Goal: Task Accomplishment & Management: Use online tool/utility

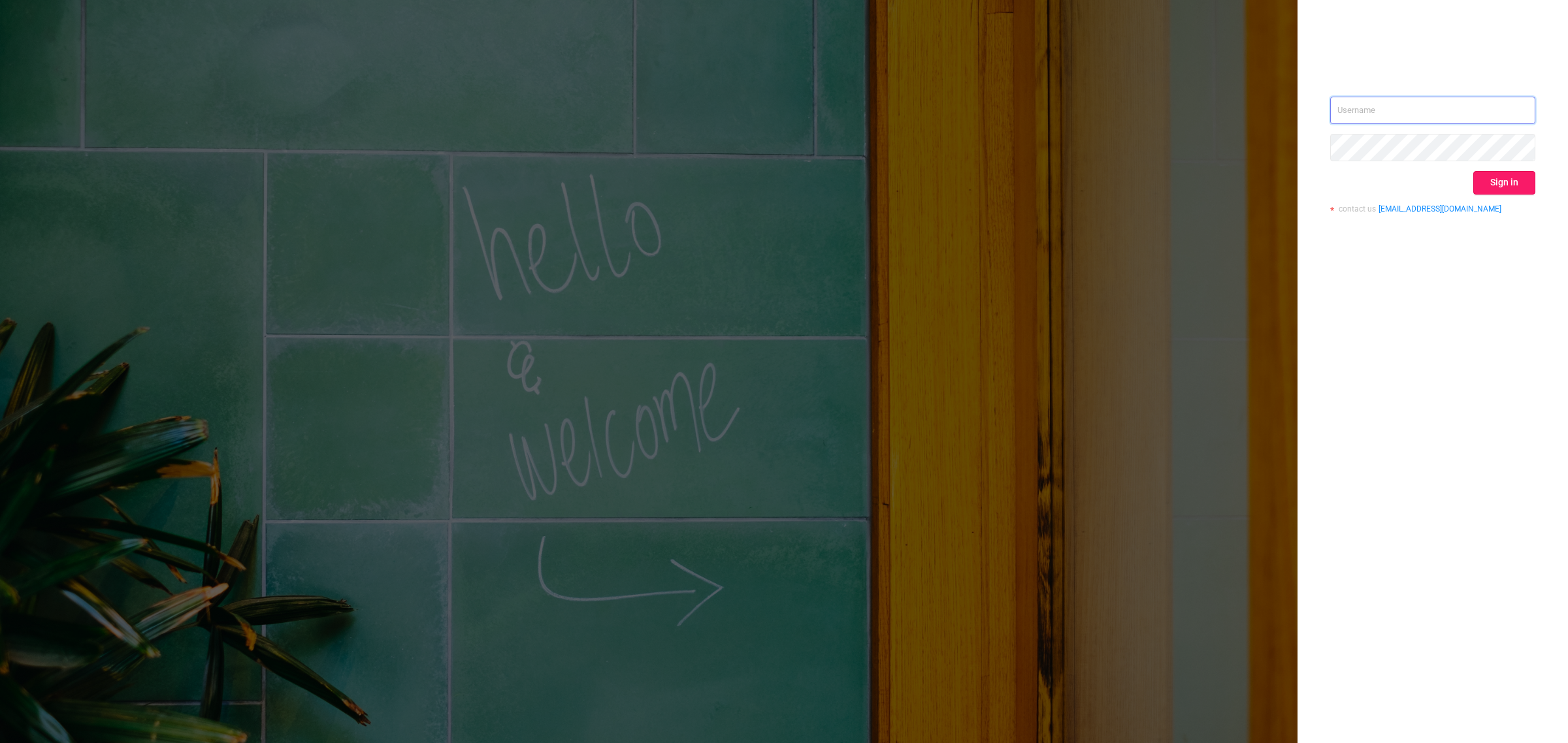
type input "[PERSON_NAME][EMAIL_ADDRESS][DOMAIN_NAME]"
click at [1486, 181] on button "Sign in" at bounding box center [1503, 183] width 62 height 23
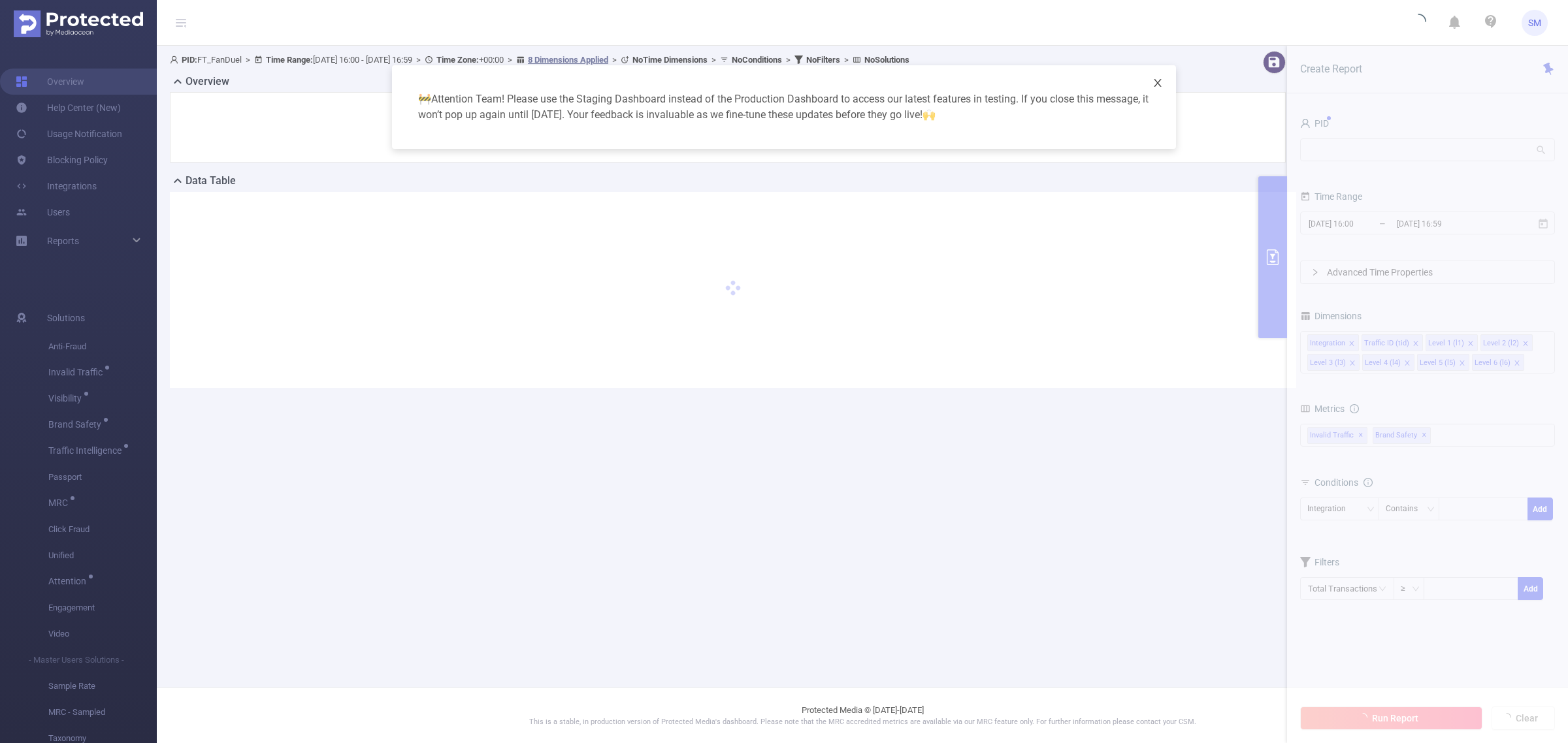
click at [1160, 82] on icon "icon: close" at bounding box center [1158, 83] width 11 height 11
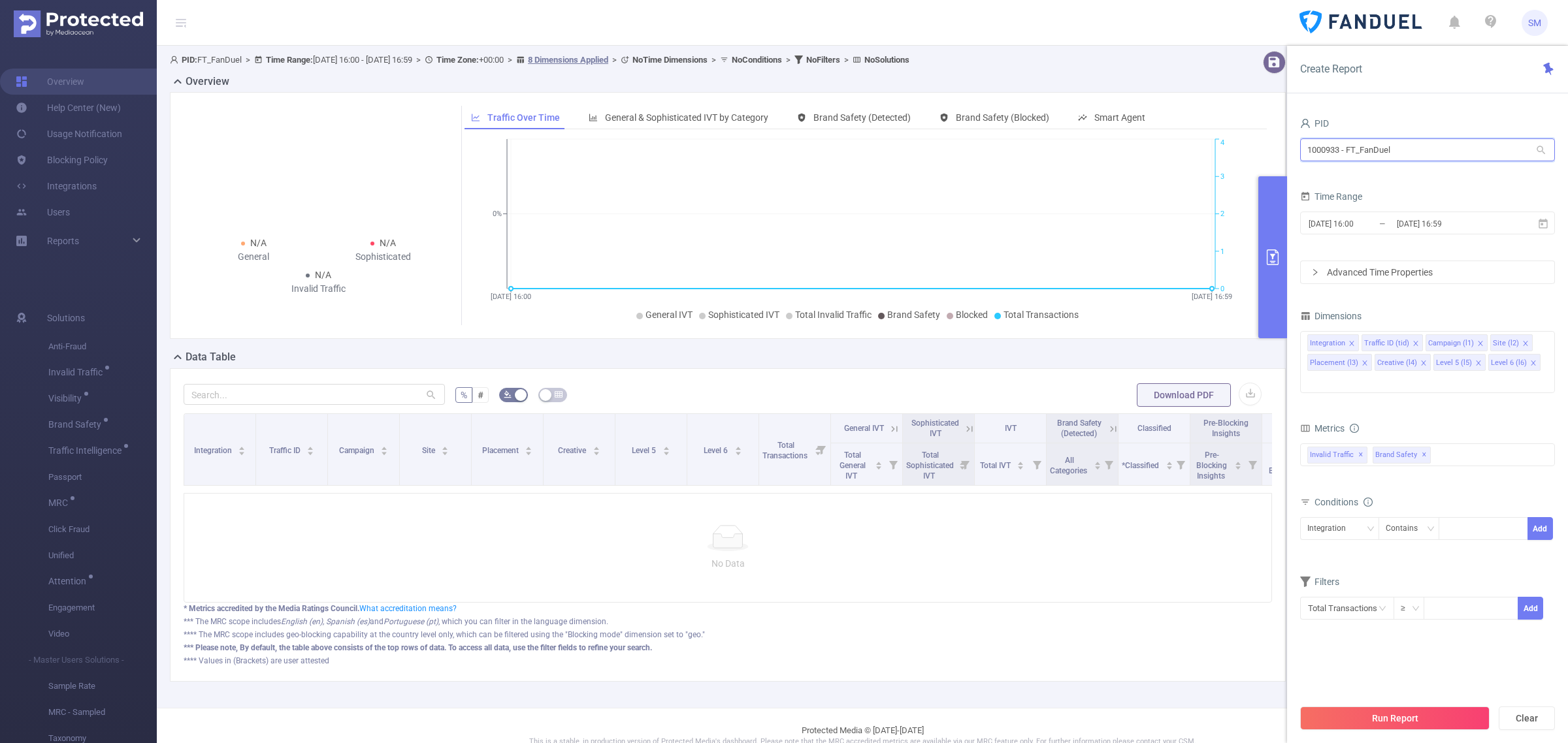
drag, startPoint x: 1425, startPoint y: 148, endPoint x: 1280, endPoint y: 154, distance: 145.1
click at [1280, 154] on section "PID: FT_FanDuel > Time Range: [DATE] 16:00 - [DATE] 16:59 > Time Zone: +00:00 >…" at bounding box center [861, 377] width 1410 height 662
click at [1502, 227] on span "[DATE] 16:00 _ [DATE] 16:59" at bounding box center [1427, 222] width 255 height 22
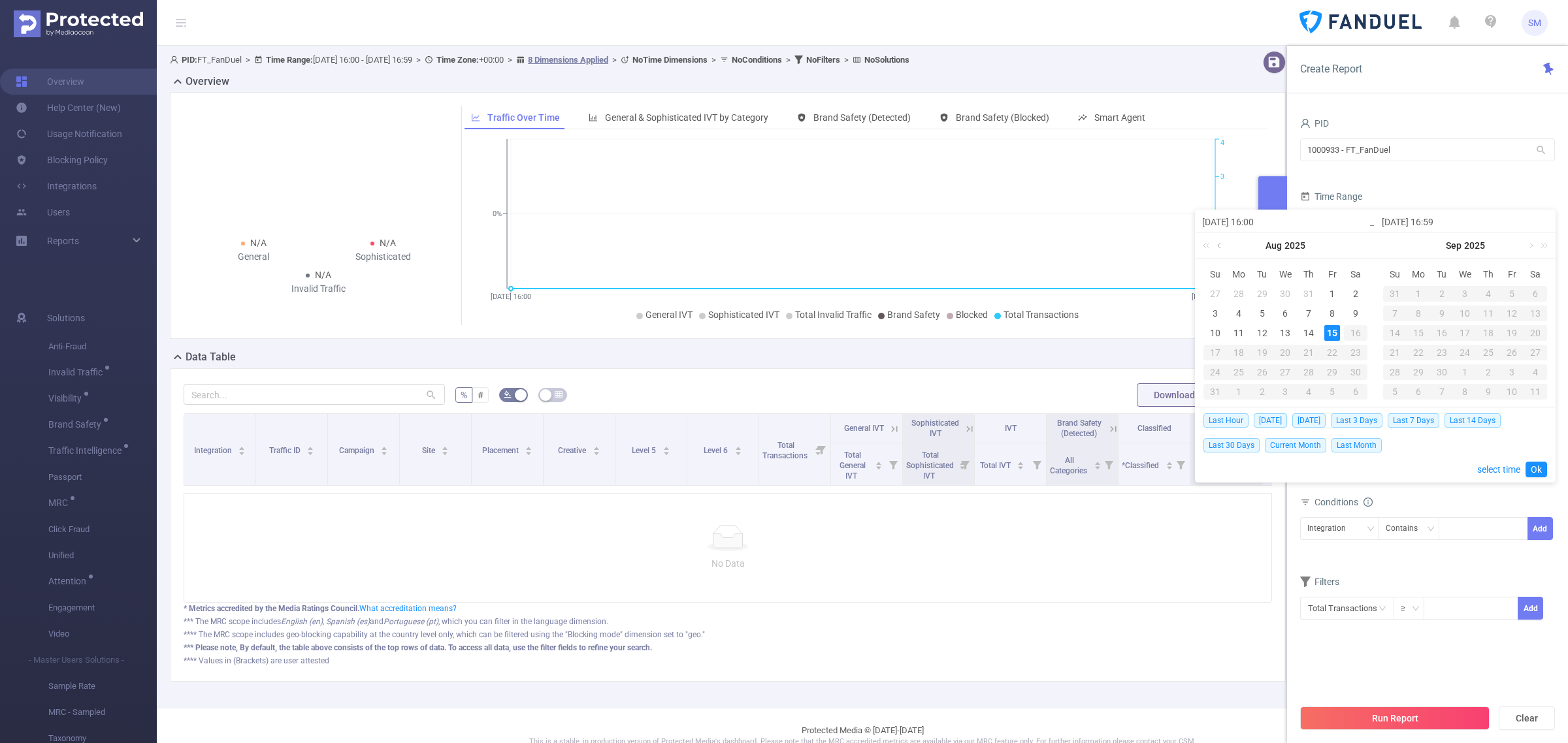
click at [1215, 246] on link at bounding box center [1220, 245] width 12 height 26
click at [1266, 351] on div "22" at bounding box center [1261, 352] width 15 height 15
click at [1396, 246] on link at bounding box center [1400, 245] width 12 height 26
click at [1484, 328] on div "14" at bounding box center [1487, 332] width 15 height 15
type input "[DATE] 16:00"
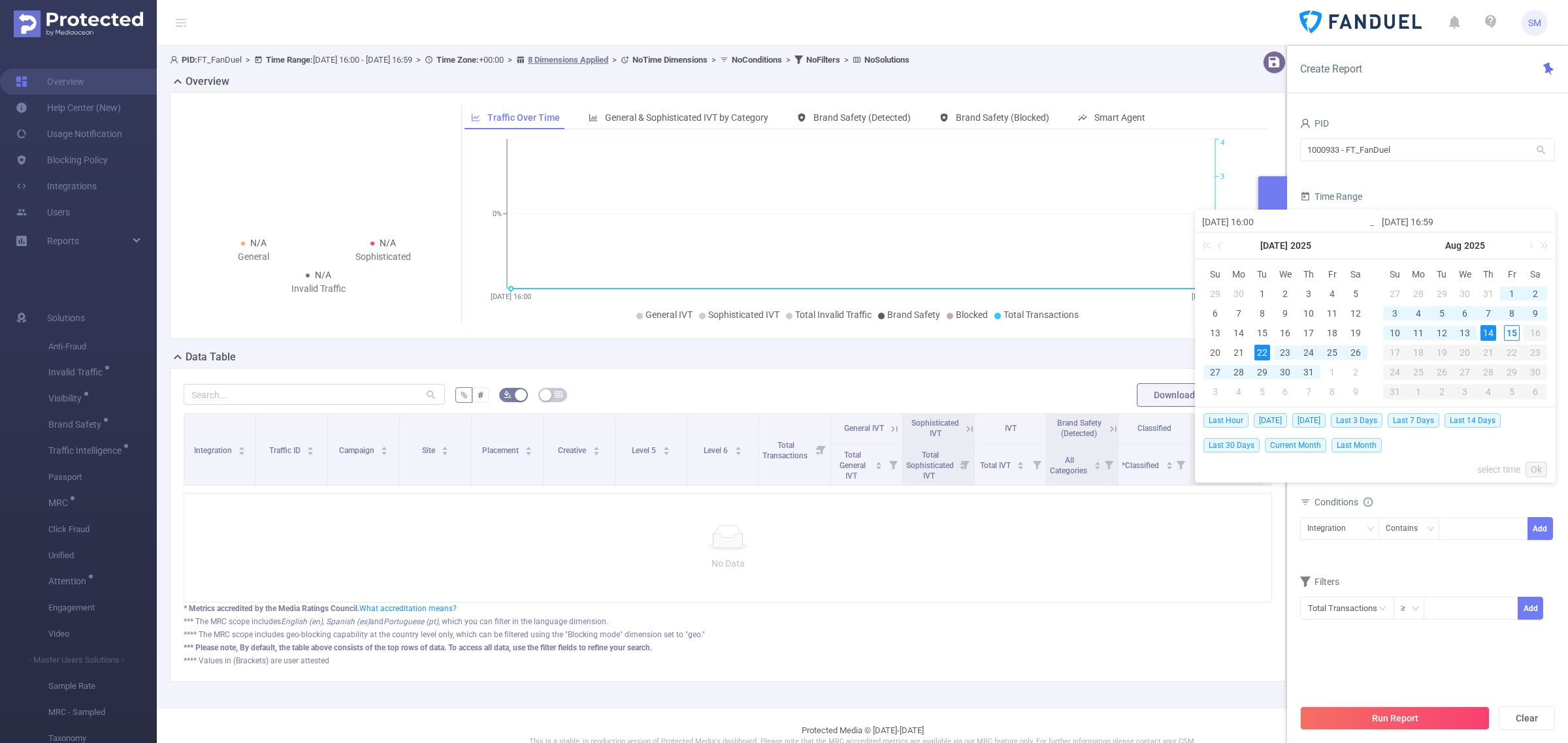
type input "[DATE] 16:59"
type input "[DATE] 16:00"
type input "[DATE] 16:59"
click at [1535, 461] on link "Ok" at bounding box center [1536, 469] width 22 height 15
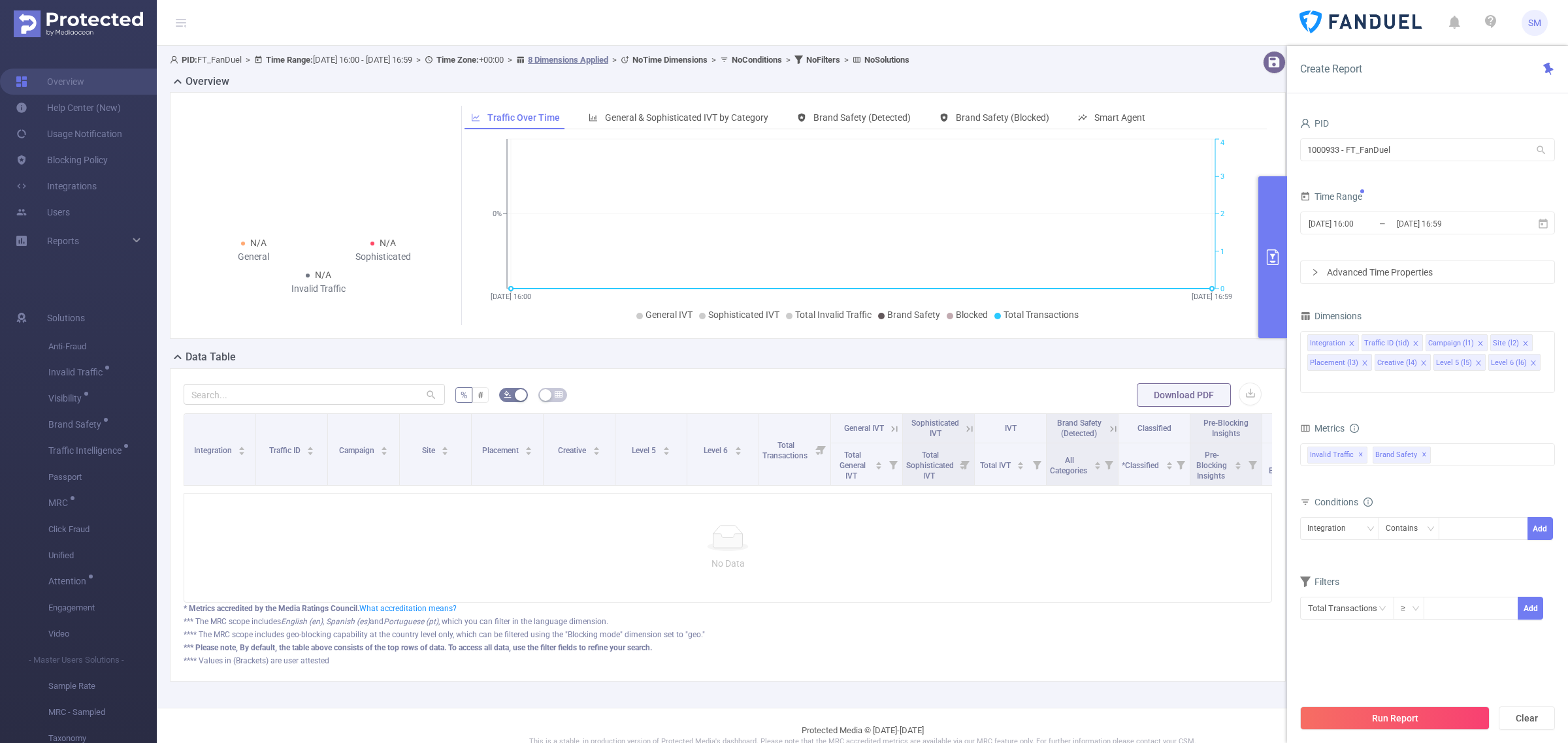
click at [1430, 419] on div "Metrics" at bounding box center [1427, 430] width 255 height 22
click at [1529, 359] on span at bounding box center [1532, 363] width 6 height 14
click at [1475, 363] on icon "icon: close" at bounding box center [1477, 363] width 5 height 4
click at [1493, 399] on div "Metrics" at bounding box center [1427, 410] width 255 height 22
click at [1420, 360] on icon "icon: close" at bounding box center [1423, 363] width 6 height 6
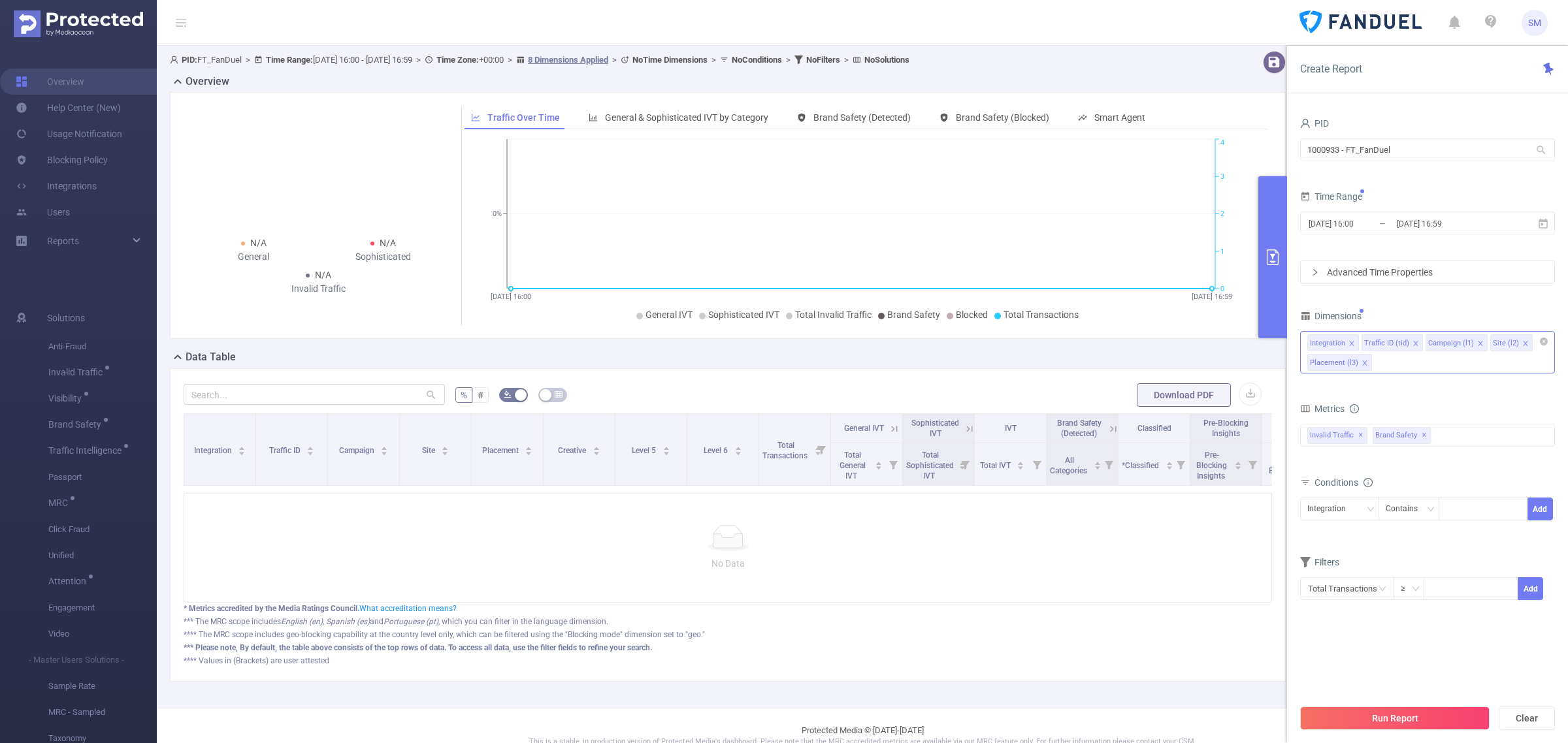
click at [1473, 395] on form "Dimensions Integration Traffic ID (tid) Campaign (l1) Site (l2) Placement (l3) …" at bounding box center [1427, 461] width 255 height 310
click at [1358, 432] on span "✕" at bounding box center [1361, 434] width 5 height 15
click at [1380, 425] on div "Brand Safety ✕" at bounding box center [1427, 434] width 255 height 22
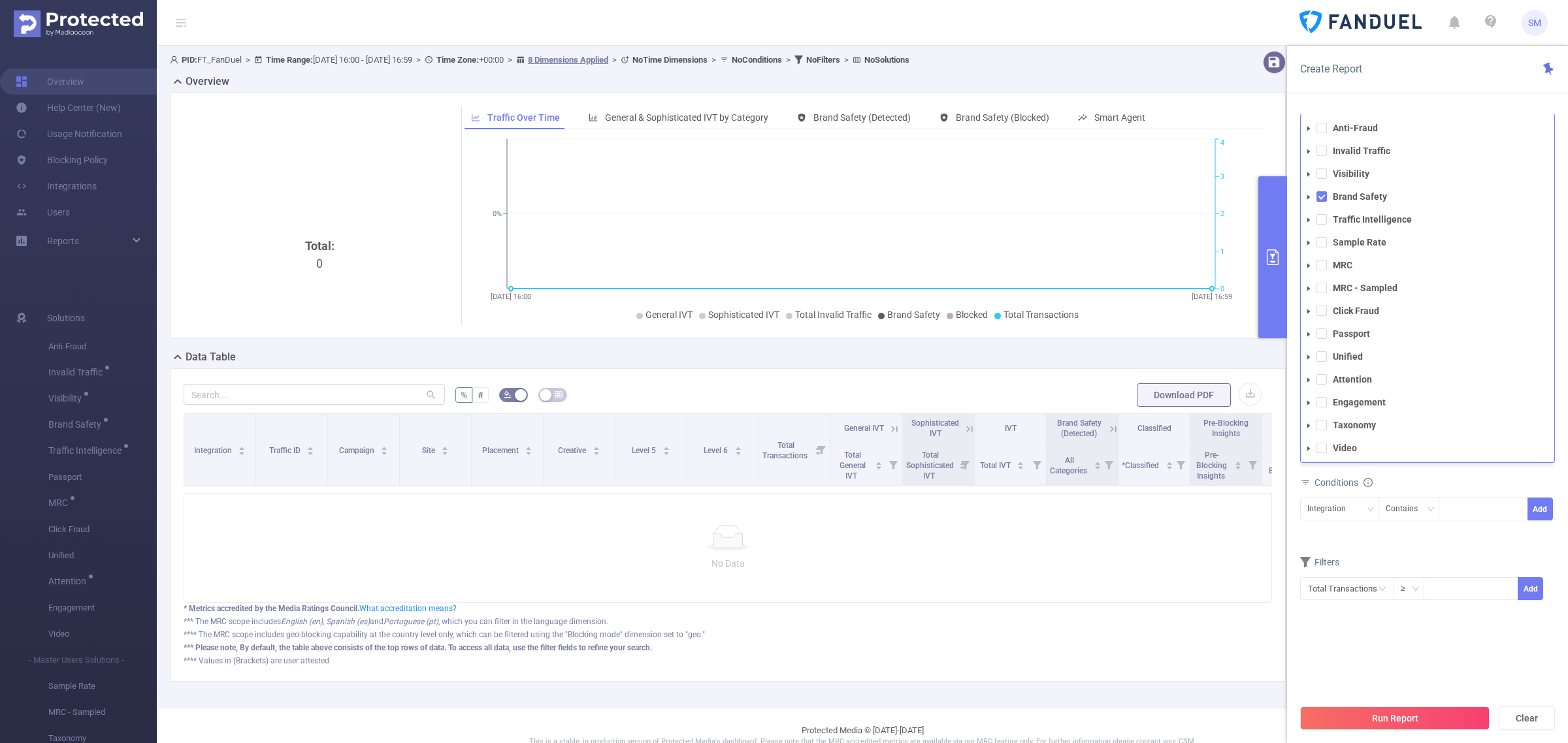
click at [1361, 142] on li "Invalid Traffic" at bounding box center [1428, 151] width 254 height 18
click at [1361, 147] on strong "Invalid Traffic" at bounding box center [1361, 151] width 58 height 11
click at [1392, 94] on div "Create Report PID 1000933 - FT_FanDuel 1000933 - FT_FanDuel Time Range [DATE] 1…" at bounding box center [1428, 394] width 281 height 697
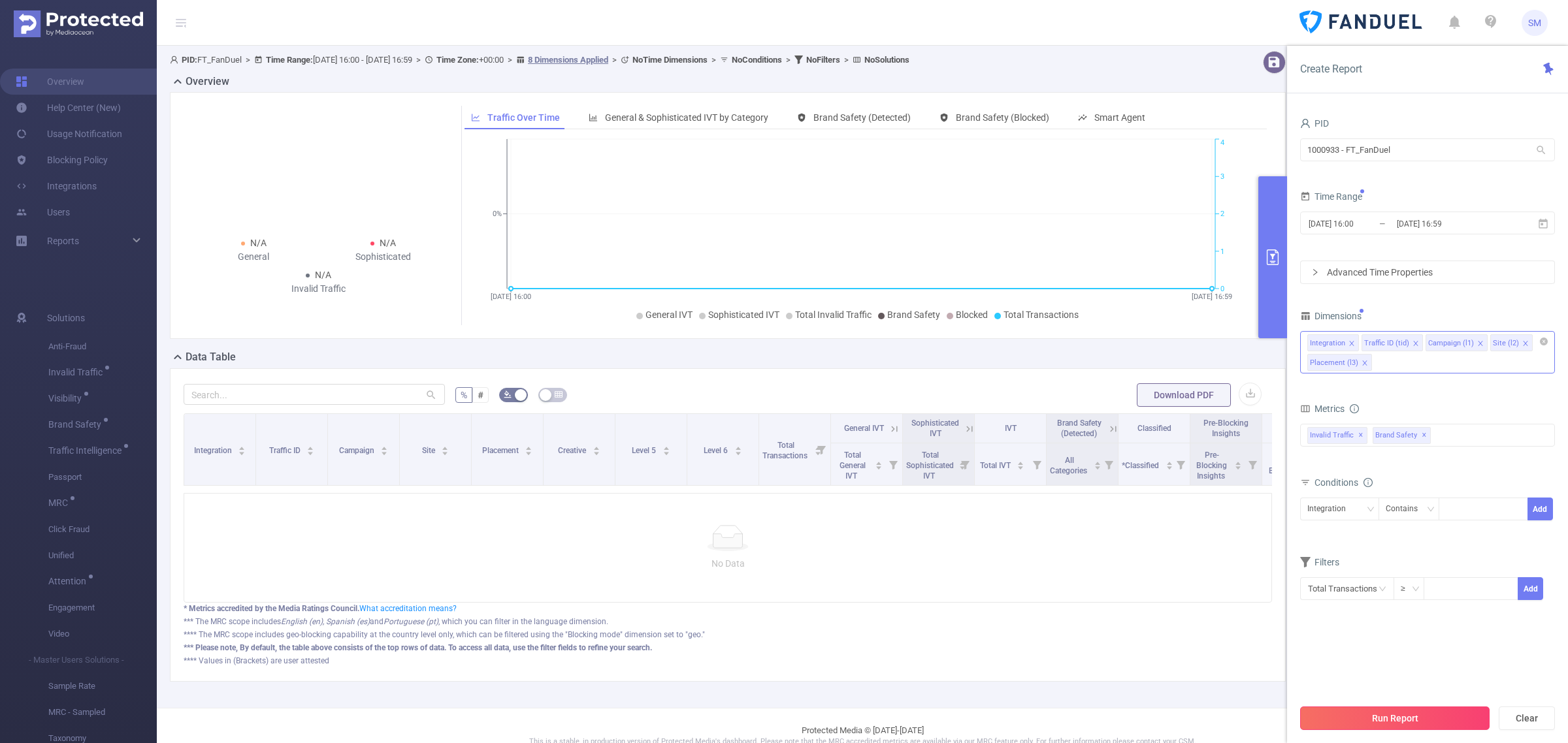
click at [1458, 709] on button "Run Report" at bounding box center [1394, 718] width 189 height 23
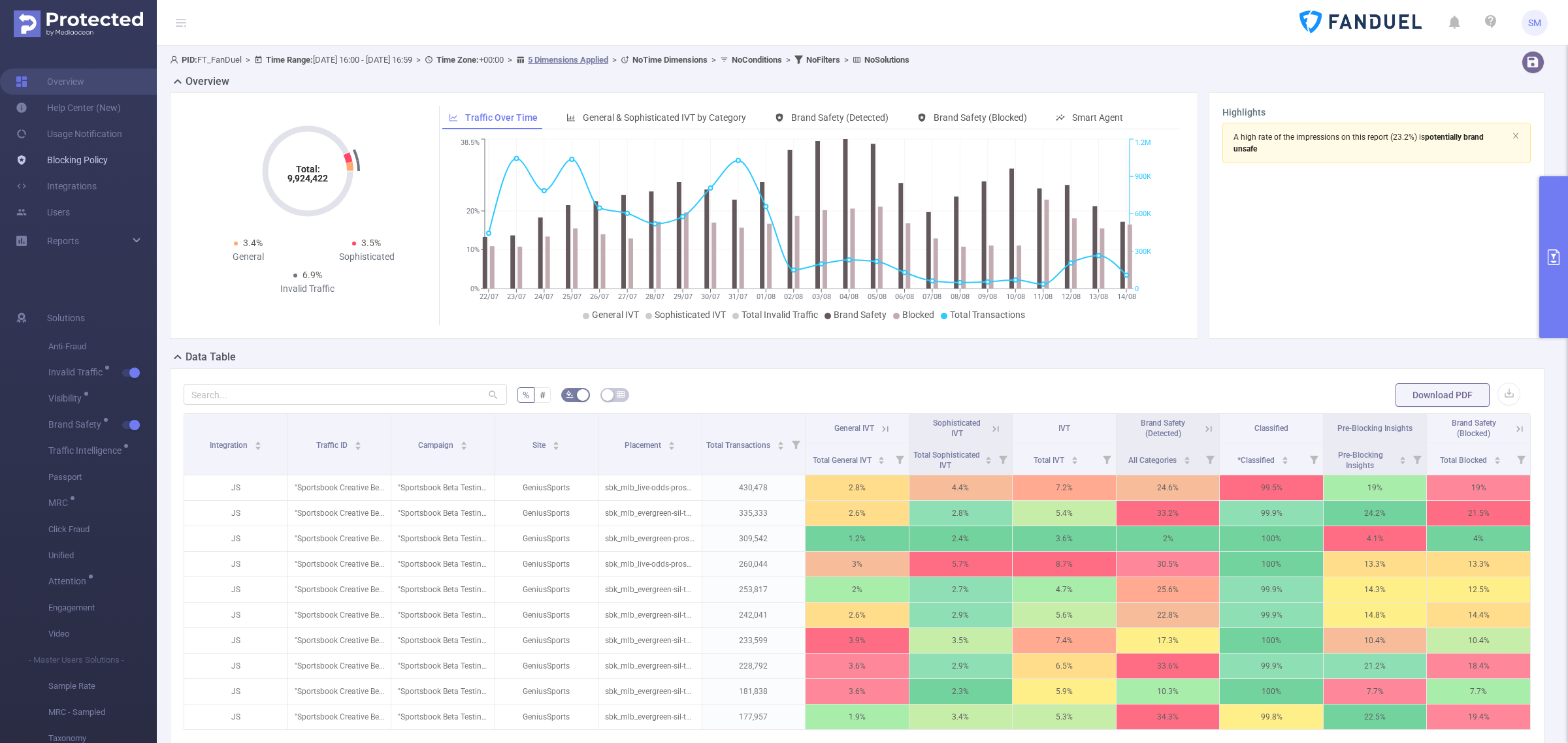
click at [102, 156] on link "Blocking Policy" at bounding box center [61, 159] width 92 height 26
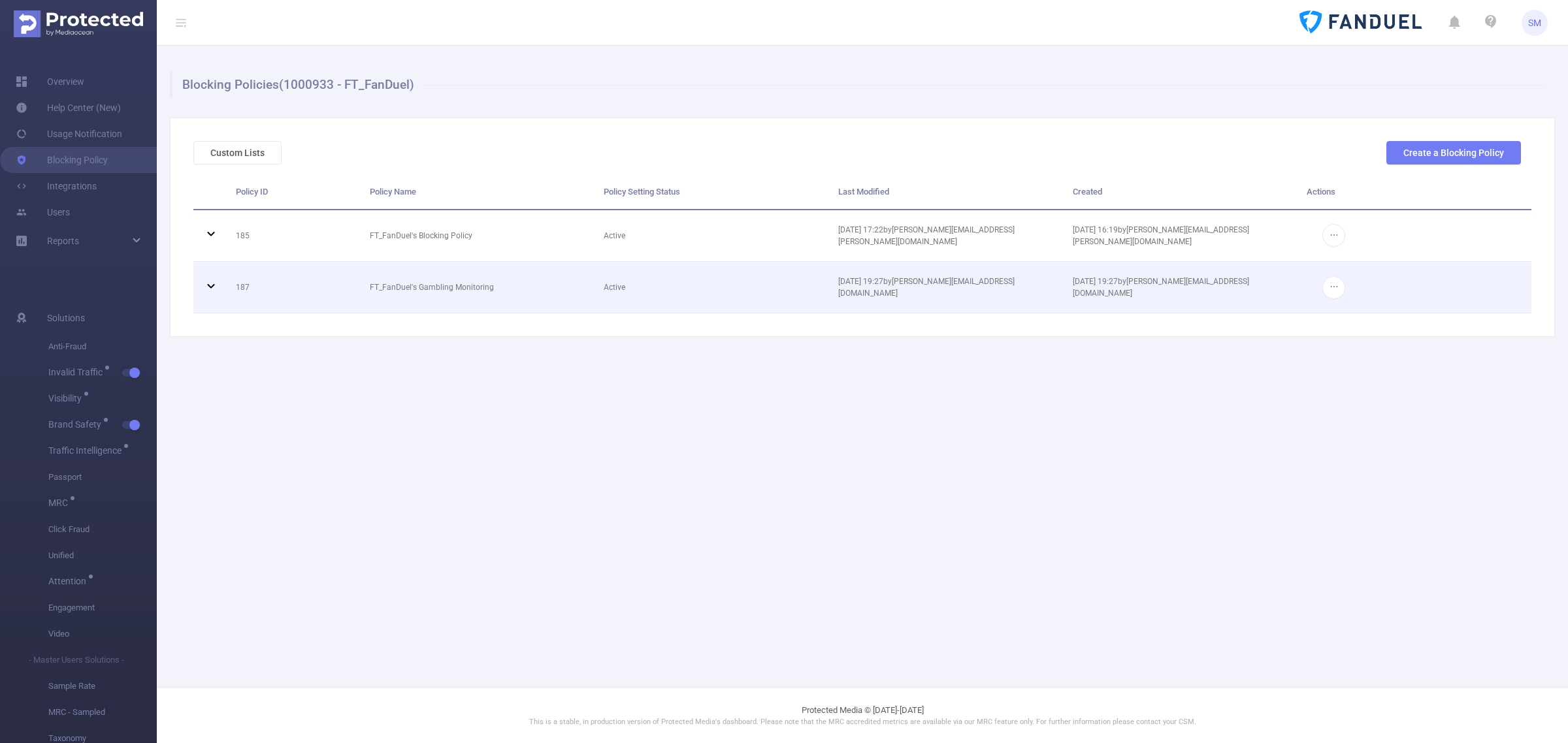
click at [213, 286] on icon at bounding box center [211, 285] width 15 height 15
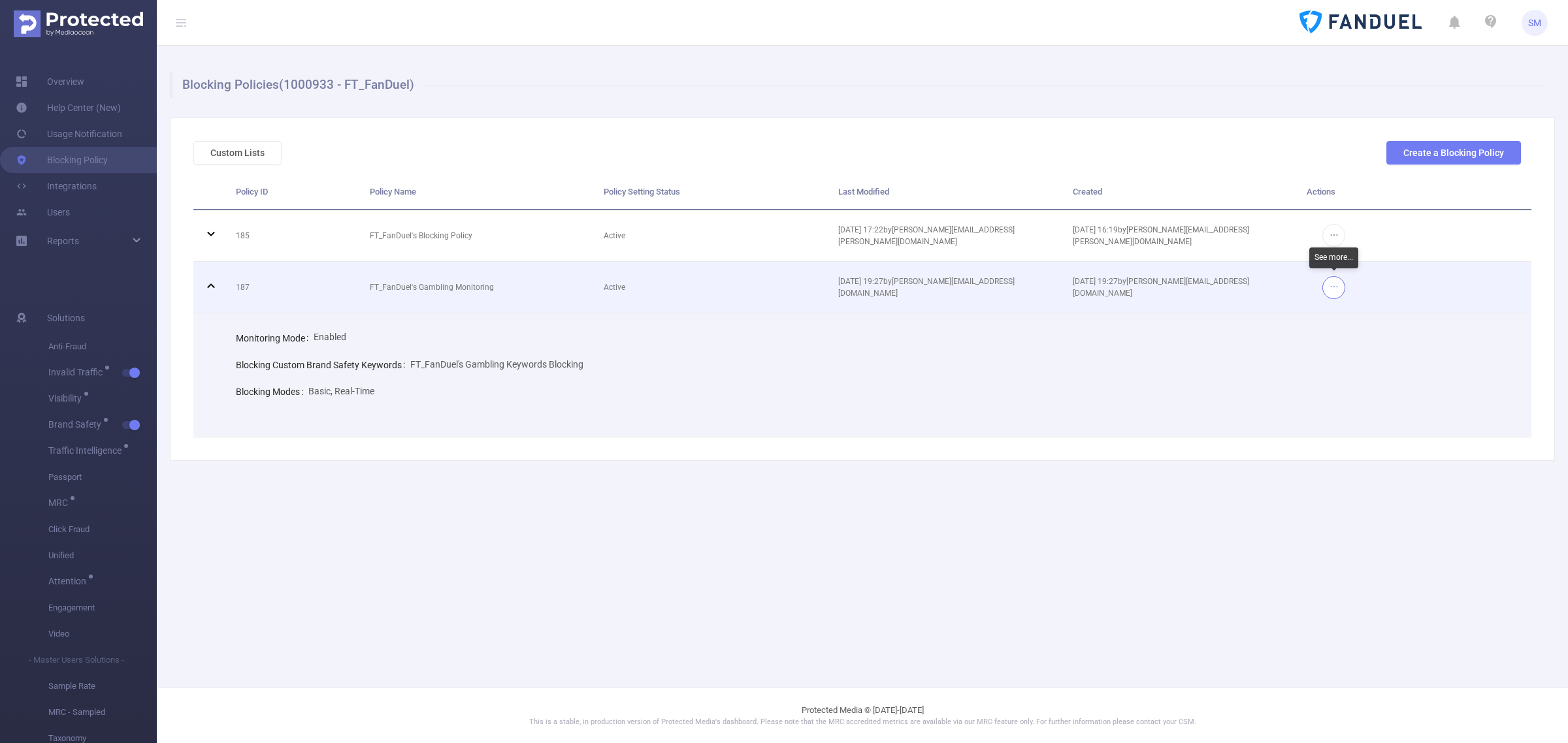
click at [1330, 281] on button "button" at bounding box center [1333, 287] width 23 height 22
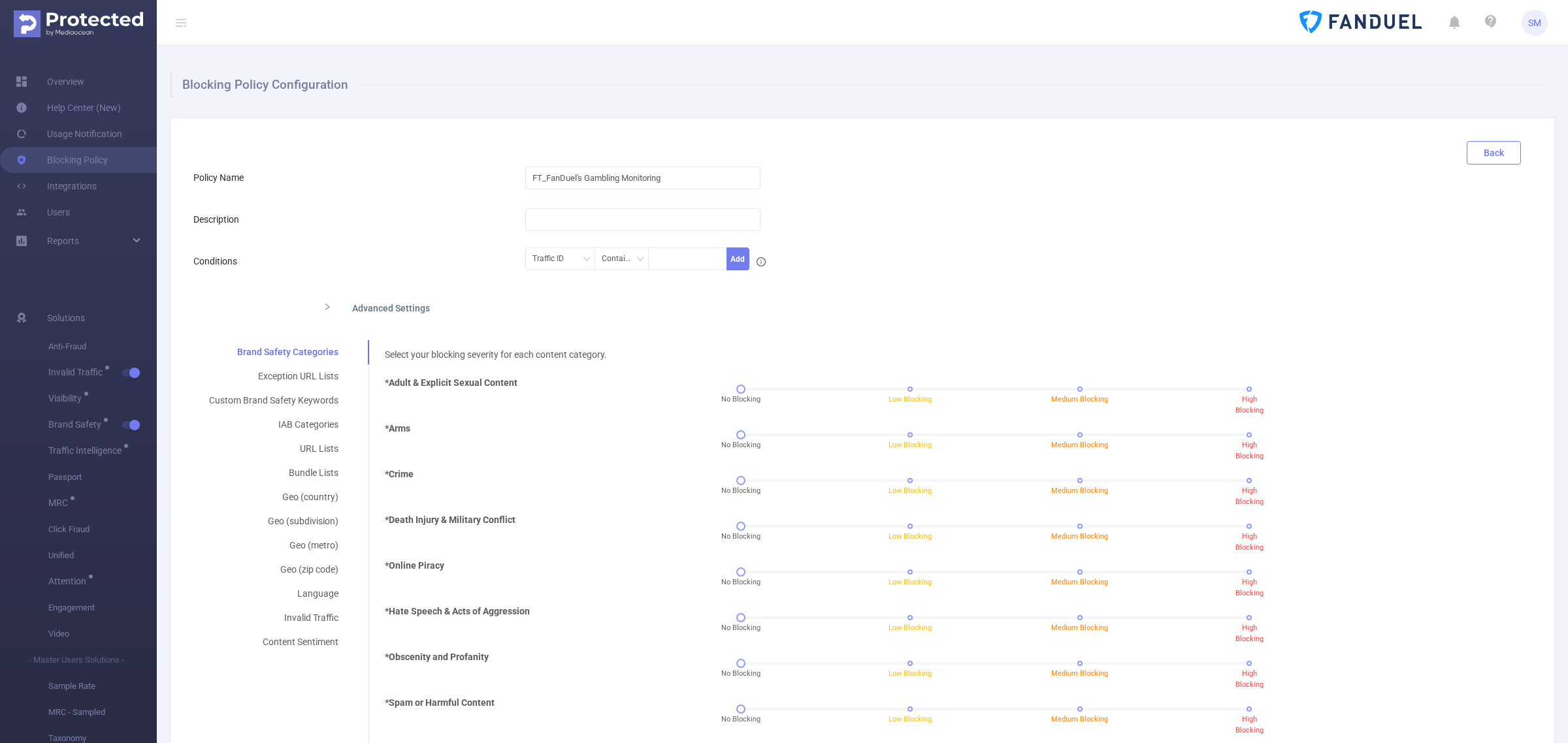
click at [1477, 151] on button "Back" at bounding box center [1493, 153] width 54 height 23
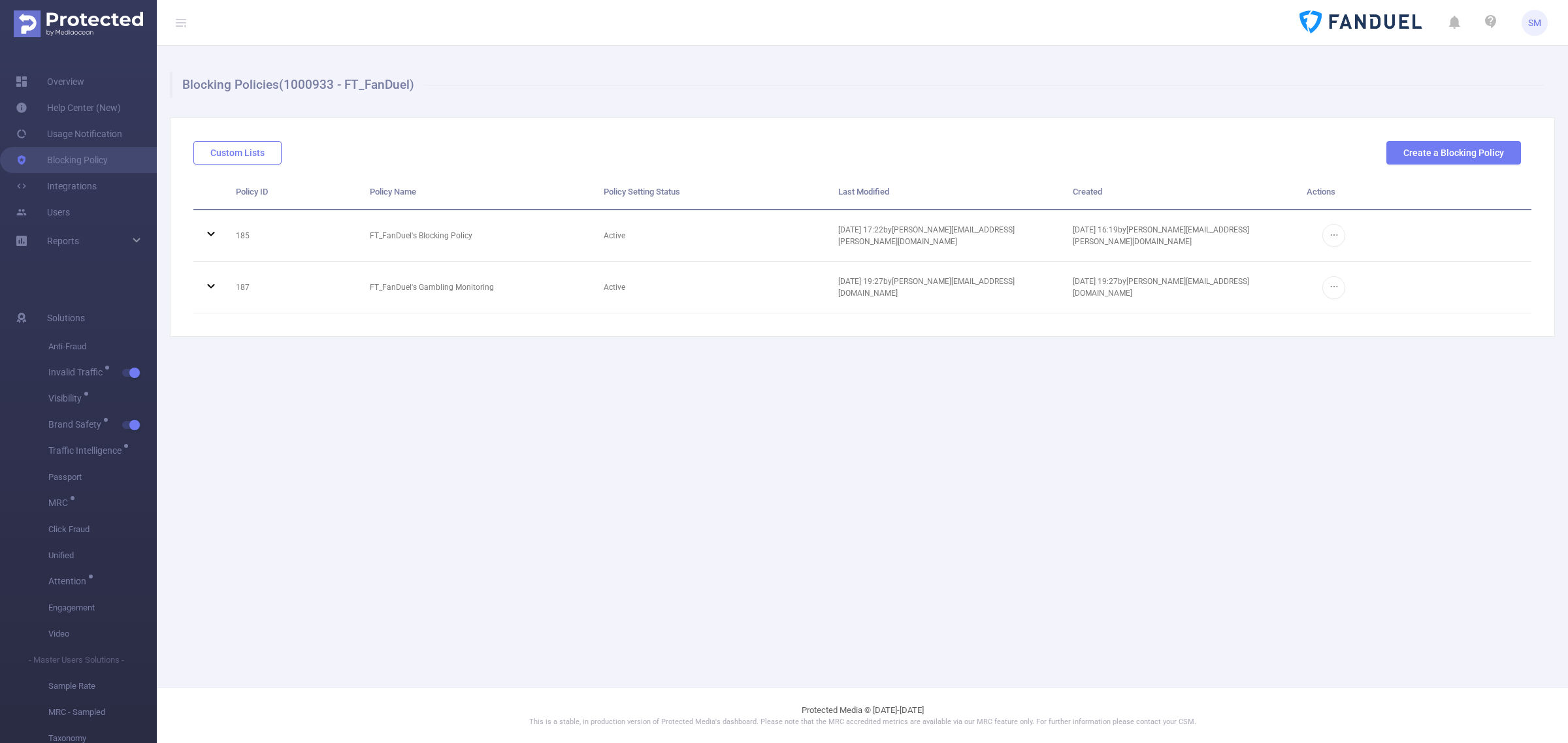
click at [216, 151] on button "Custom Lists" at bounding box center [238, 153] width 88 height 23
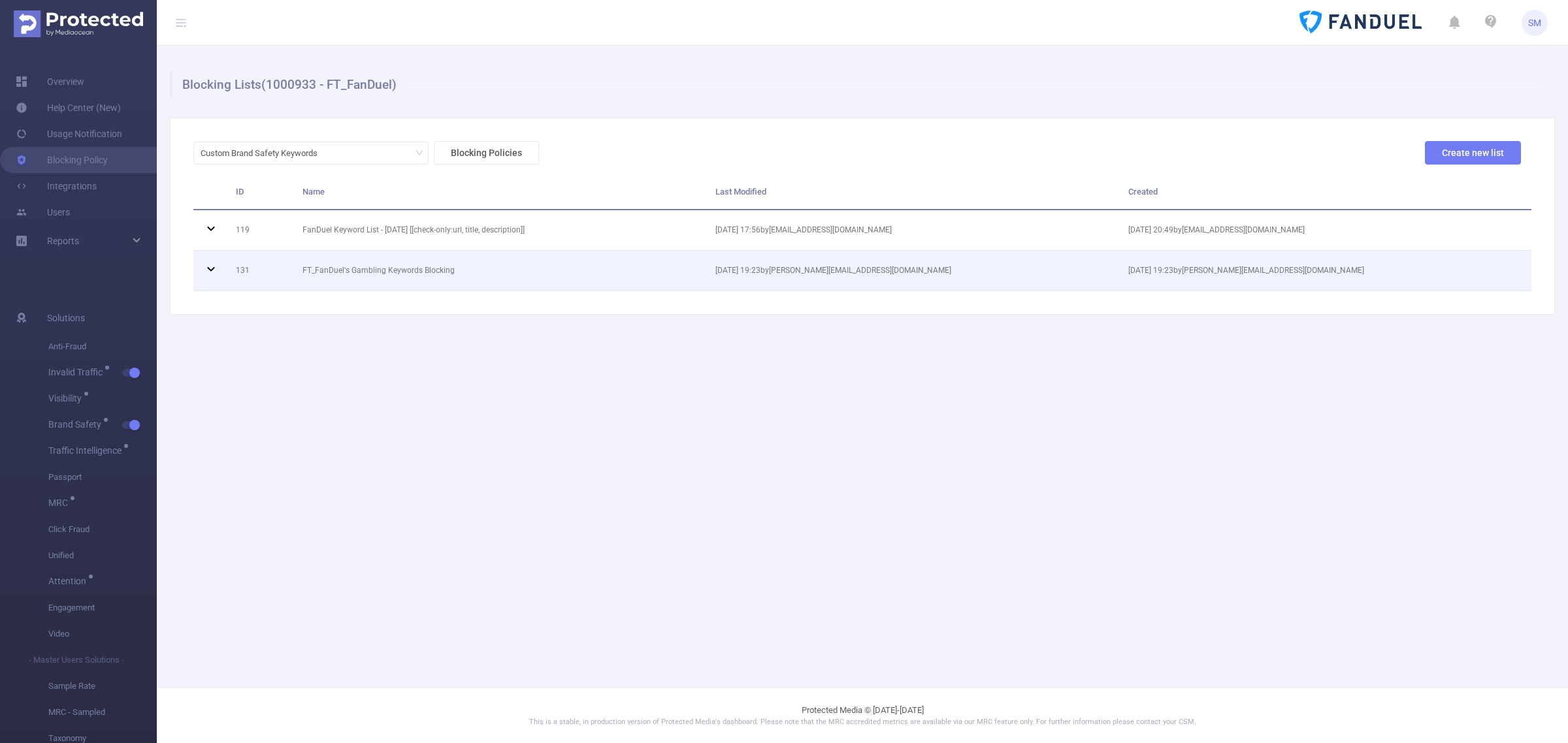
click at [209, 271] on icon at bounding box center [211, 268] width 15 height 15
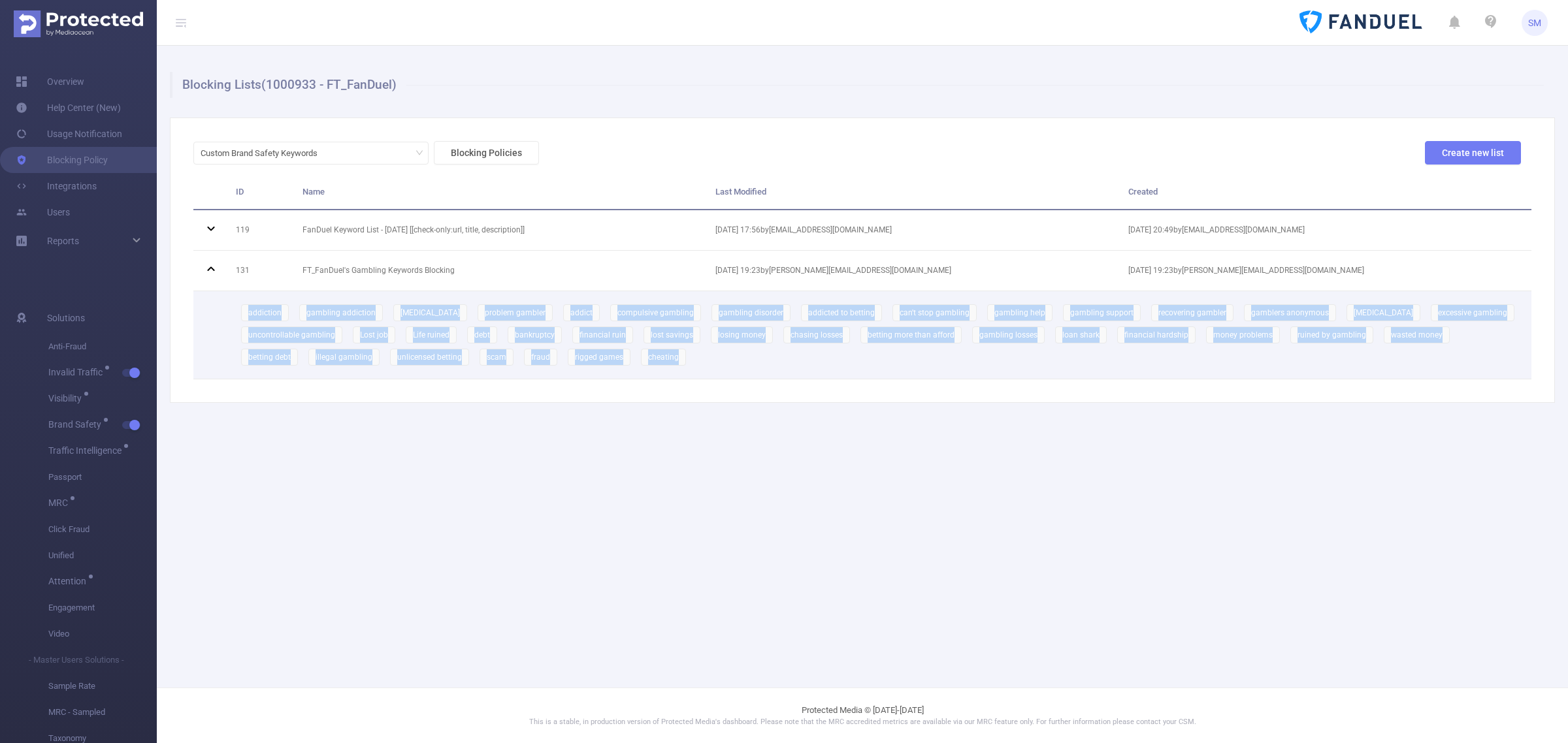
drag, startPoint x: 639, startPoint y: 359, endPoint x: 239, endPoint y: 301, distance: 404.2
click at [239, 301] on td "addiction gambling addiction [MEDICAL_DATA] problem gambler addict compulsive g…" at bounding box center [879, 336] width 1305 height 88
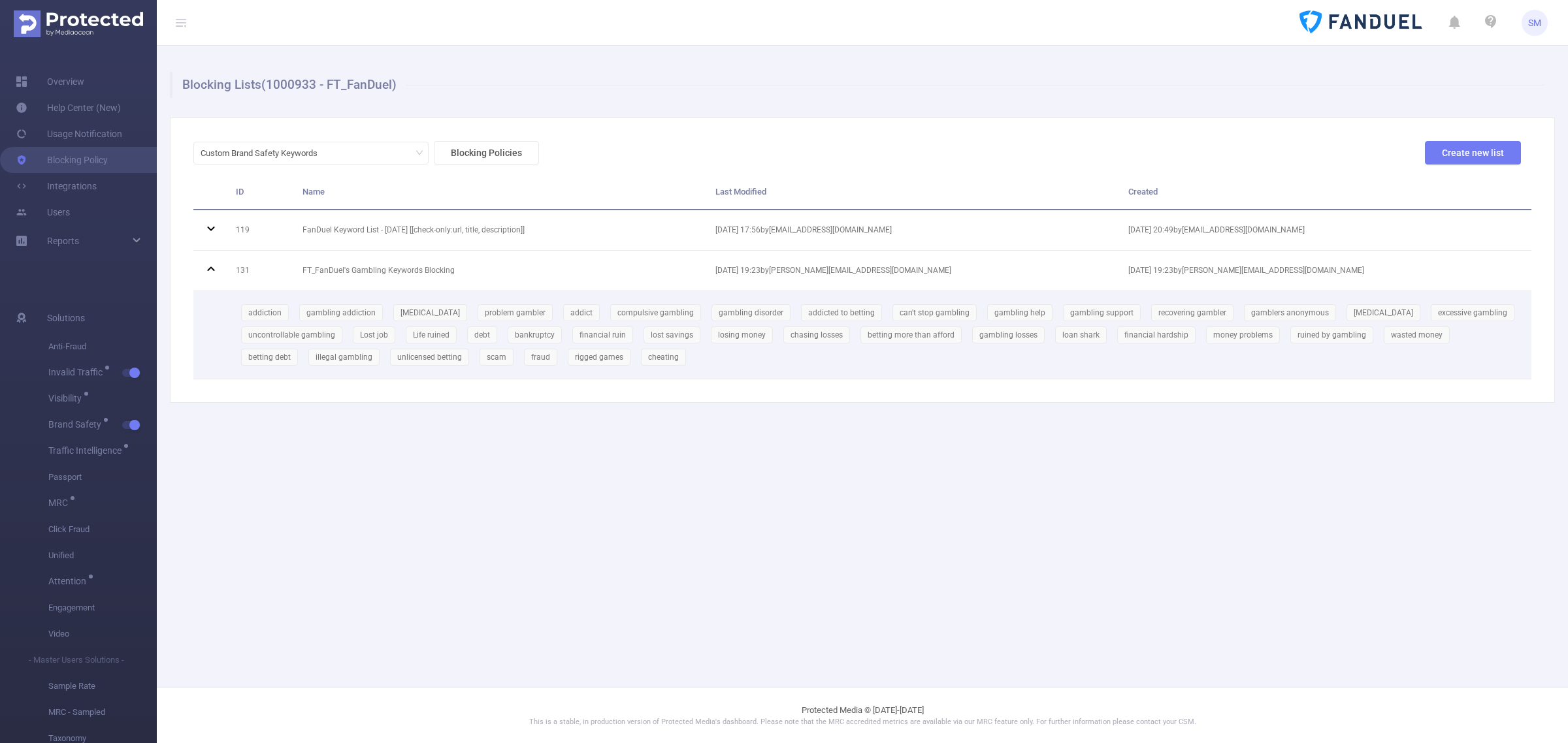
click at [739, 375] on td "addiction gambling addiction [MEDICAL_DATA] problem gambler addict compulsive g…" at bounding box center [879, 336] width 1305 height 88
click at [1543, 132] on div "Custom Brand Safety Keywords Blocking Policies Create new list ID Name Last Mod…" at bounding box center [862, 260] width 1384 height 285
click at [50, 82] on link "Overview" at bounding box center [50, 81] width 68 height 26
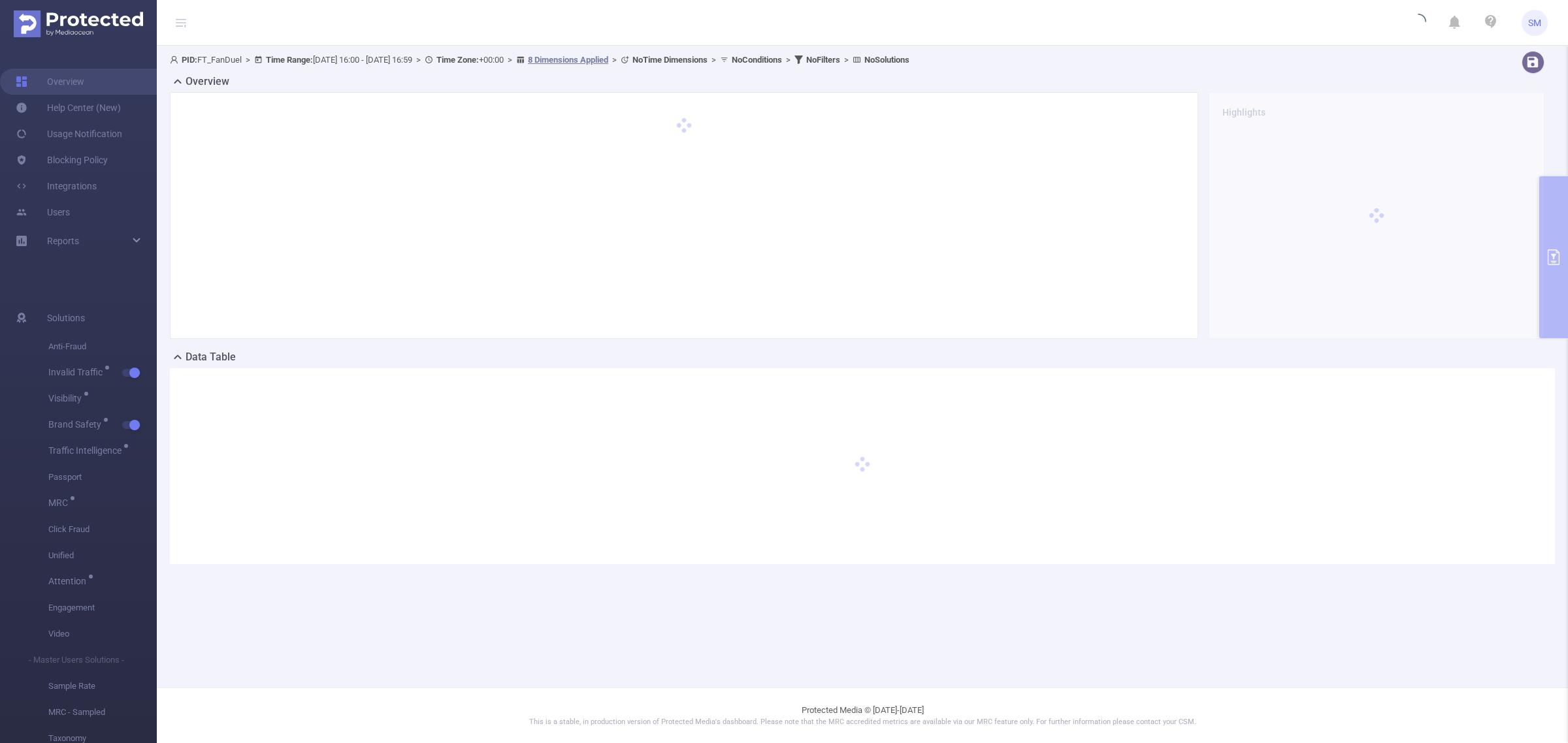
type input "[DATE] 16:00"
type input "[DATE] 16:59"
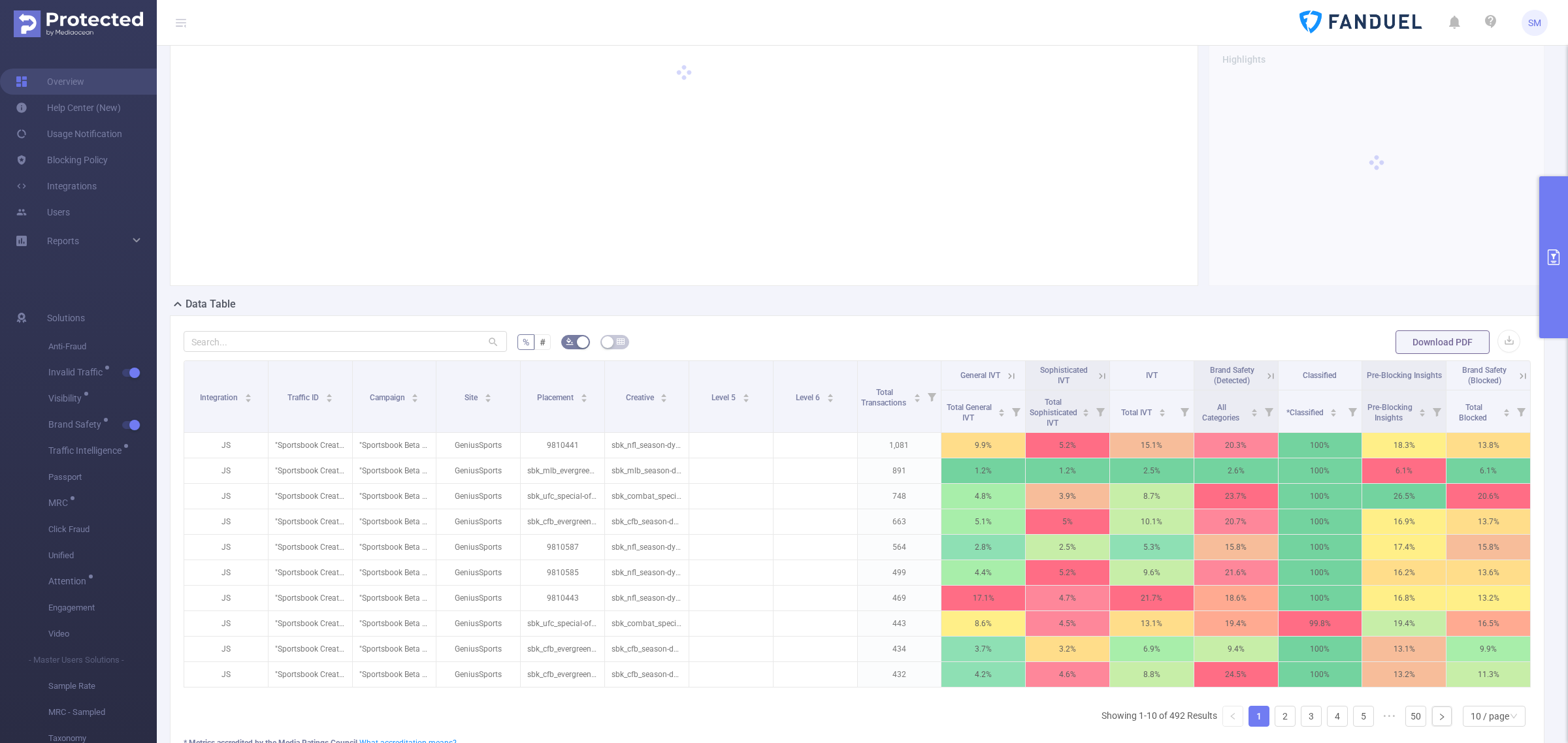
scroll to position [82, 0]
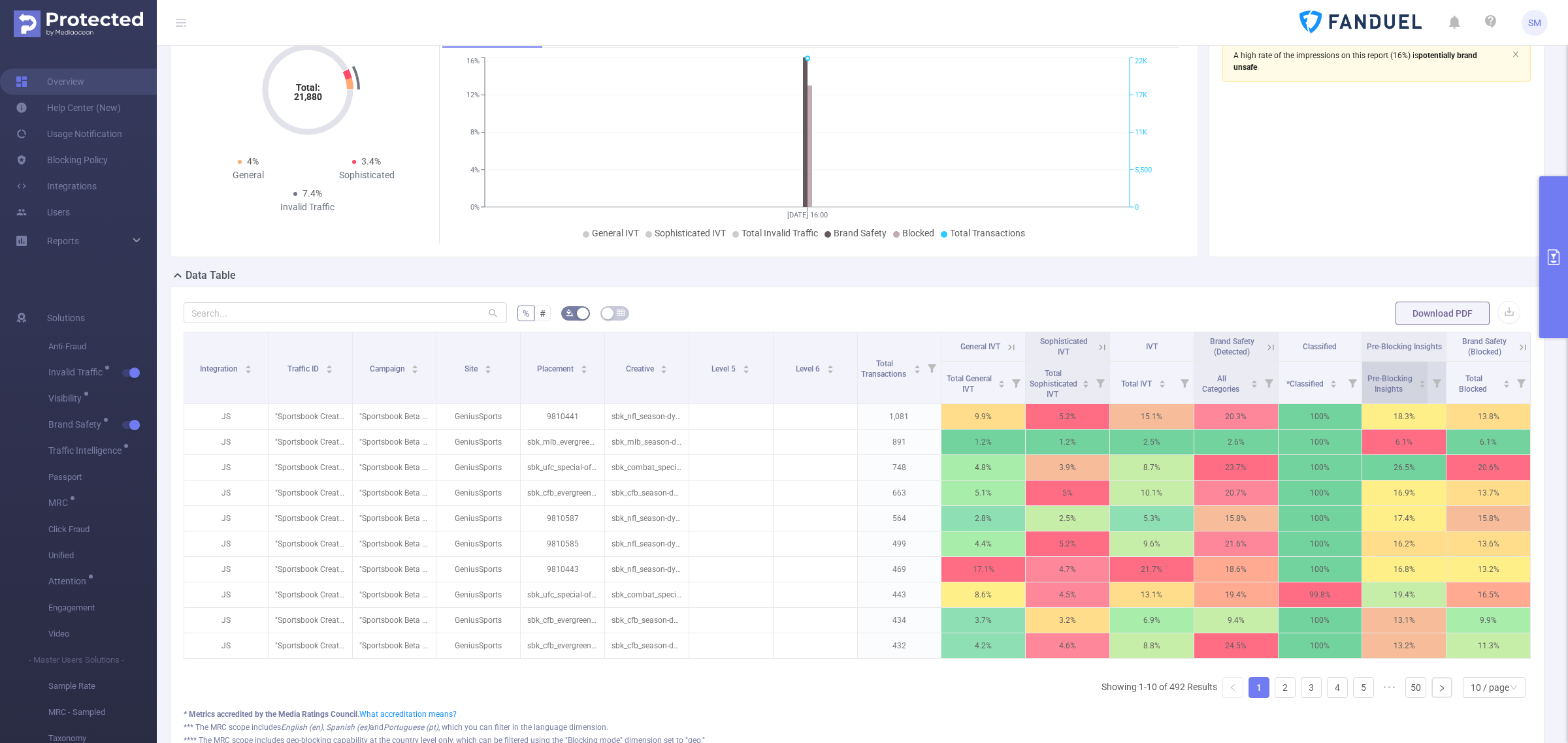
click at [1394, 391] on span "Pre-Blocking Insights" at bounding box center [1390, 382] width 49 height 23
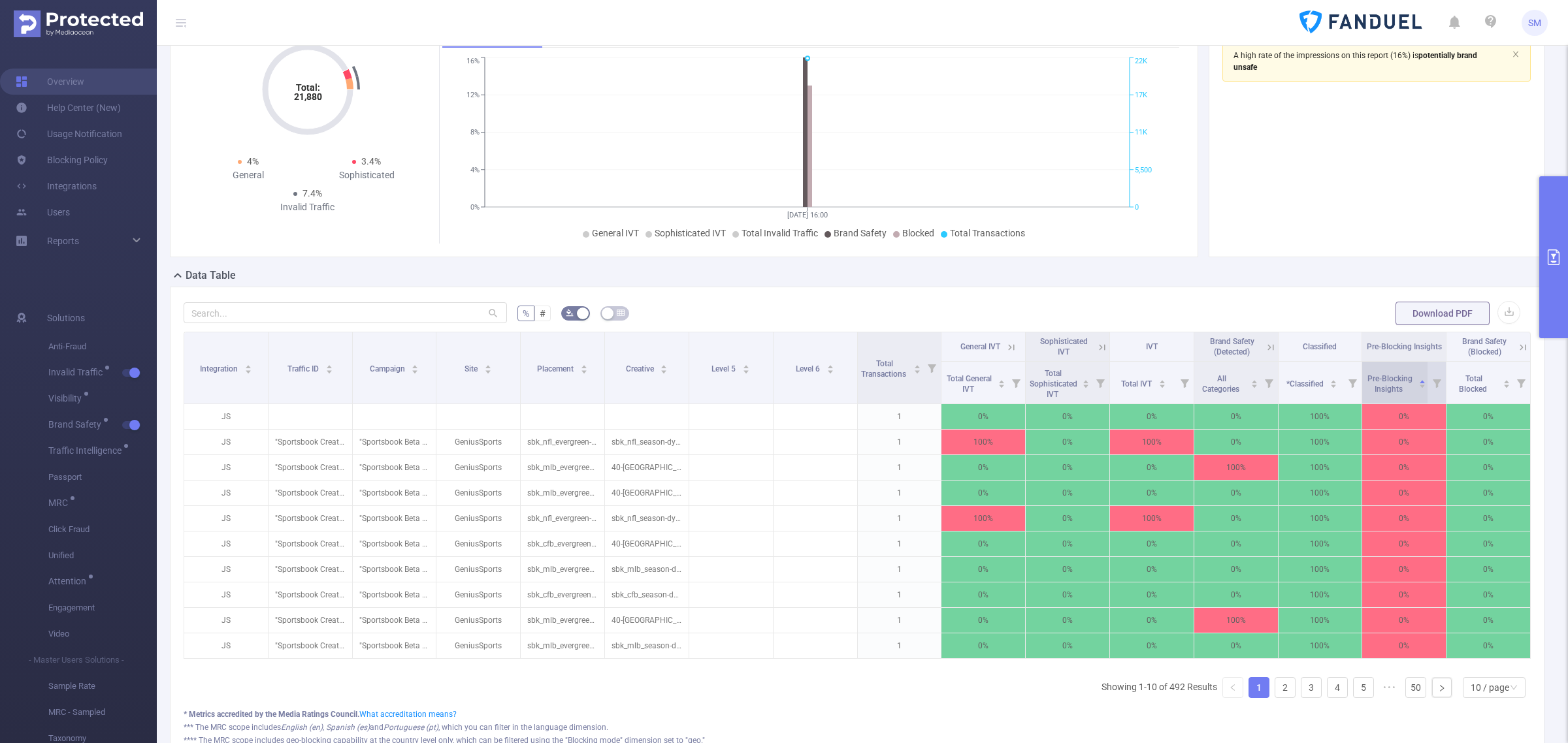
click at [1394, 391] on span "Pre-Blocking Insights" at bounding box center [1390, 382] width 49 height 23
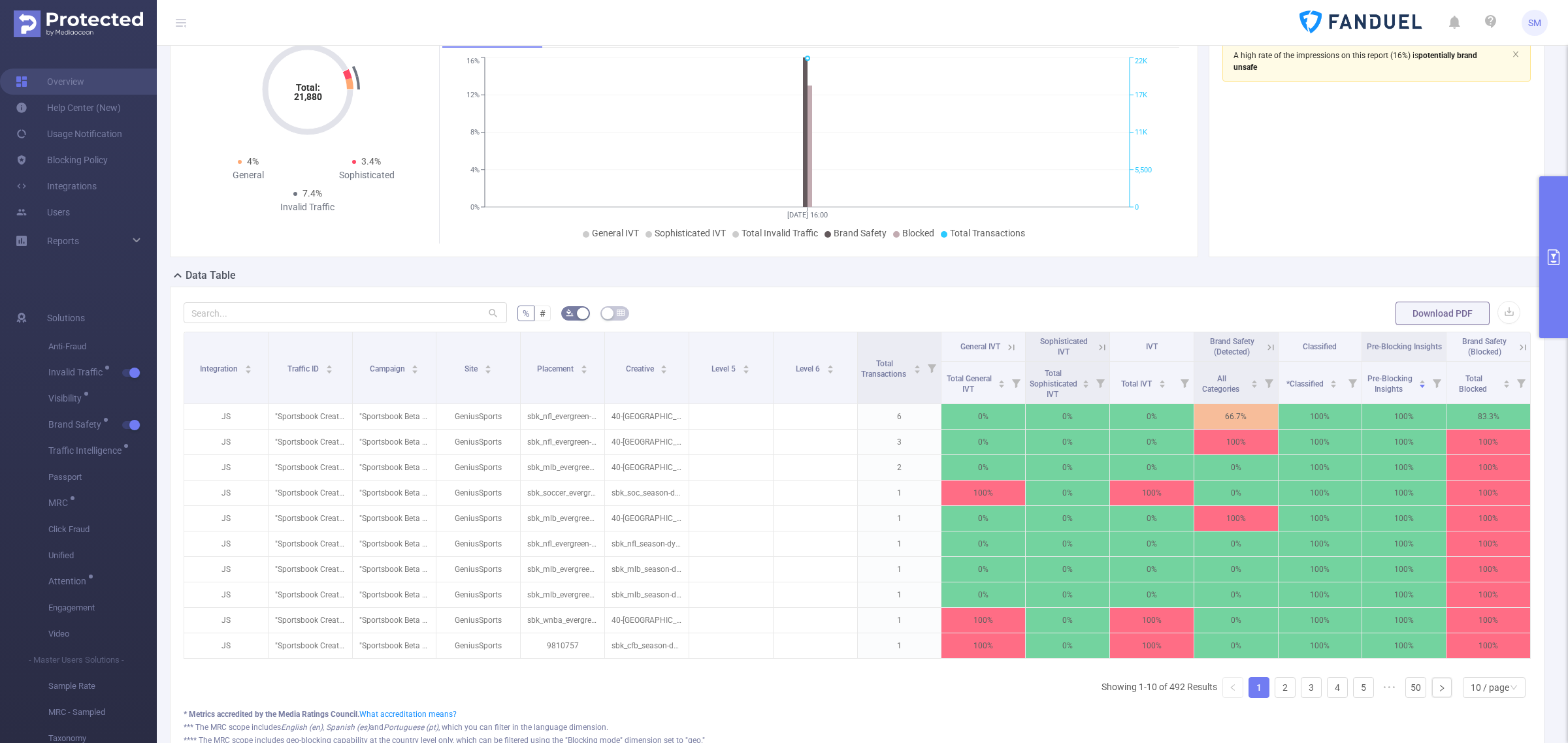
click at [1554, 263] on icon "primary" at bounding box center [1553, 256] width 12 height 15
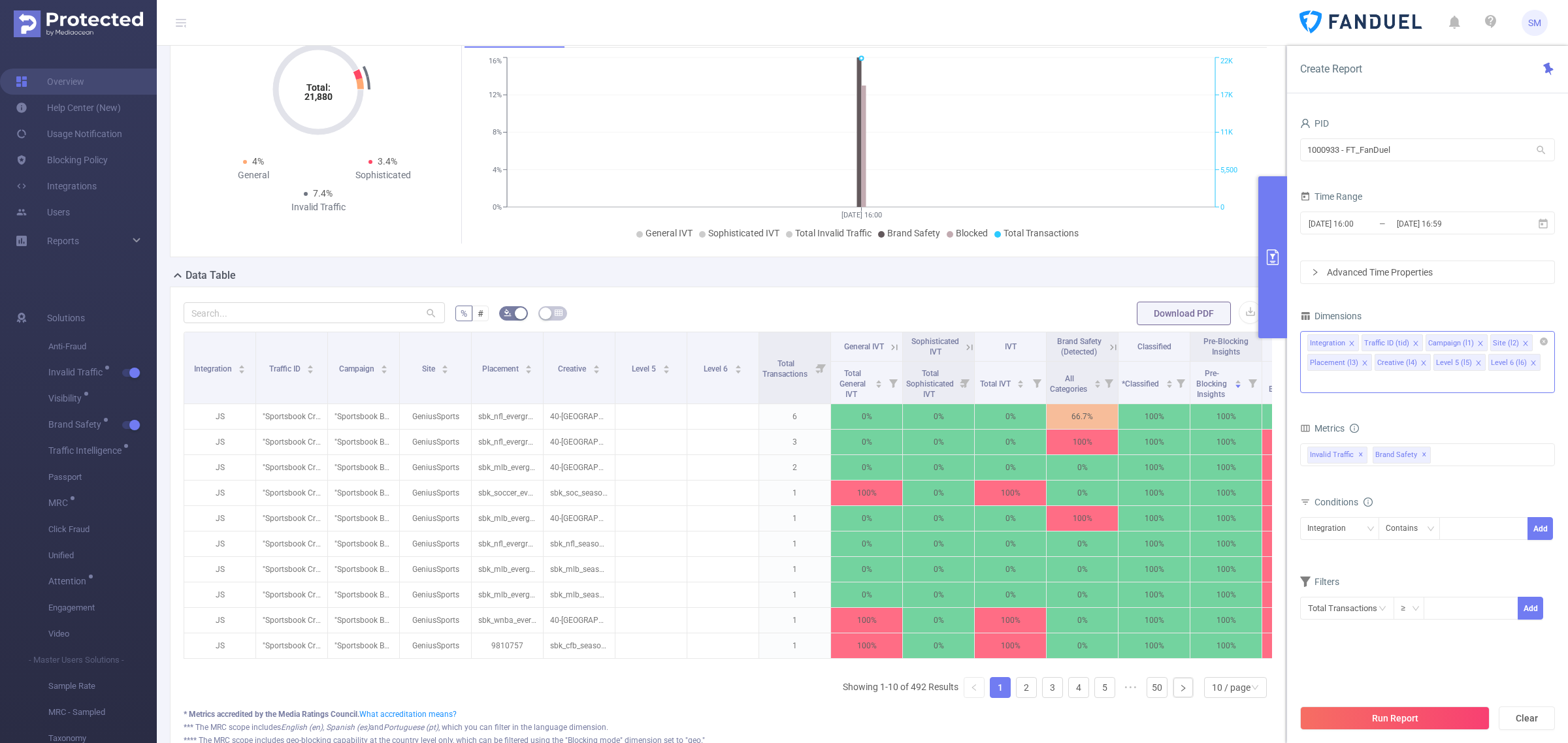
click at [1530, 361] on icon "icon: close" at bounding box center [1532, 363] width 6 height 6
click at [1475, 364] on icon "icon: close" at bounding box center [1477, 363] width 5 height 4
click at [1422, 364] on icon "icon: close" at bounding box center [1422, 363] width 5 height 4
click at [1448, 300] on div "PID 1000933 - FT_FanDuel 1000933 - FT_FanDuel Time Range [DATE] 16:00 _ [DATE] …" at bounding box center [1427, 365] width 255 height 503
click at [1438, 720] on button "Run Report" at bounding box center [1394, 718] width 189 height 23
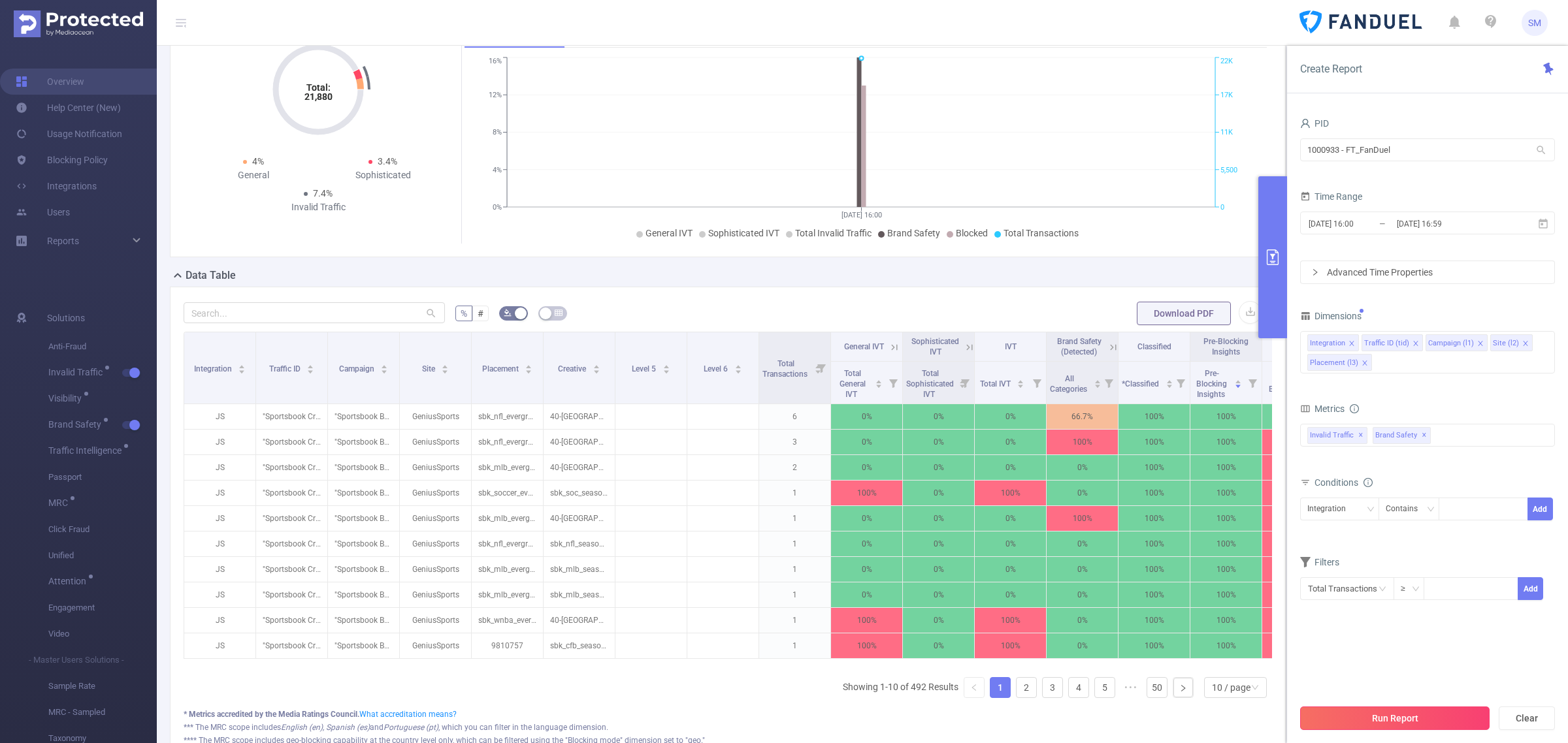
scroll to position [0, 0]
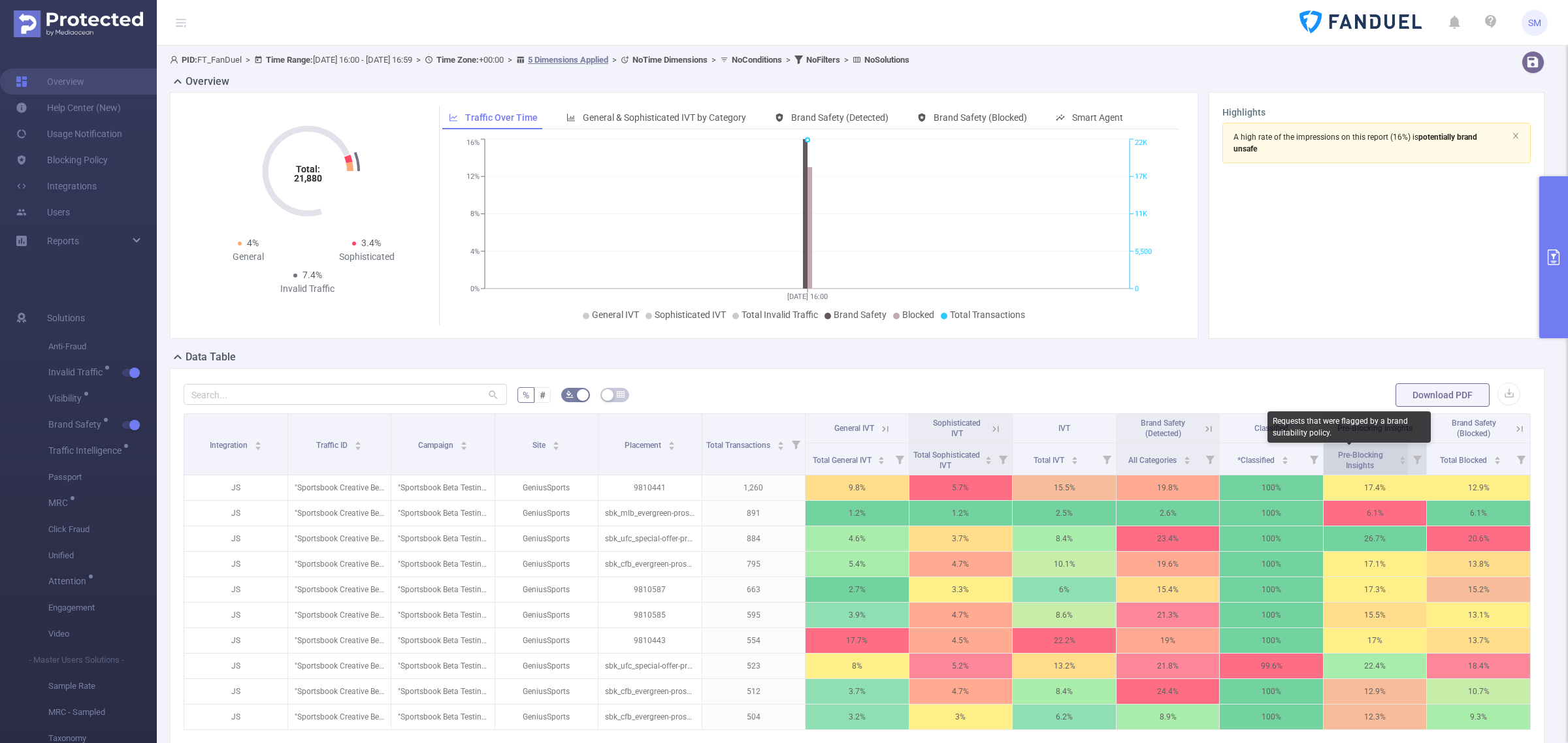
click at [1344, 457] on span "Pre-Blocking Insights" at bounding box center [1360, 461] width 45 height 20
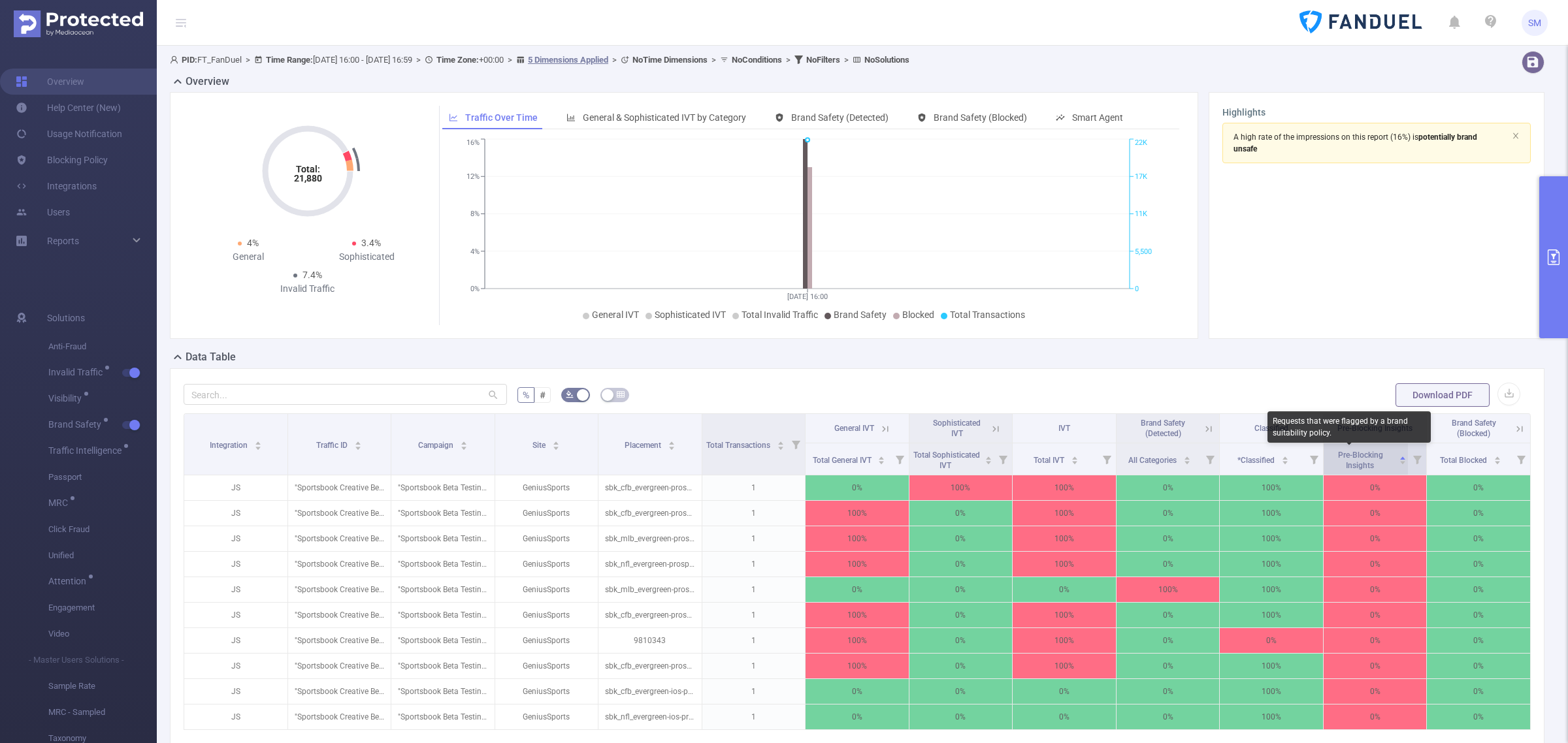
click at [1344, 457] on span "Pre-Blocking Insights" at bounding box center [1360, 461] width 45 height 20
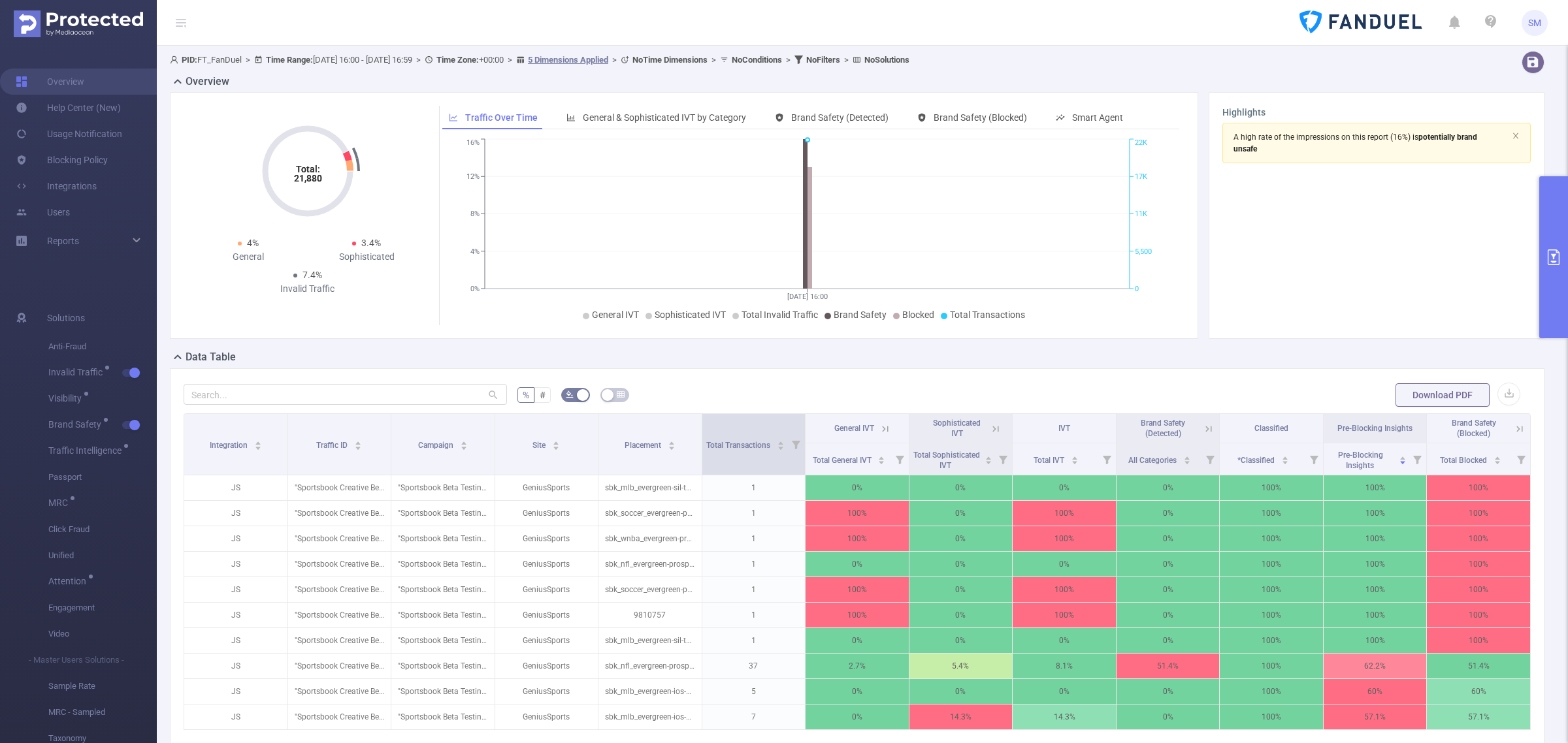
click at [791, 445] on icon at bounding box center [795, 444] width 8 height 8
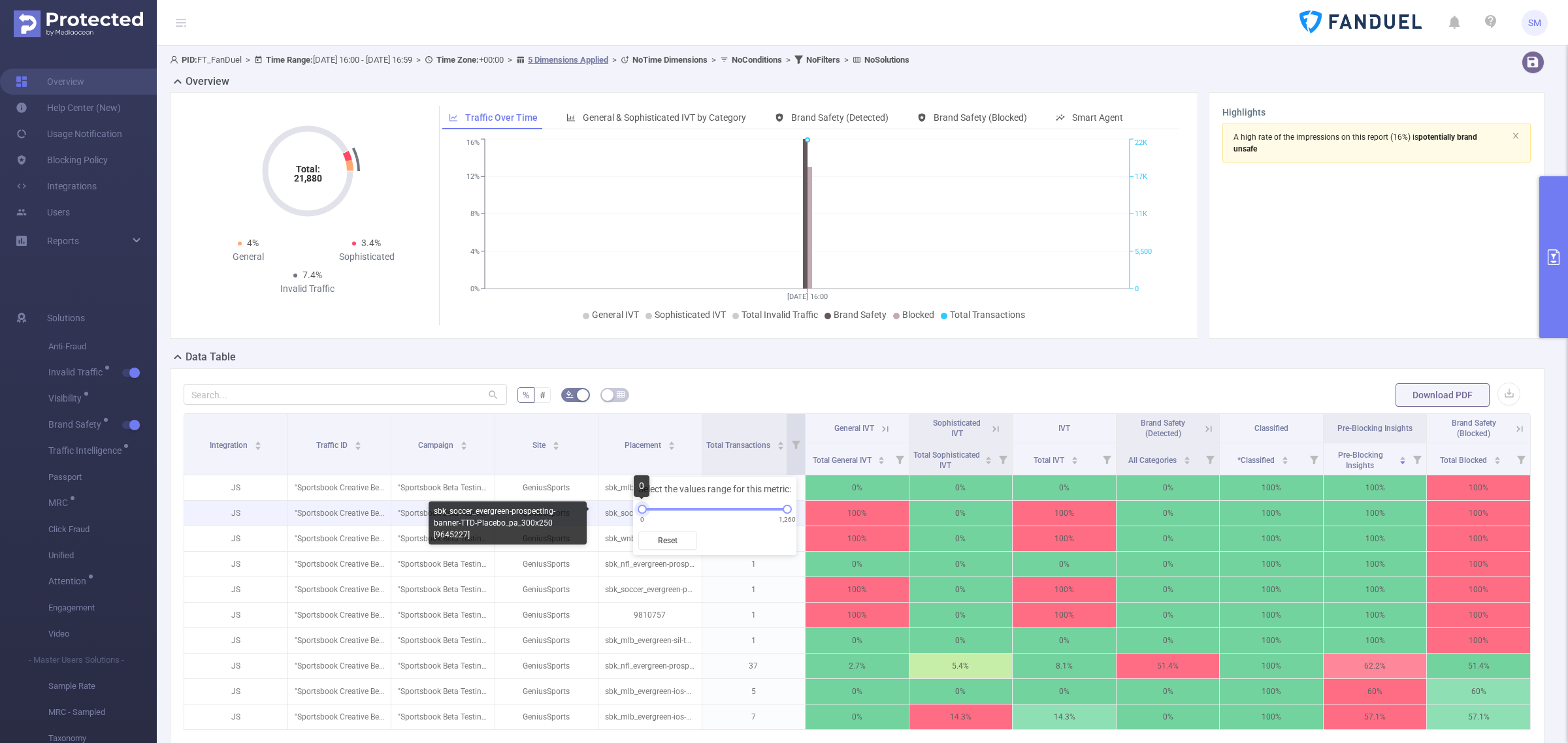
drag, startPoint x: 640, startPoint y: 513, endPoint x: 622, endPoint y: 515, distance: 18.1
click at [622, 515] on body "SM Overview Help Center (New) Usage Notification Blocking Policy Integrations U…" at bounding box center [784, 372] width 1568 height 743
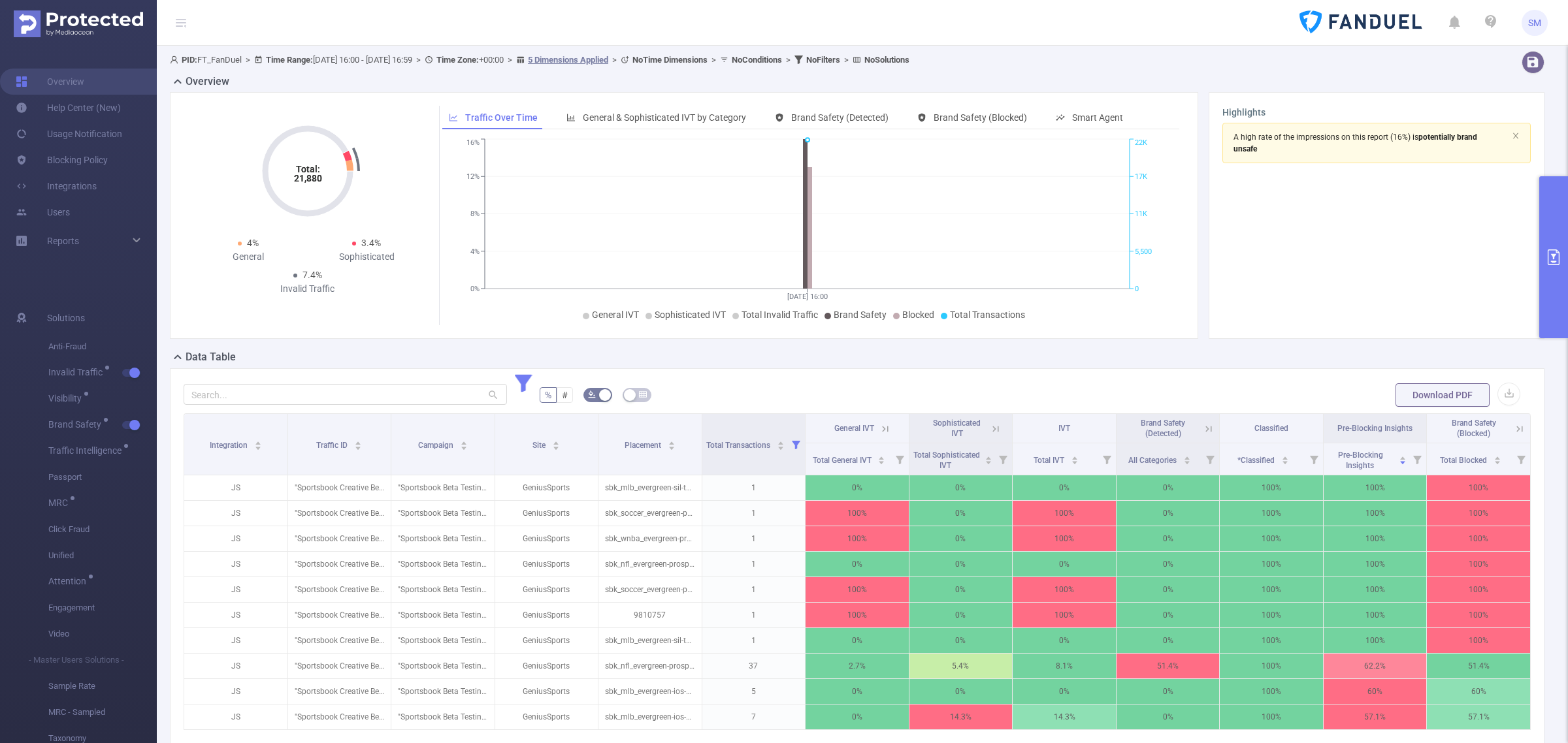
click at [1366, 232] on section "A high rate of the impressions on this report (16%) is potentially brand unsafe" at bounding box center [1376, 223] width 309 height 202
click at [1554, 278] on button "primary" at bounding box center [1554, 257] width 29 height 162
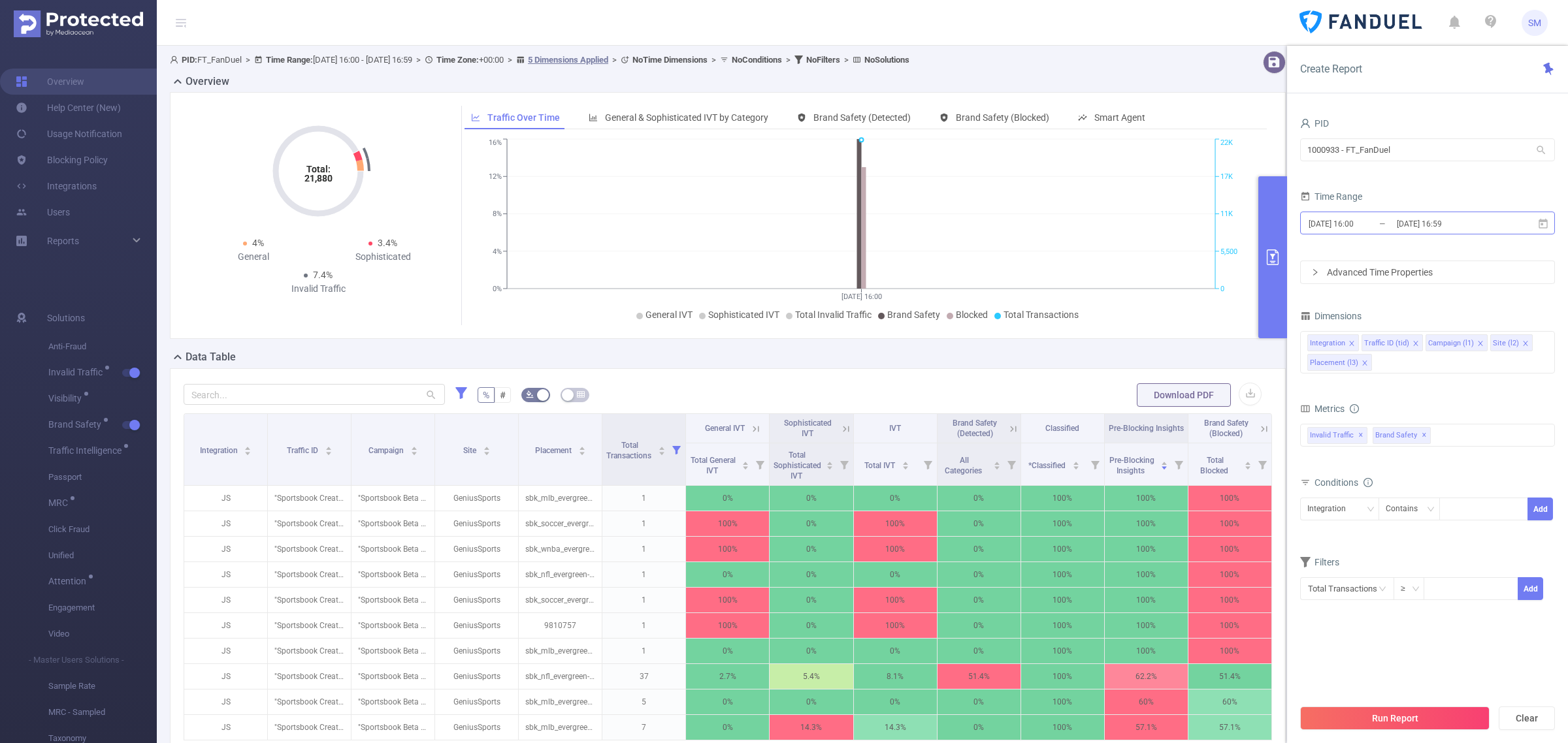
click at [1431, 225] on input "[DATE] 16:59" at bounding box center [1448, 224] width 106 height 18
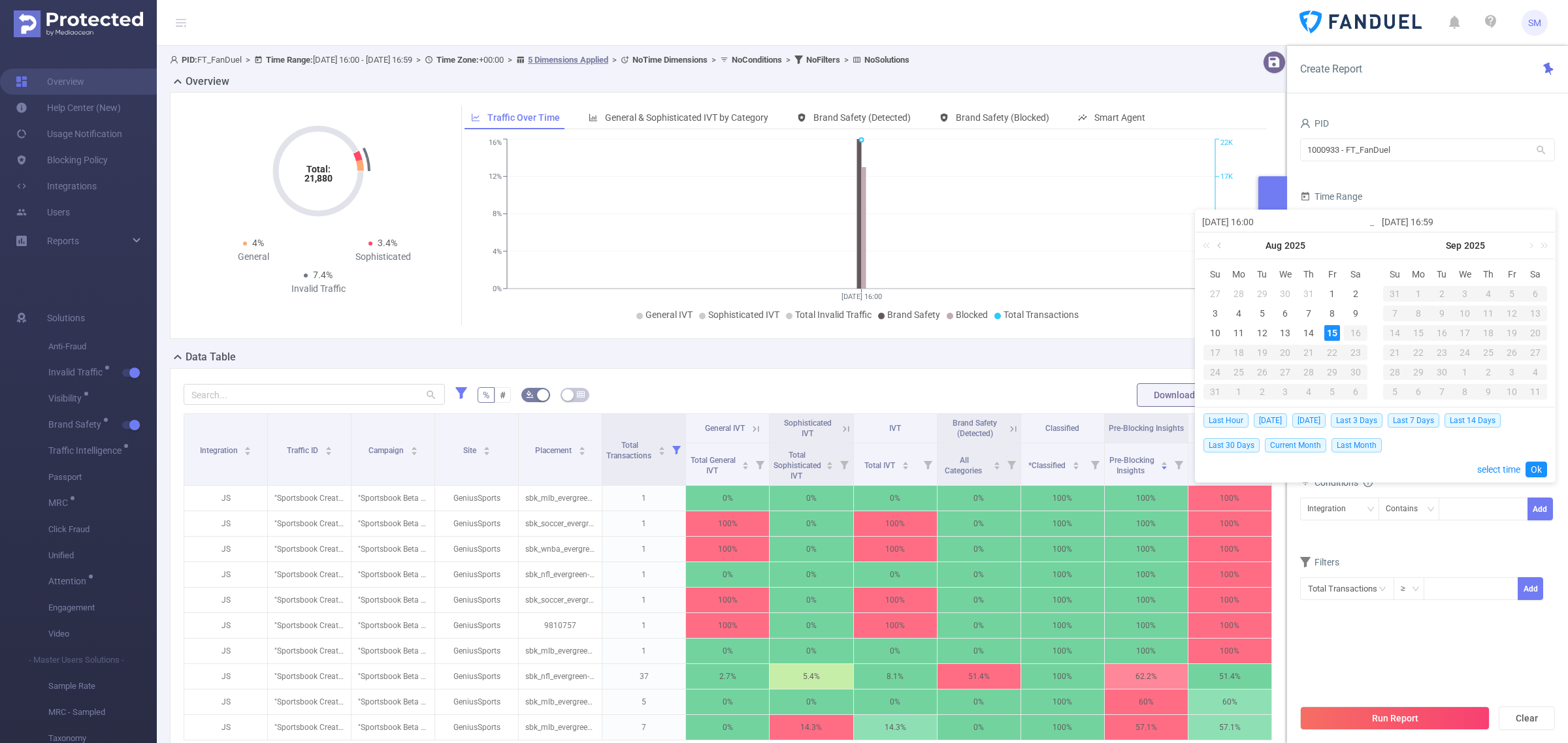
click at [1217, 245] on link at bounding box center [1220, 245] width 12 height 26
click at [1258, 348] on div "22" at bounding box center [1261, 352] width 15 height 15
click at [1398, 246] on link at bounding box center [1400, 245] width 12 height 26
click at [1487, 330] on div "14" at bounding box center [1487, 332] width 15 height 15
type input "[DATE] 16:00"
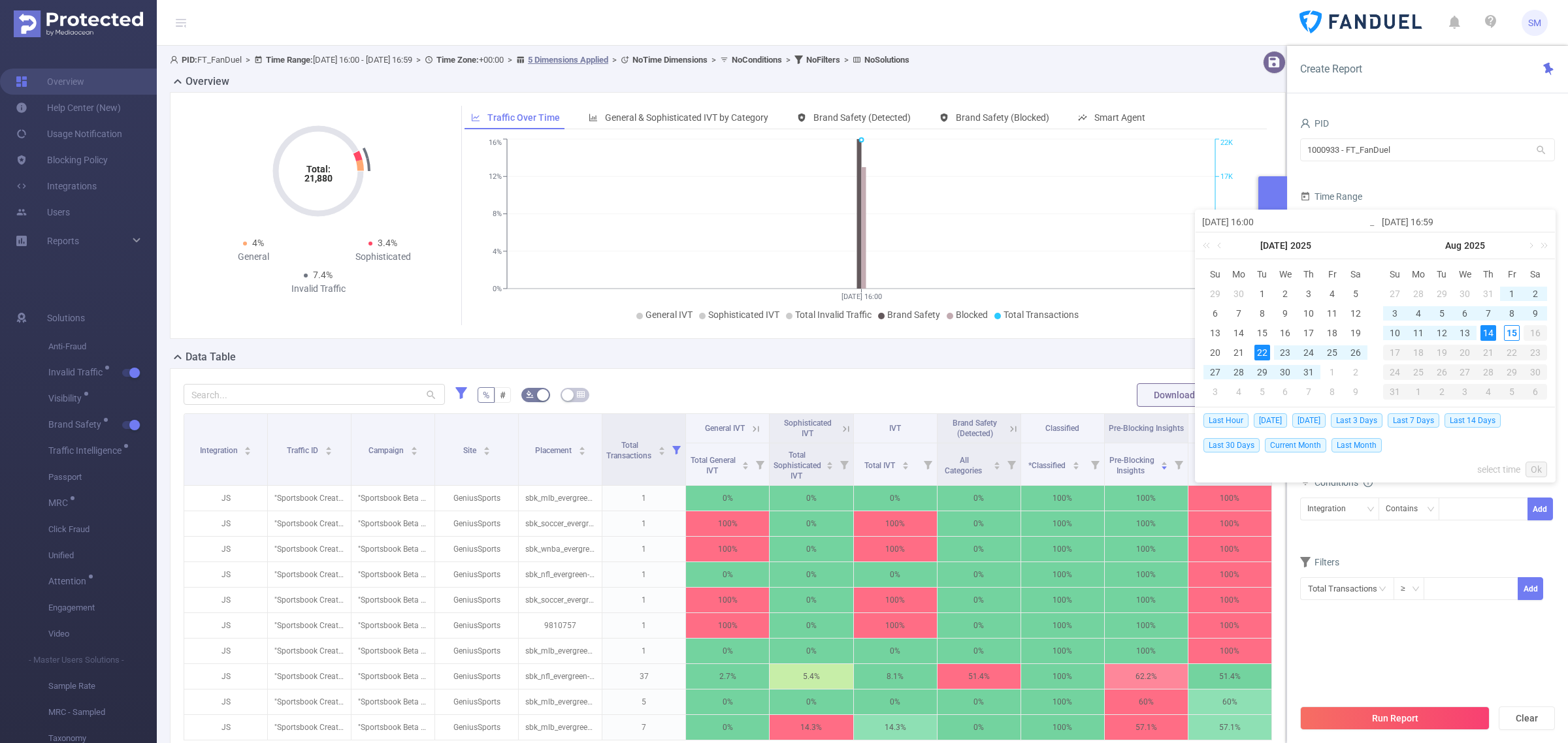
type input "[DATE] 16:59"
type input "[DATE] 16:00"
type input "[DATE] 16:59"
click at [1536, 470] on link "Ok" at bounding box center [1536, 469] width 22 height 15
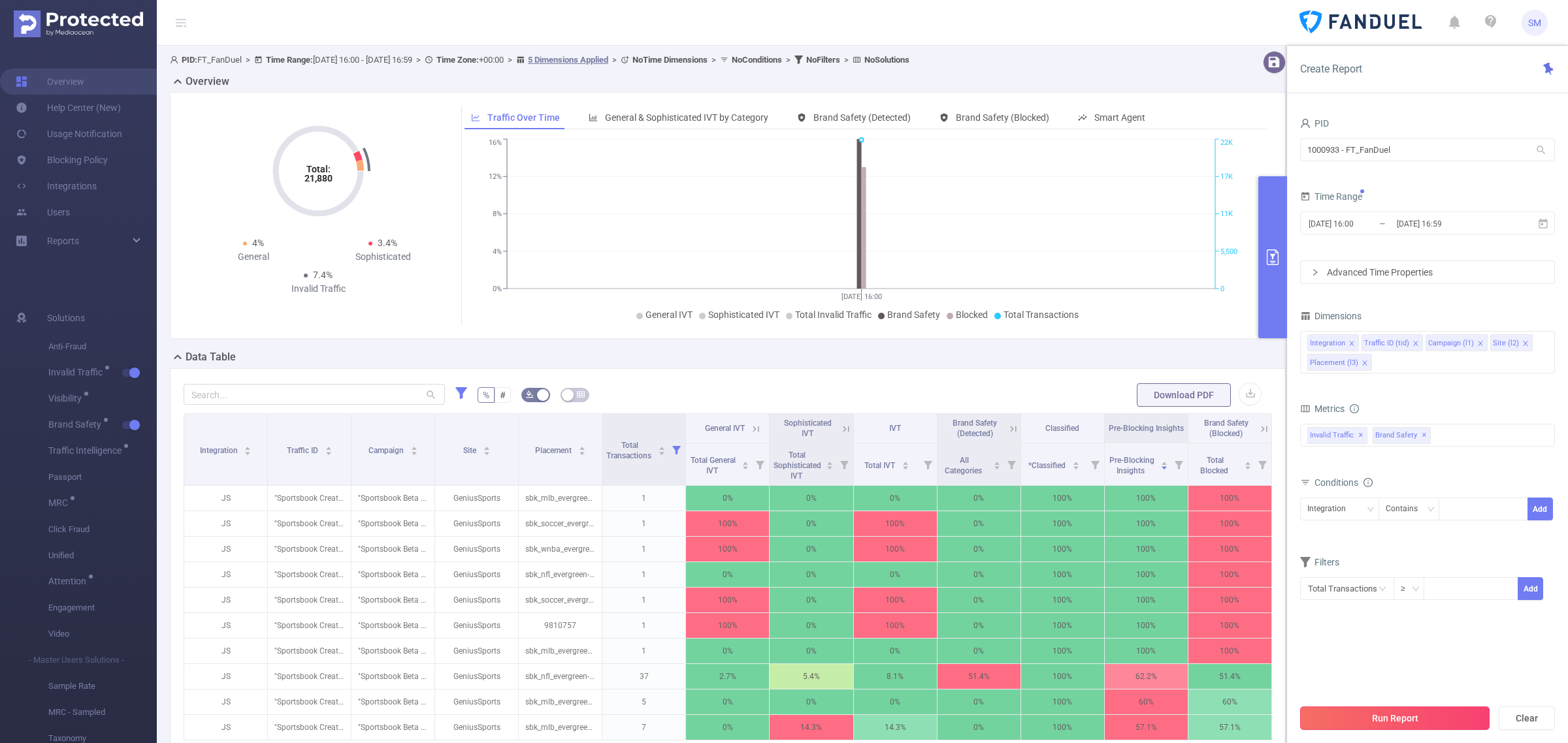
click at [1466, 717] on button "Run Report" at bounding box center [1394, 718] width 189 height 23
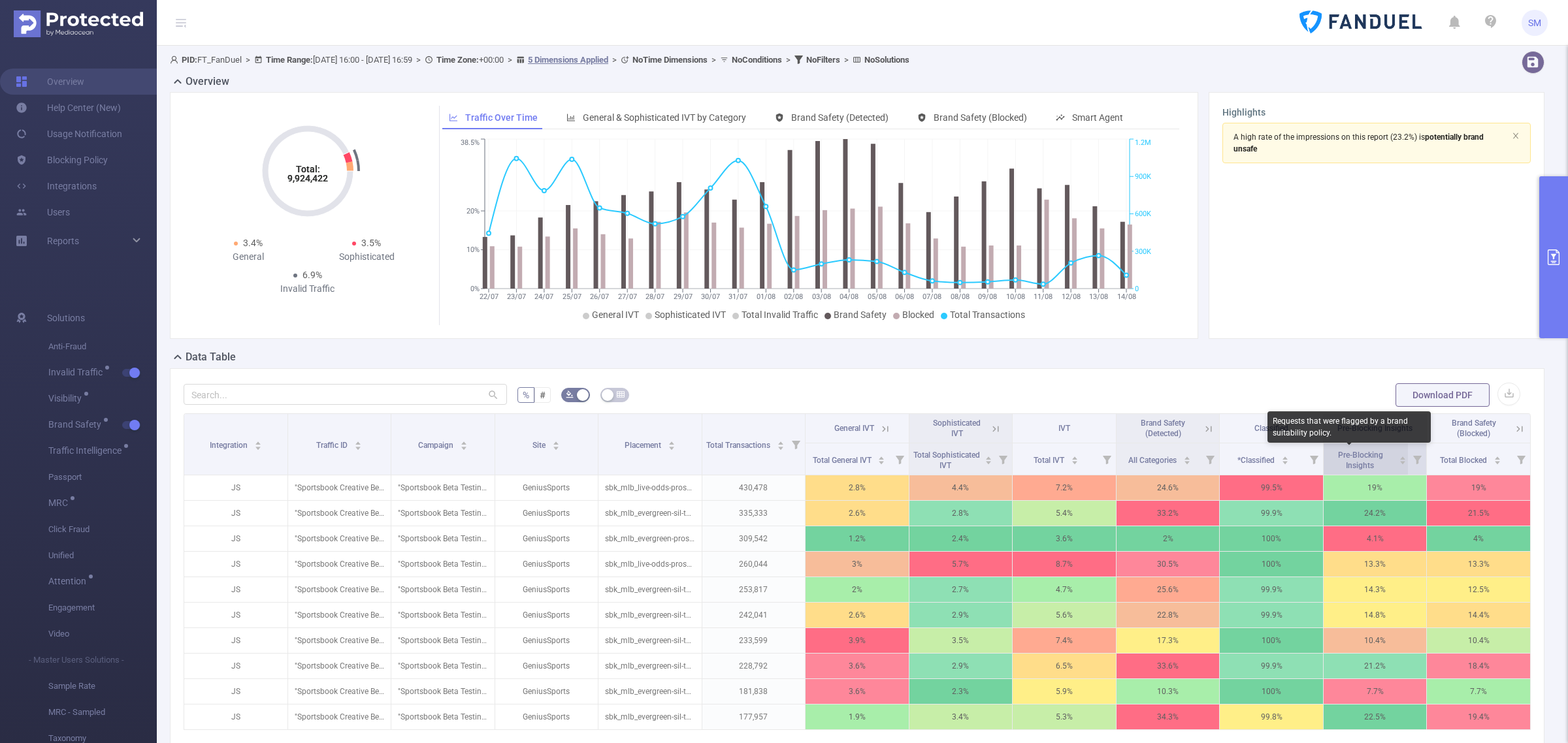
click at [1356, 463] on span "Pre-Blocking Insights" at bounding box center [1360, 461] width 45 height 20
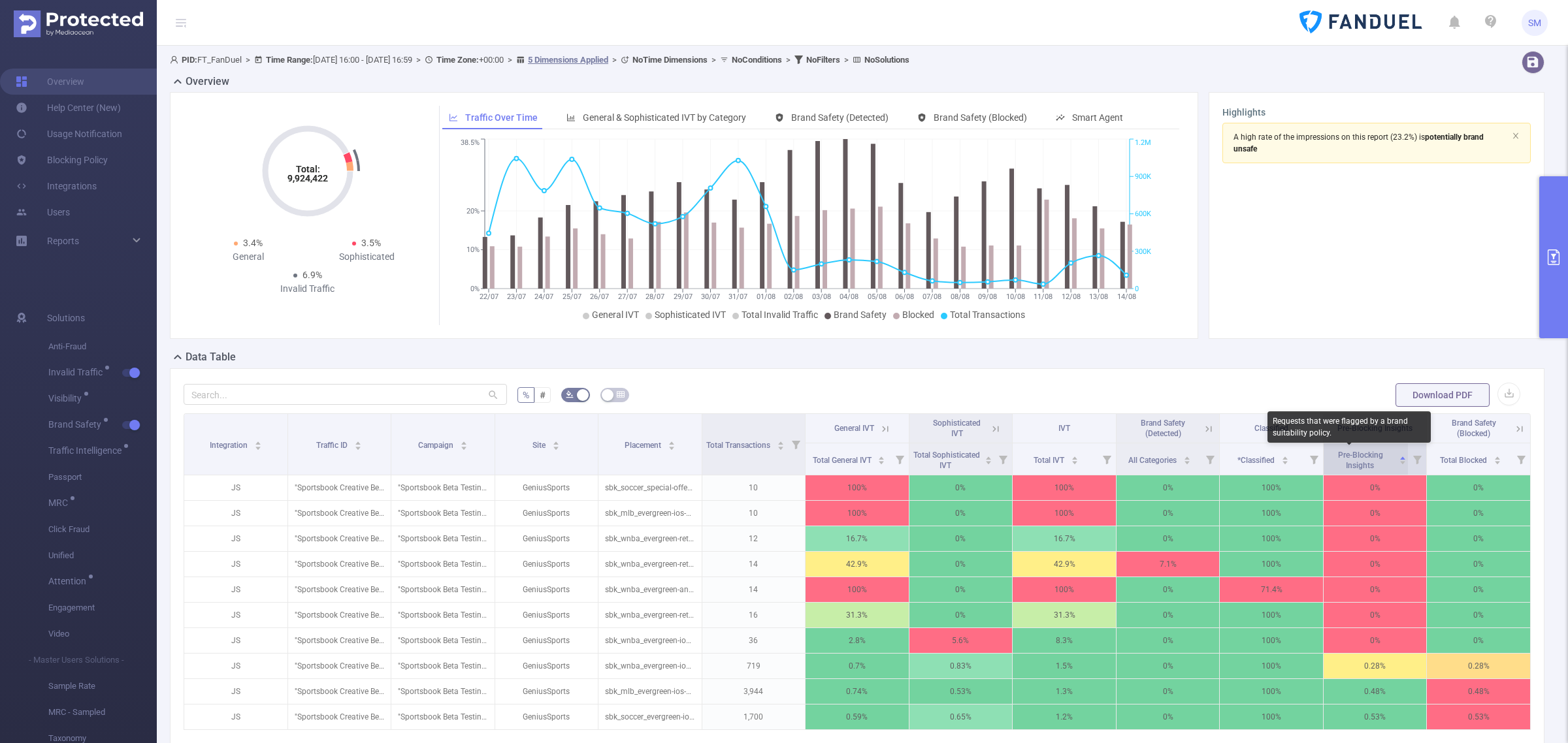
click at [1356, 463] on span "Pre-Blocking Insights" at bounding box center [1360, 461] width 45 height 20
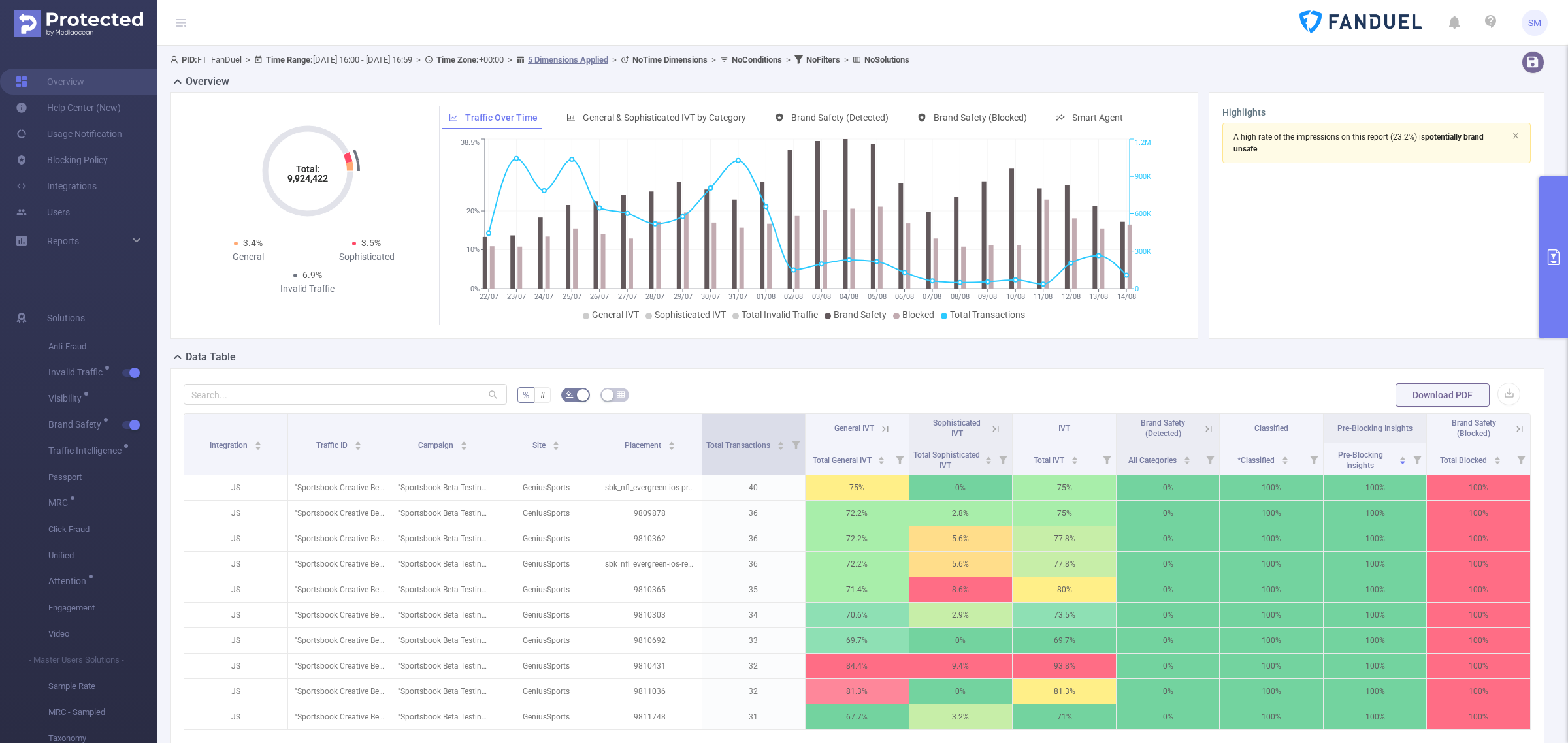
click at [791, 438] on icon at bounding box center [796, 443] width 18 height 60
click at [642, 509] on div at bounding box center [644, 509] width 9 height 9
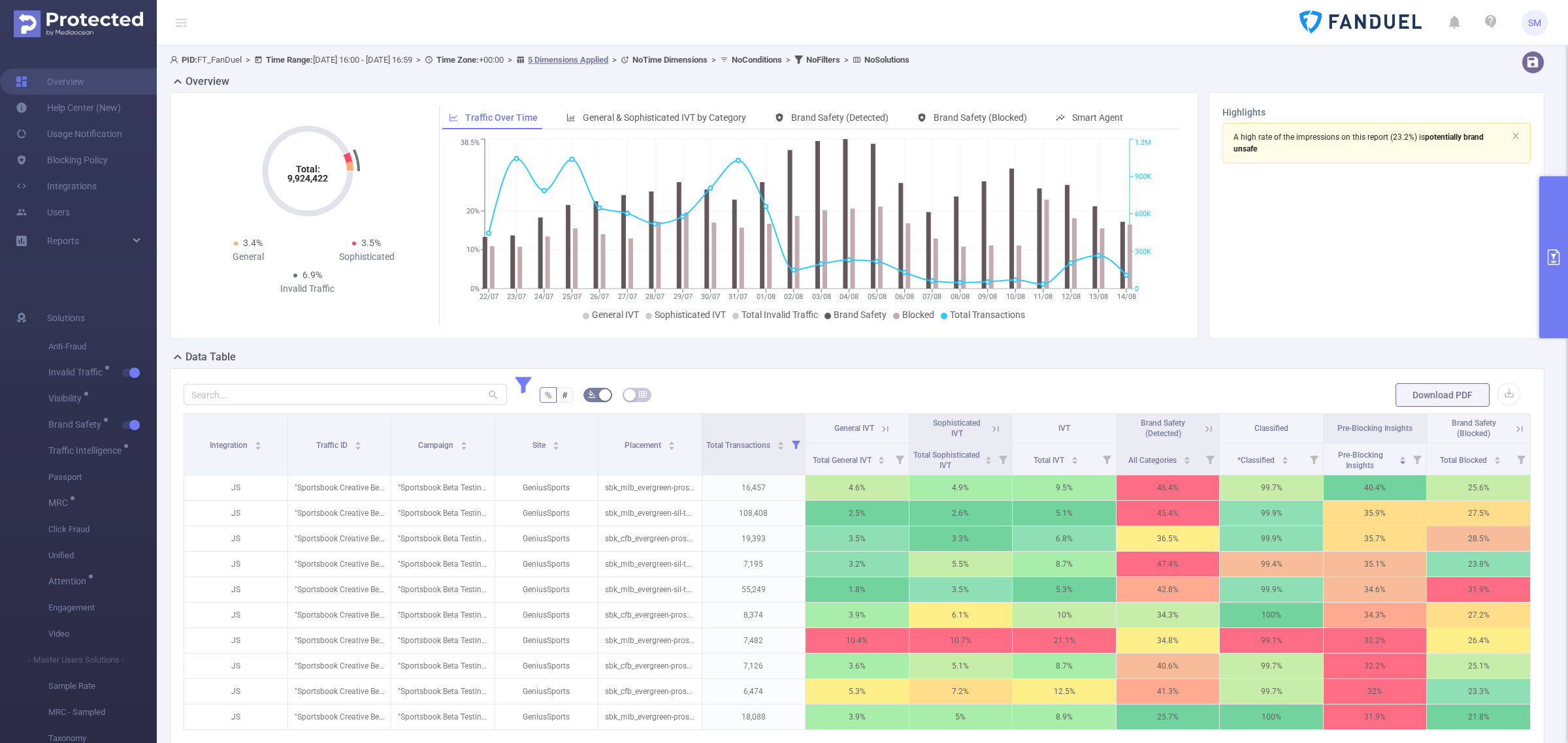
click at [1300, 372] on div "% # Download PDF Integration Traffic ID Campaign Site Placement Total Transacti…" at bounding box center [857, 613] width 1374 height 490
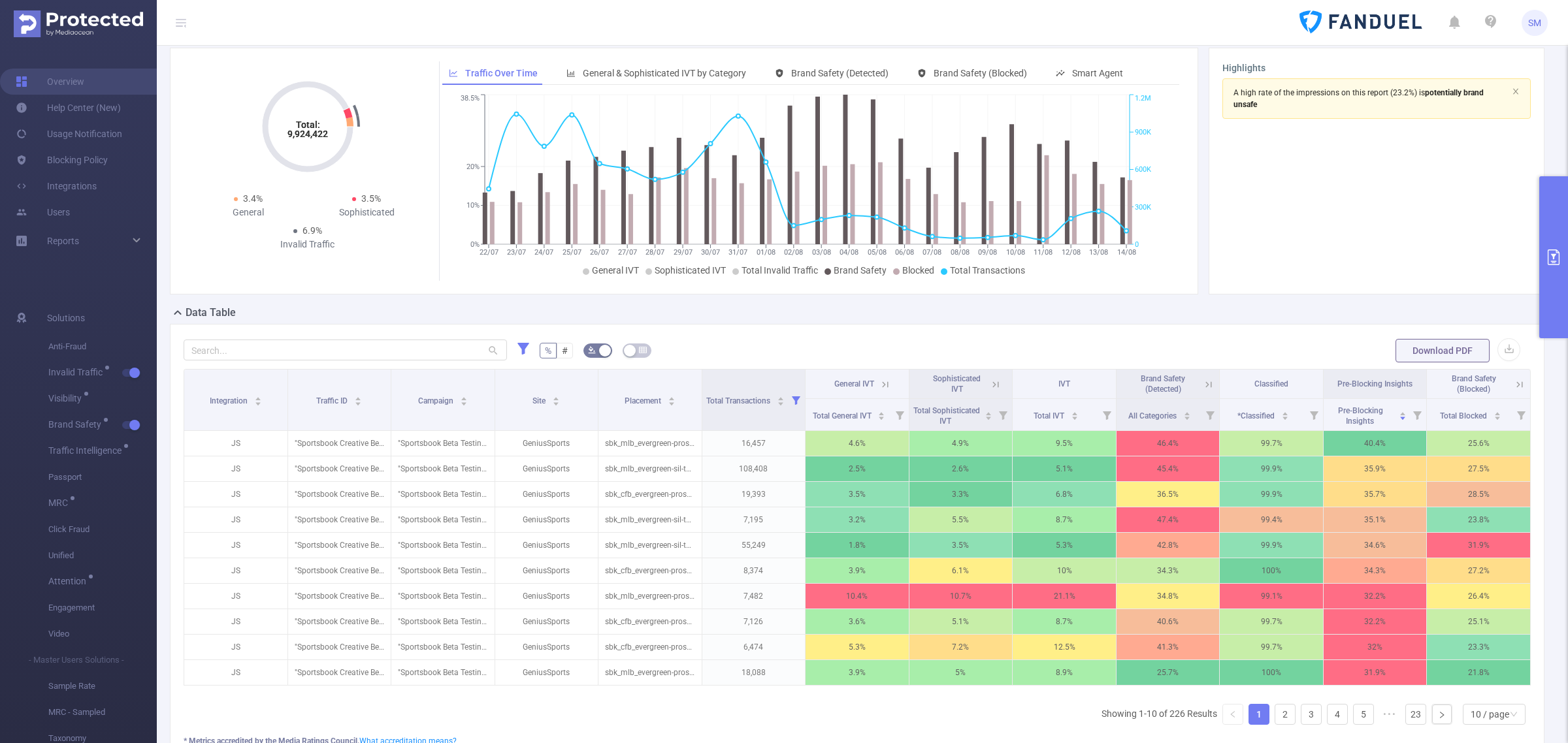
scroll to position [82, 0]
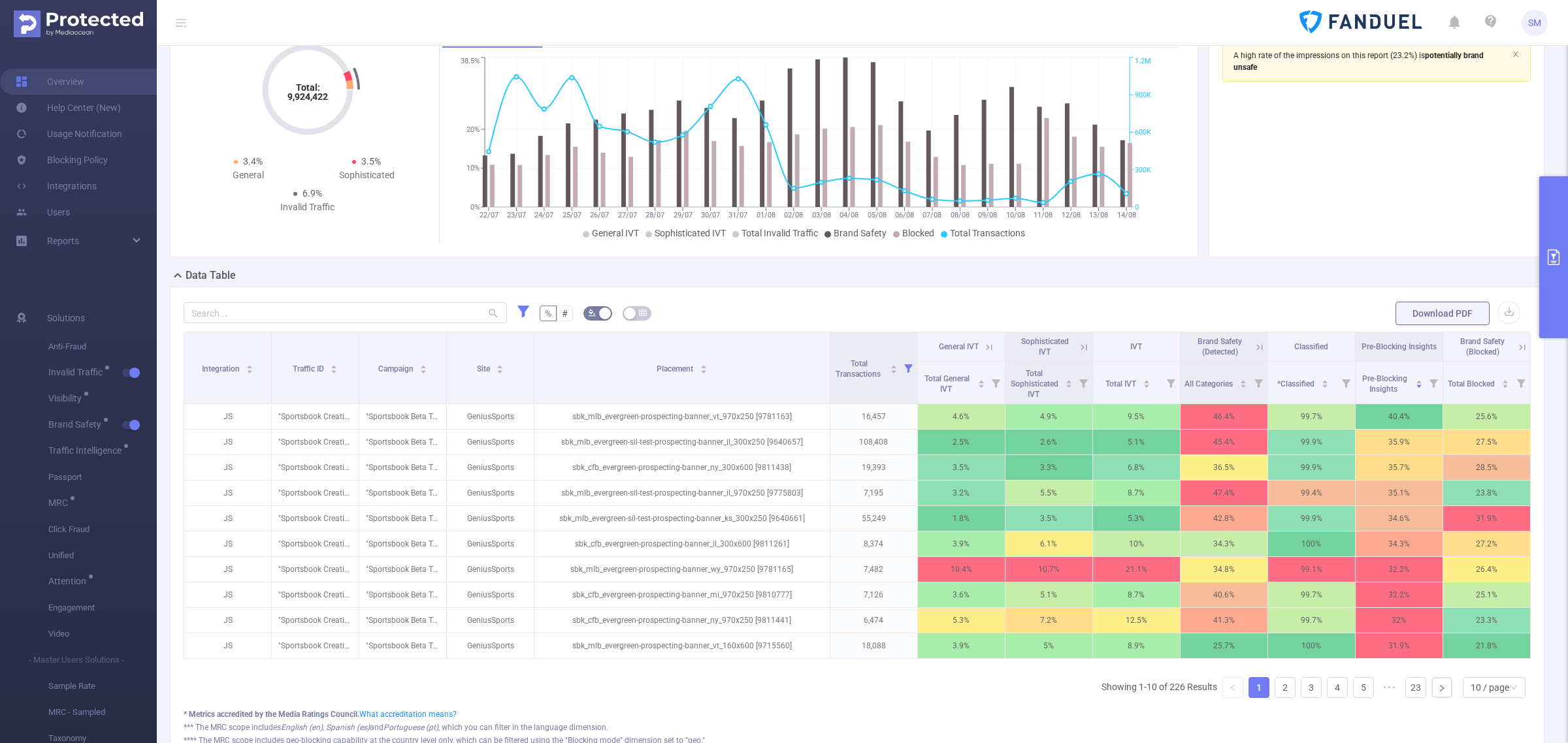
drag, startPoint x: 694, startPoint y: 343, endPoint x: 801, endPoint y: 328, distance: 108.0
click at [801, 328] on div "% # Download PDF Integration Traffic ID Campaign Site Placement Total Transacti…" at bounding box center [857, 536] width 1347 height 472
click at [1438, 125] on section "A high rate of the impressions on this report (23.2%) is potentially brand unsa…" at bounding box center [1376, 142] width 309 height 202
click at [1555, 261] on icon "primary" at bounding box center [1553, 256] width 15 height 15
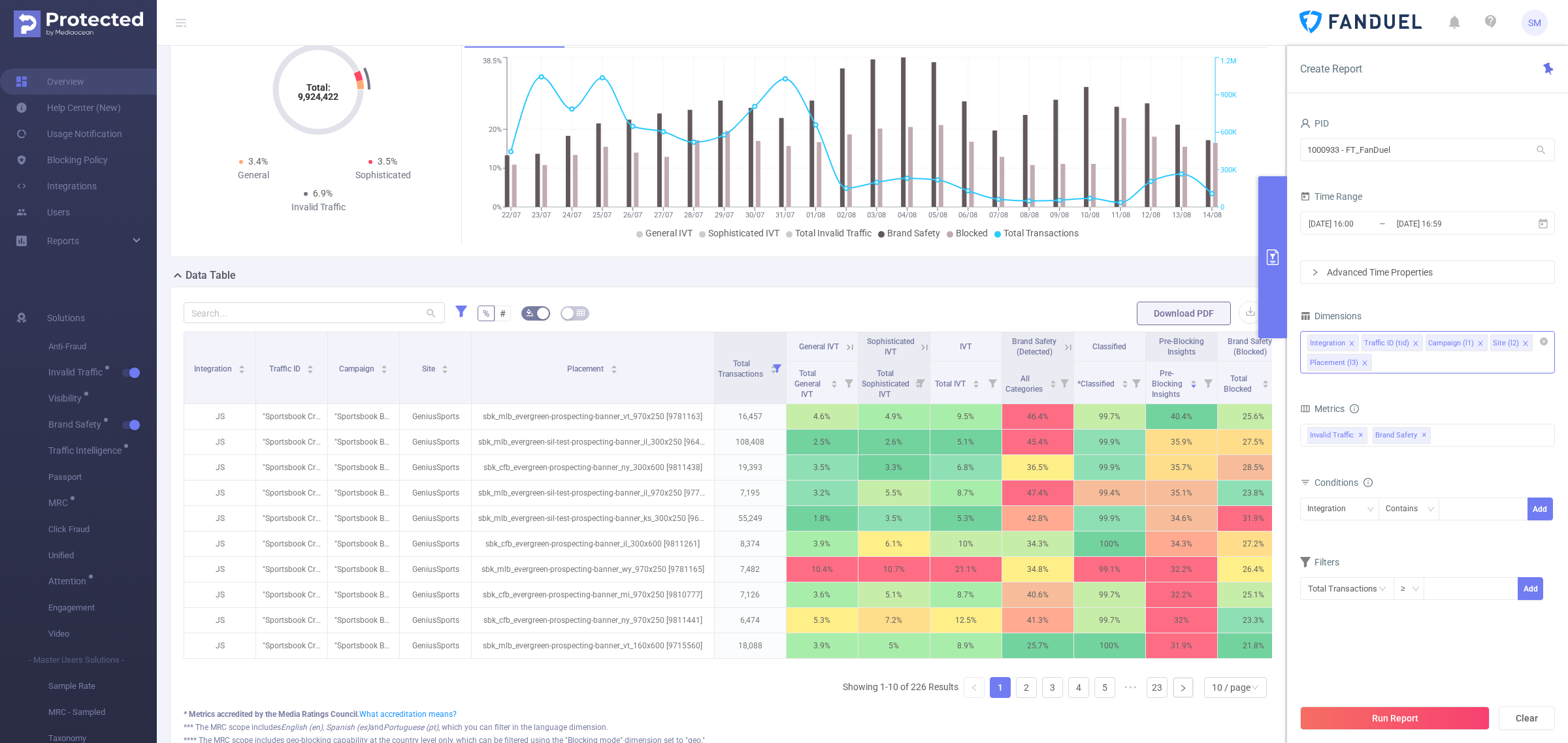
click at [1392, 368] on div "Integration Traffic ID (tid) Campaign (l1) Site (l2) Placement (l3)" at bounding box center [1427, 352] width 255 height 42
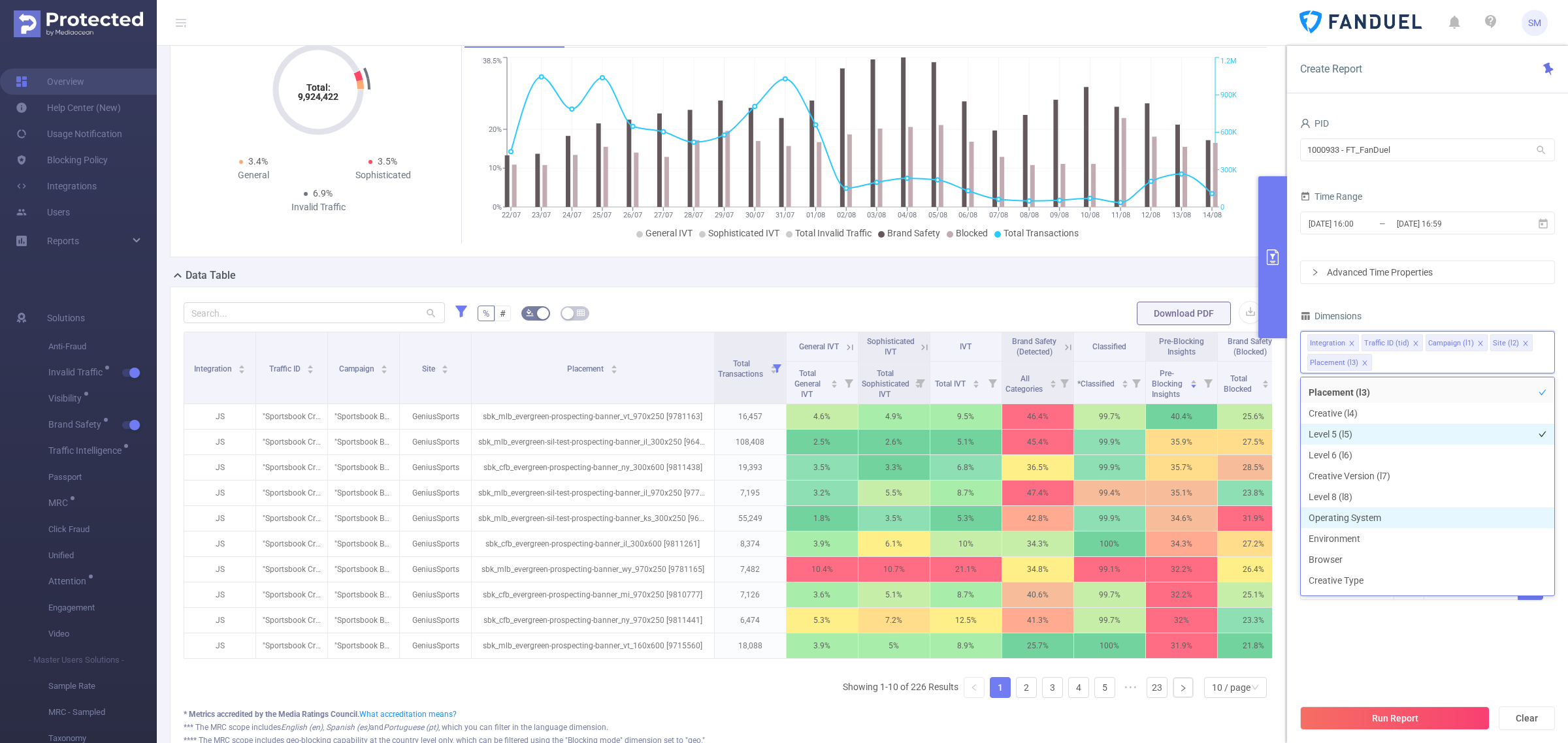
scroll to position [163, 0]
click at [1368, 519] on li "Host" at bounding box center [1428, 519] width 254 height 21
click at [1475, 291] on div "PID 1000933 - FT_FanDuel 1000933 - FT_FanDuel Time Range [DATE] 16:00 _ [DATE] …" at bounding box center [1427, 365] width 255 height 503
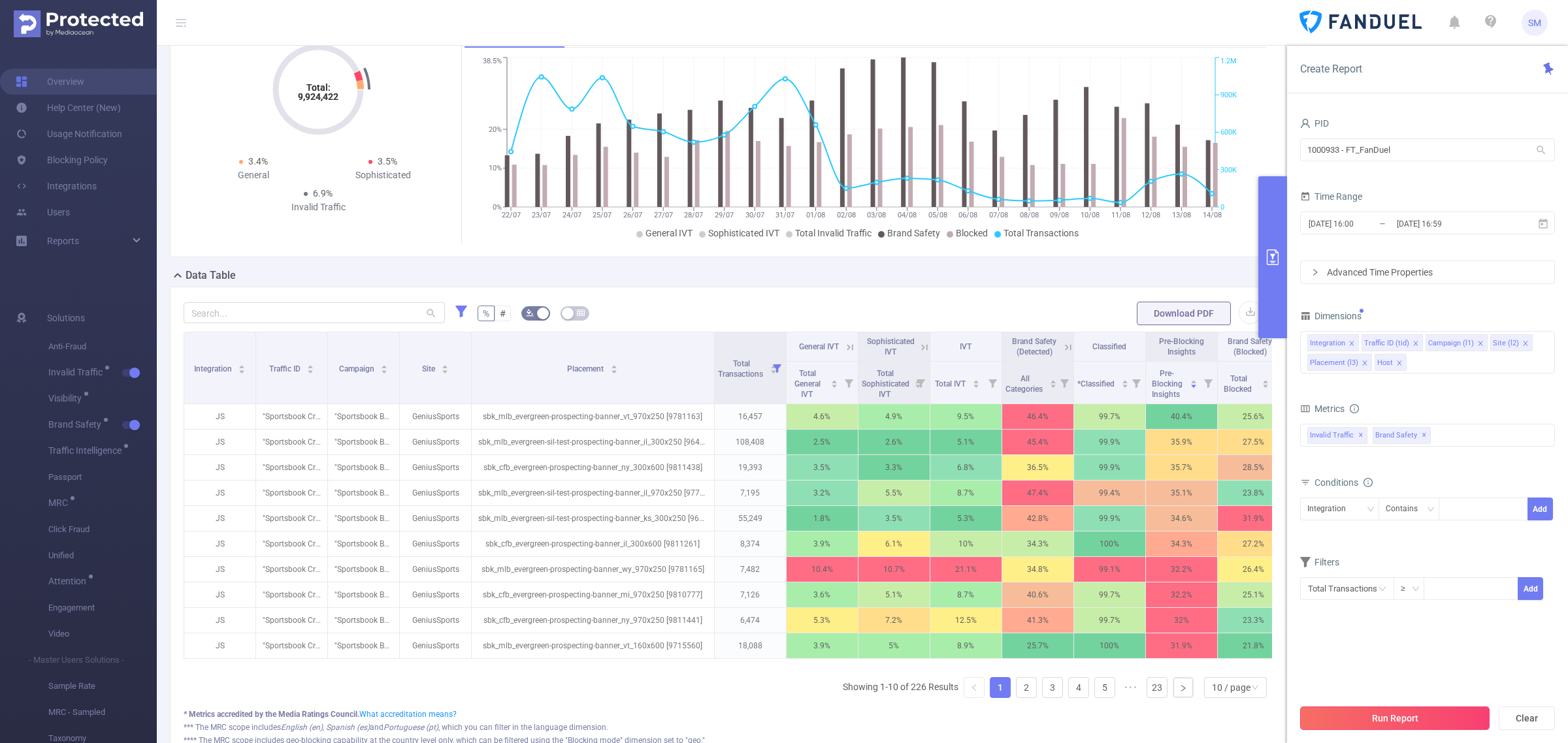
click at [1445, 720] on button "Run Report" at bounding box center [1394, 718] width 189 height 23
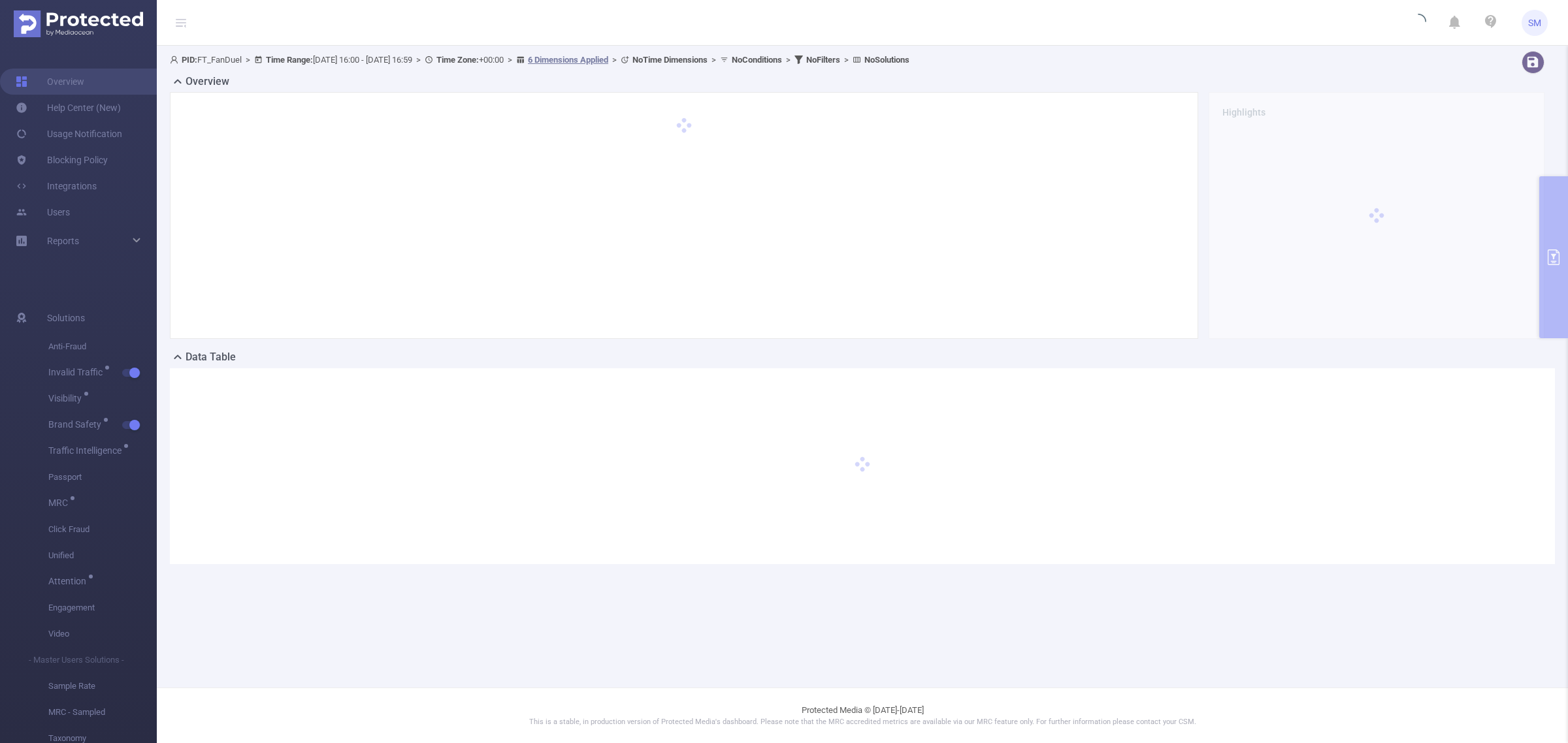
scroll to position [0, 0]
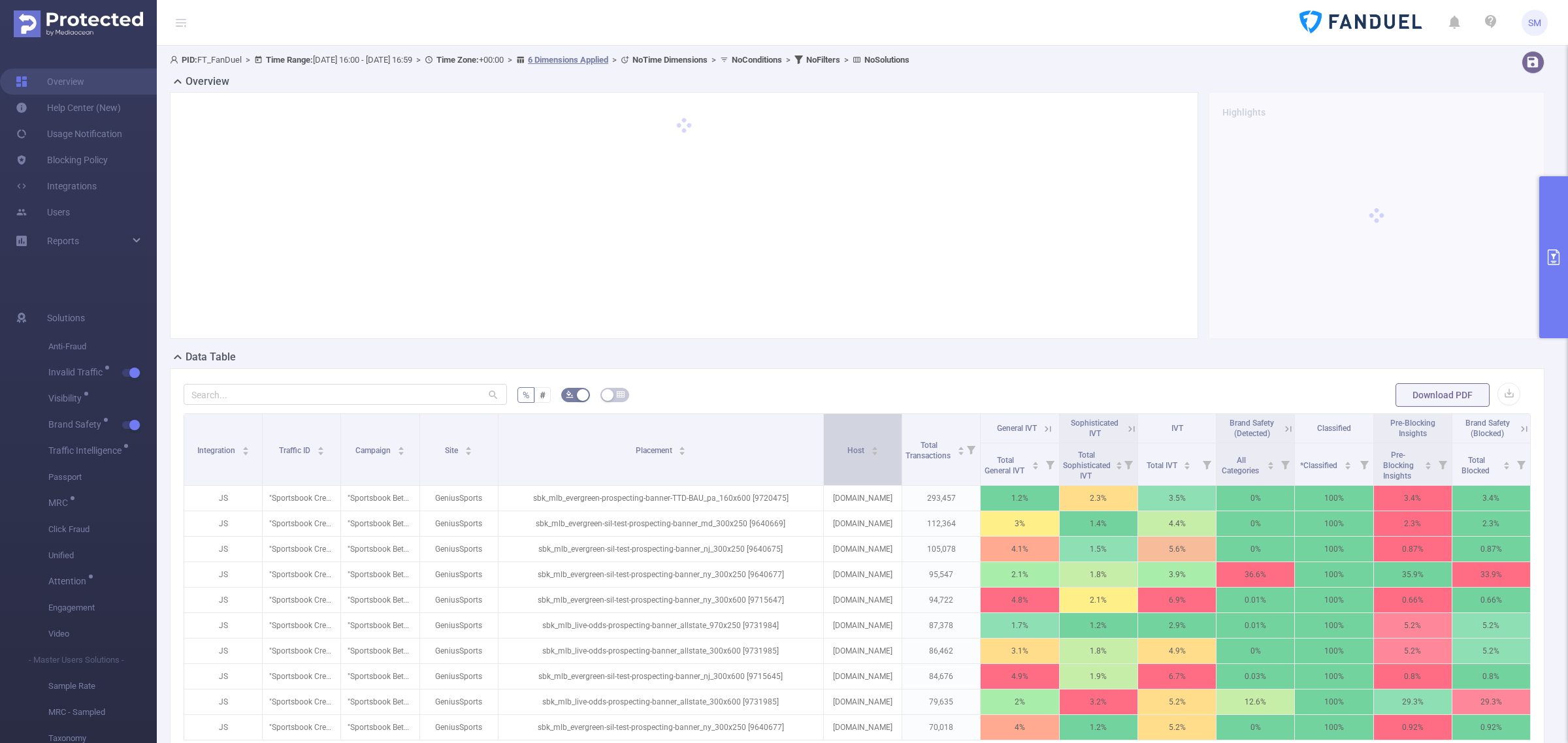
drag, startPoint x: 658, startPoint y: 425, endPoint x: 816, endPoint y: 427, distance: 158.0
click at [820, 427] on span at bounding box center [823, 449] width 6 height 71
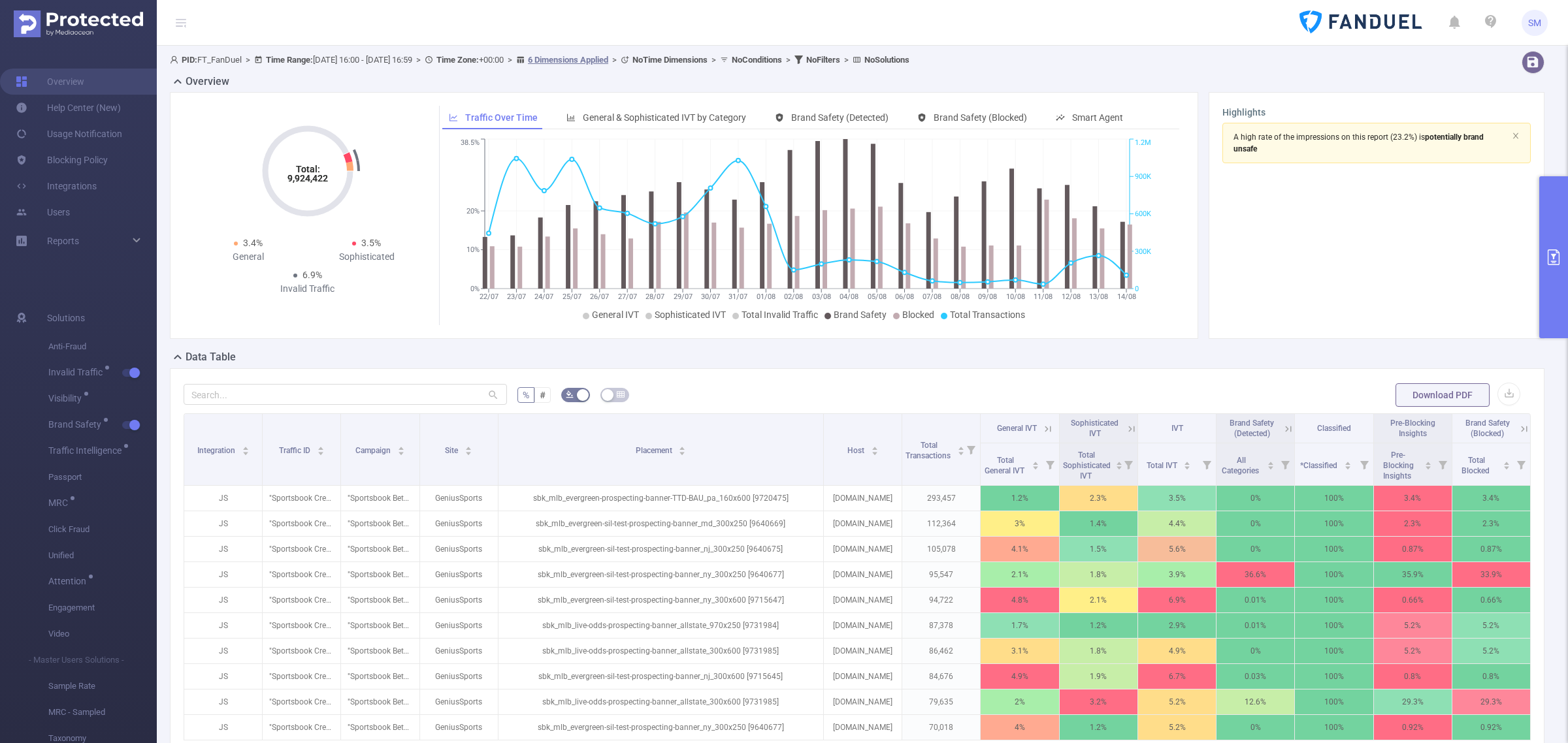
click at [1552, 258] on icon "primary" at bounding box center [1553, 256] width 15 height 15
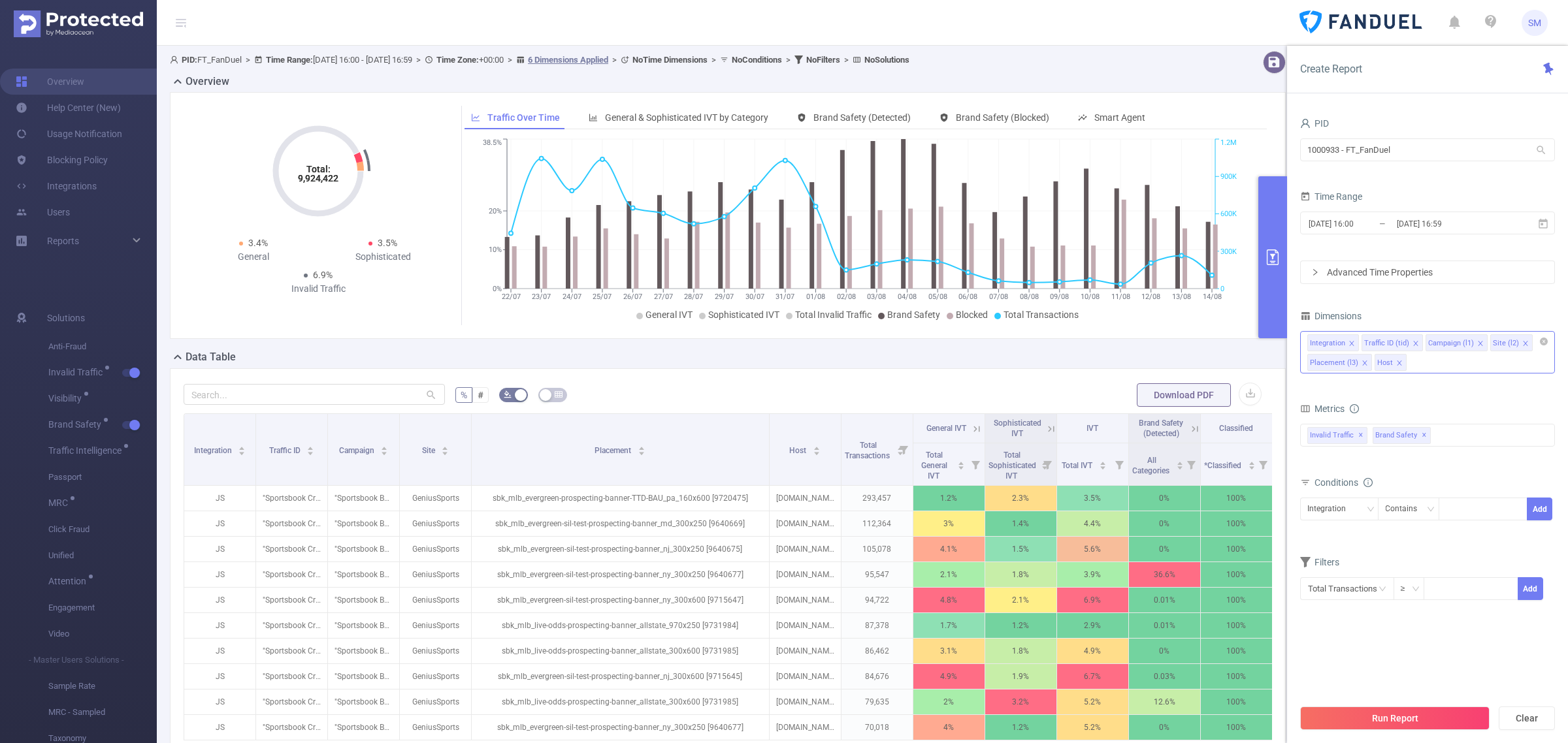
click at [1363, 360] on icon "icon: close" at bounding box center [1364, 363] width 6 height 6
click at [1435, 660] on section "PID 1000933 - FT_FanDuel 1000933 - FT_FanDuel Time Range [DATE] 16:00 _ [DATE] …" at bounding box center [1427, 406] width 255 height 583
click at [1431, 715] on button "Run Report" at bounding box center [1394, 718] width 189 height 23
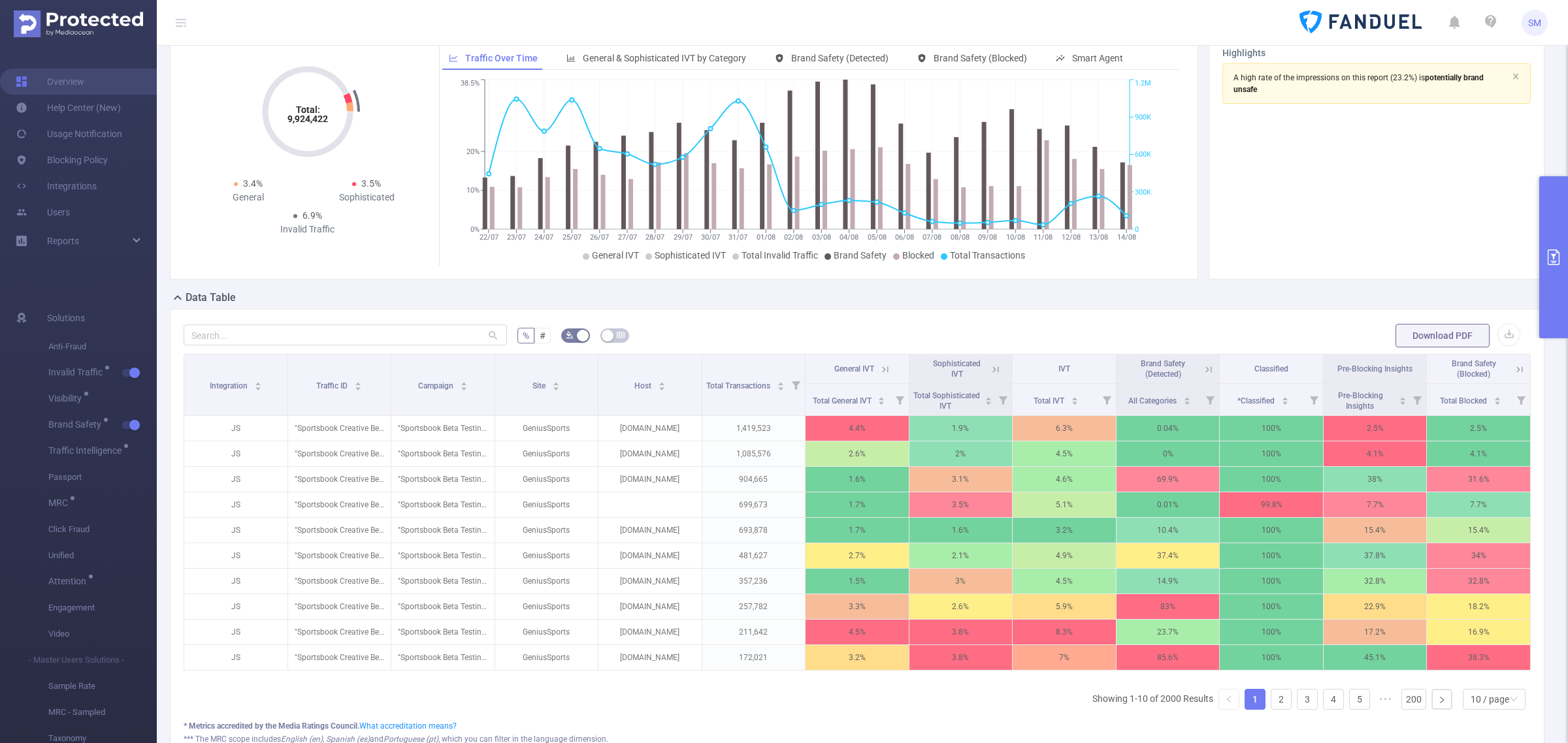
scroll to position [82, 0]
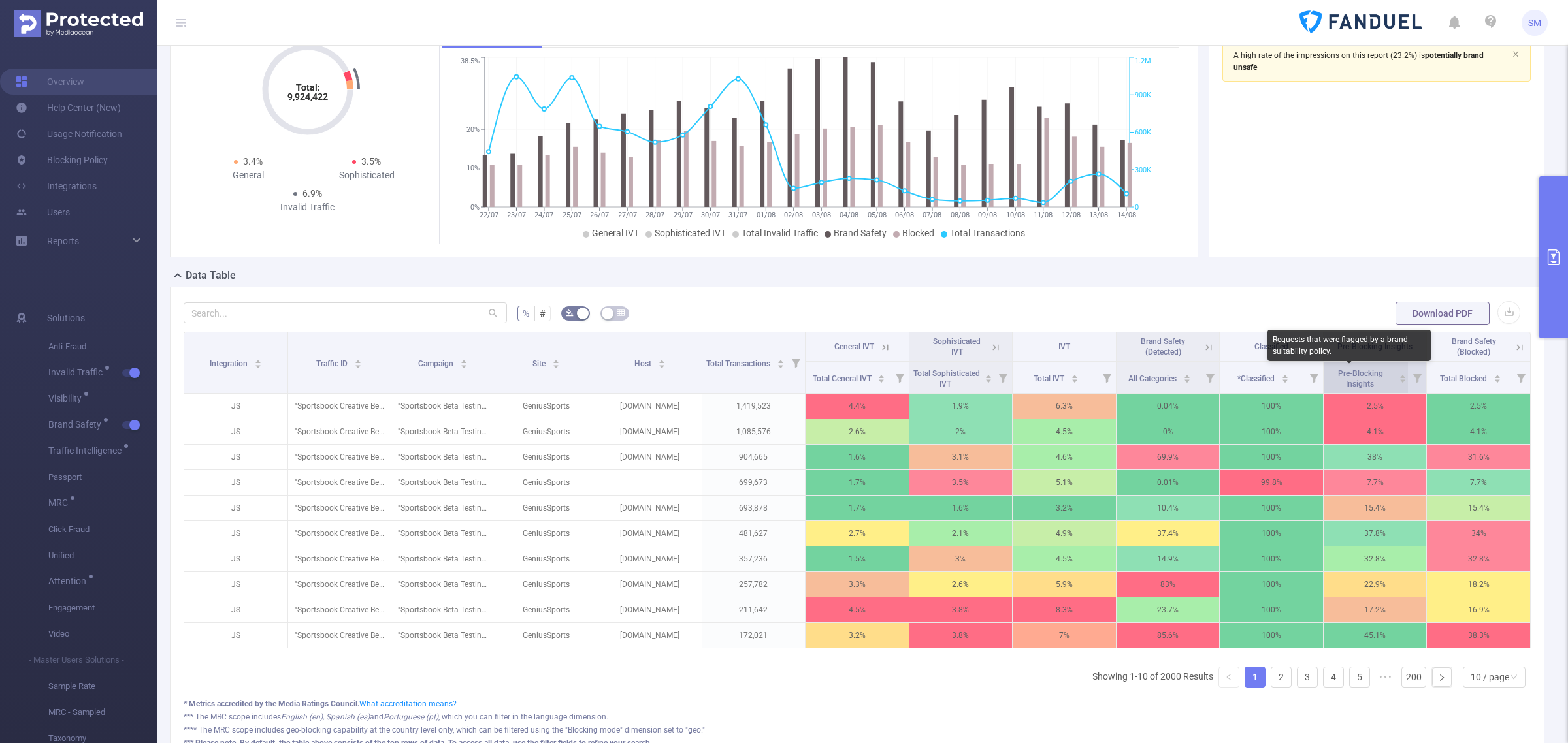
click at [1354, 382] on span "Pre-Blocking Insights" at bounding box center [1360, 379] width 45 height 20
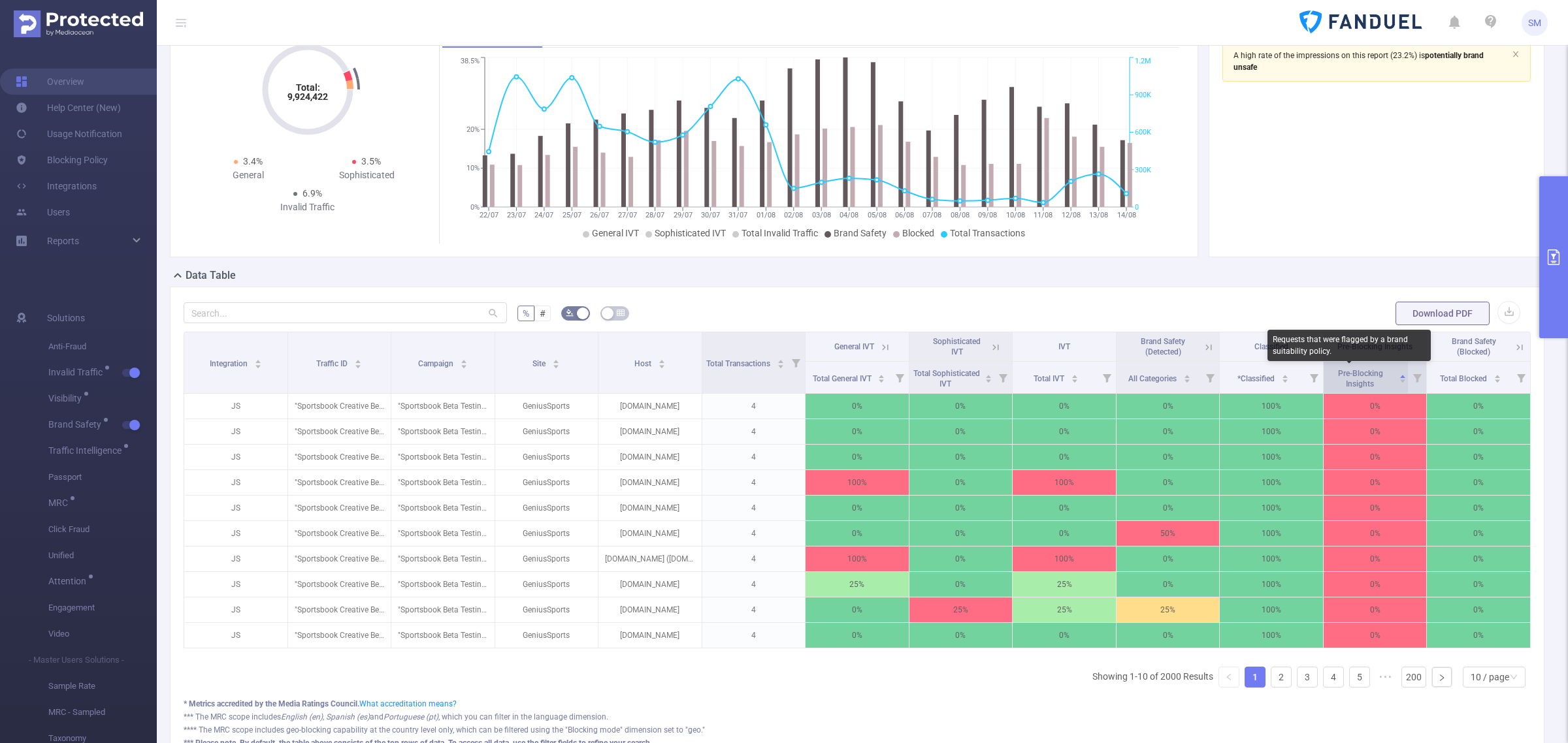
click at [1354, 382] on span "Pre-Blocking Insights" at bounding box center [1360, 379] width 45 height 20
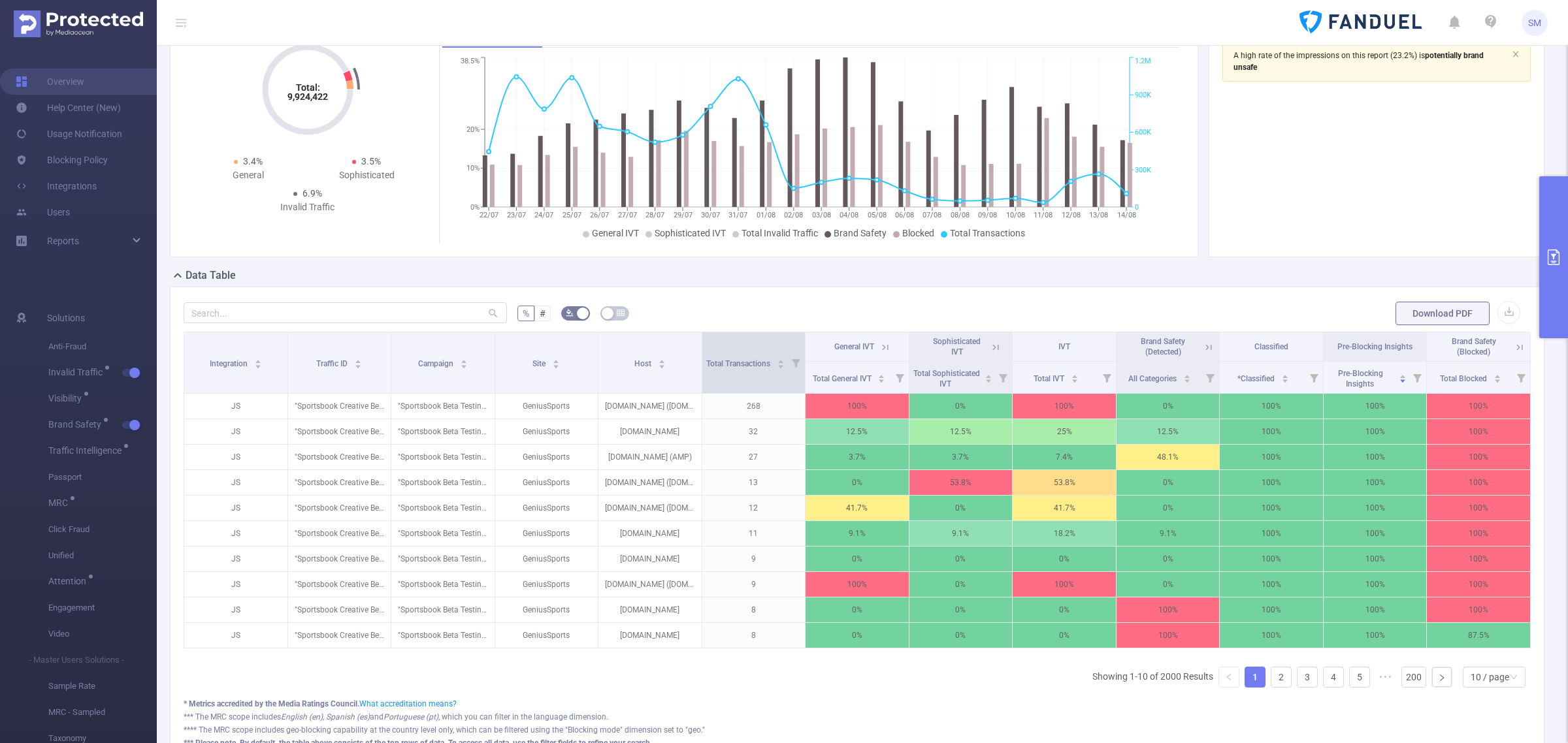
click at [794, 363] on icon at bounding box center [795, 363] width 8 height 8
click at [644, 428] on div at bounding box center [643, 427] width 9 height 9
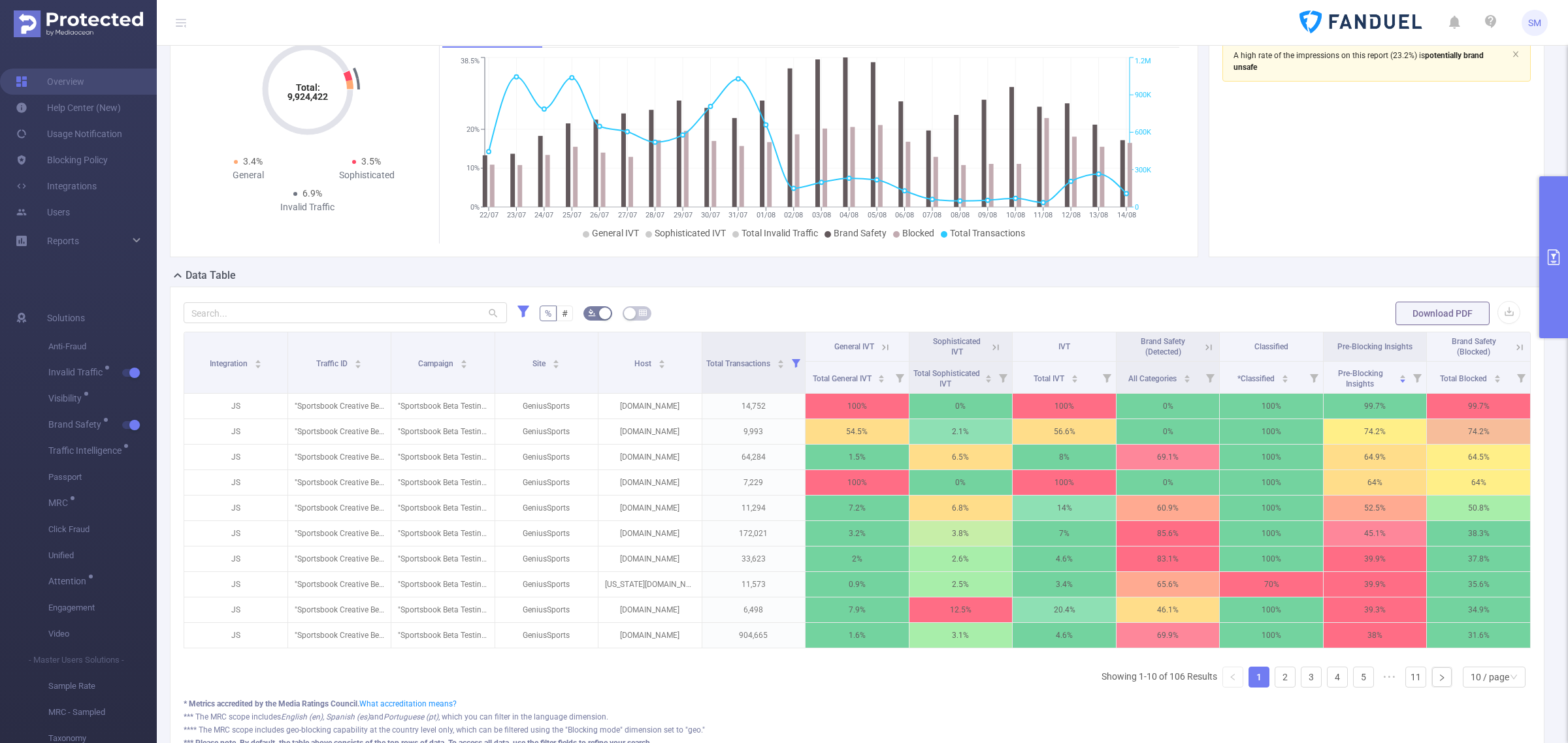
click at [1311, 265] on div "Total: 9,924,422 Total: 9,924,422 3.4% General 3.5% Sophisticated 6.9% Invalid …" at bounding box center [857, 139] width 1384 height 257
click at [1373, 85] on div "A high rate of the impressions on this report (23.2%) is potentially brand unsa…" at bounding box center [1376, 63] width 309 height 44
click at [1408, 132] on section "A high rate of the impressions on this report (23.2%) is potentially brand unsa…" at bounding box center [1376, 142] width 309 height 202
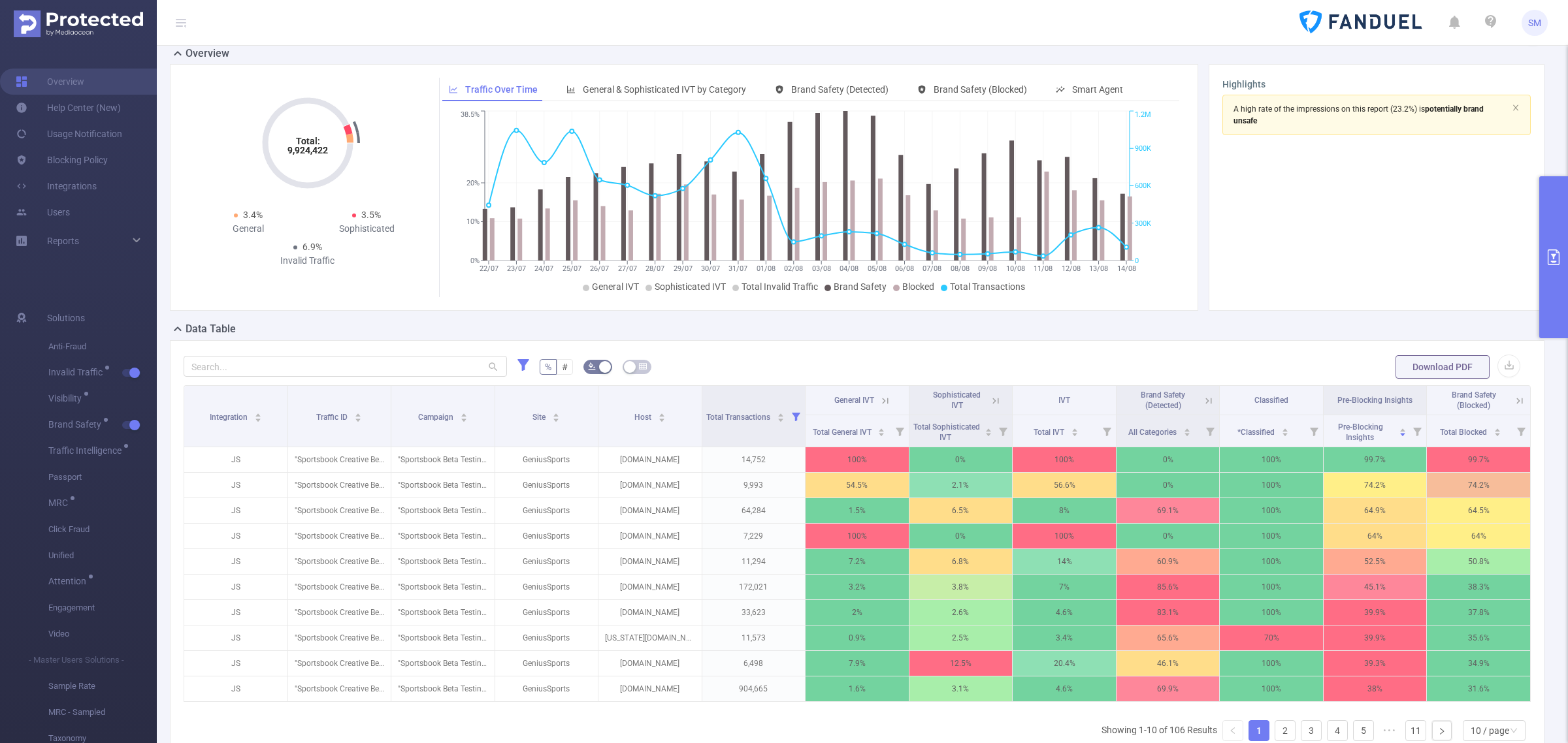
scroll to position [0, 0]
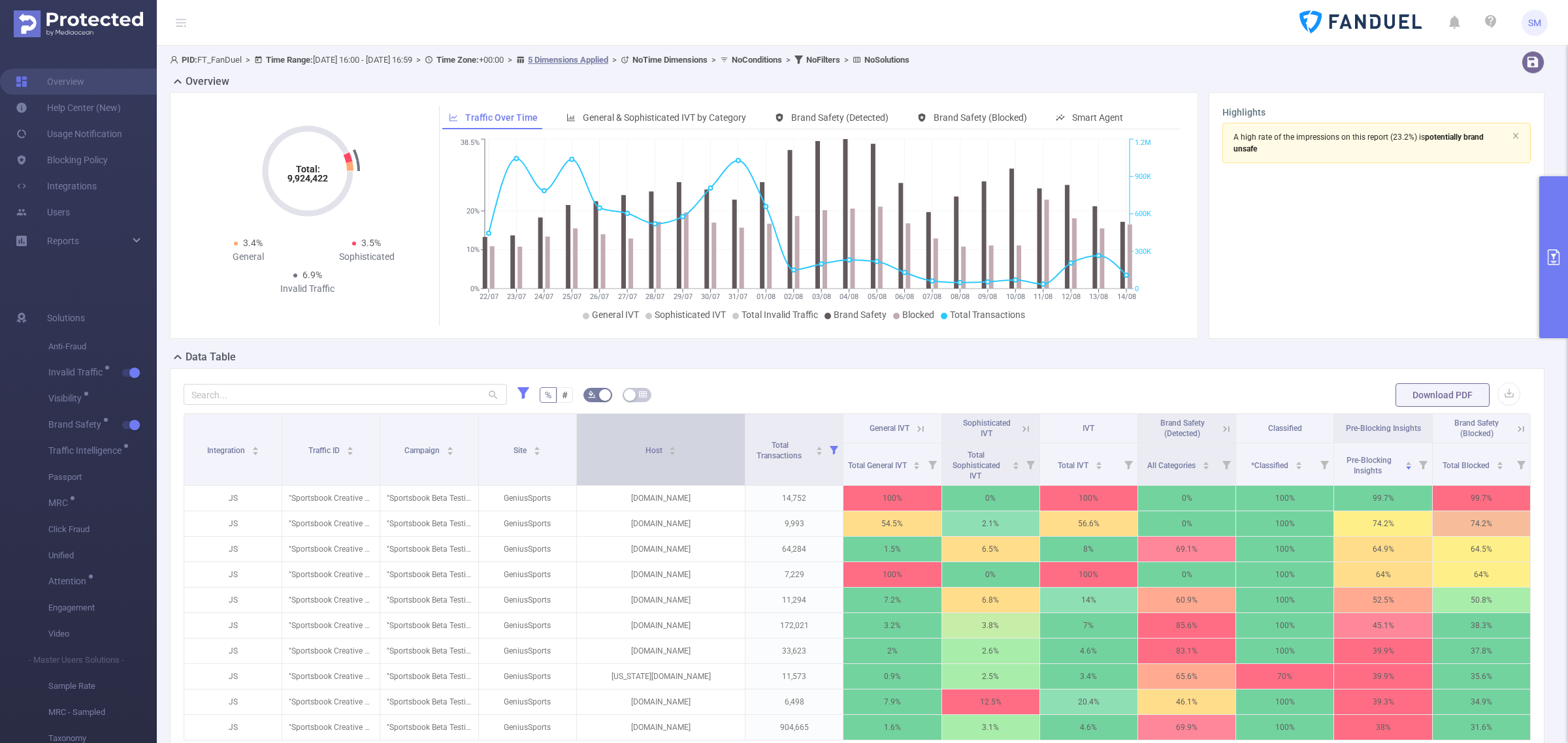
drag, startPoint x: 696, startPoint y: 426, endPoint x: 727, endPoint y: 420, distance: 31.6
click at [727, 420] on th "Host" at bounding box center [661, 450] width 168 height 72
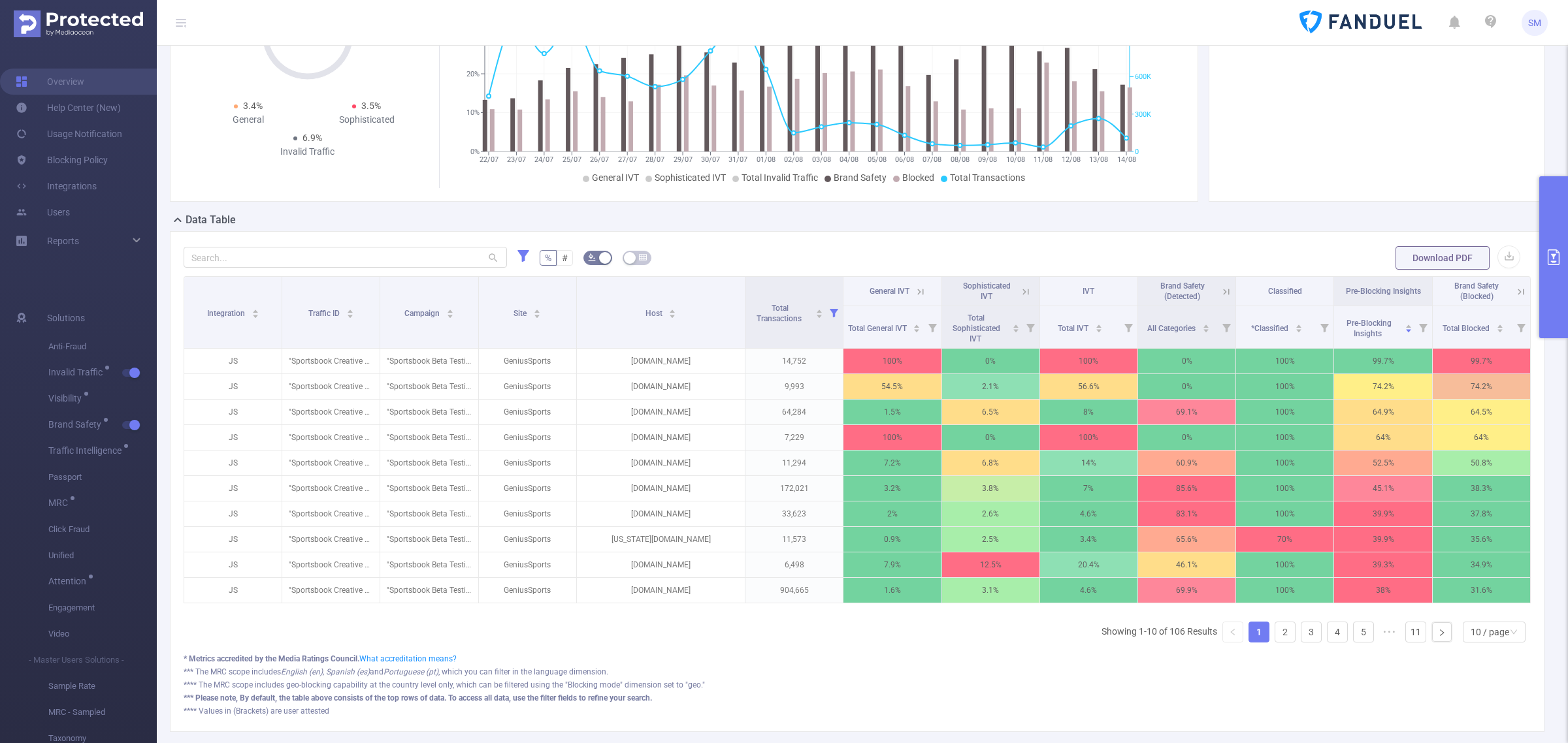
scroll to position [163, 0]
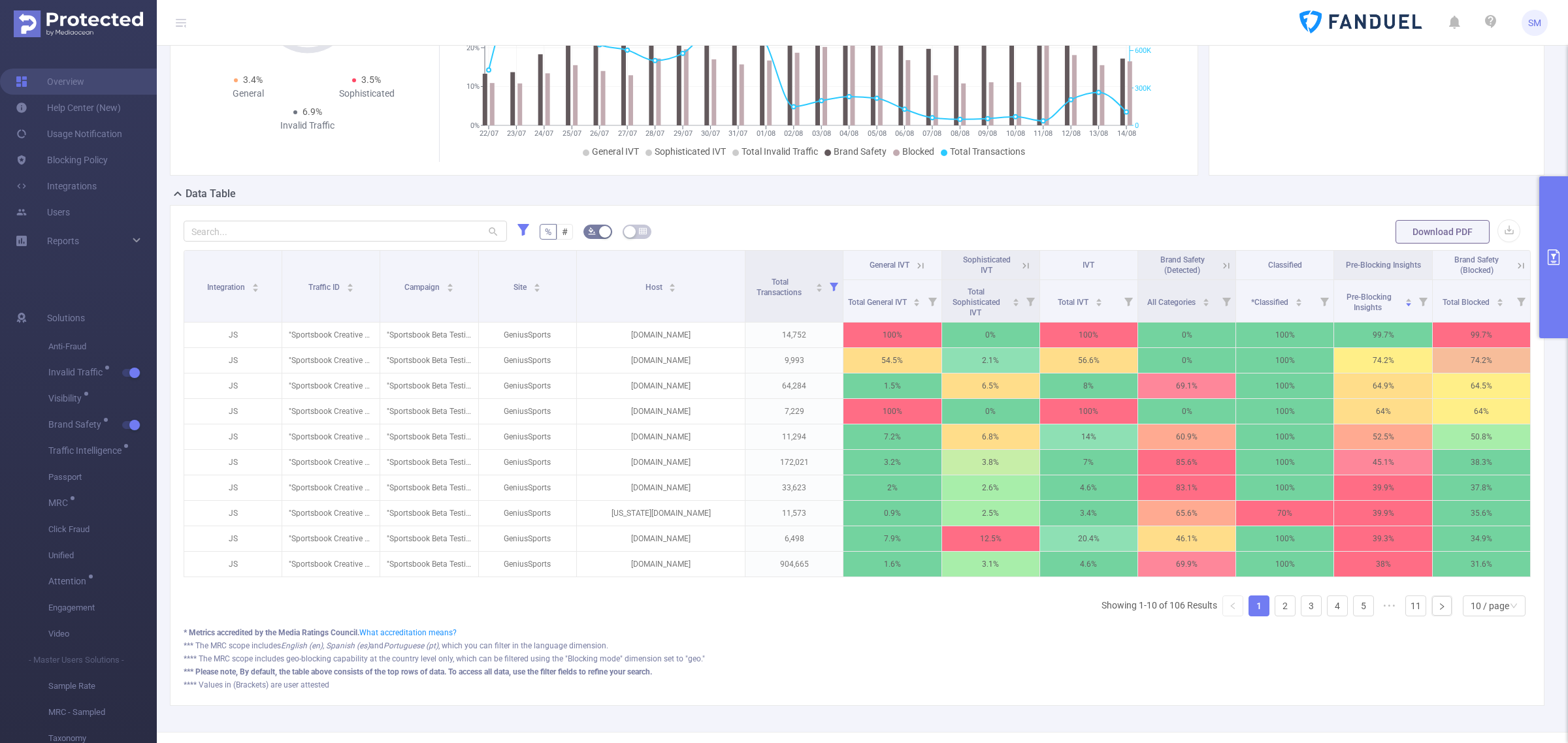
click at [868, 666] on div "*** The MRC scope includes English (en), Spanish (es) and Portuguese (pt) , whi…" at bounding box center [857, 671] width 1347 height 12
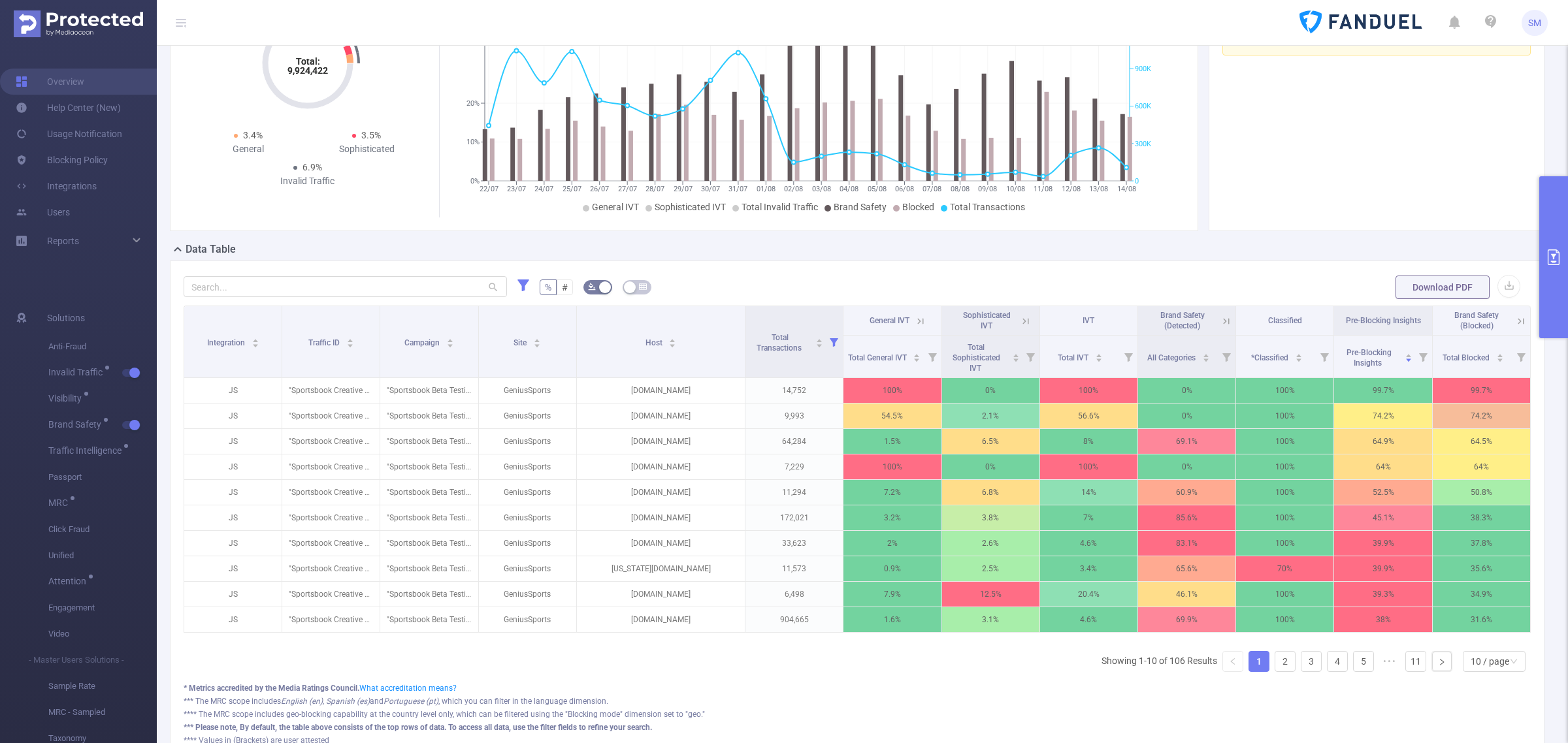
scroll to position [82, 0]
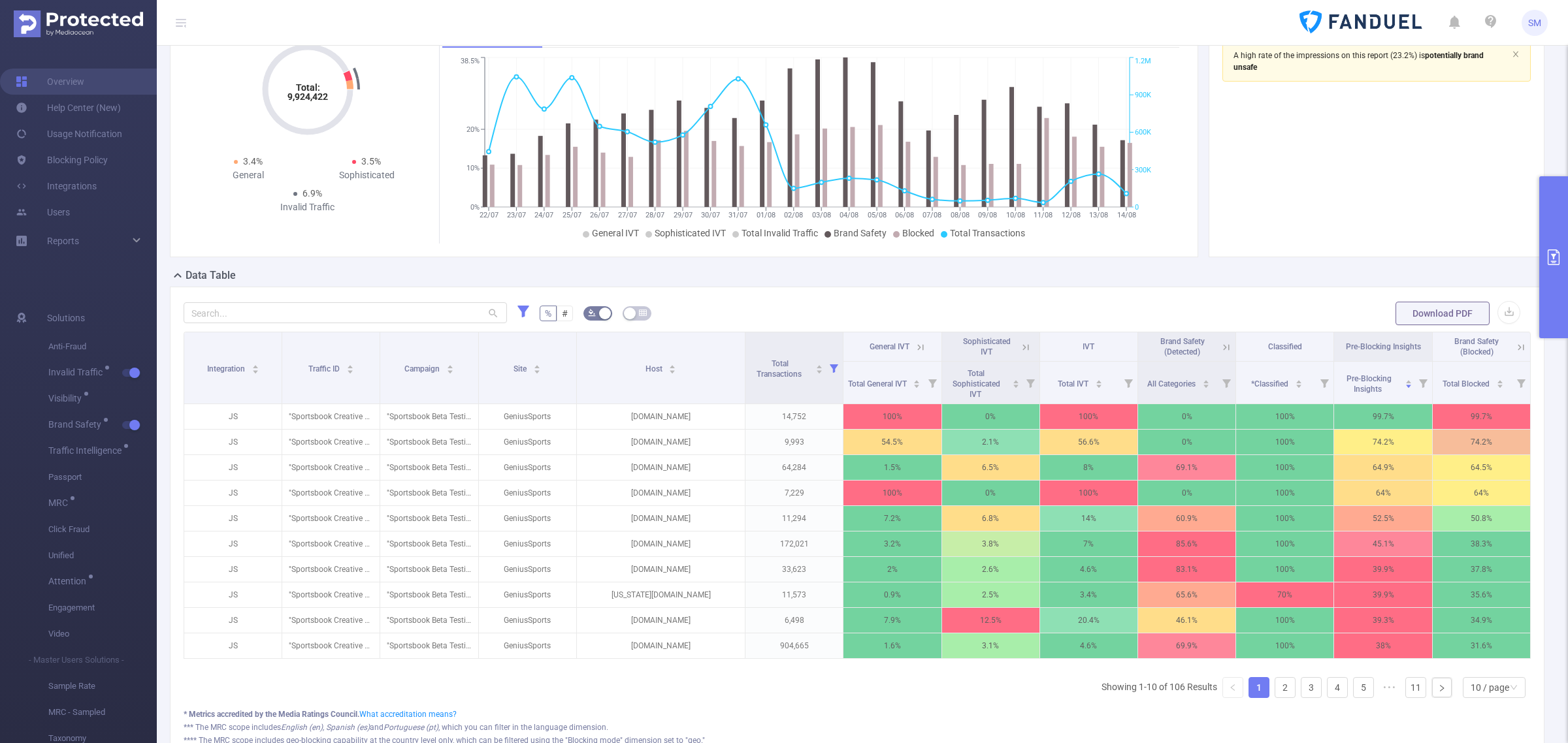
click at [1518, 346] on icon at bounding box center [1520, 346] width 6 height 6
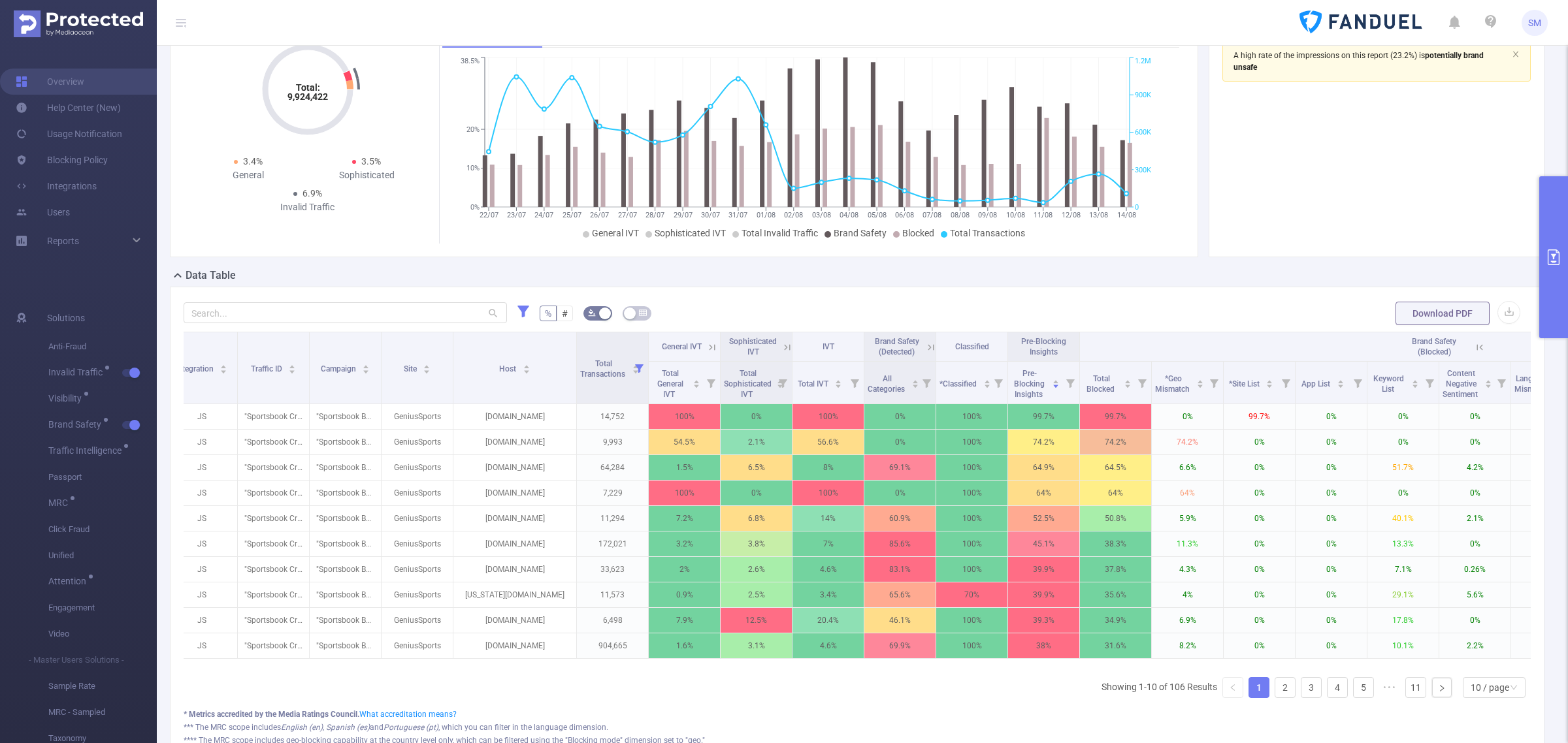
scroll to position [0, 0]
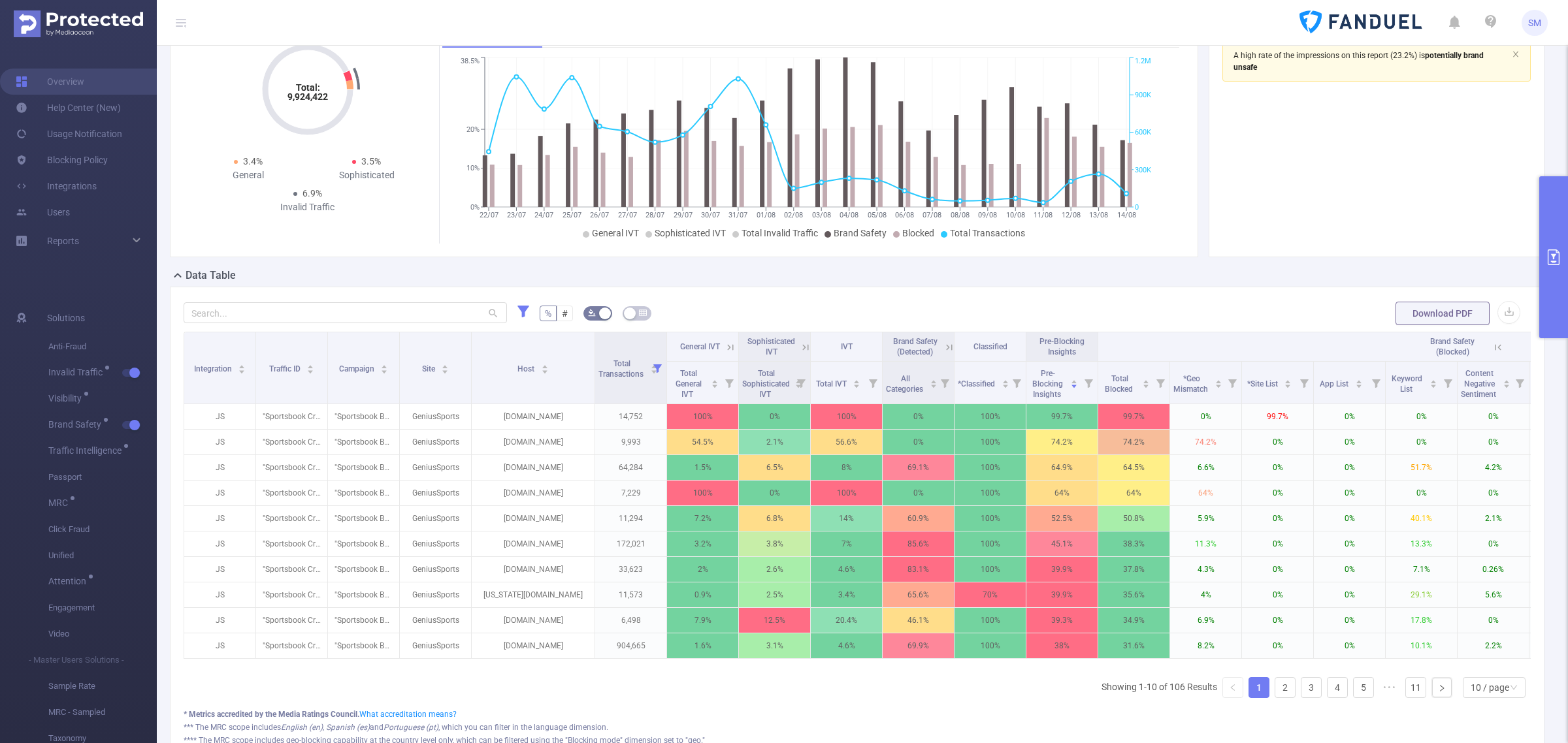
click at [1496, 344] on icon at bounding box center [1497, 347] width 12 height 12
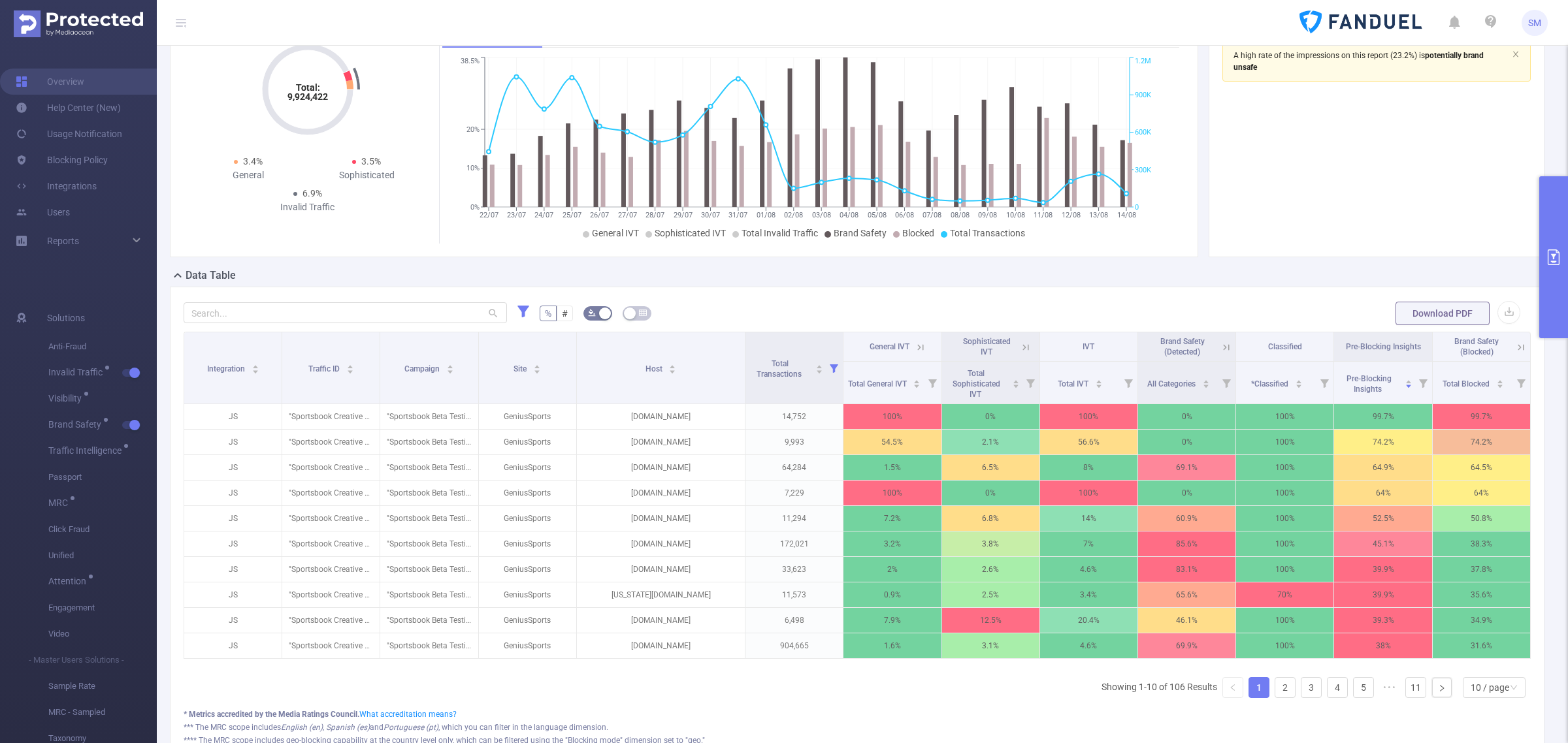
click at [1554, 254] on icon "primary" at bounding box center [1553, 256] width 12 height 15
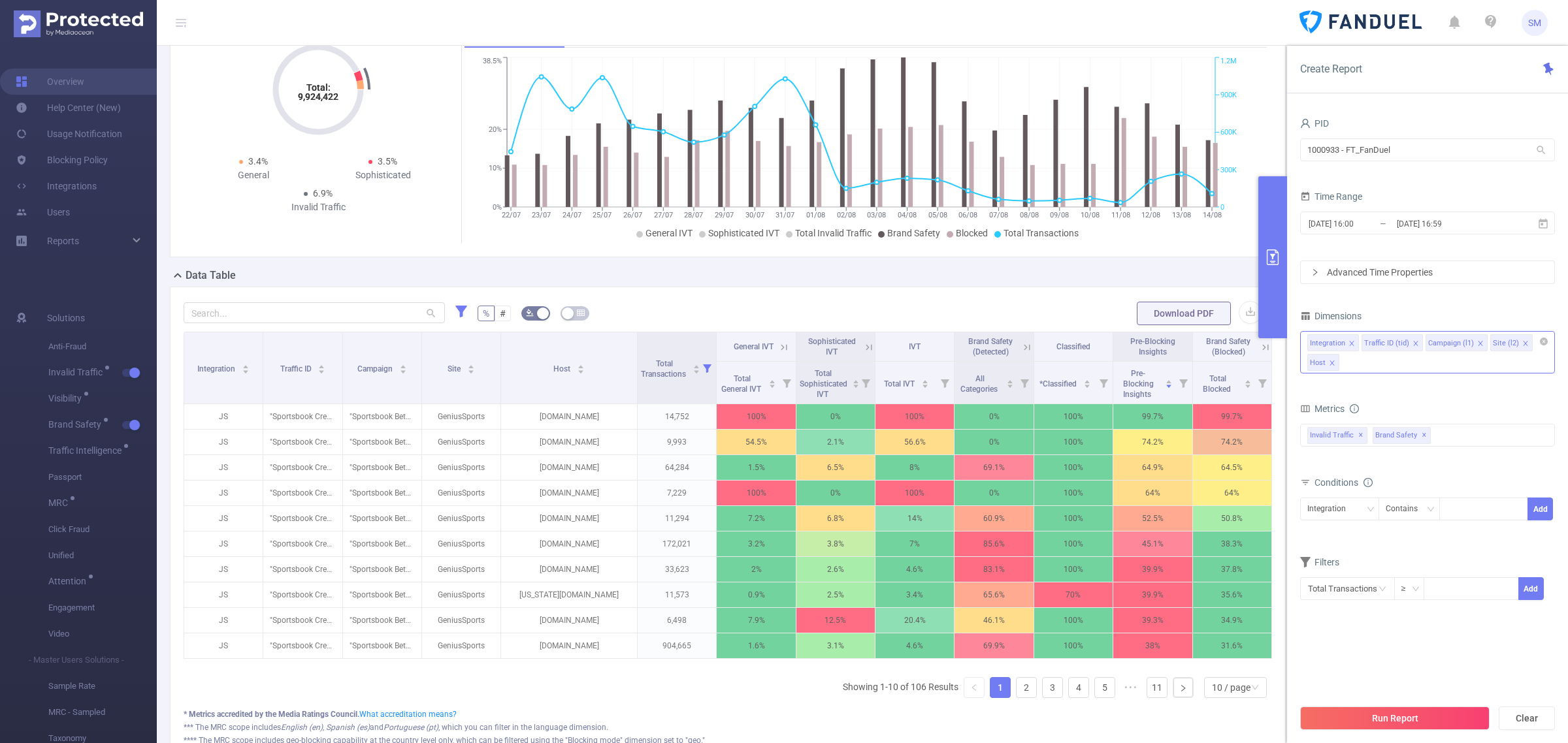
click at [1392, 370] on div "Integration Traffic ID (tid) Campaign (l1) Site (l2) Host" at bounding box center [1427, 352] width 255 height 42
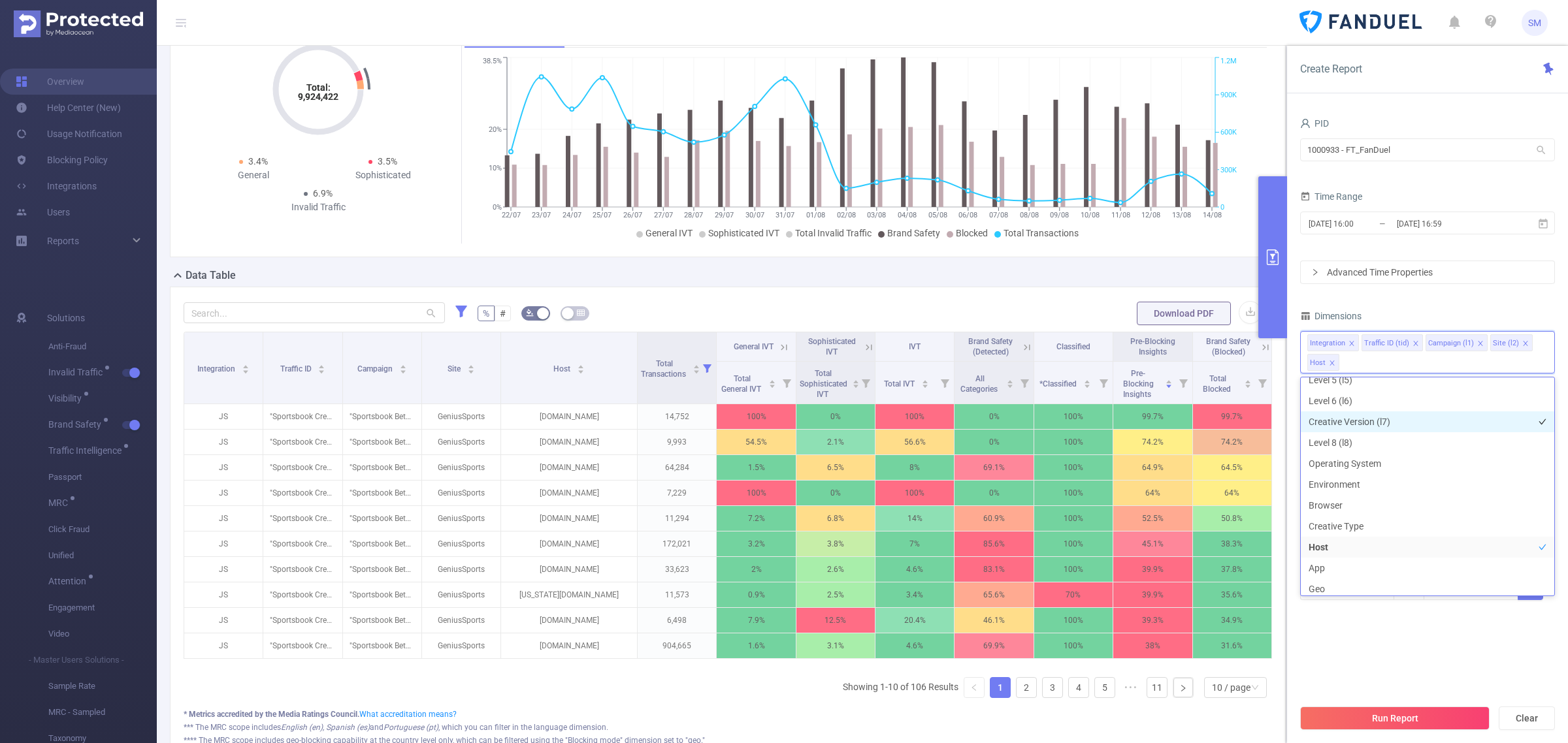
scroll to position [166, 0]
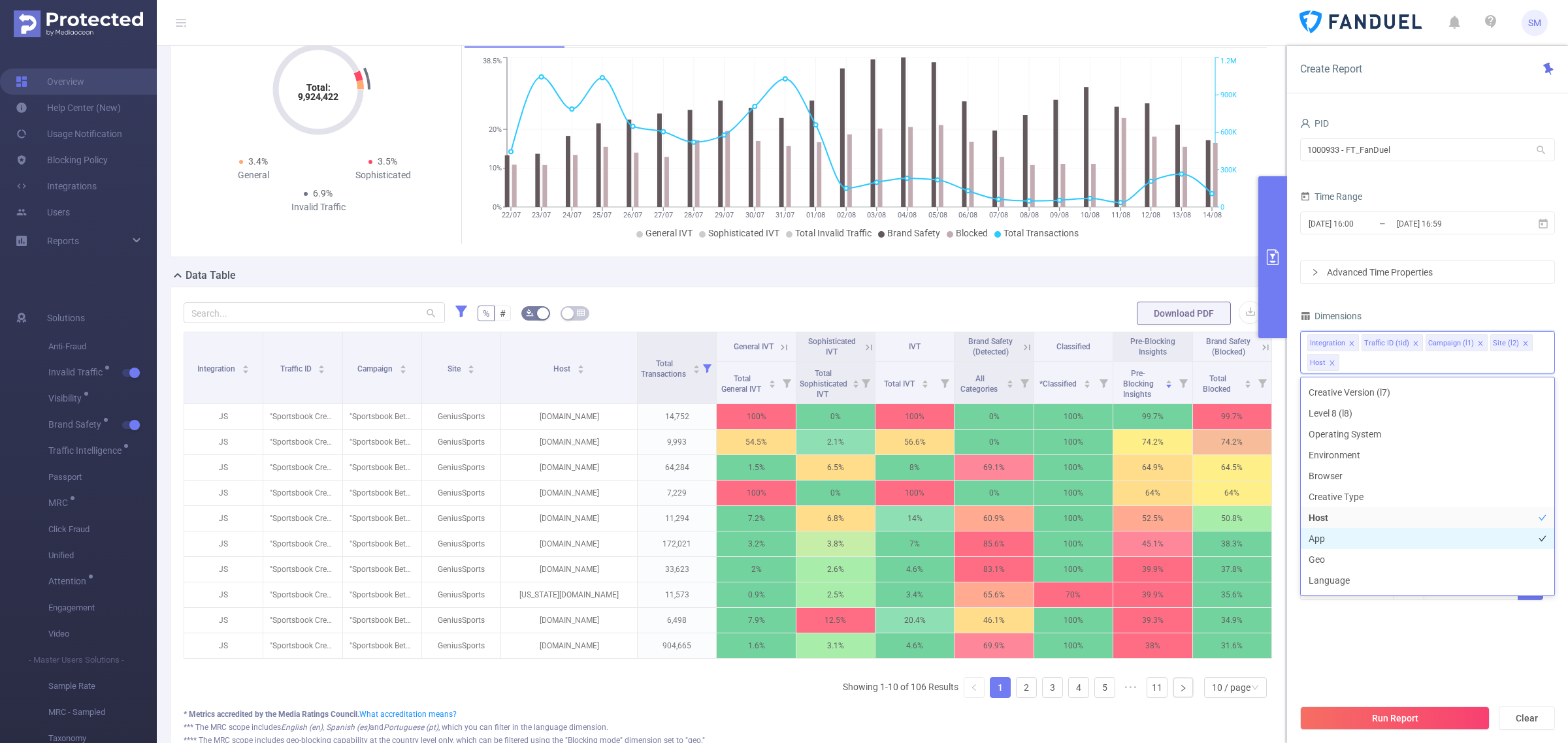
click at [1366, 535] on li "App" at bounding box center [1428, 538] width 254 height 21
click at [1430, 320] on div "Dimensions" at bounding box center [1427, 318] width 255 height 22
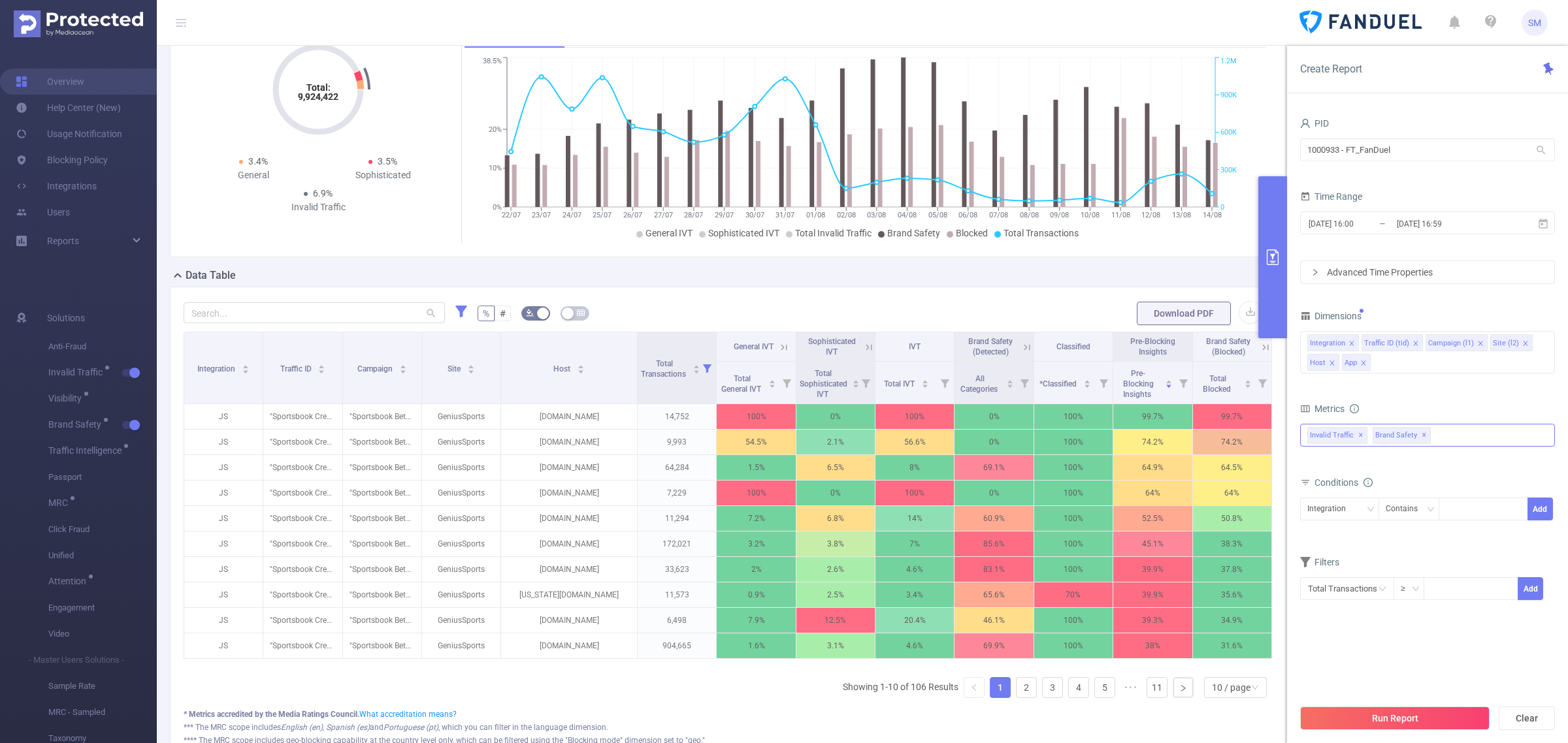
click at [1360, 439] on span "✕" at bounding box center [1361, 434] width 5 height 15
click at [1389, 461] on div "Total General IVT Data Centers Disclosed Bots Known Crawlers Irregular Activity…" at bounding box center [1427, 443] width 255 height 39
click at [1441, 589] on input at bounding box center [1470, 587] width 93 height 20
type input "10,000"
click at [1527, 594] on button "Add" at bounding box center [1530, 587] width 25 height 22
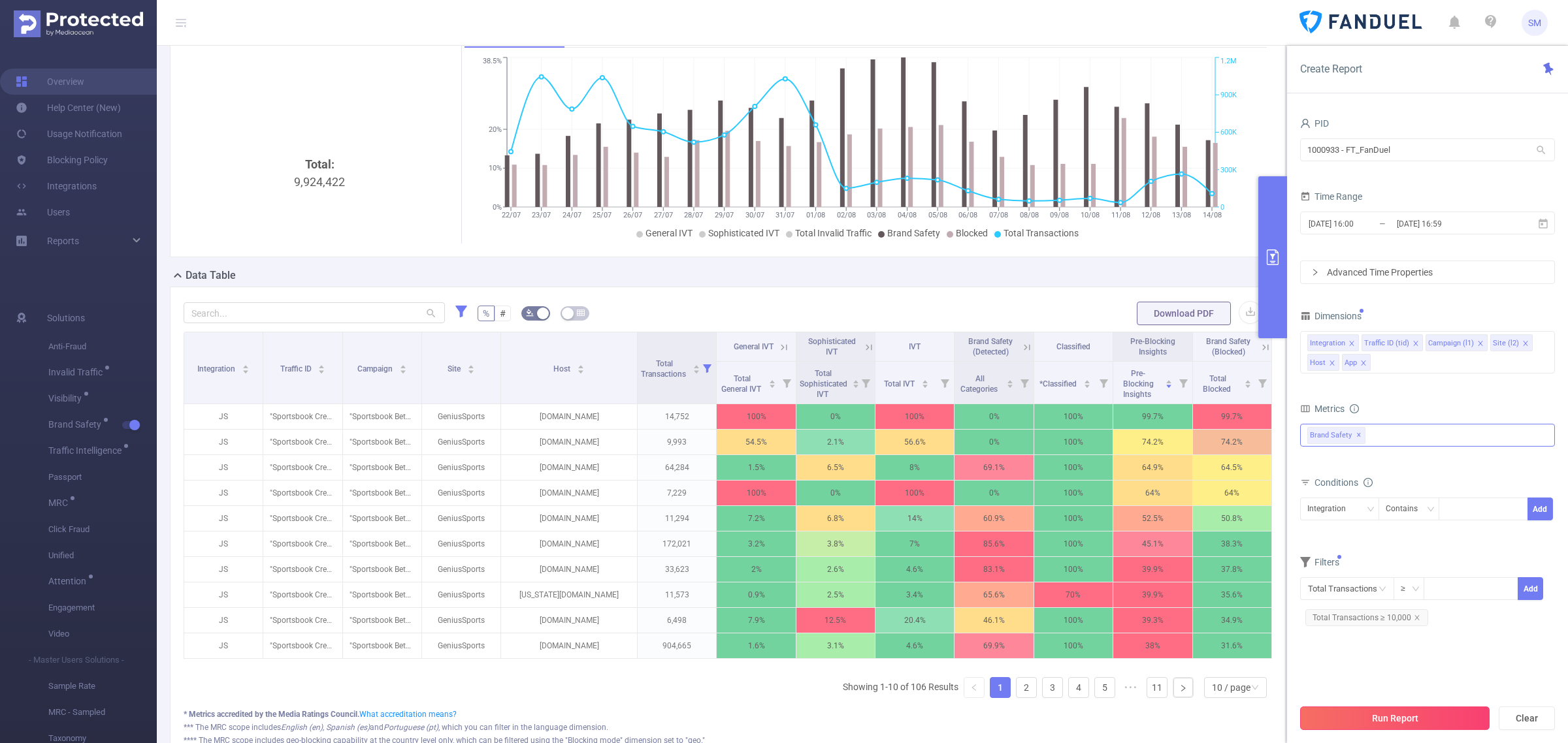
click at [1431, 716] on button "Run Report" at bounding box center [1394, 718] width 189 height 23
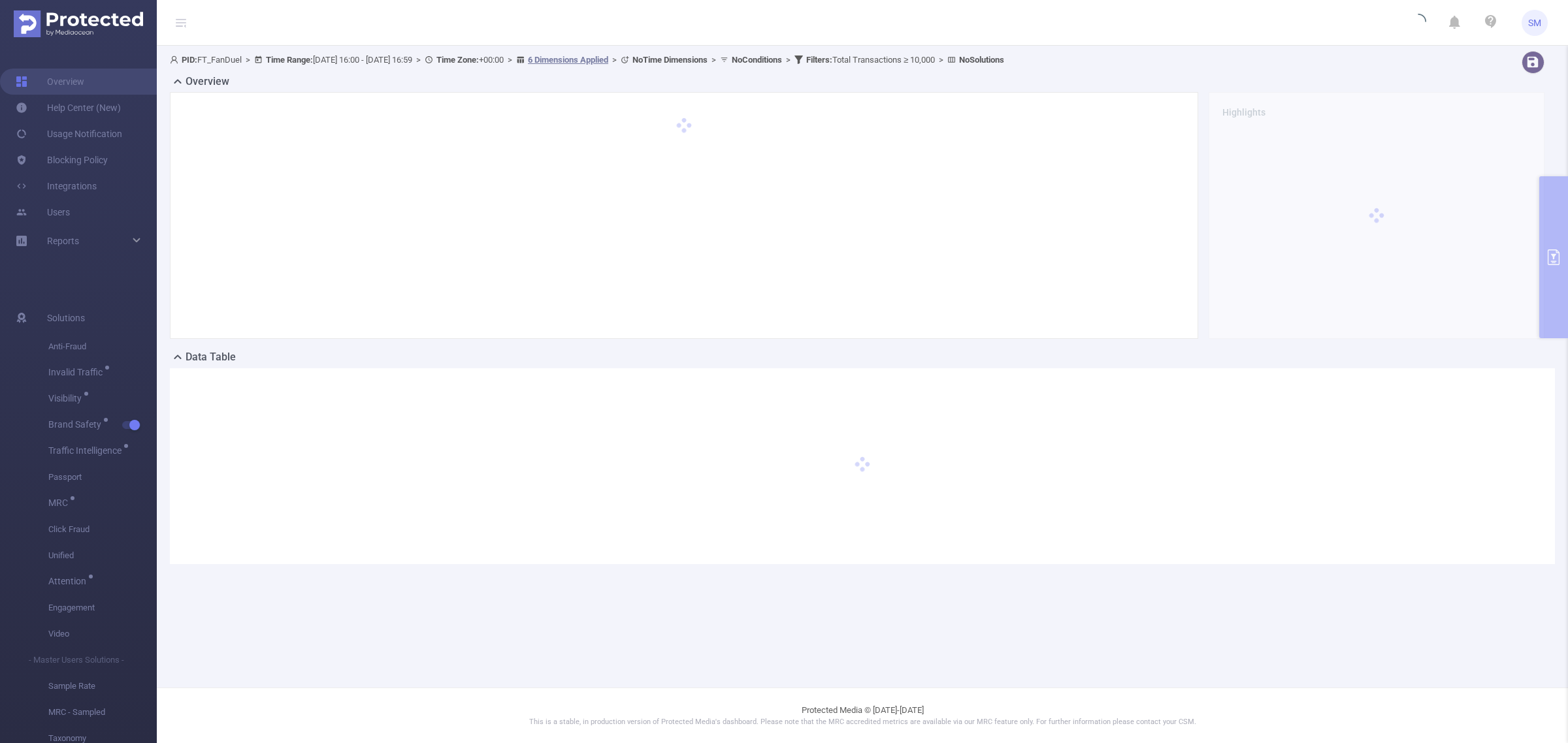
scroll to position [0, 0]
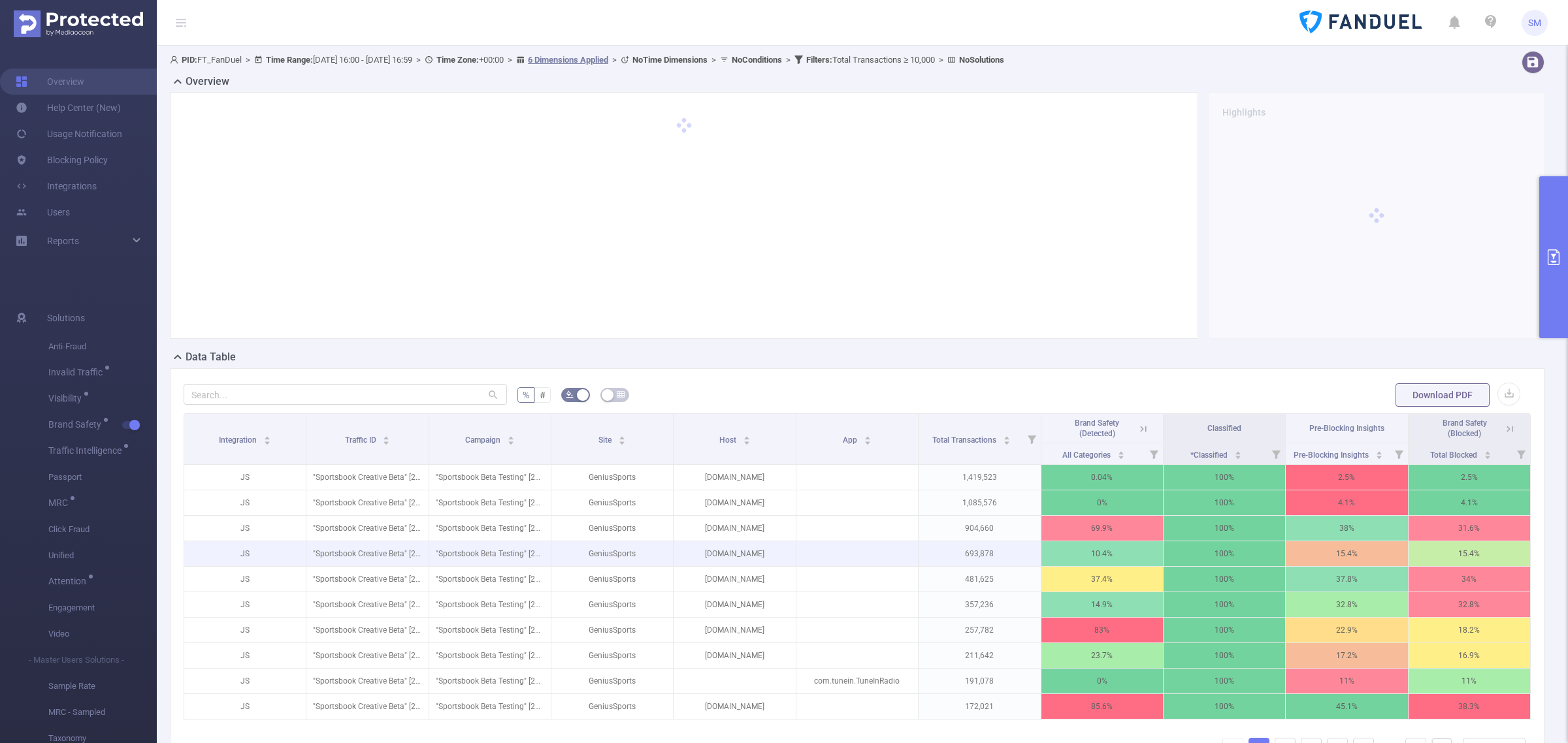
scroll to position [82, 0]
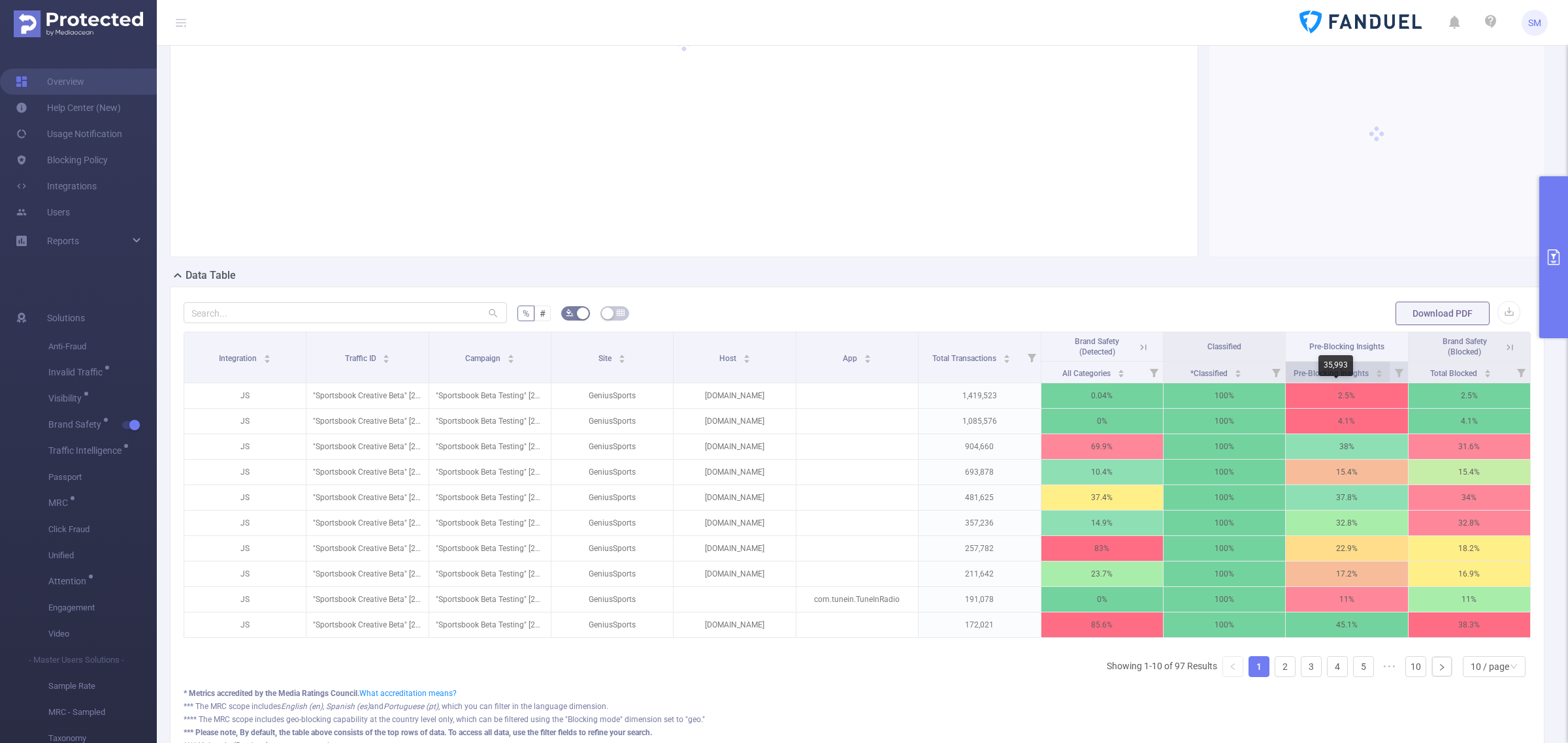
click at [1316, 365] on div "Pre-Blocking Insights" at bounding box center [1338, 372] width 89 height 13
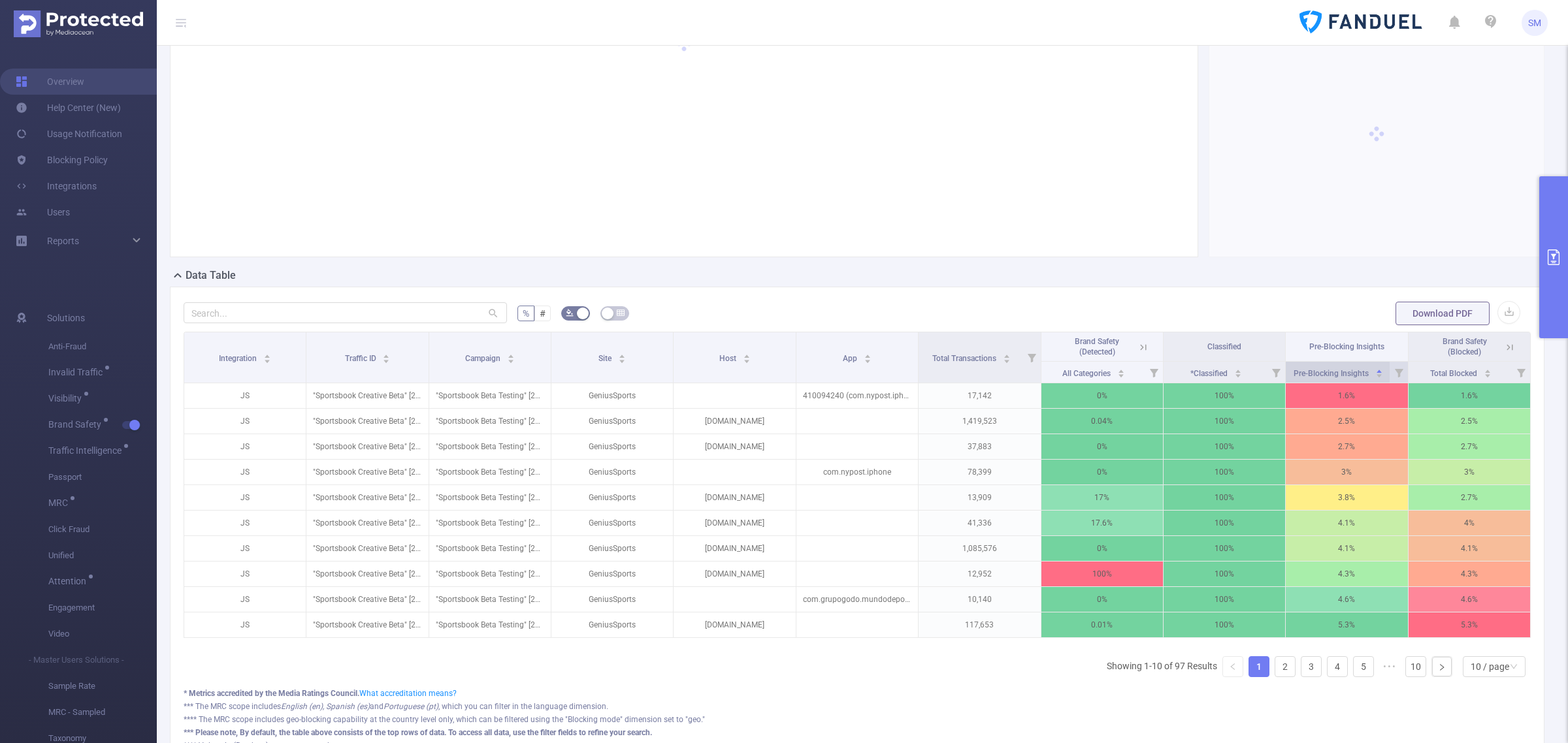
click at [1316, 365] on div "Pre-Blocking Insights" at bounding box center [1338, 372] width 89 height 13
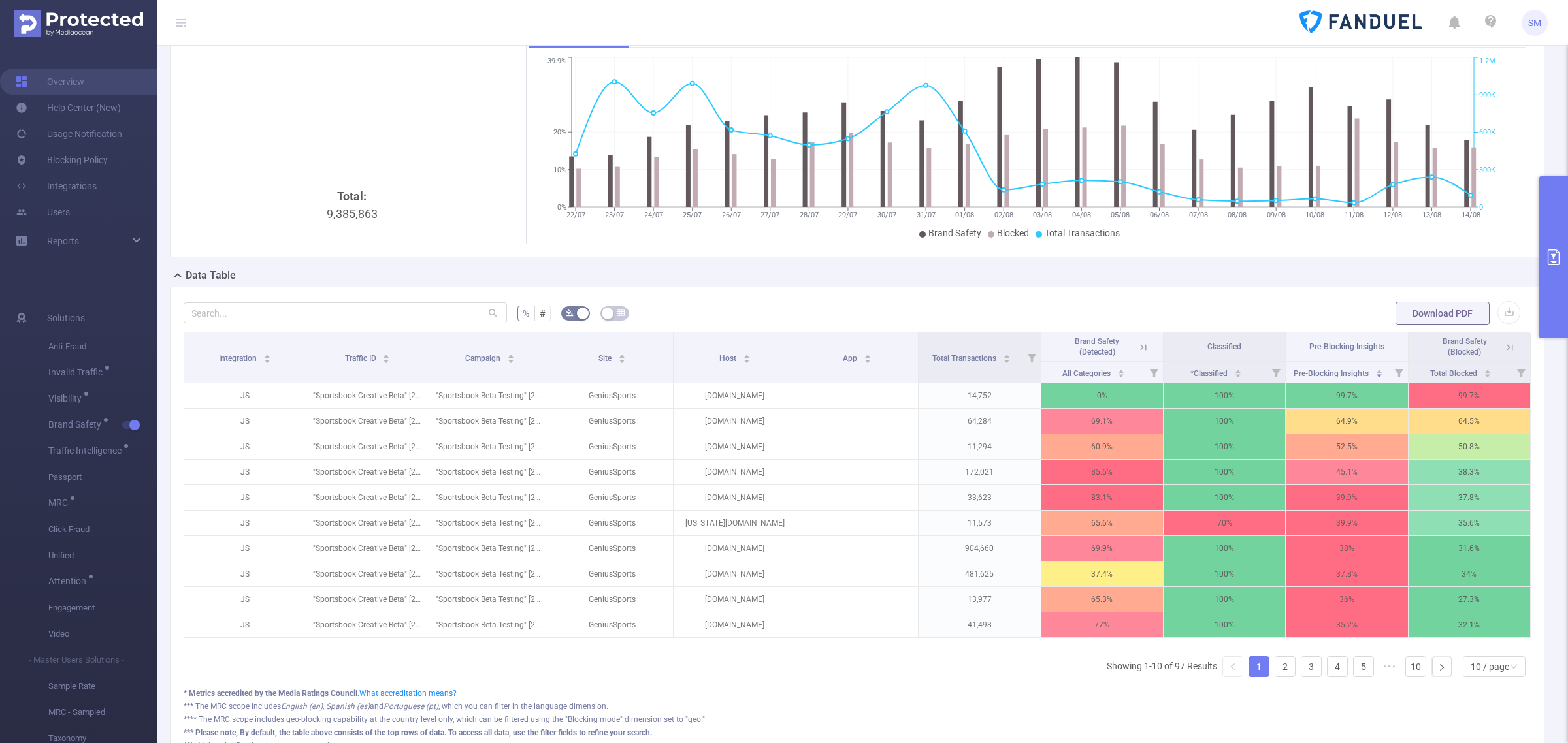
click at [1556, 265] on button "primary" at bounding box center [1554, 257] width 29 height 162
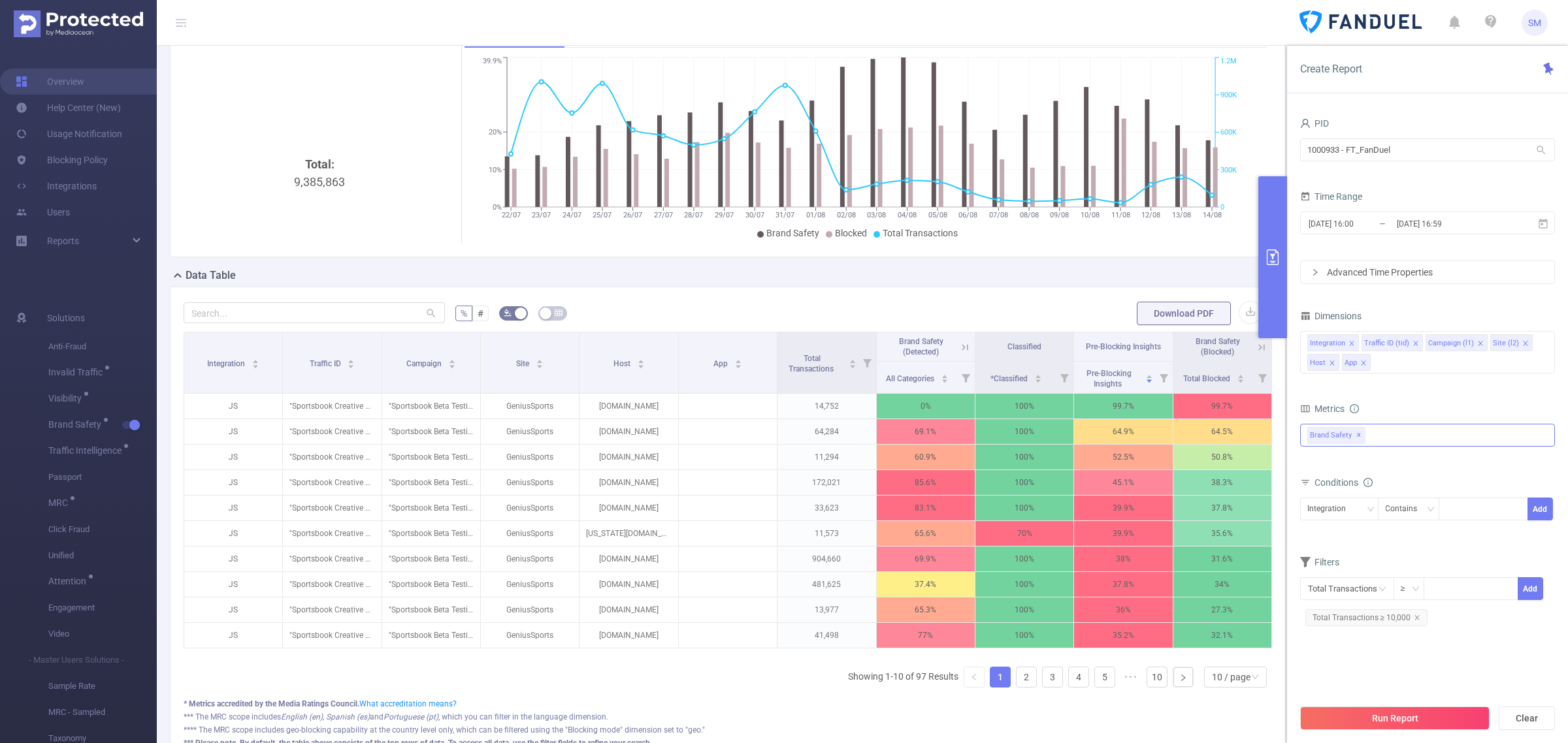
click at [1364, 363] on icon "icon: close" at bounding box center [1363, 363] width 6 height 6
click at [1454, 724] on button "Run Report" at bounding box center [1394, 718] width 189 height 23
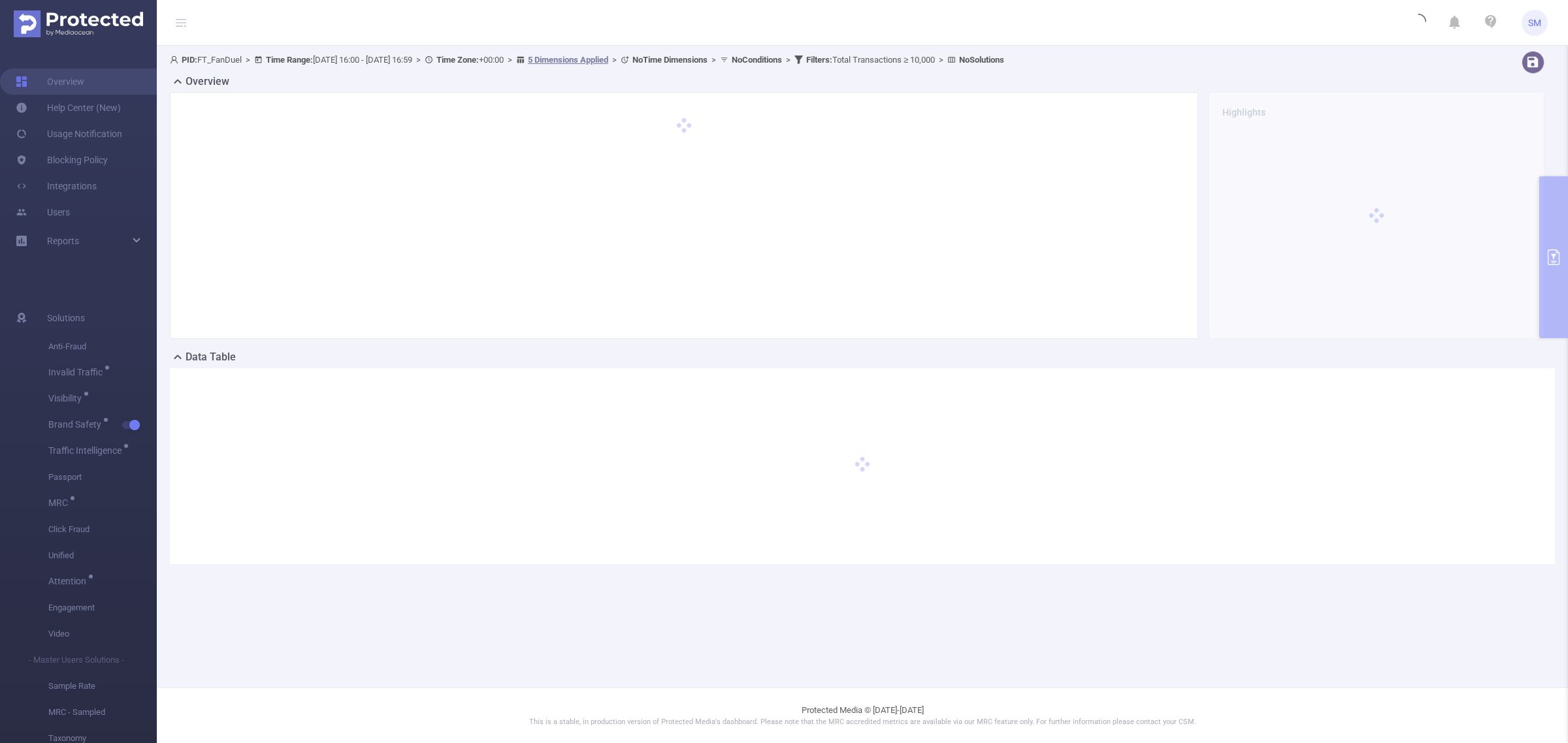
click at [1551, 106] on div "Overview Highlights" at bounding box center [862, 211] width 1384 height 275
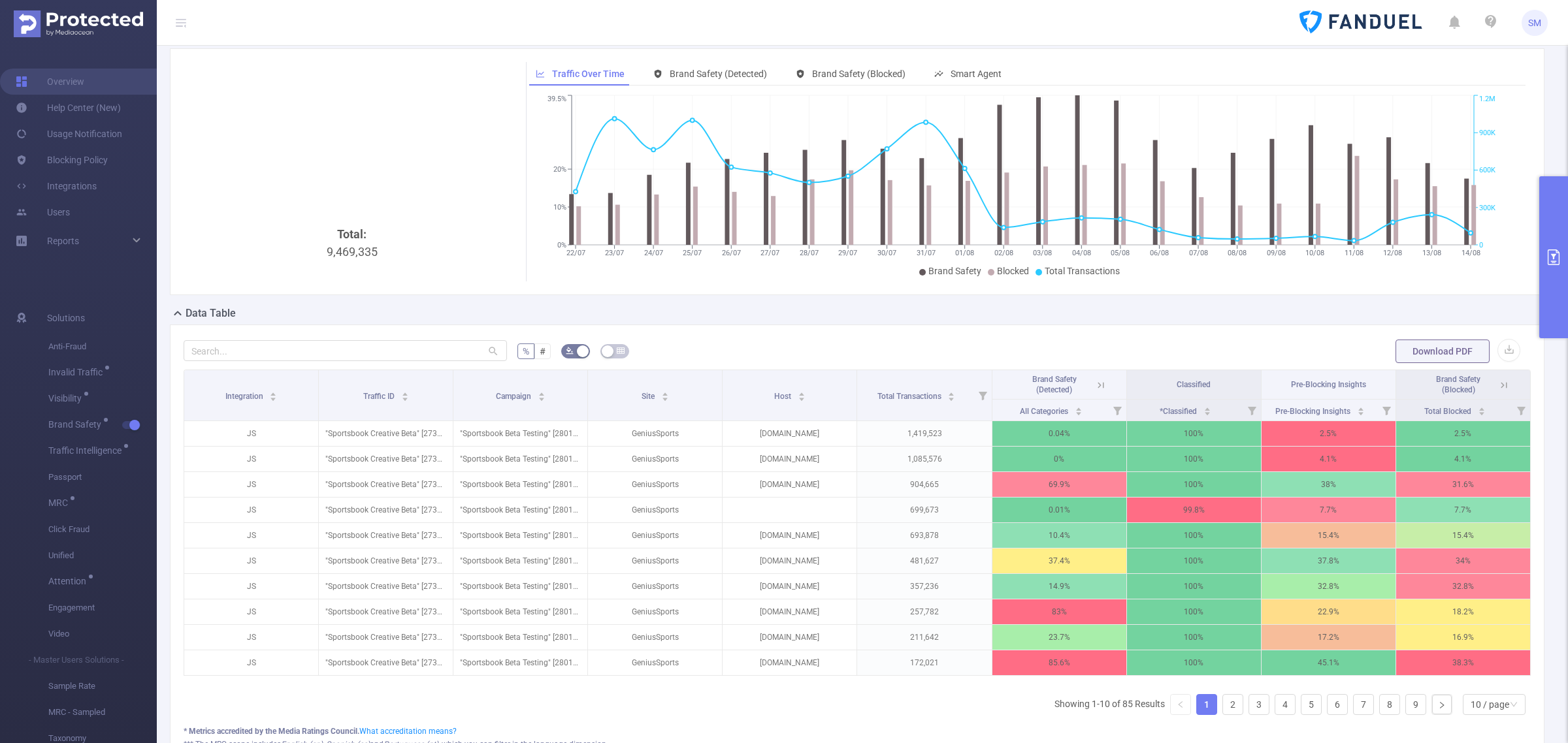
scroll to position [82, 0]
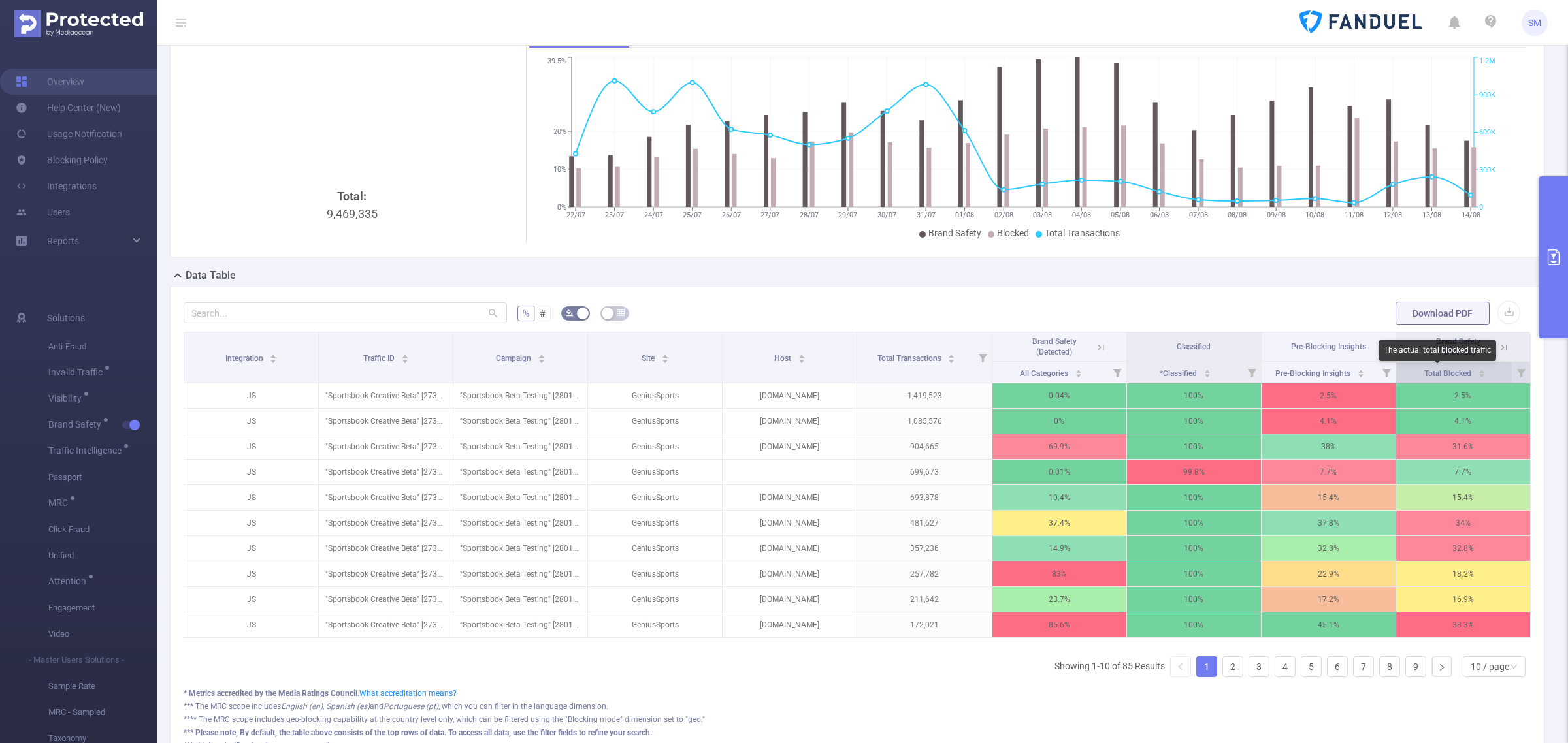
click at [1438, 369] on span "Total Blocked" at bounding box center [1448, 373] width 49 height 9
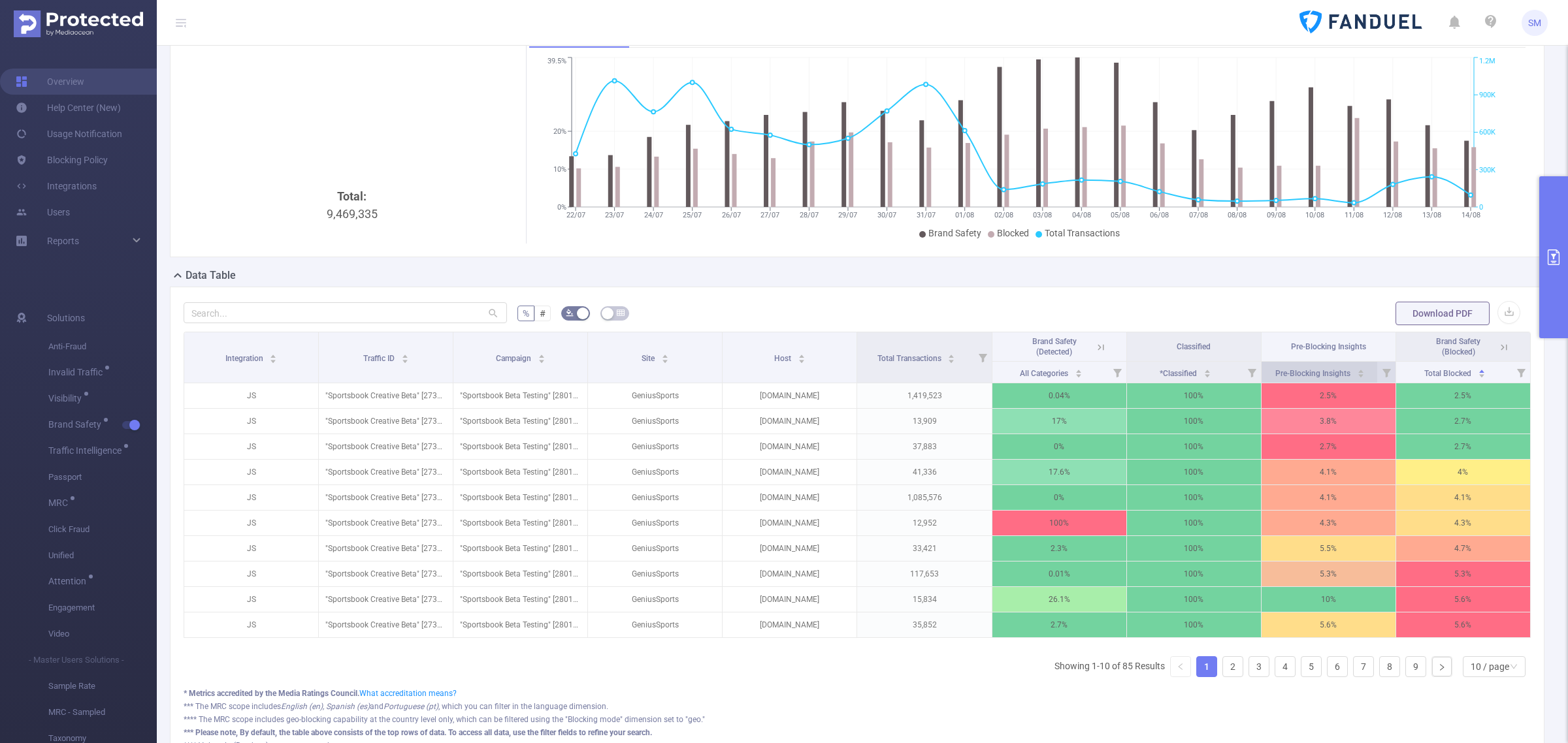
click at [1303, 370] on span "Pre-Blocking Insights" at bounding box center [1313, 373] width 77 height 9
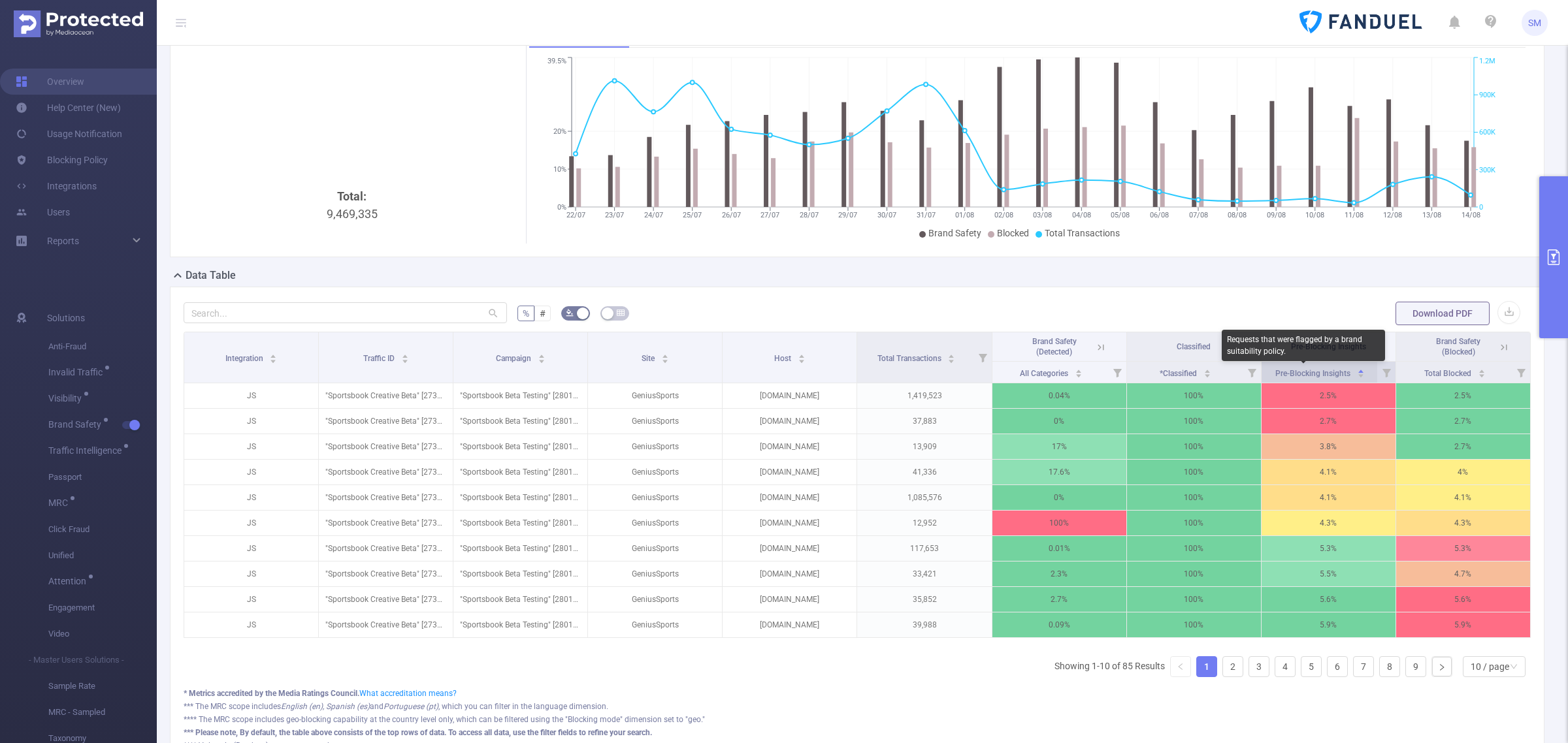
click at [1303, 370] on span "Pre-Blocking Insights" at bounding box center [1313, 373] width 77 height 9
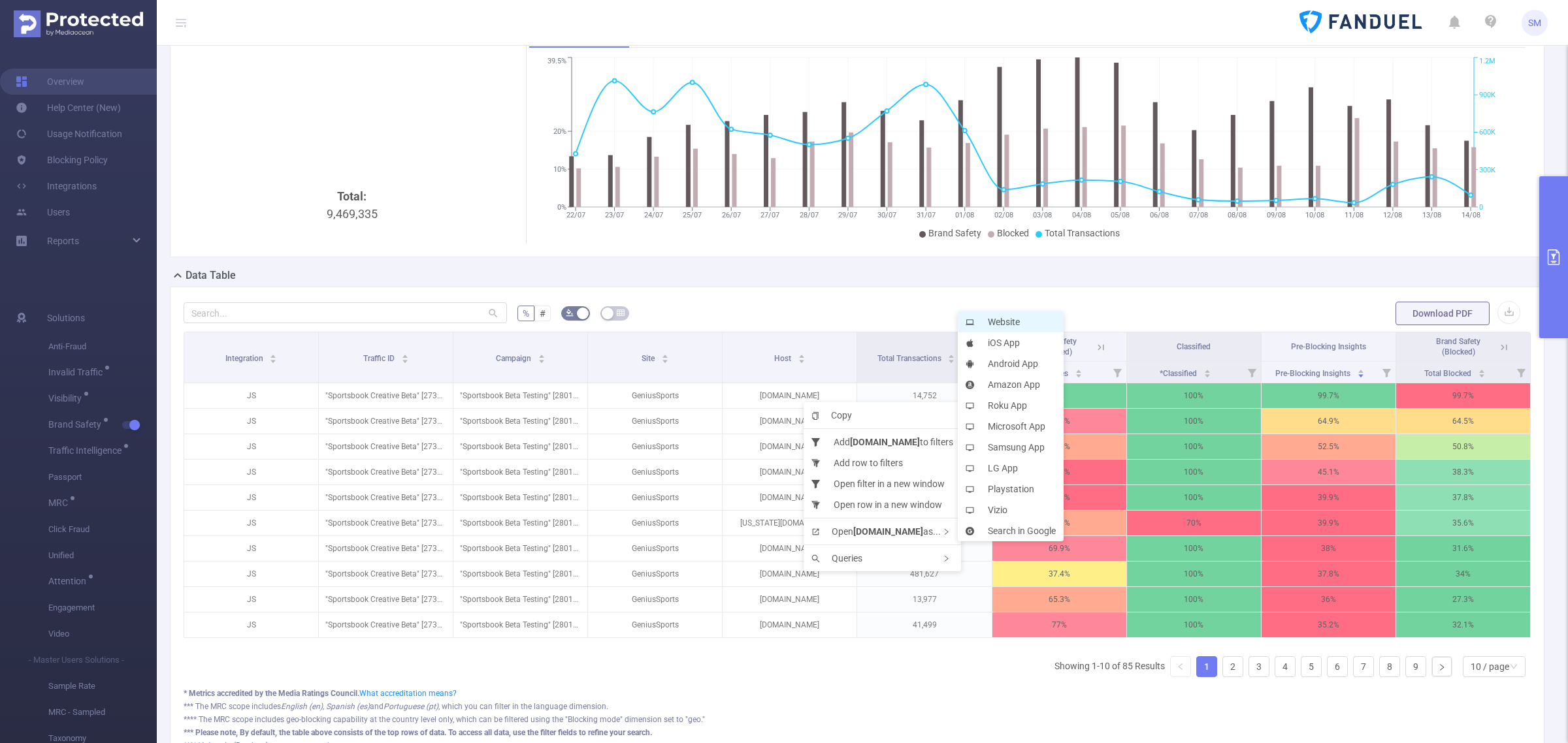
click at [1024, 318] on li "Website" at bounding box center [1011, 321] width 106 height 21
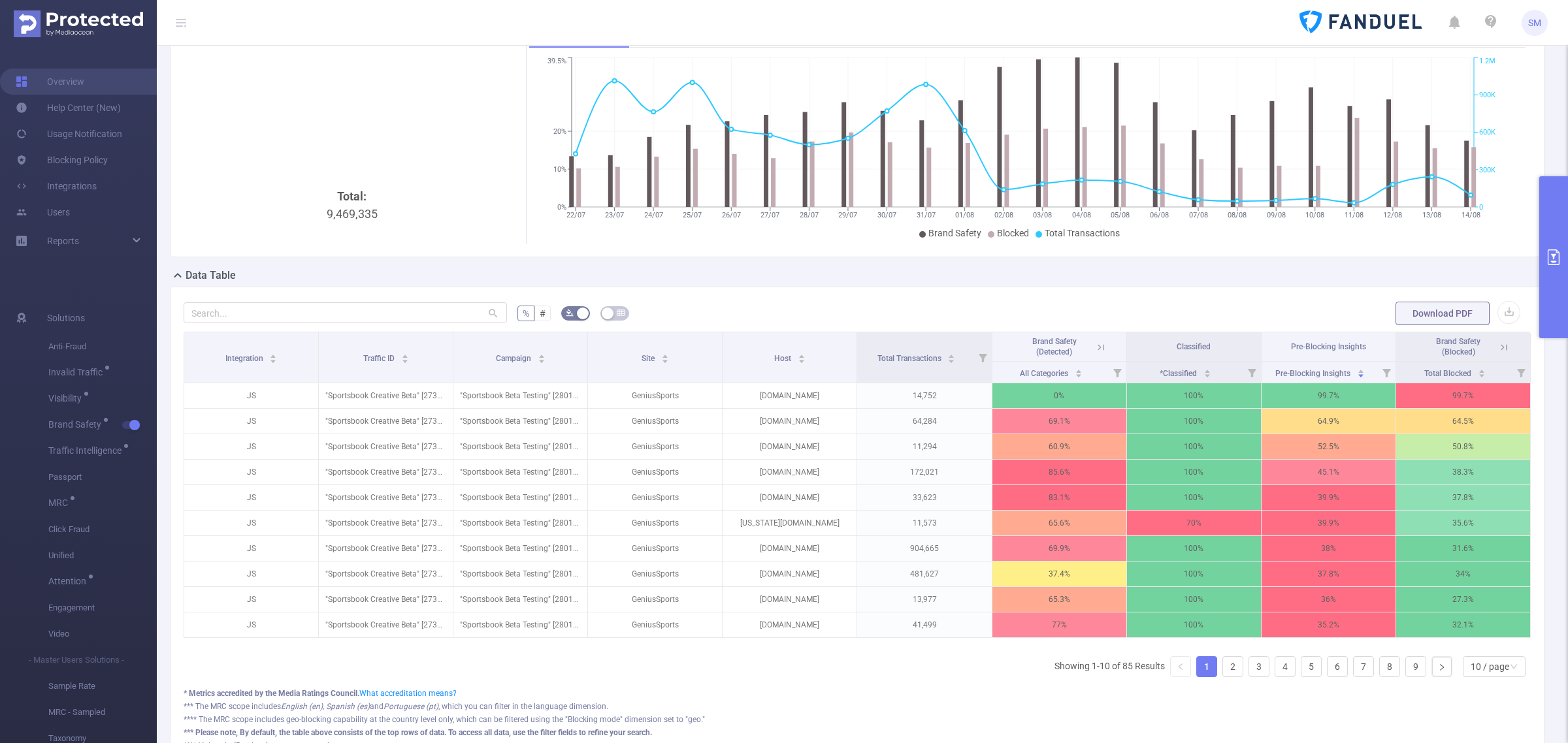
click at [1498, 344] on icon at bounding box center [1503, 347] width 12 height 12
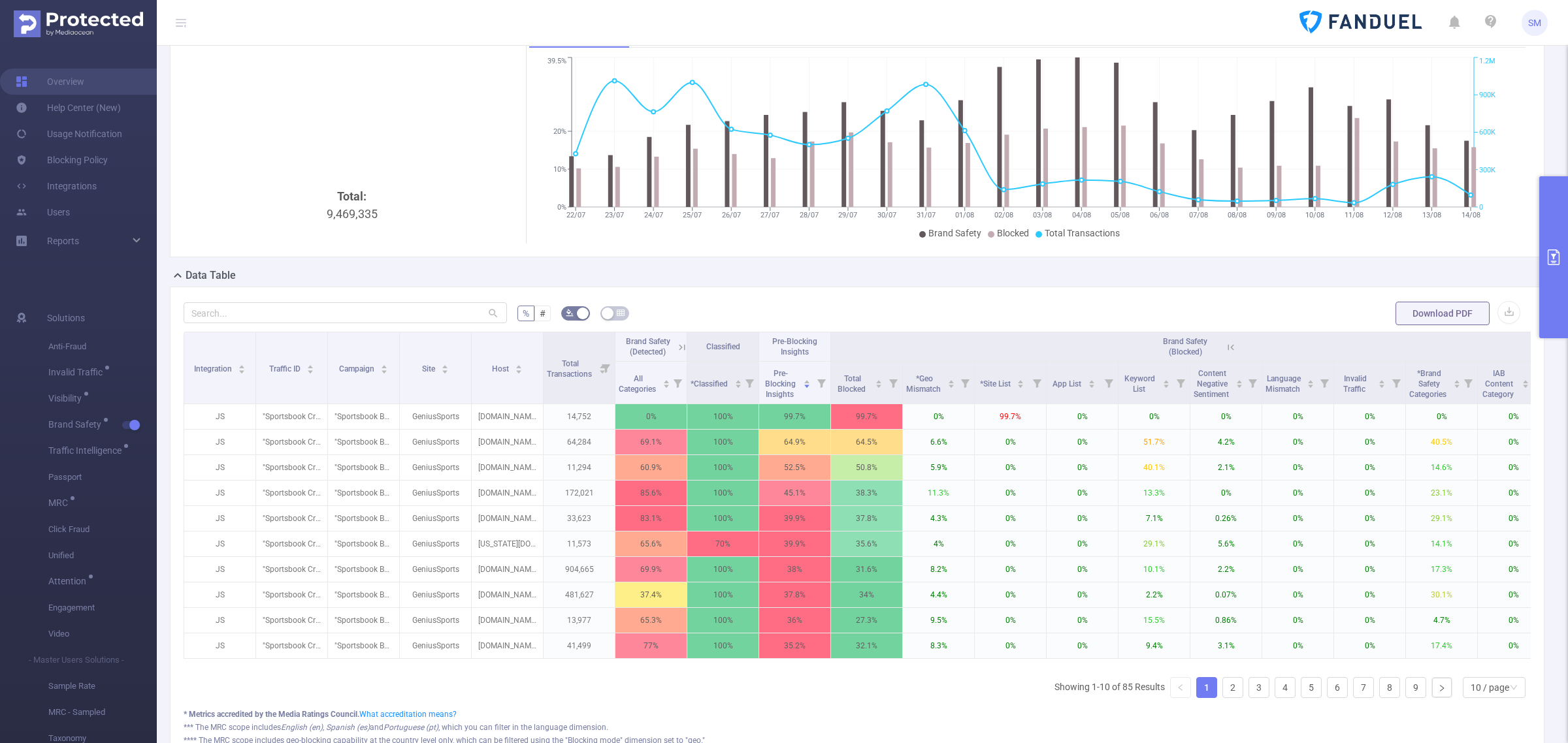
scroll to position [0, 34]
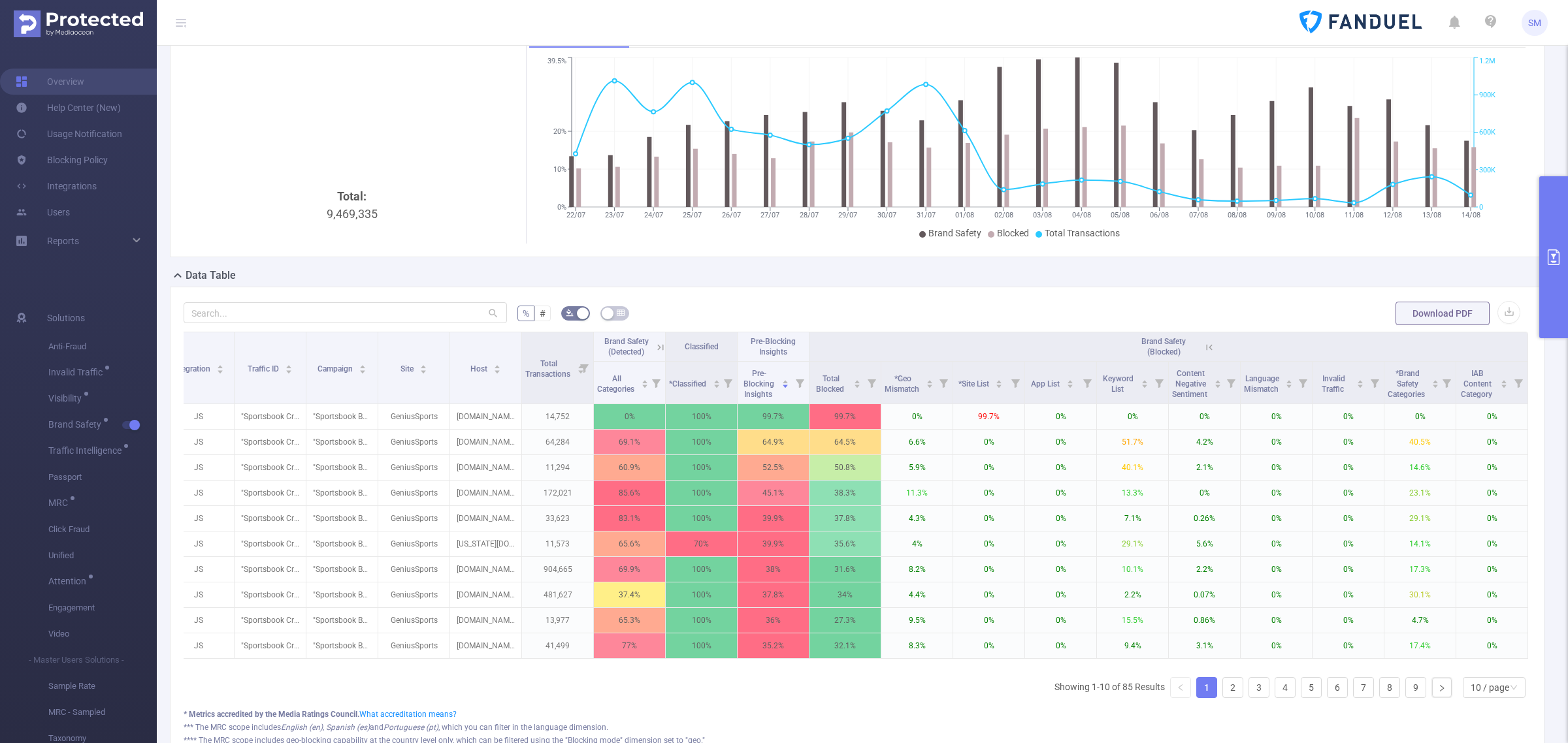
click at [1555, 246] on button "primary" at bounding box center [1554, 257] width 29 height 162
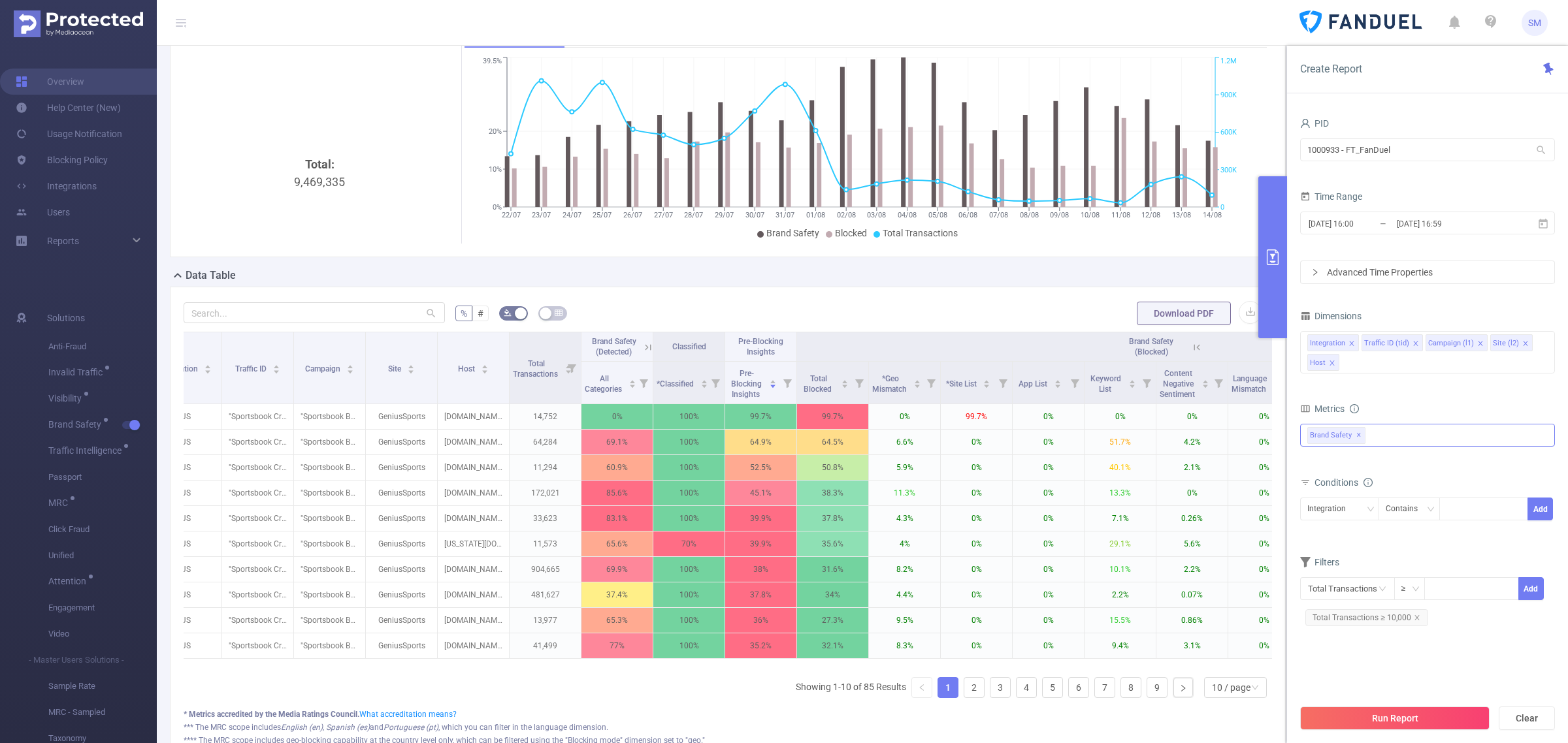
click at [1383, 437] on div "Brand Safety ✕" at bounding box center [1427, 434] width 255 height 22
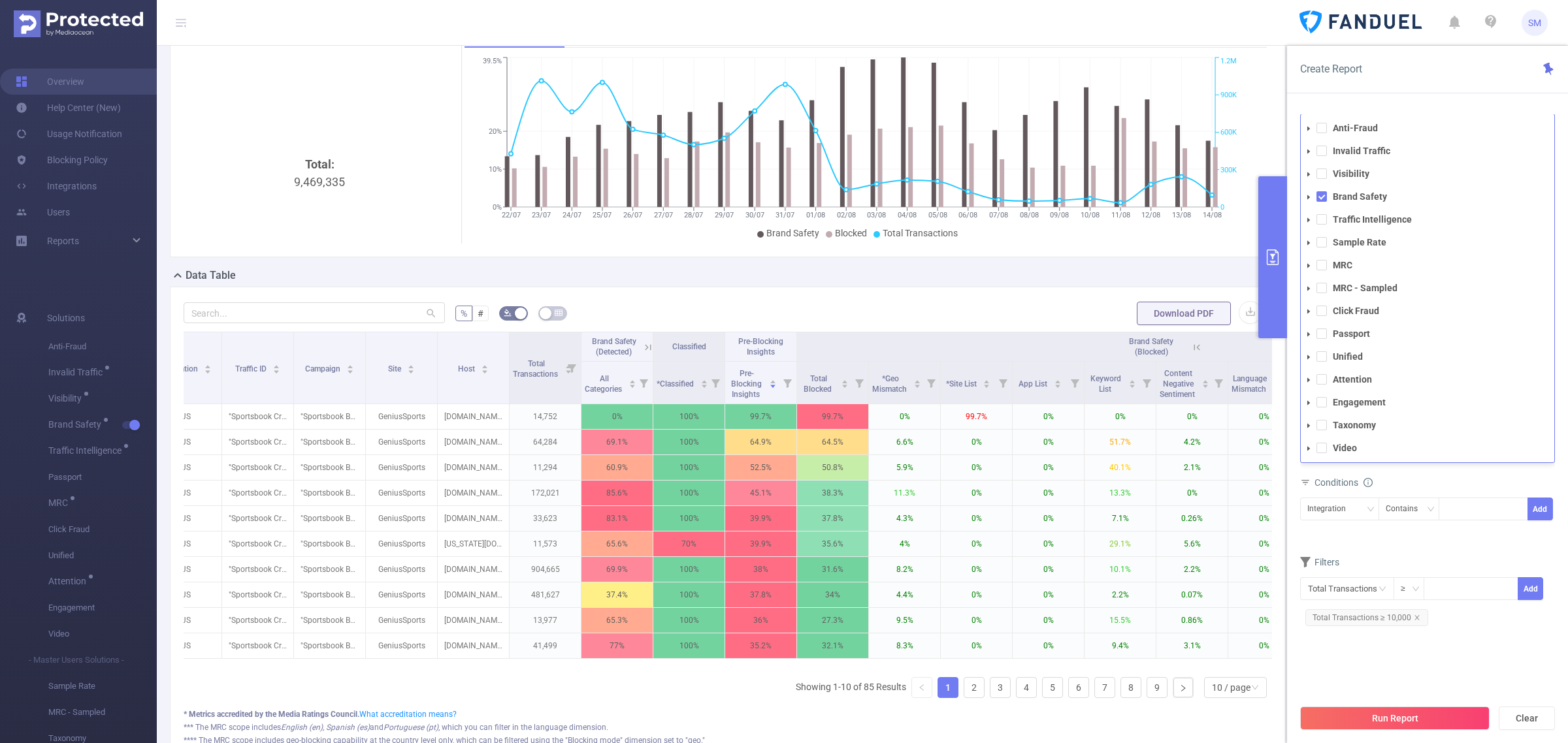
click at [1305, 194] on icon "icon: caret-down" at bounding box center [1308, 197] width 6 height 6
click at [1320, 285] on icon "icon: caret-down" at bounding box center [1320, 288] width 6 height 6
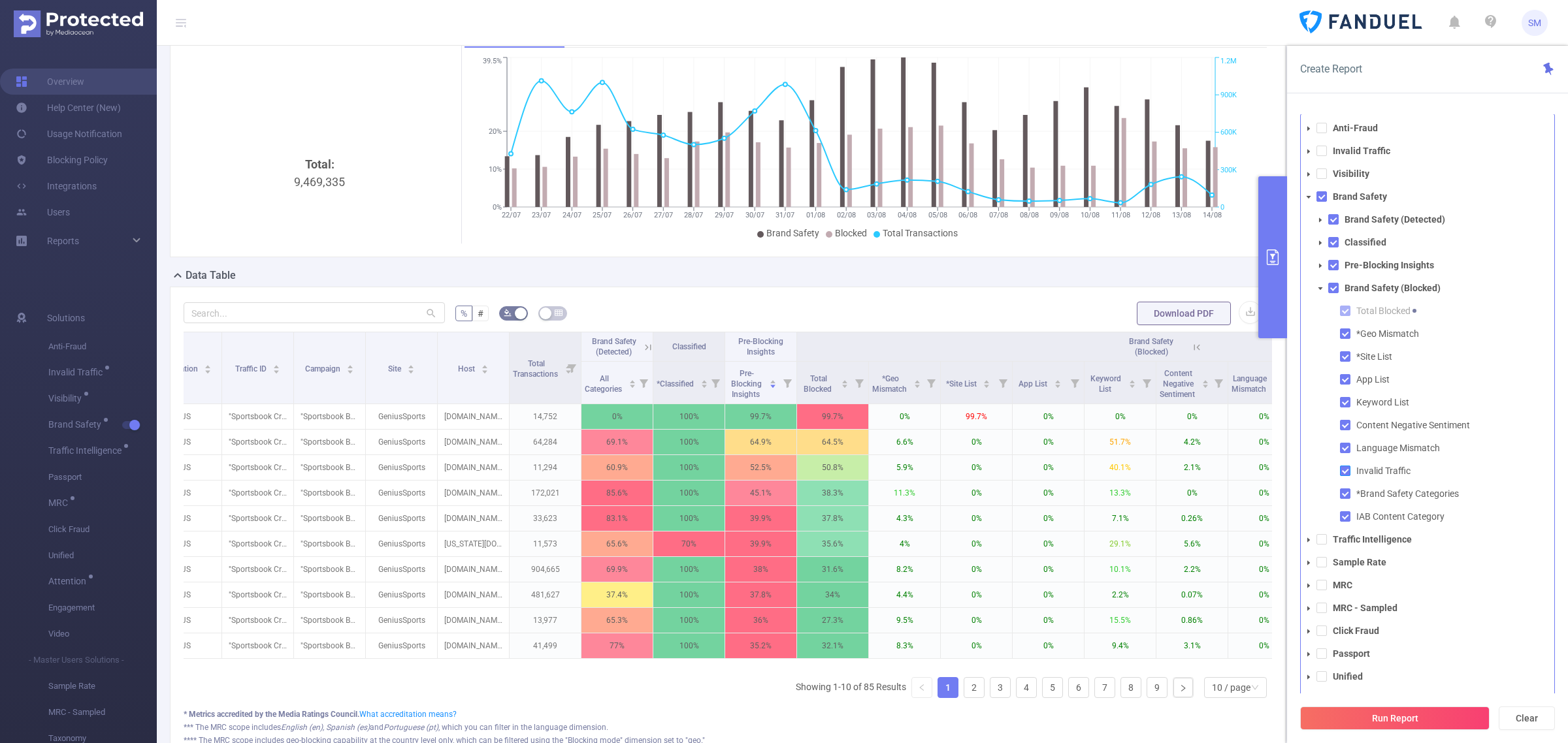
click at [1344, 471] on span at bounding box center [1345, 470] width 11 height 11
click at [1344, 452] on span at bounding box center [1345, 448] width 11 height 11
click at [1347, 425] on span at bounding box center [1345, 425] width 11 height 11
click at [1347, 401] on span at bounding box center [1345, 402] width 11 height 11
click at [1343, 380] on span at bounding box center [1345, 380] width 11 height 11
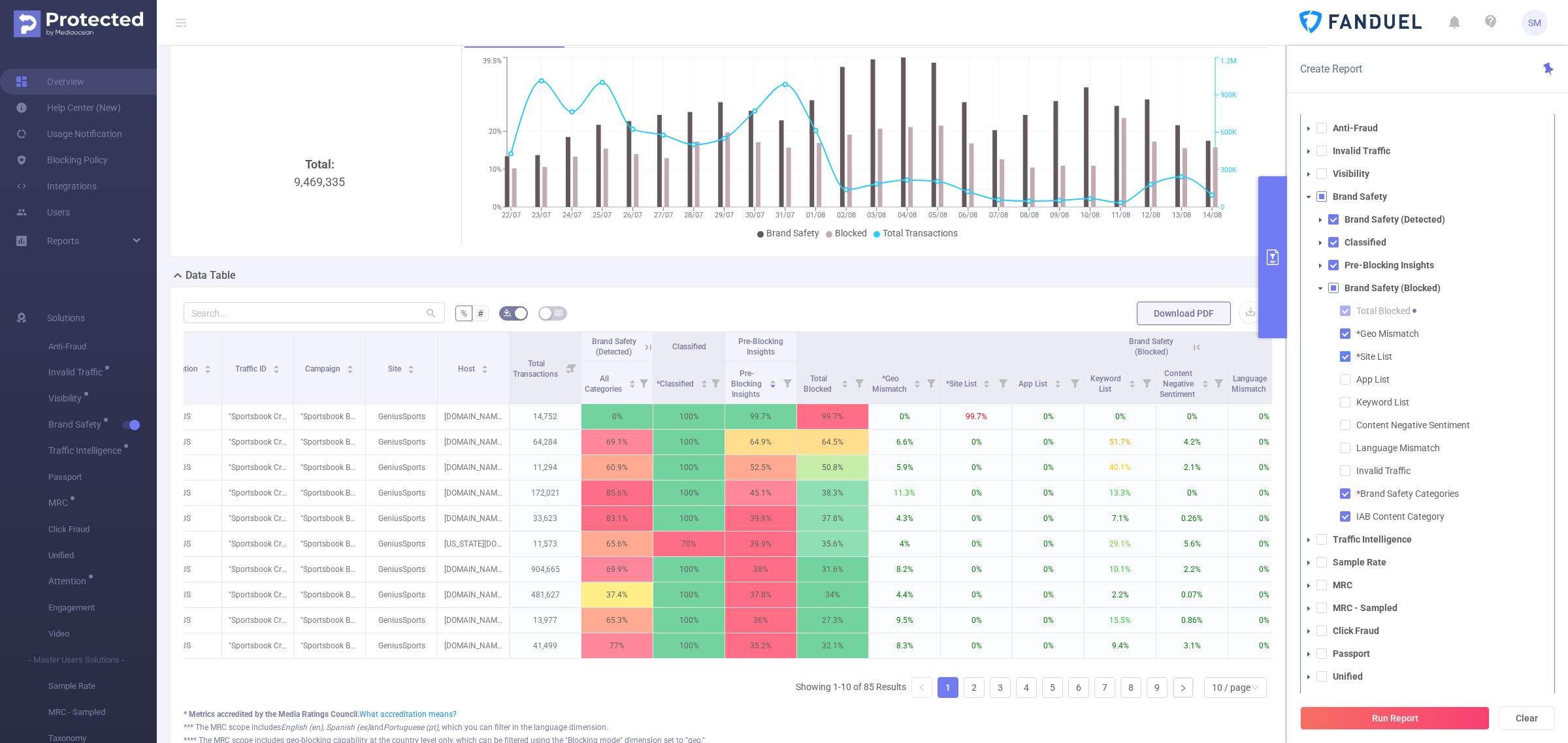
click at [1342, 357] on span at bounding box center [1345, 356] width 11 height 11
click at [1346, 335] on span at bounding box center [1345, 334] width 11 height 11
click at [1344, 310] on span at bounding box center [1345, 311] width 11 height 11
click at [1331, 243] on span at bounding box center [1333, 242] width 11 height 11
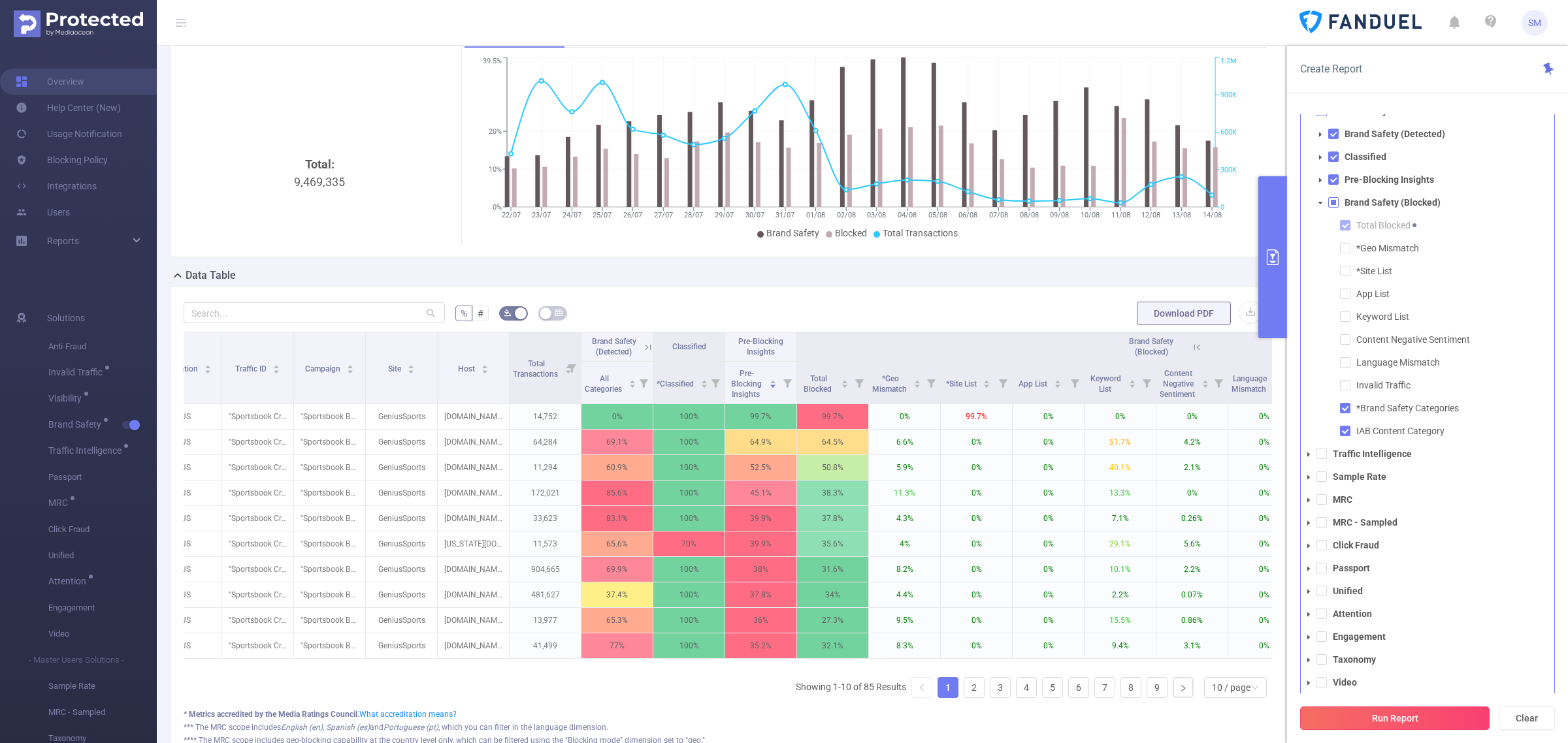
click at [1396, 710] on button "Run Report" at bounding box center [1394, 718] width 189 height 23
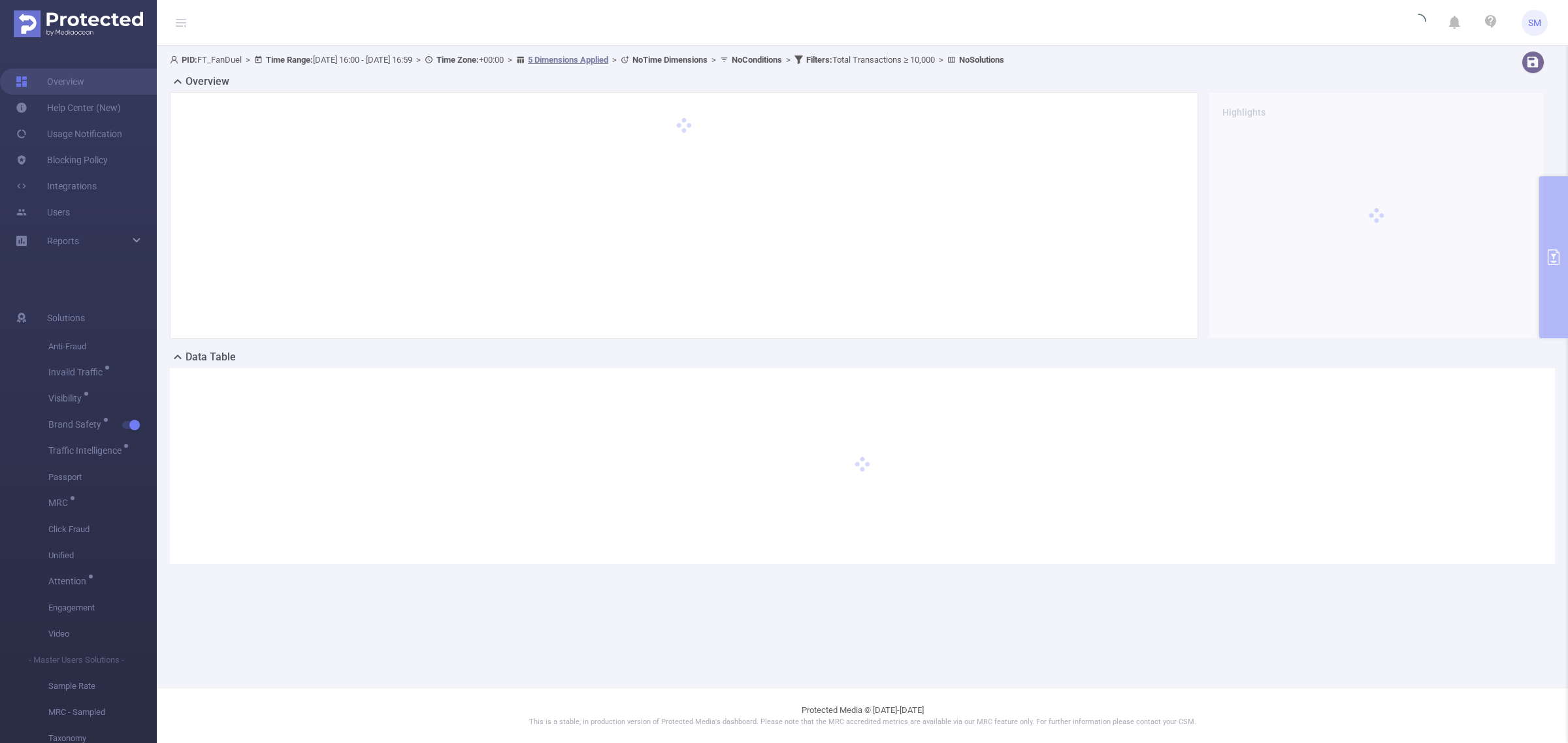
scroll to position [0, 0]
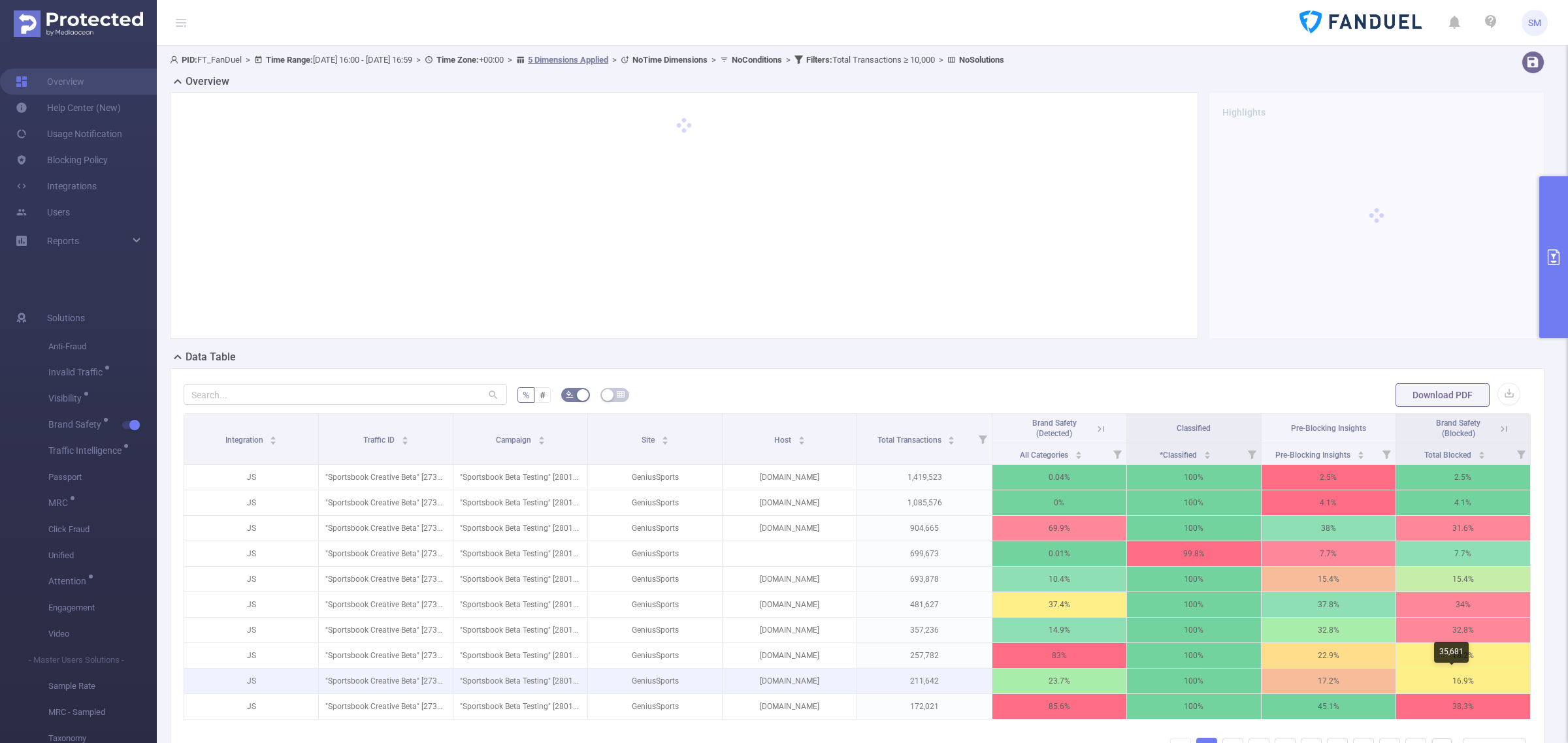
scroll to position [82, 0]
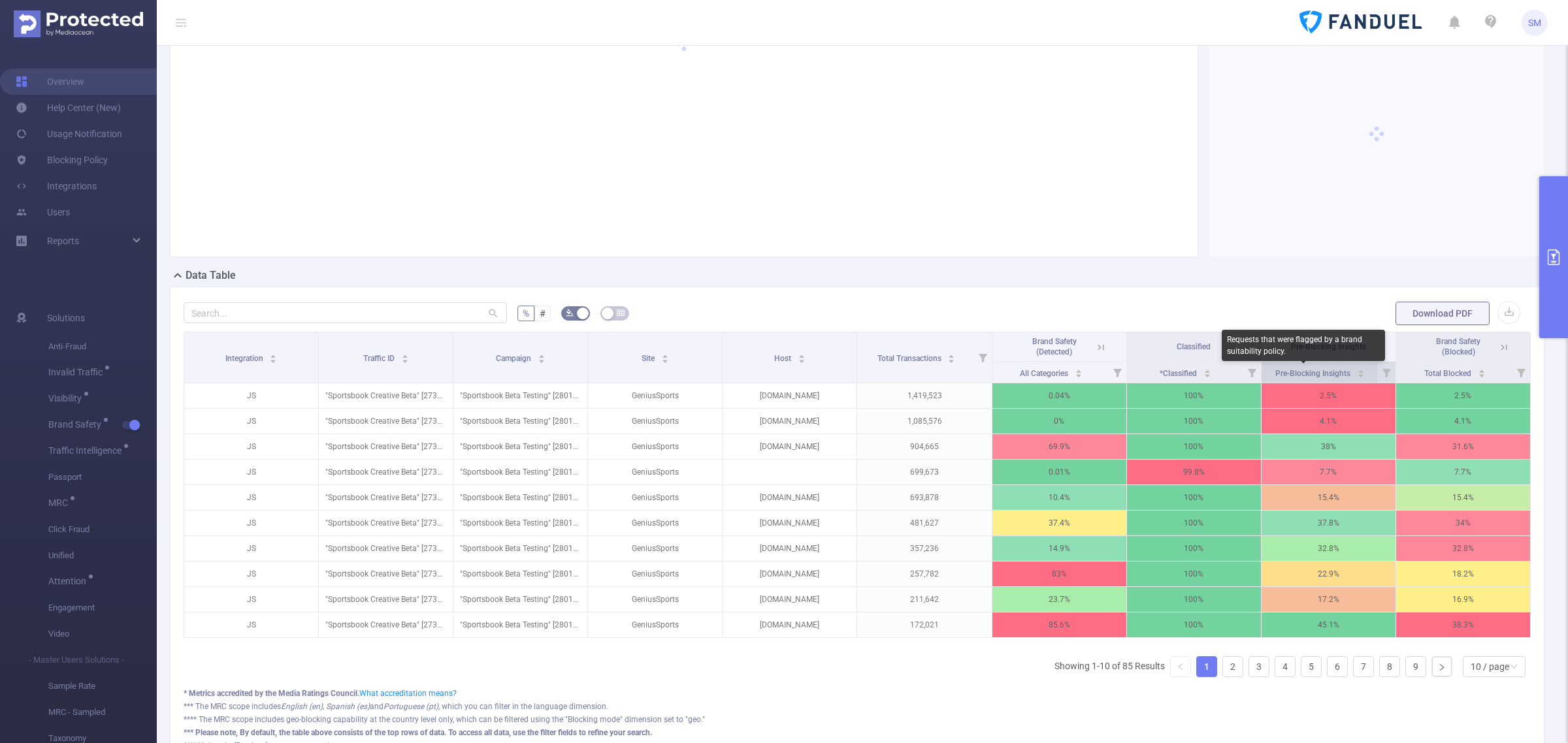
click at [1300, 372] on span "Pre-Blocking Insights" at bounding box center [1313, 373] width 77 height 9
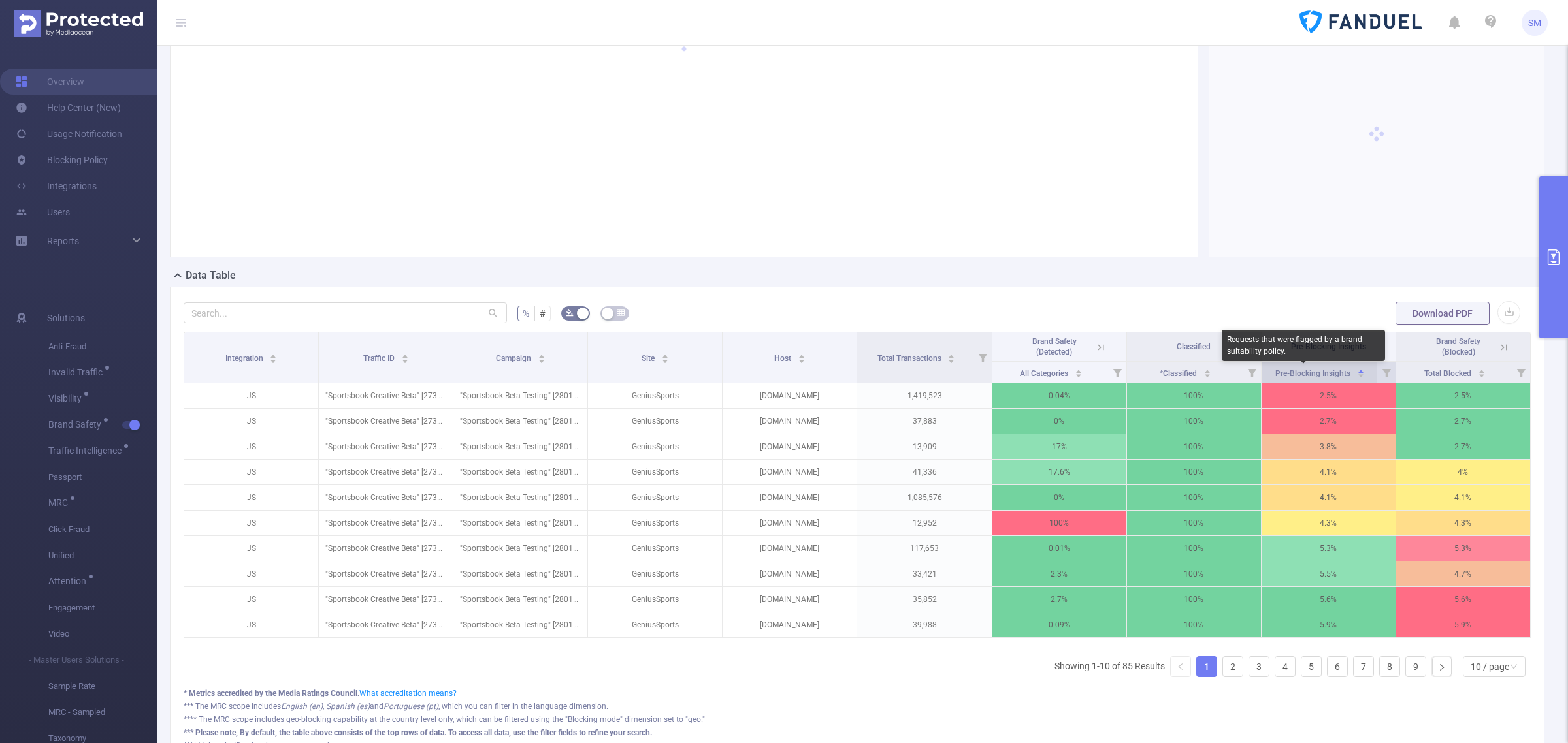
click at [1300, 372] on span "Pre-Blocking Insights" at bounding box center [1313, 373] width 77 height 9
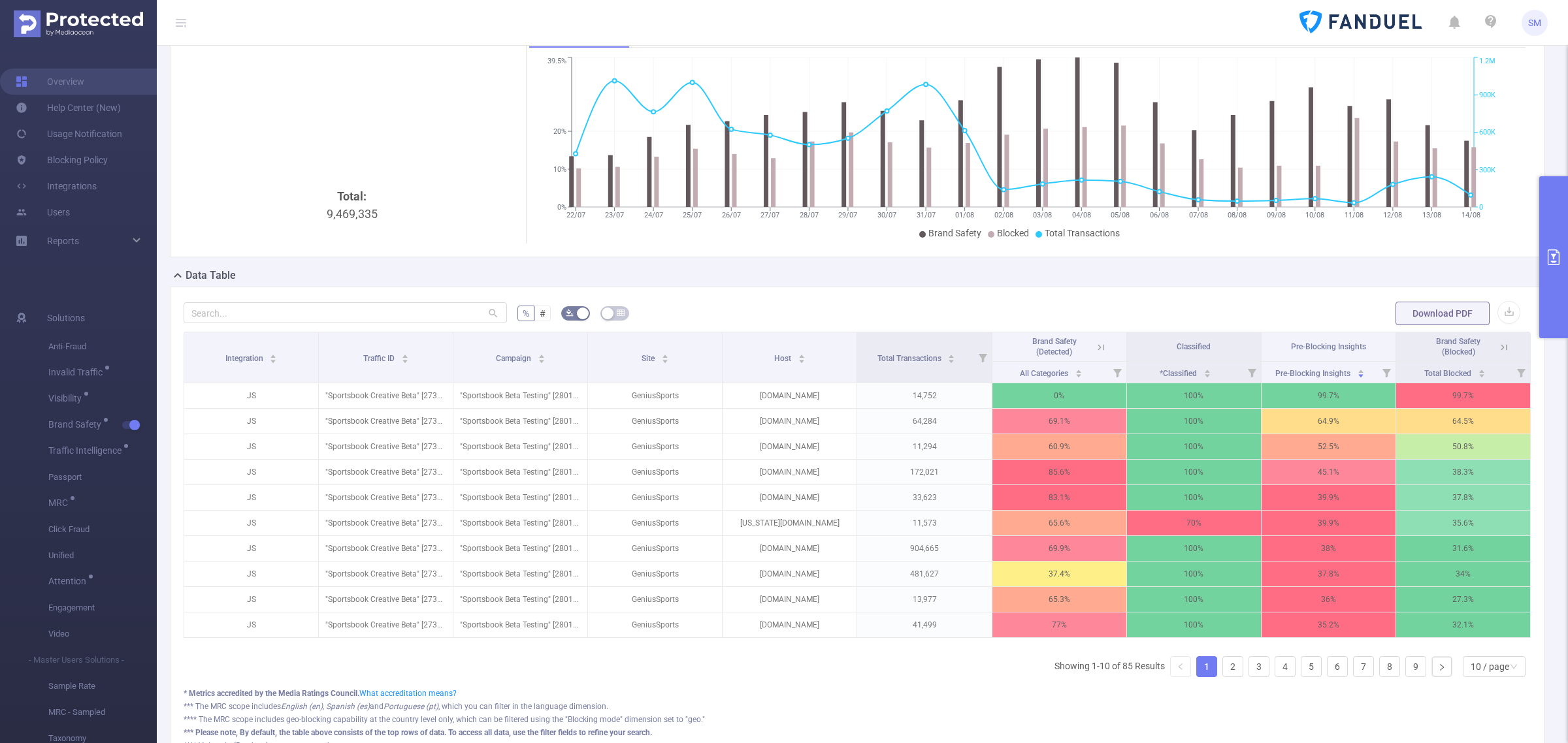
click at [1498, 346] on icon at bounding box center [1503, 347] width 12 height 12
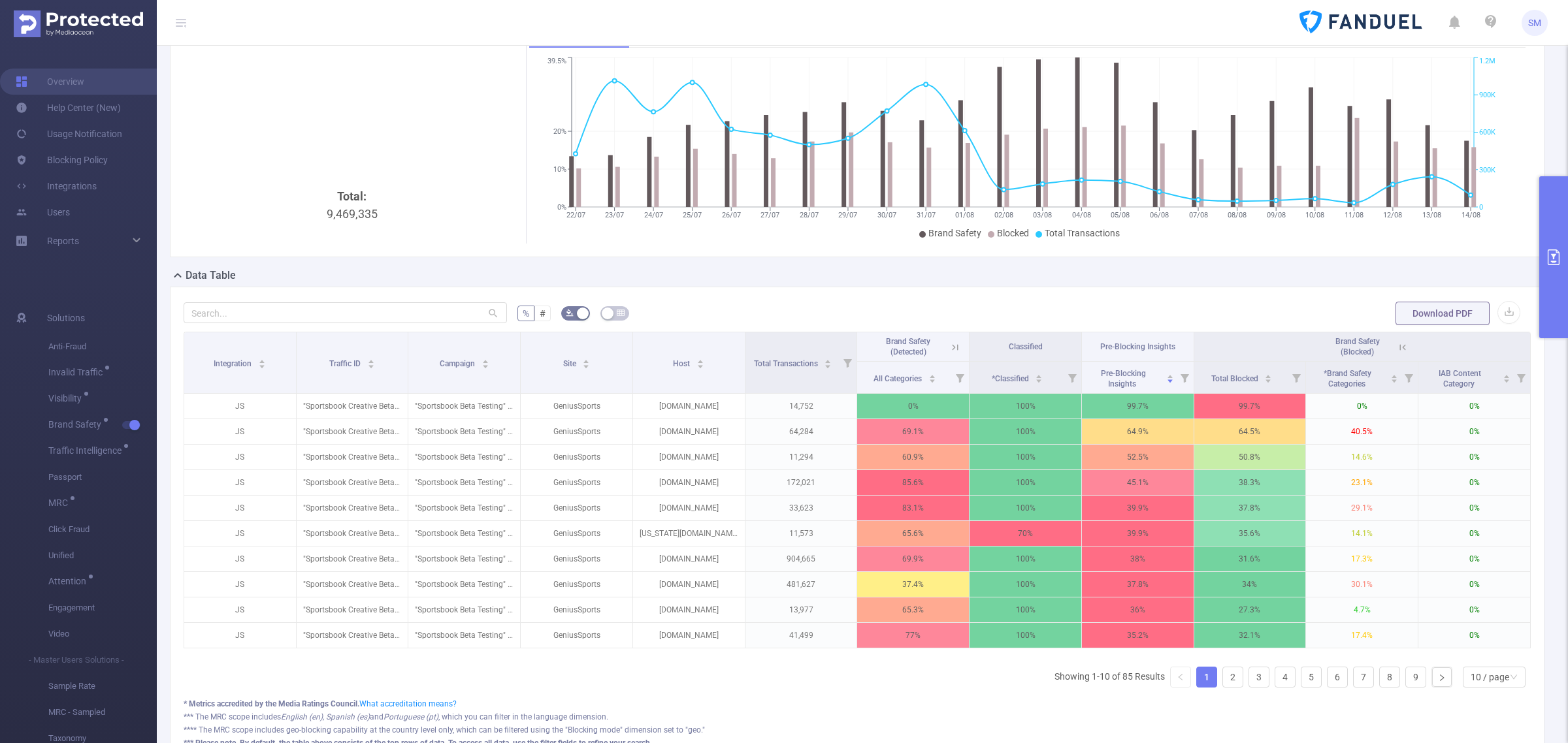
click at [951, 346] on icon at bounding box center [954, 346] width 6 height 6
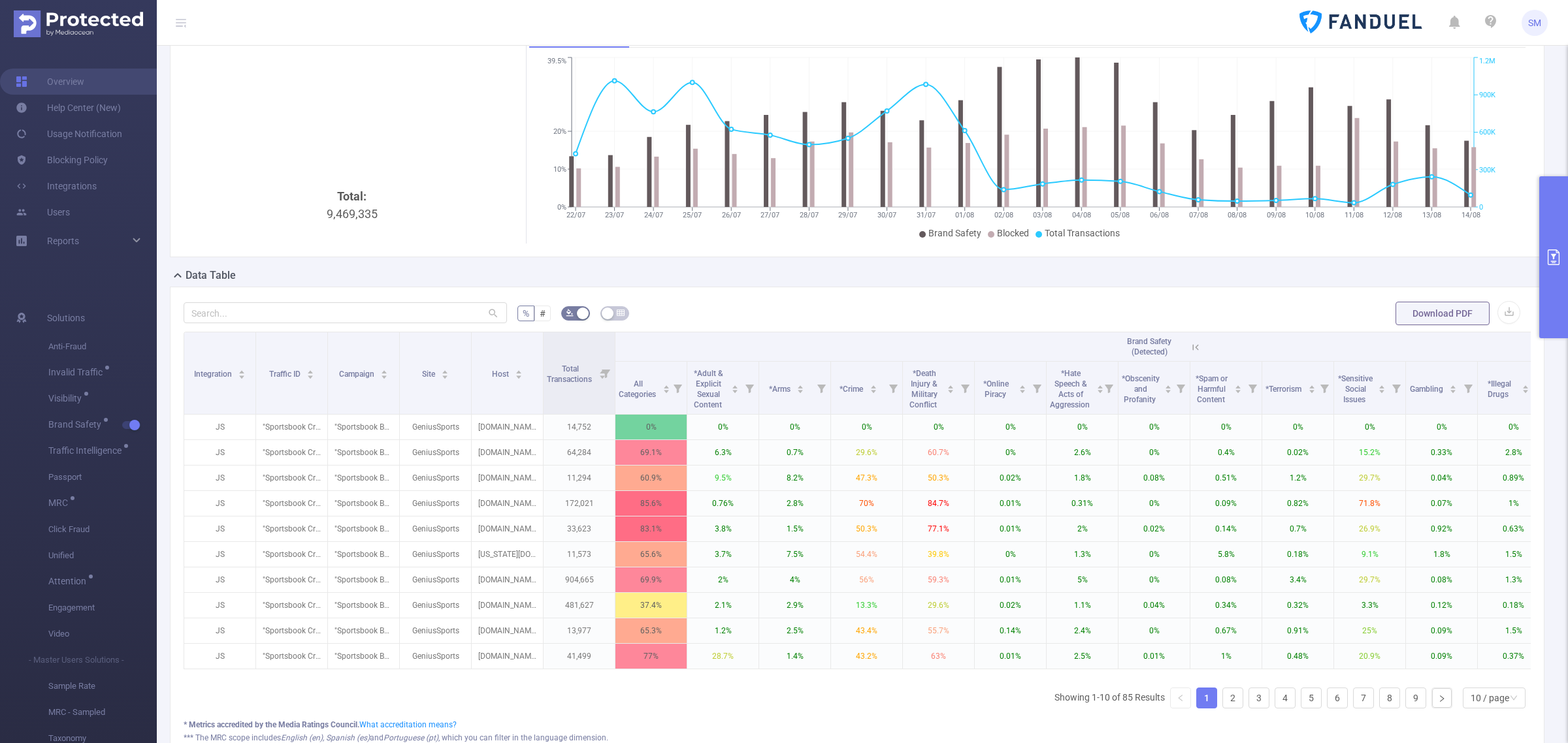
click at [1196, 346] on icon at bounding box center [1194, 347] width 12 height 12
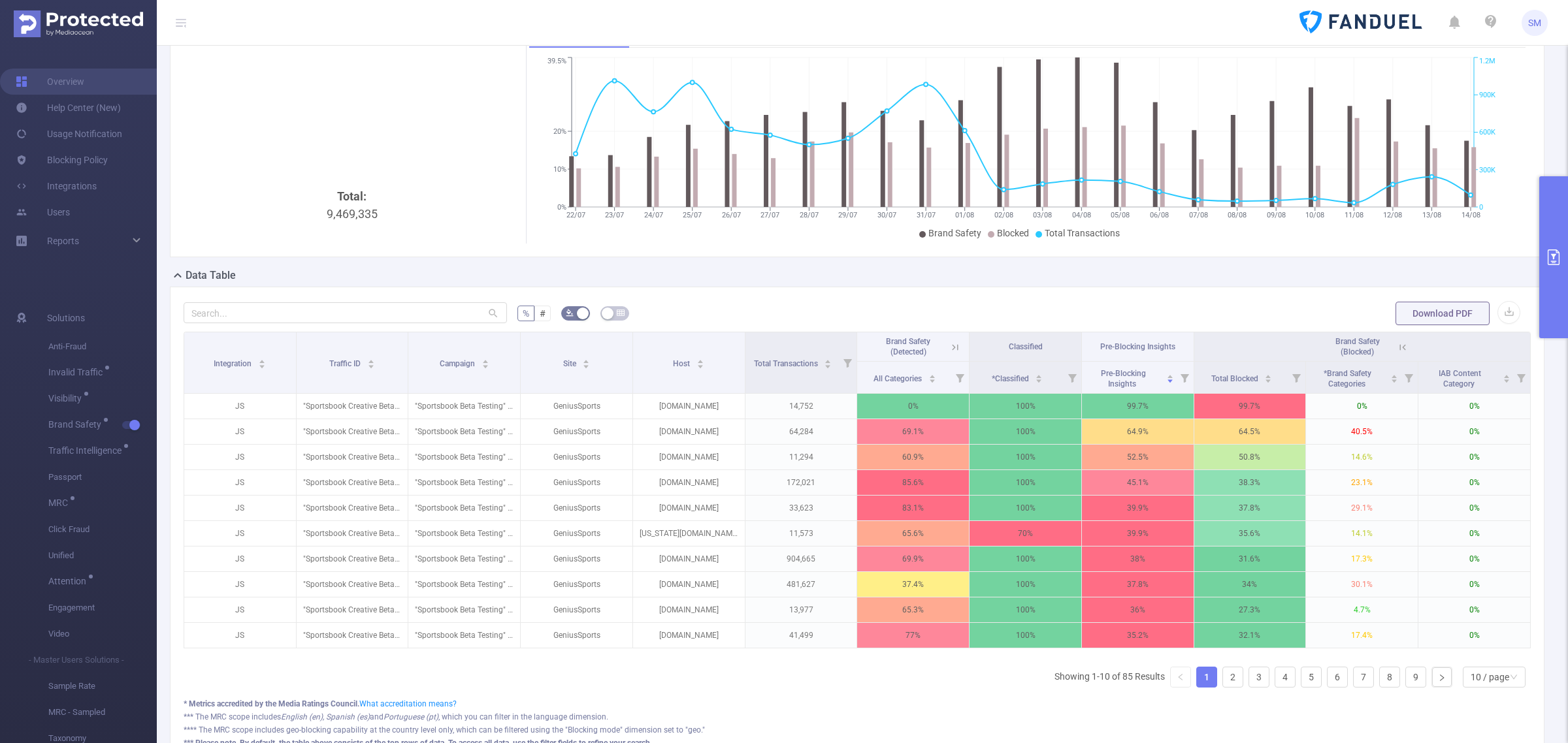
click at [1545, 259] on icon "primary" at bounding box center [1553, 256] width 15 height 15
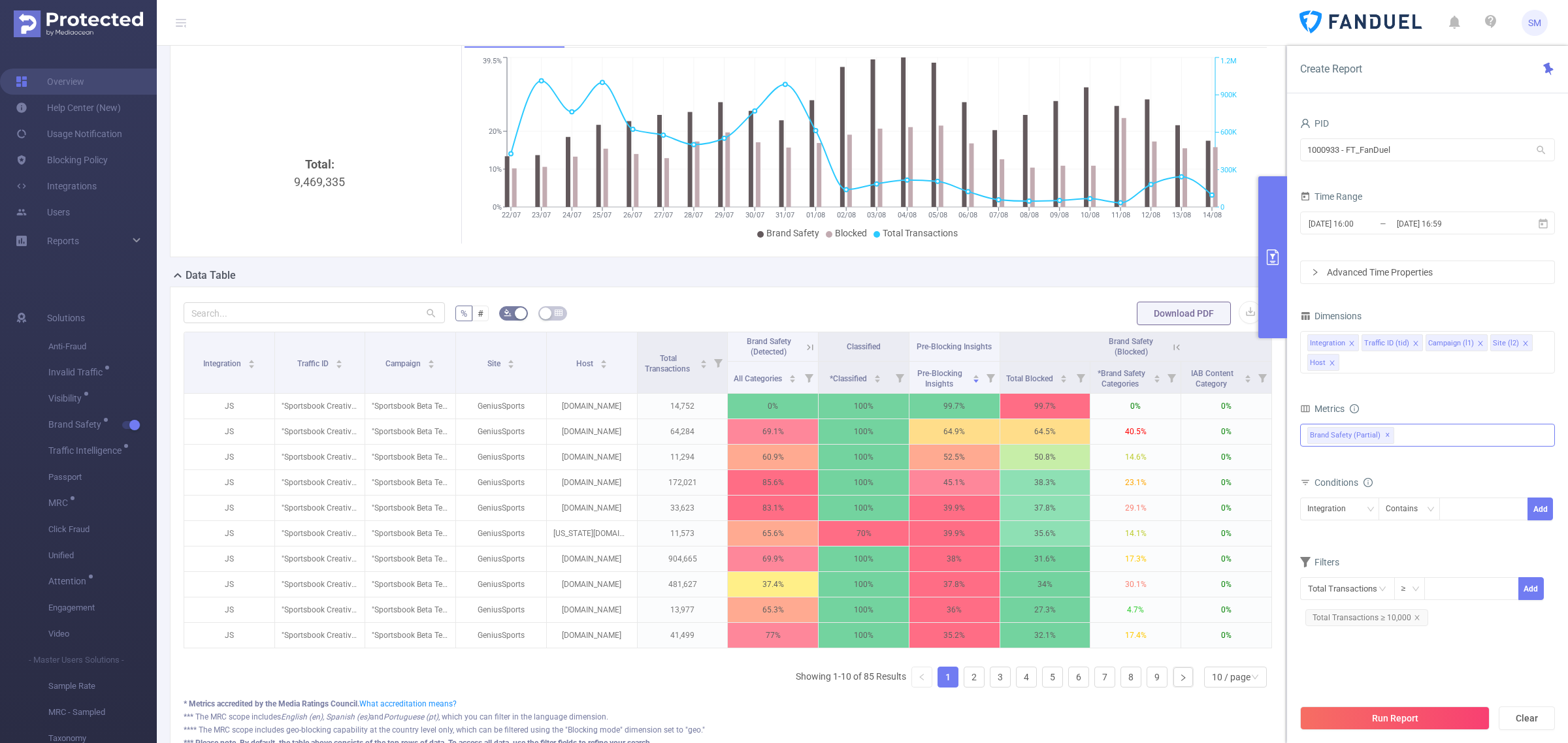
click at [1410, 434] on div "Brand Safety (partial) ✕ Anti-Fraud Invalid Traffic Visibility Brand Safety Bra…" at bounding box center [1427, 434] width 255 height 22
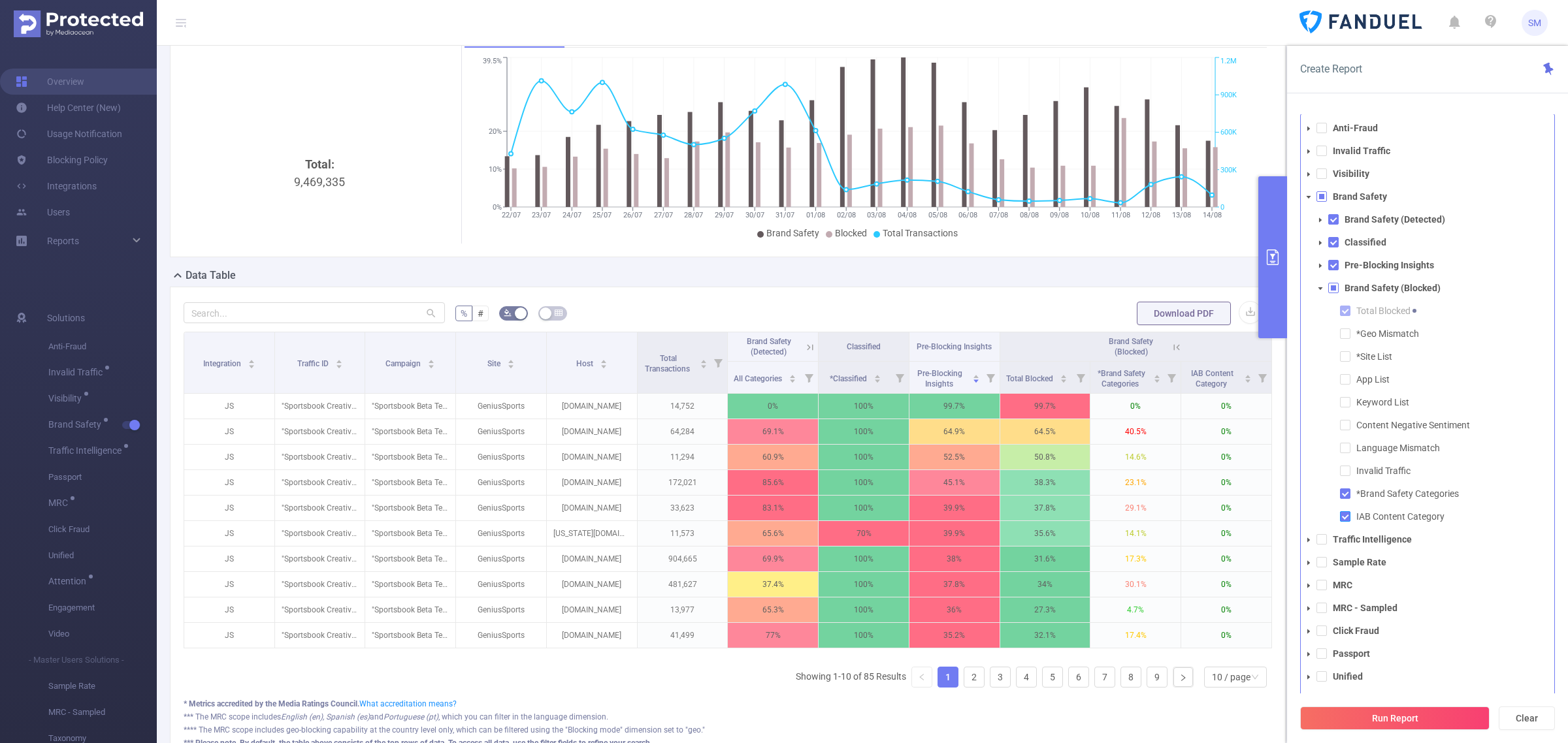
click at [1341, 513] on span at bounding box center [1345, 516] width 11 height 11
click at [1344, 406] on span at bounding box center [1345, 402] width 11 height 11
click at [1347, 425] on span at bounding box center [1345, 425] width 11 height 11
click at [1341, 360] on span at bounding box center [1345, 356] width 11 height 11
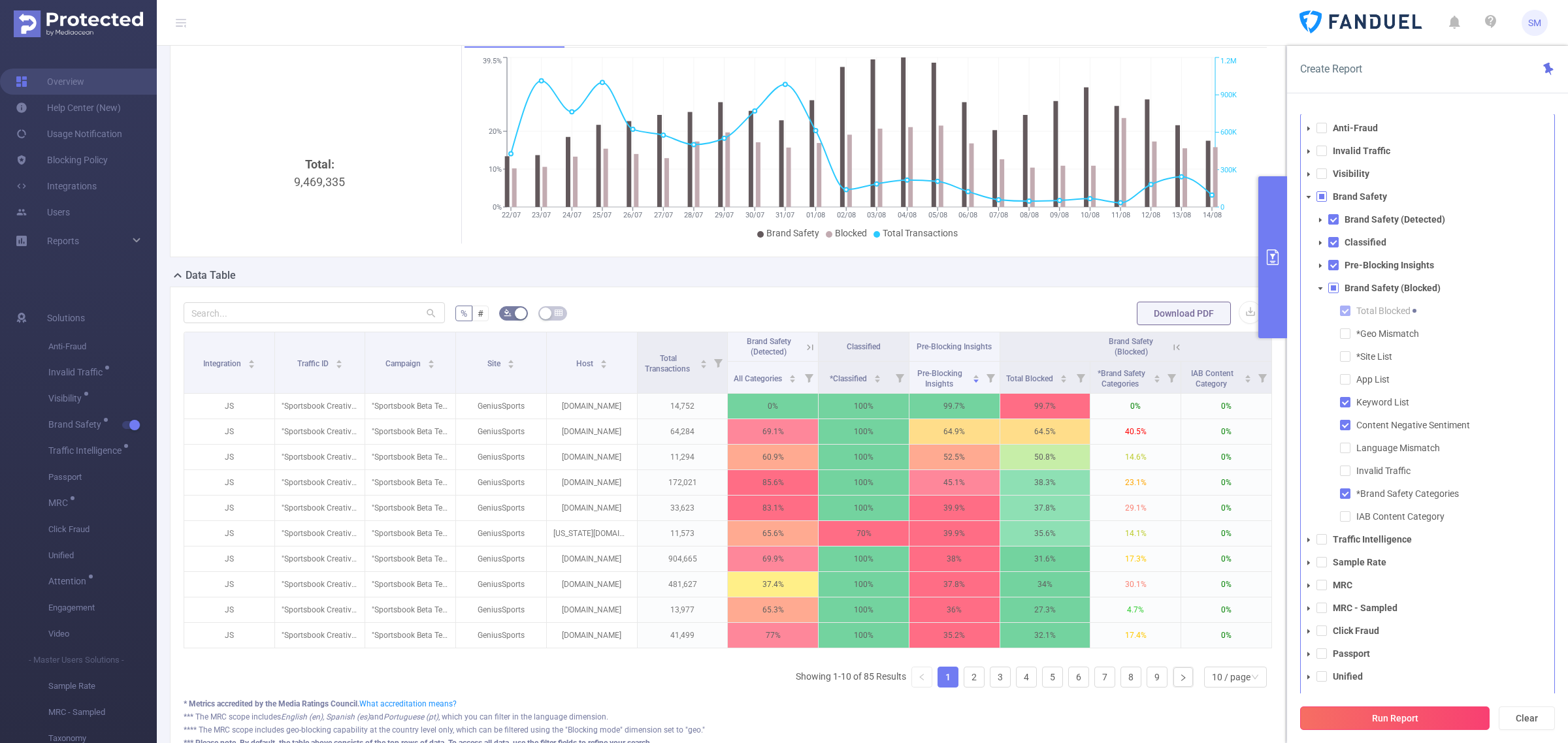
click at [1455, 713] on button "Run Report" at bounding box center [1394, 718] width 189 height 23
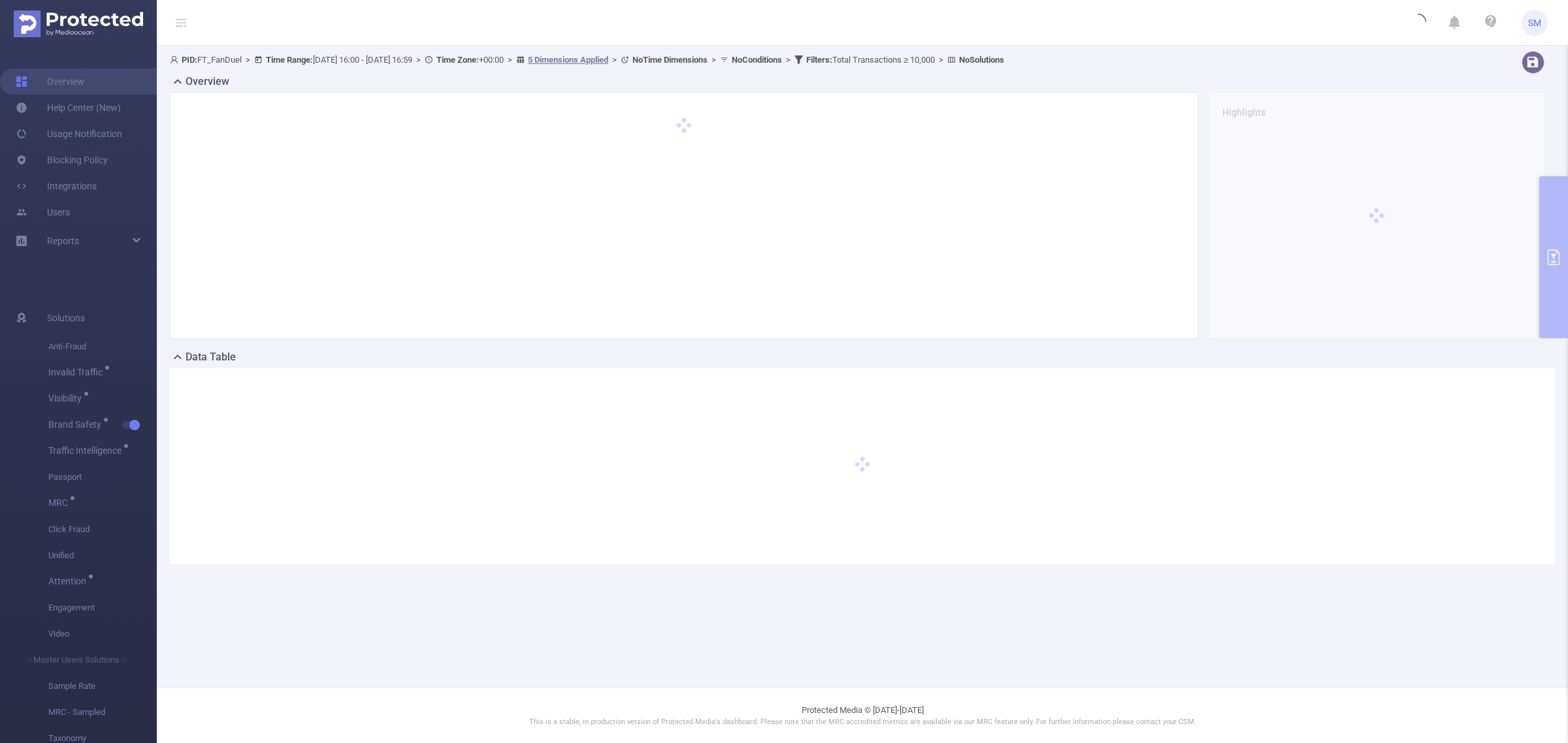
scroll to position [0, 0]
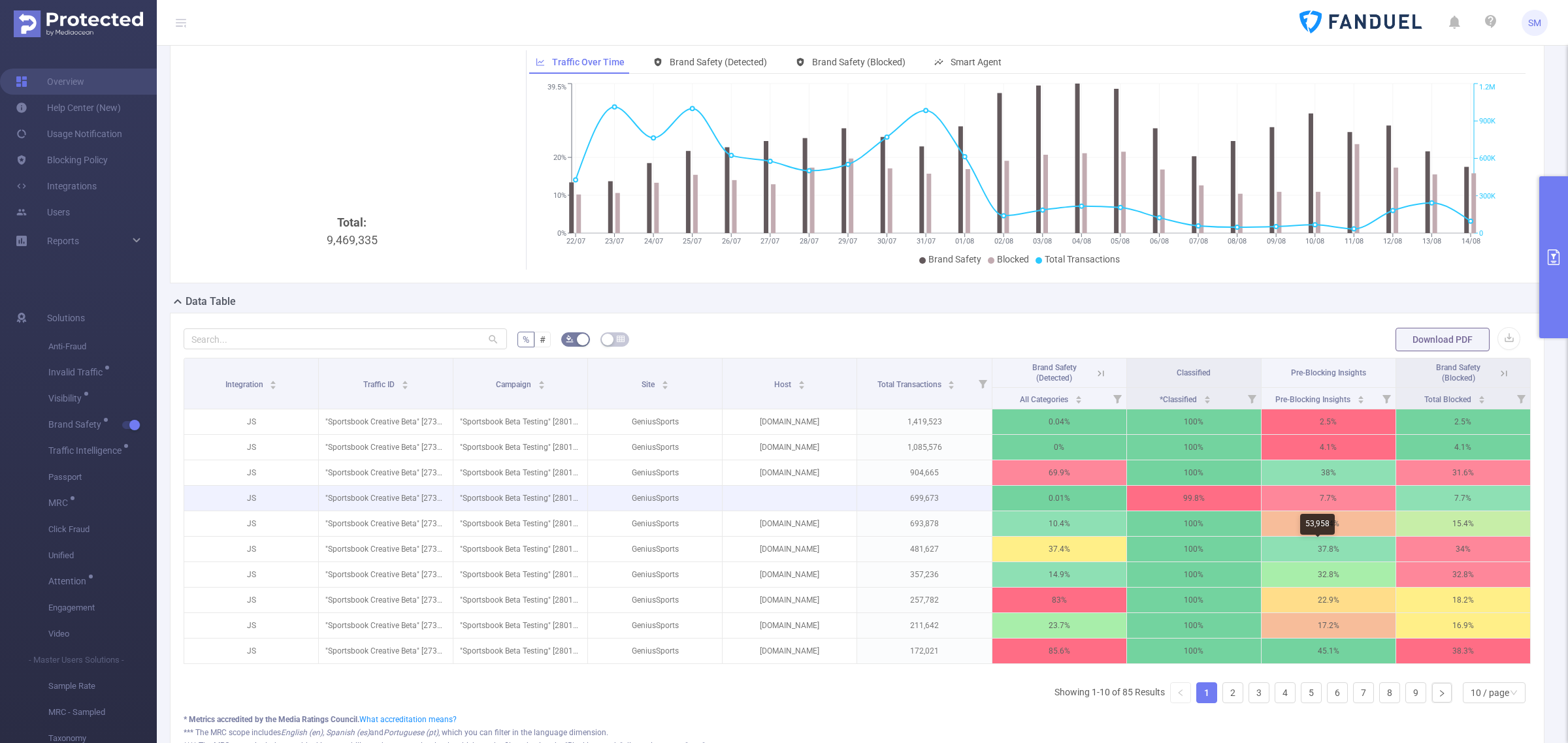
scroll to position [82, 0]
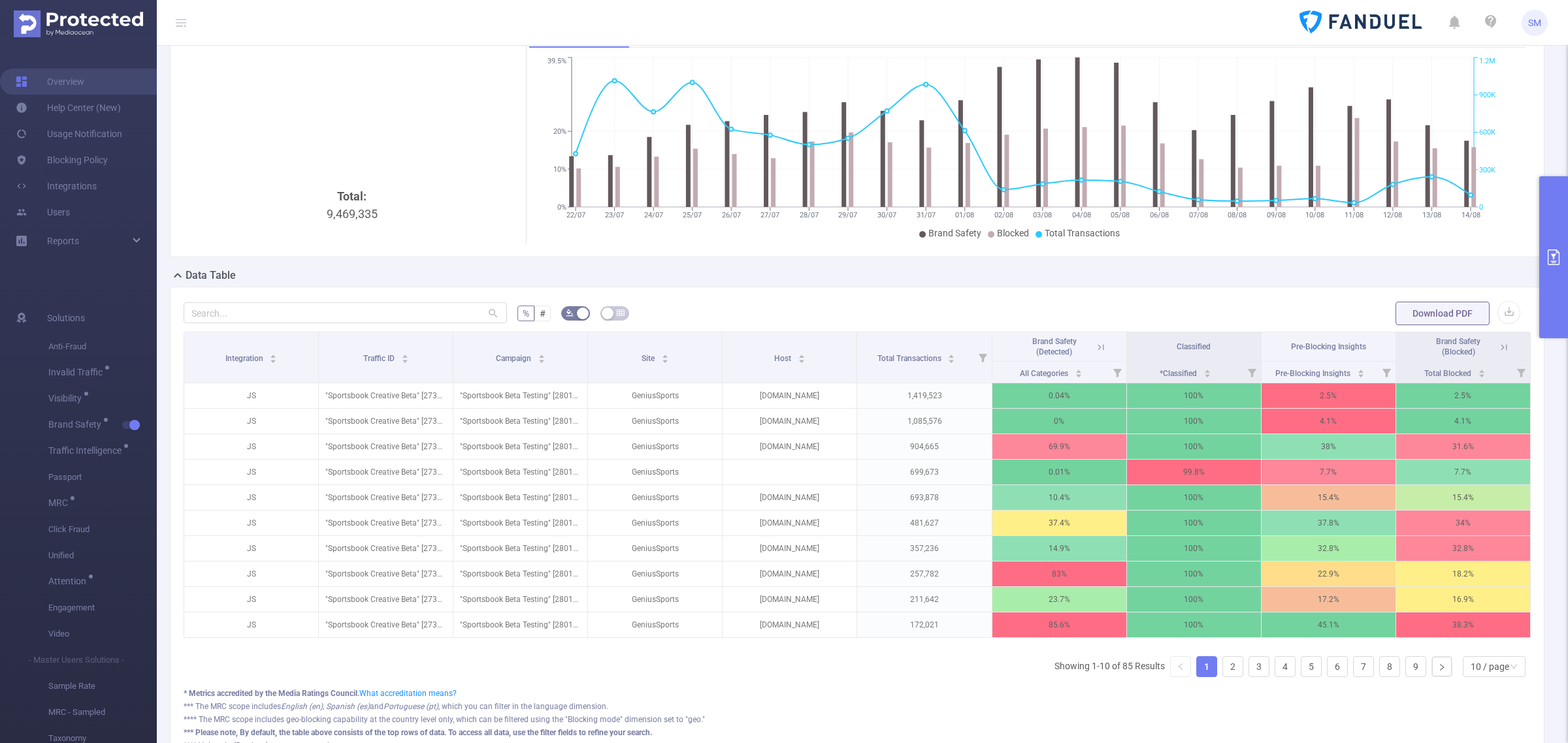
click at [1494, 340] on icon at bounding box center [1501, 346] width 15 height 13
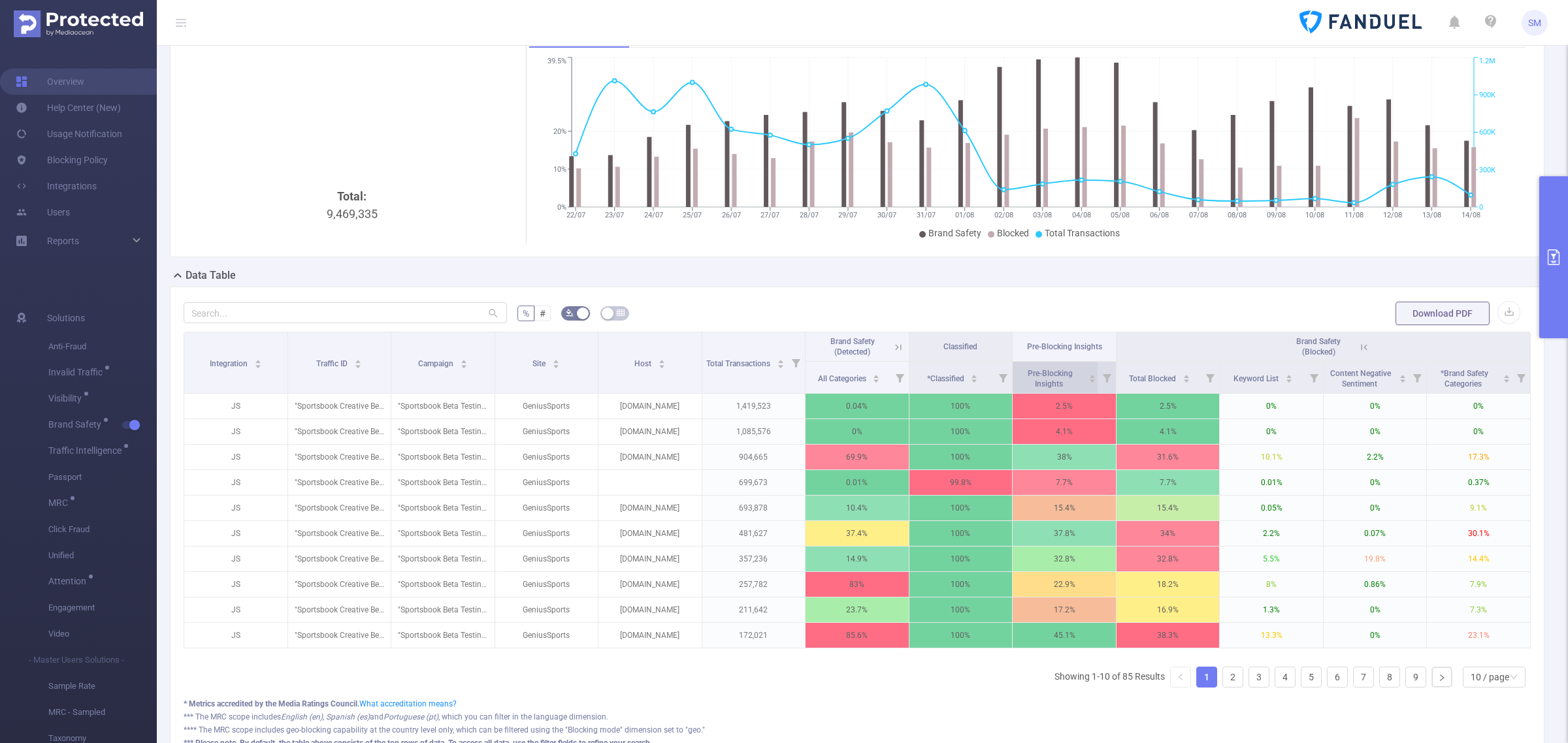
click at [1053, 389] on span "Pre-Blocking Insights" at bounding box center [1049, 377] width 68 height 23
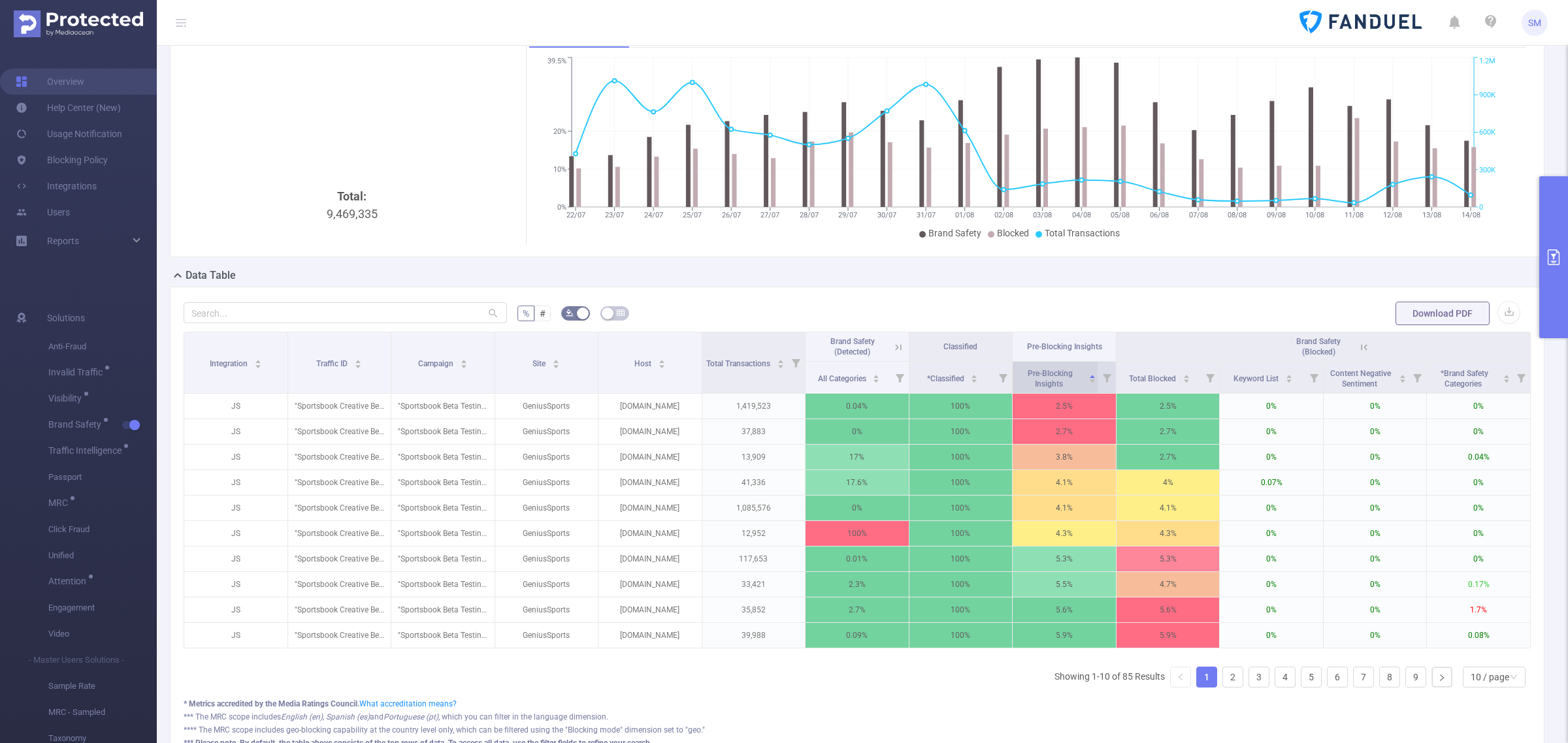
click at [1053, 389] on span "Pre-Blocking Insights" at bounding box center [1049, 377] width 68 height 23
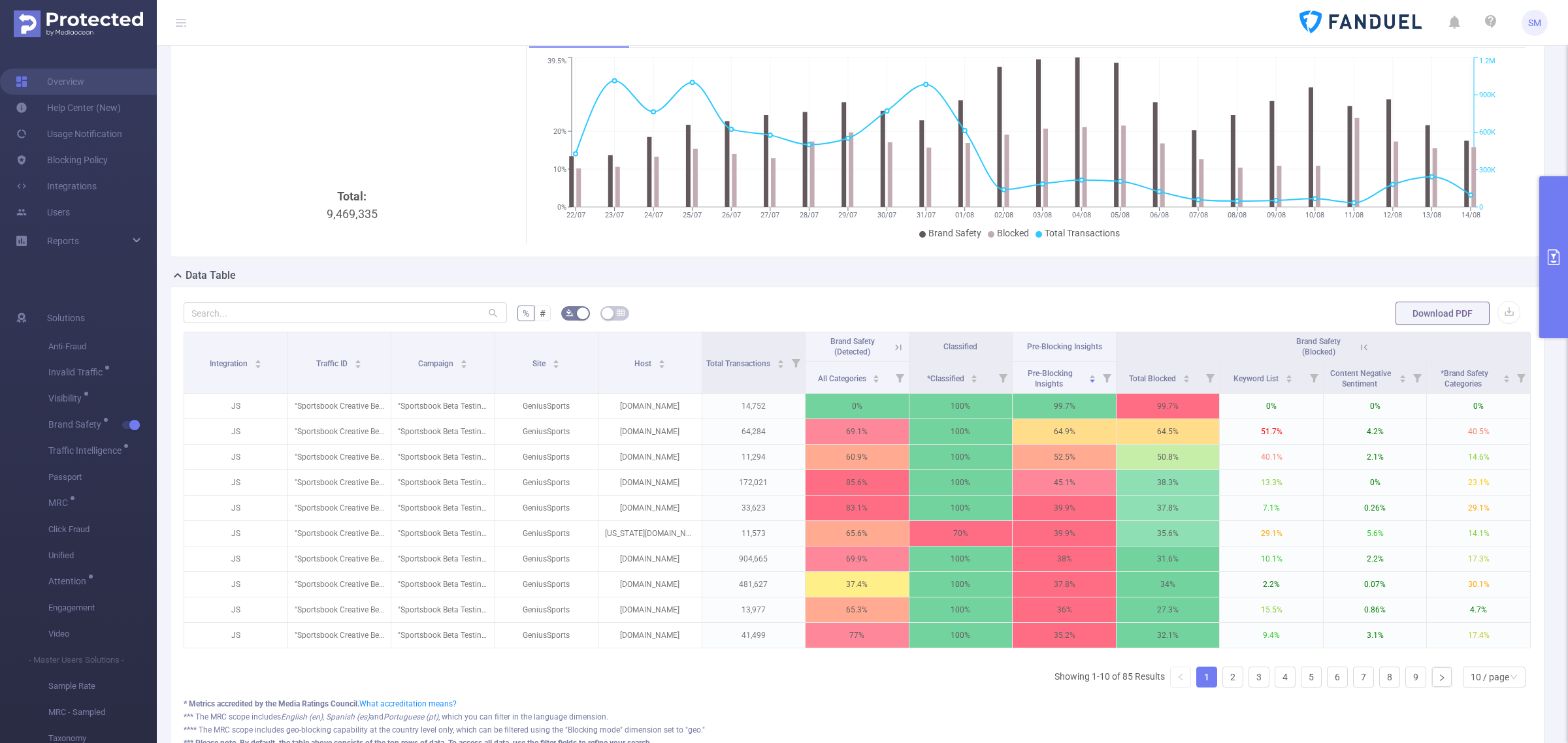
click at [1548, 265] on button "primary" at bounding box center [1554, 257] width 29 height 162
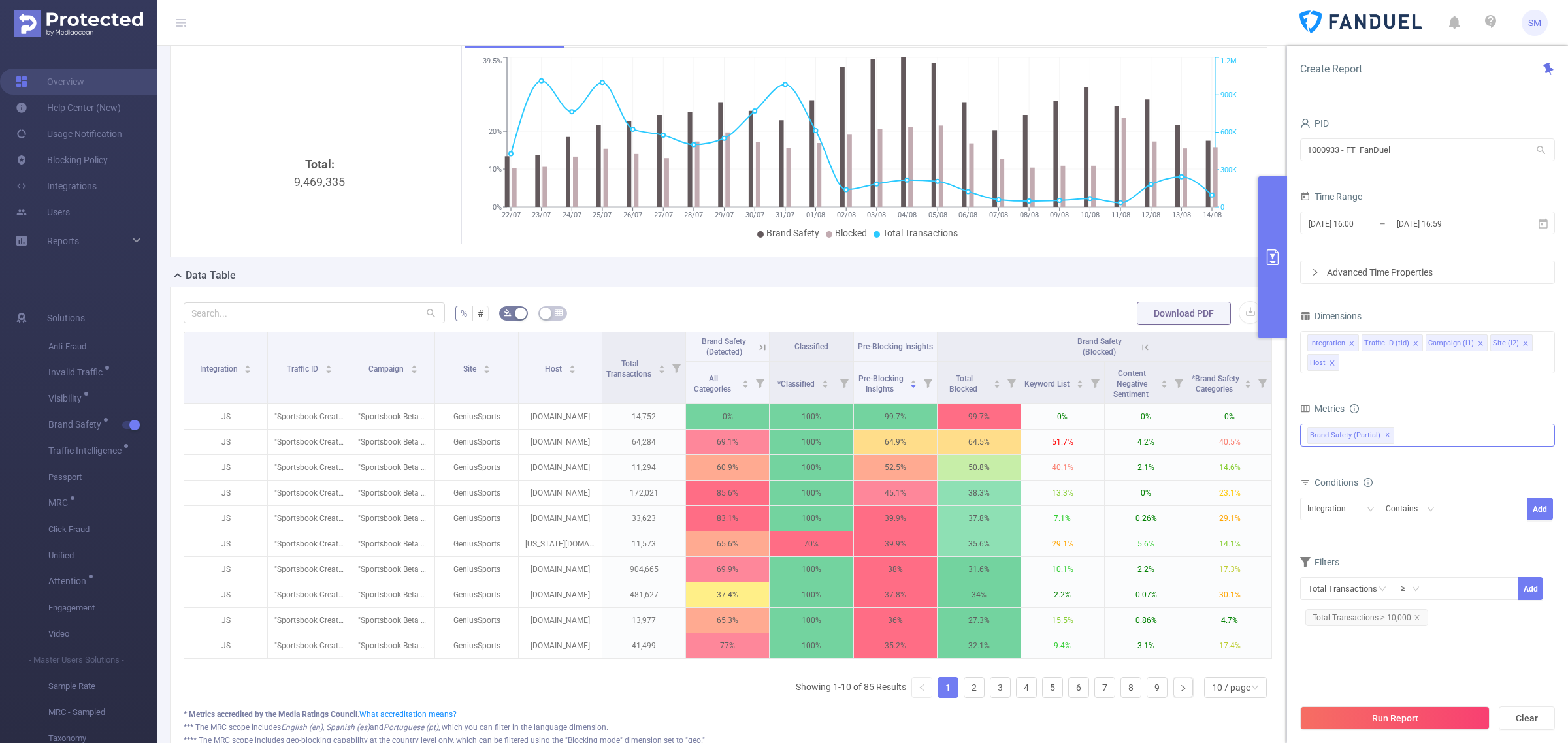
click at [1445, 438] on div "Brand Safety (partial) ✕ Anti-Fraud Invalid Traffic Visibility Brand Safety Bra…" at bounding box center [1427, 434] width 255 height 22
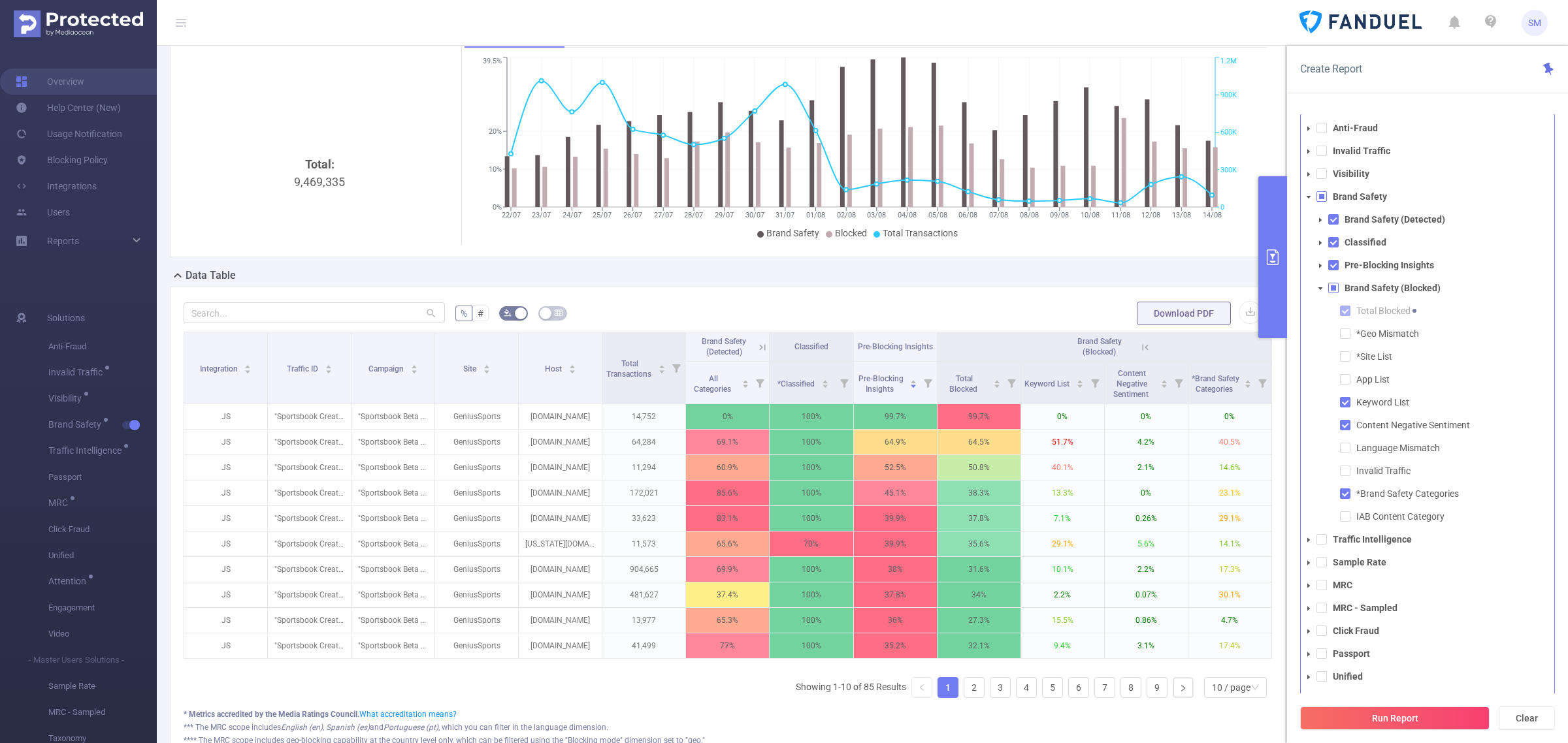
click at [1318, 265] on icon "icon: caret-down" at bounding box center [1320, 265] width 6 height 6
click at [1317, 263] on icon "icon: caret-down" at bounding box center [1320, 265] width 6 height 6
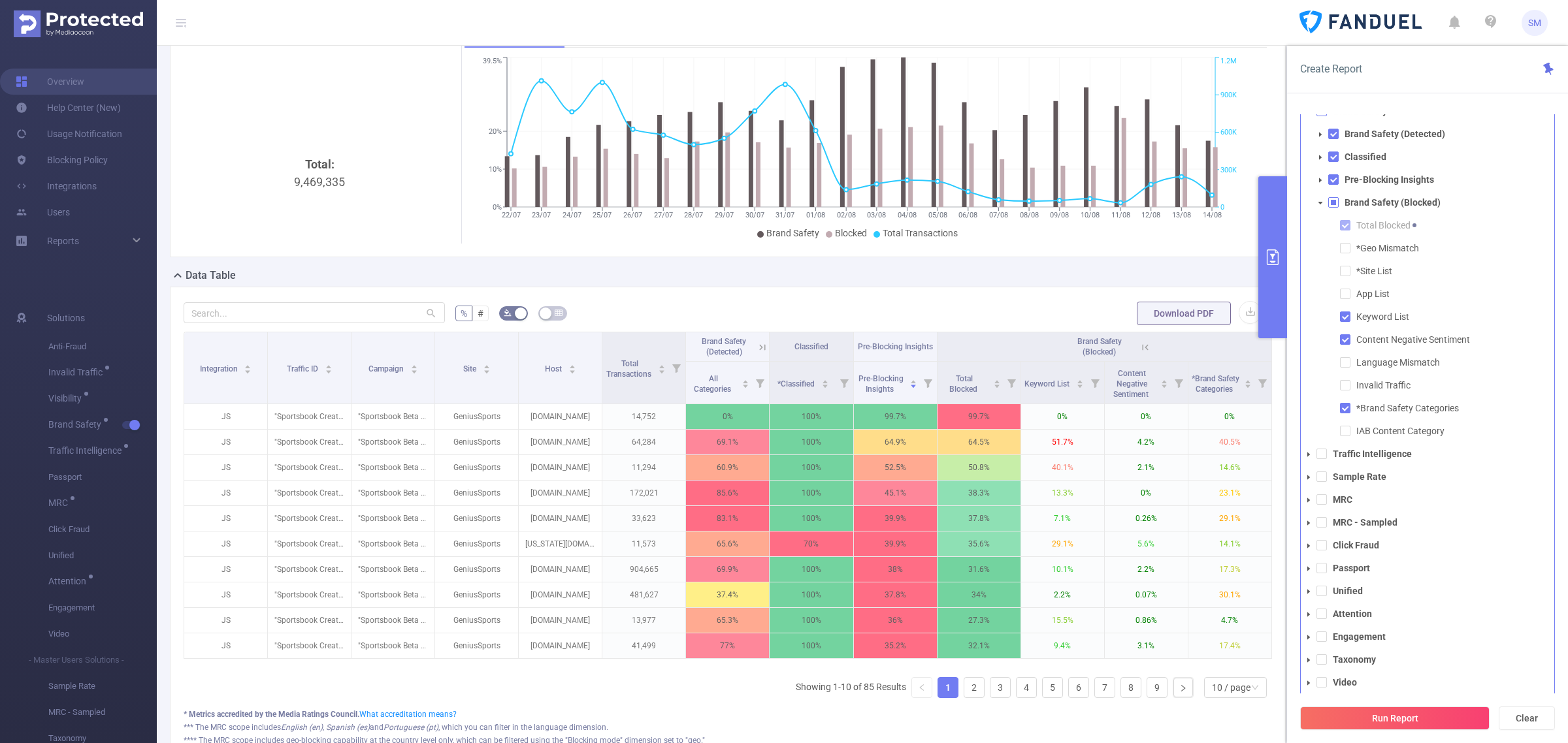
click at [1410, 72] on div "Create Report" at bounding box center [1428, 69] width 281 height 48
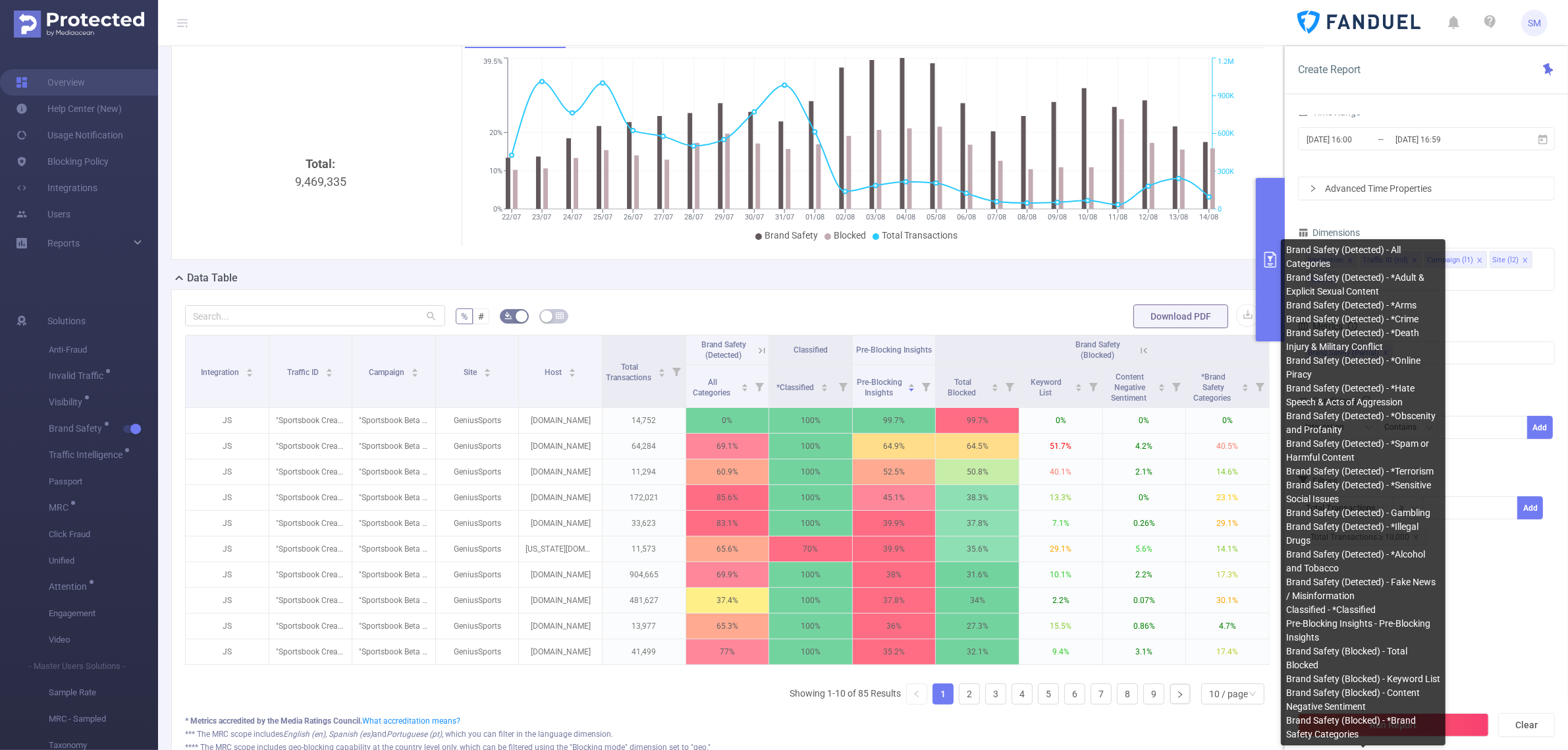
click at [1381, 262] on div "Brand Safety (Detected) - All Categories Brand Safety (Detected) - *Adult & Exp…" at bounding box center [1363, 492] width 154 height 498
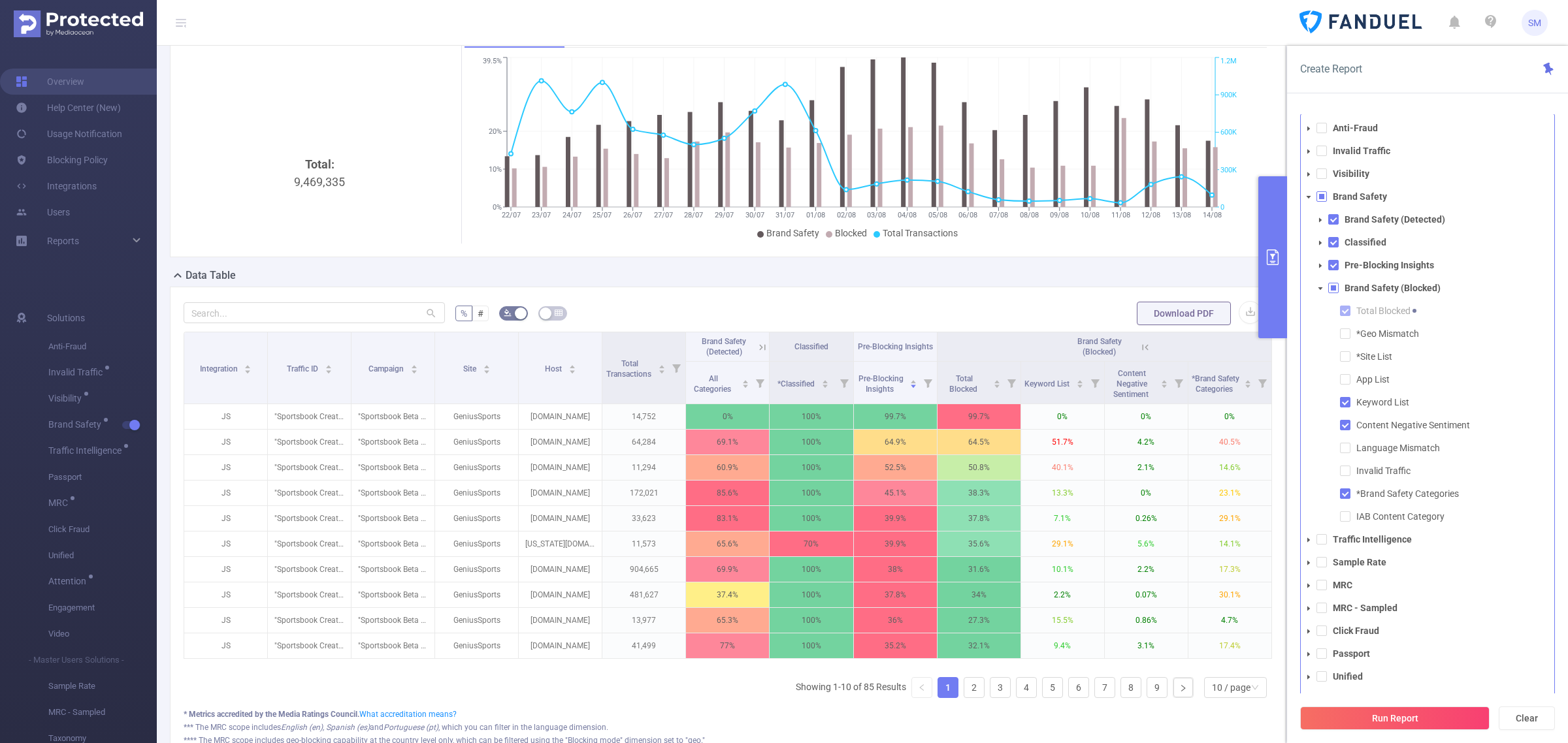
click at [1426, 99] on div "Create Report PID 1000933 - FT_FanDuel 1000933 - FT_FanDuel Time Range [DATE] 1…" at bounding box center [1428, 394] width 281 height 697
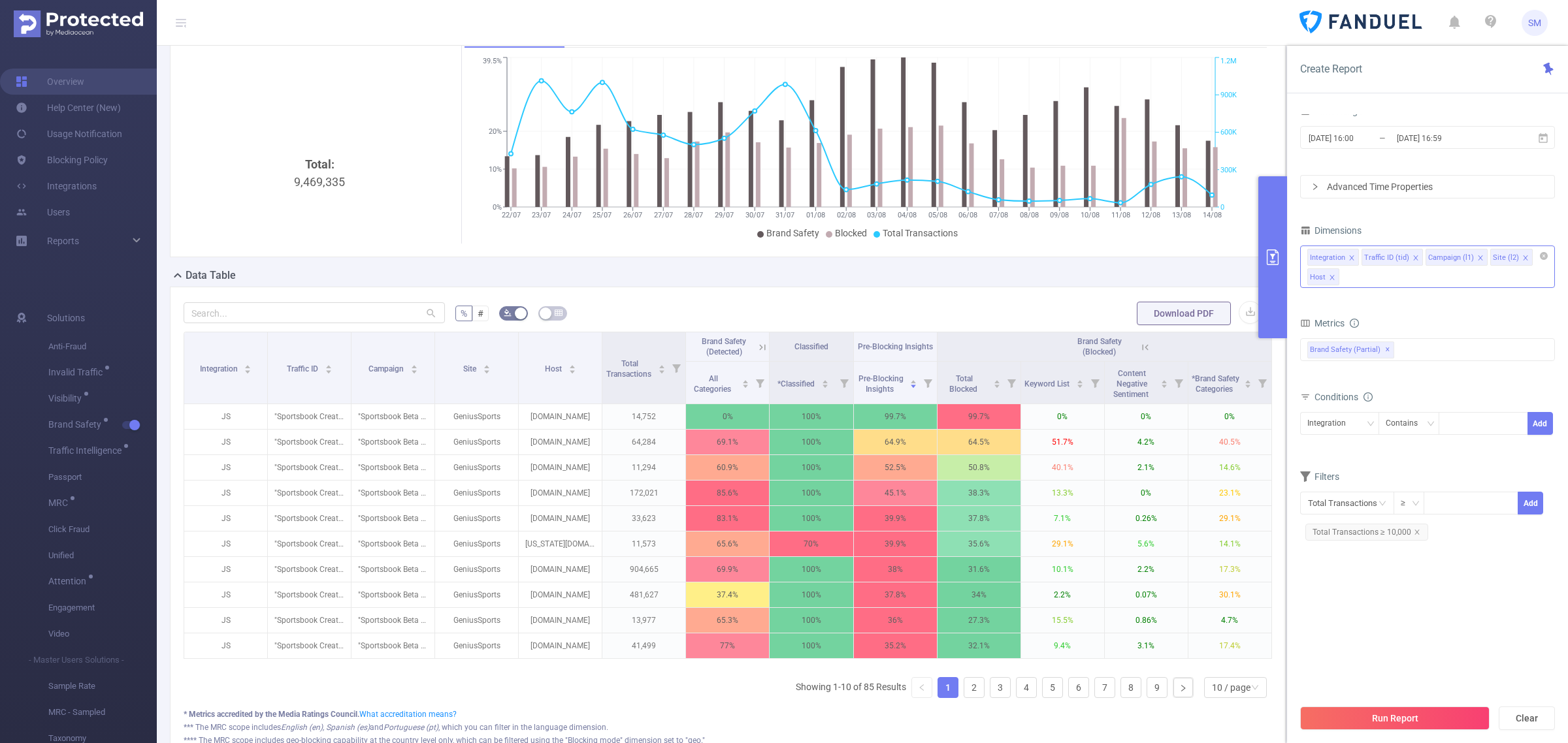
click at [1366, 276] on div "Integration Traffic ID (tid) Campaign (l1) Site (l2) Host" at bounding box center [1427, 266] width 255 height 42
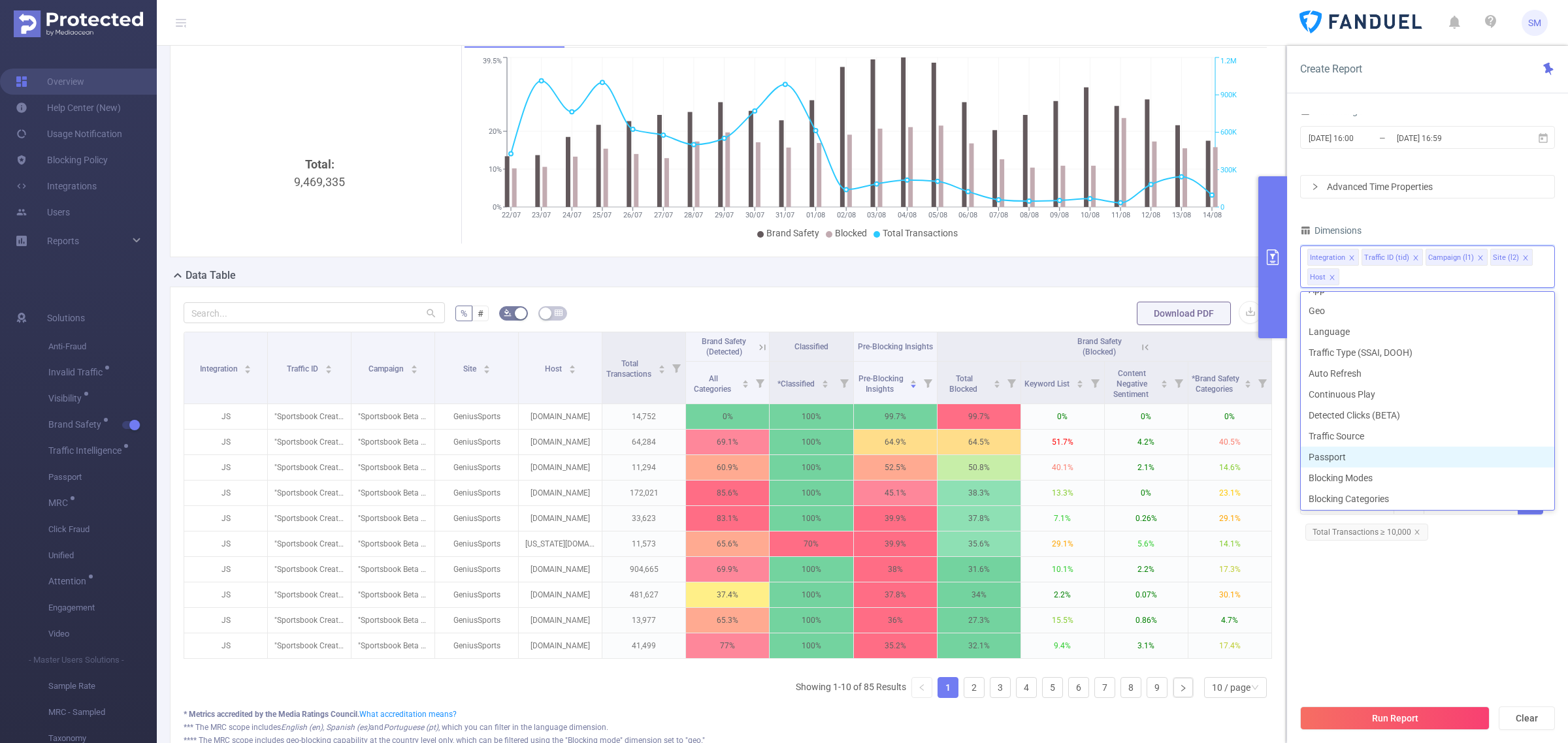
scroll to position [372, 0]
click at [1399, 451] on li "Blocking Categories" at bounding box center [1428, 454] width 254 height 21
click at [1463, 232] on div "Dimensions" at bounding box center [1427, 232] width 255 height 22
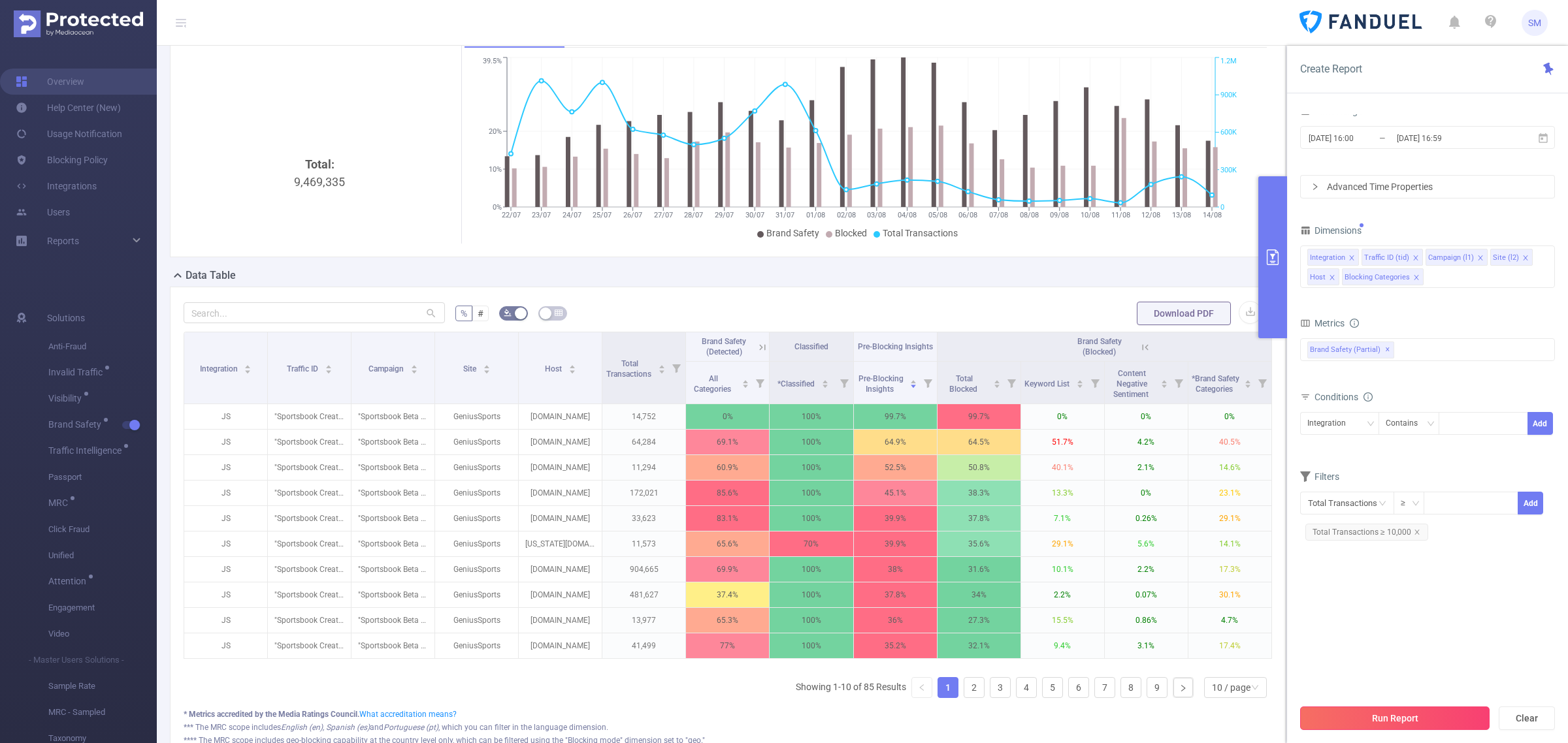
click at [1468, 716] on button "Run Report" at bounding box center [1394, 718] width 189 height 23
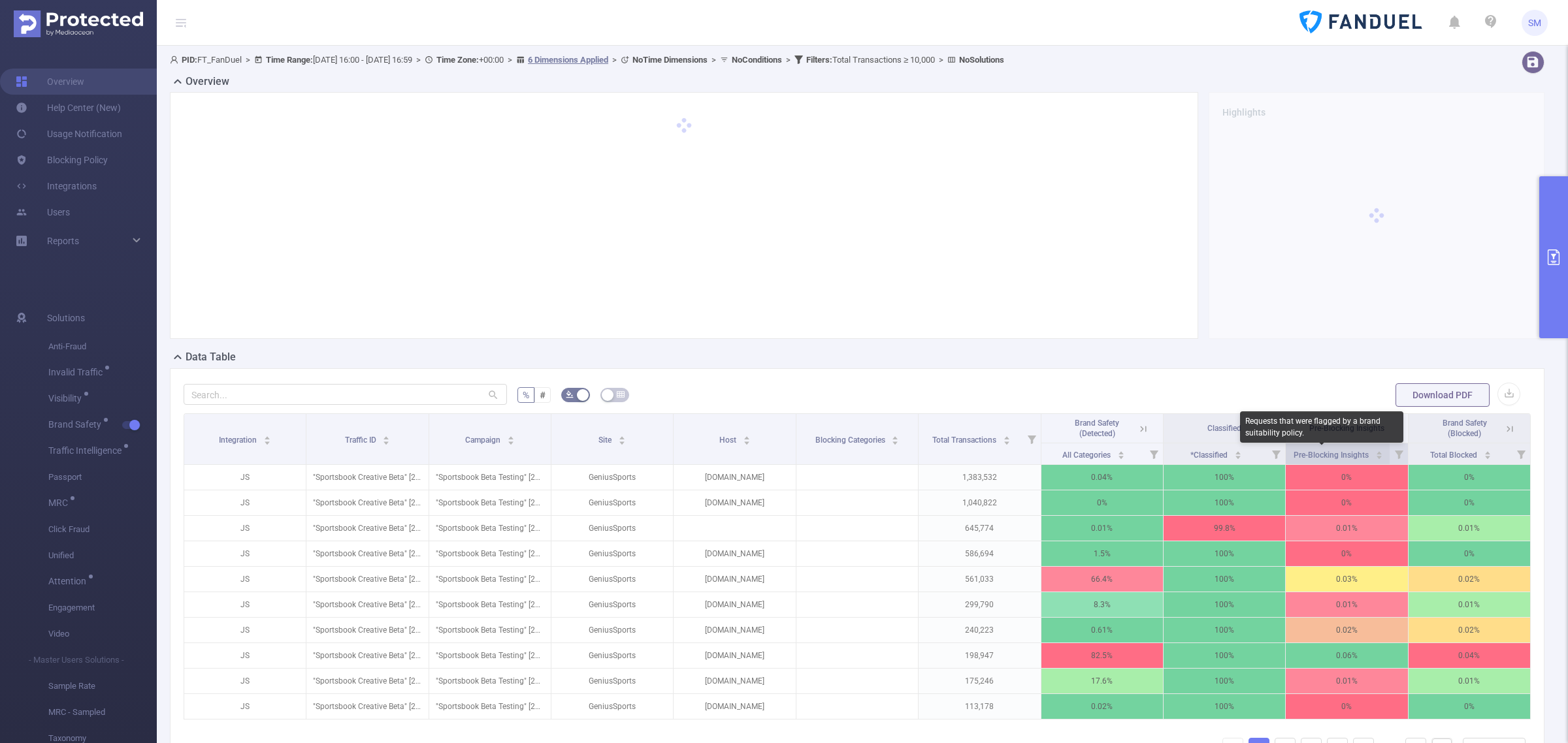
click at [1318, 456] on span "Pre-Blocking Insights" at bounding box center [1332, 455] width 77 height 9
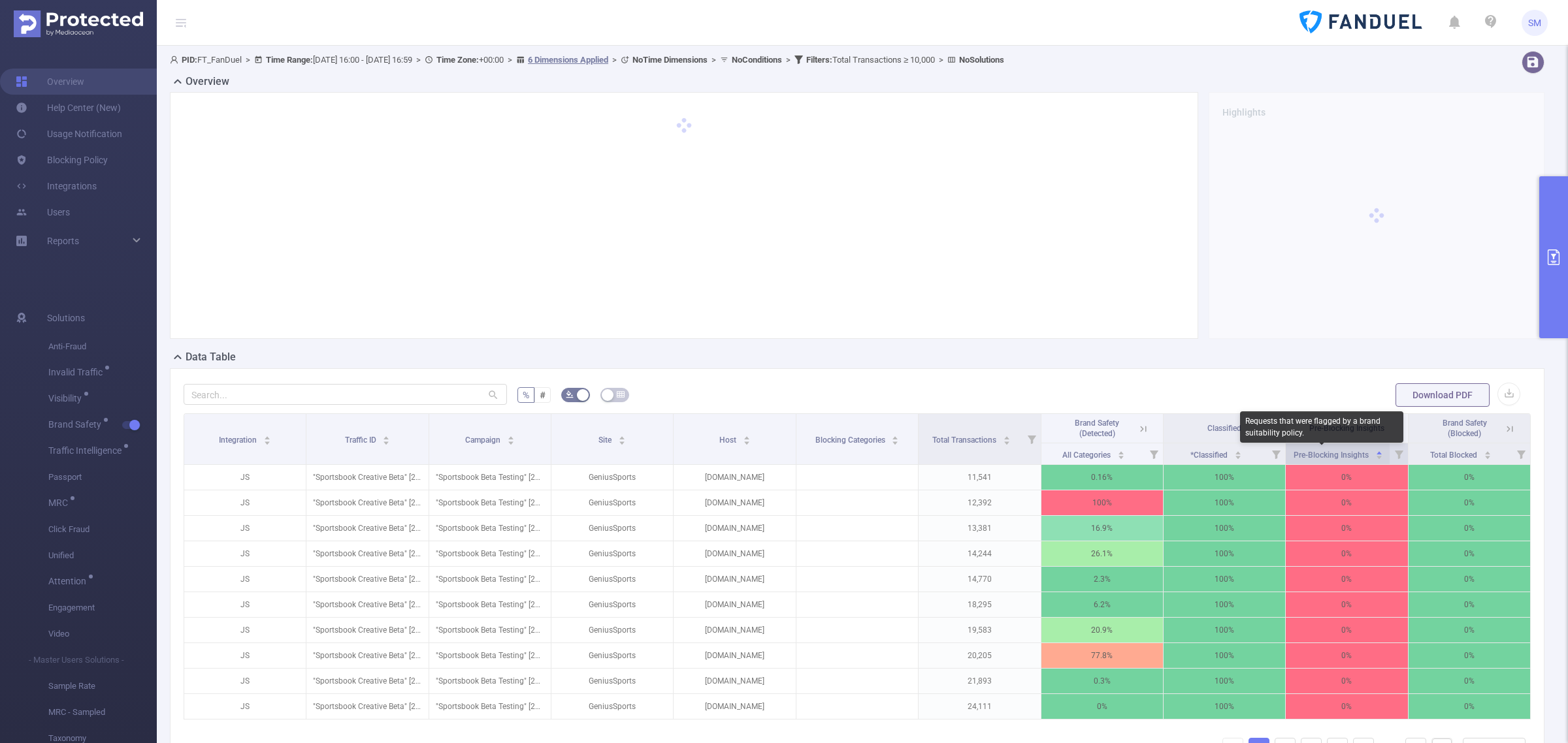
click at [1318, 456] on span "Pre-Blocking Insights" at bounding box center [1332, 455] width 77 height 9
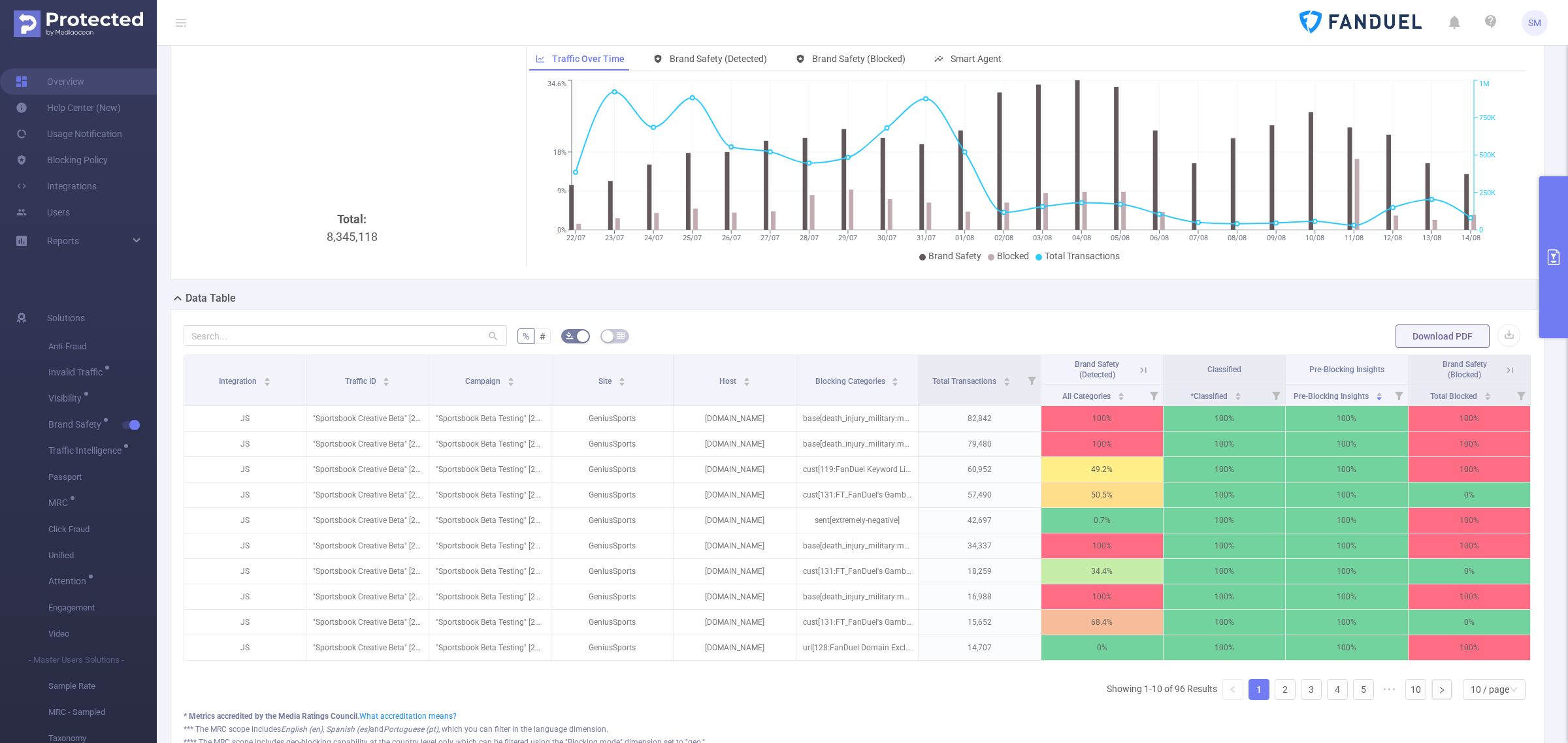
scroll to position [82, 0]
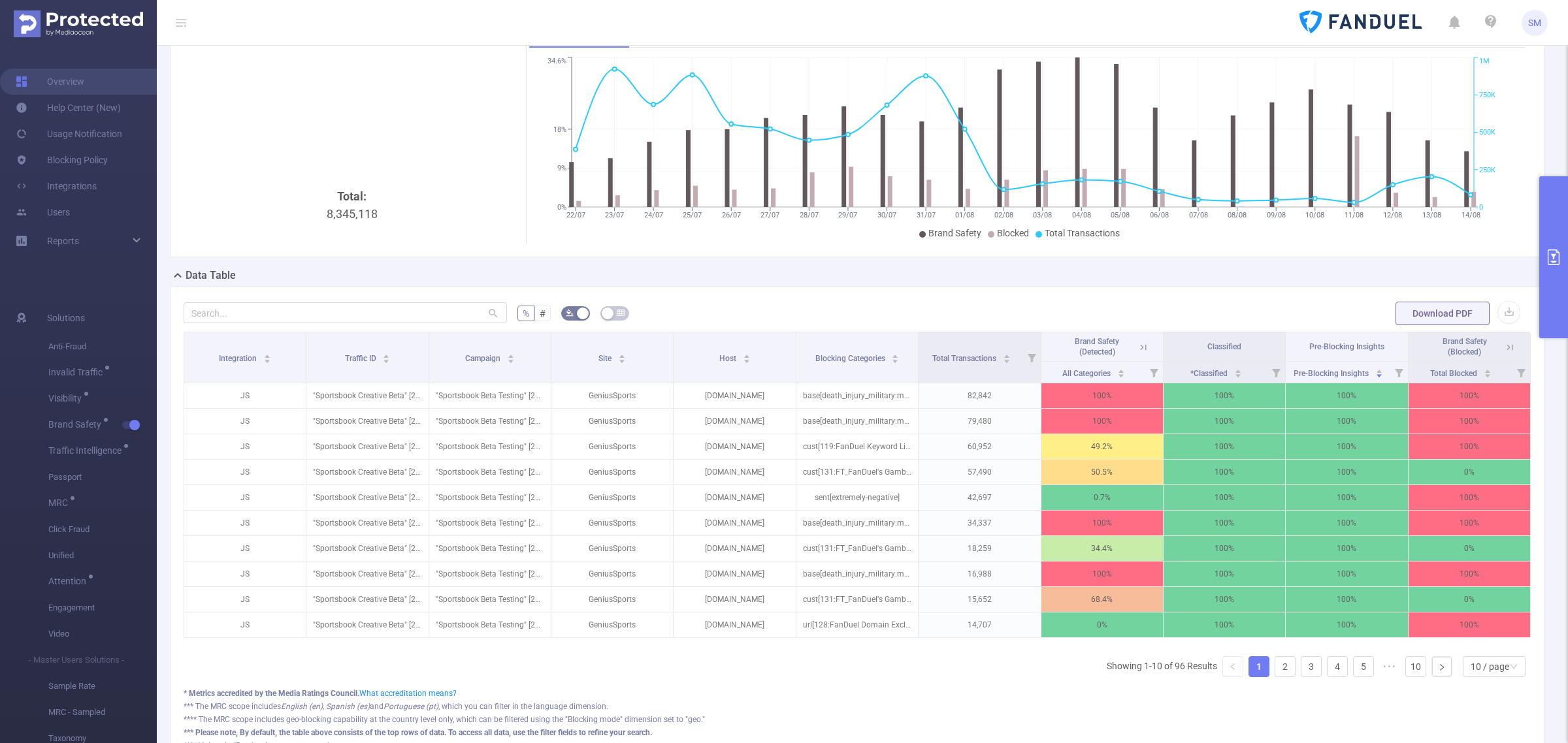
click at [1549, 287] on button "primary" at bounding box center [1554, 257] width 29 height 162
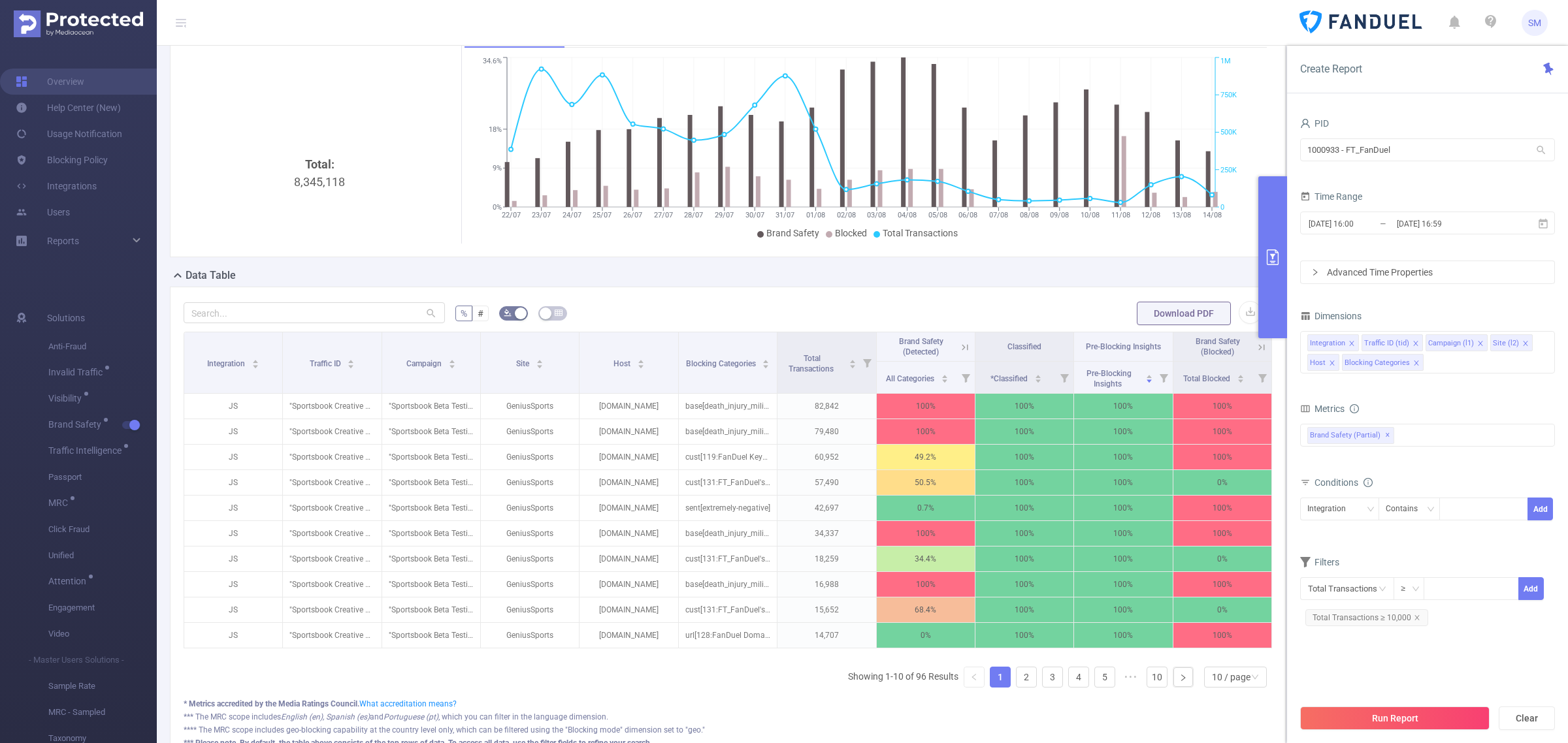
click at [1269, 279] on button "primary" at bounding box center [1273, 257] width 29 height 162
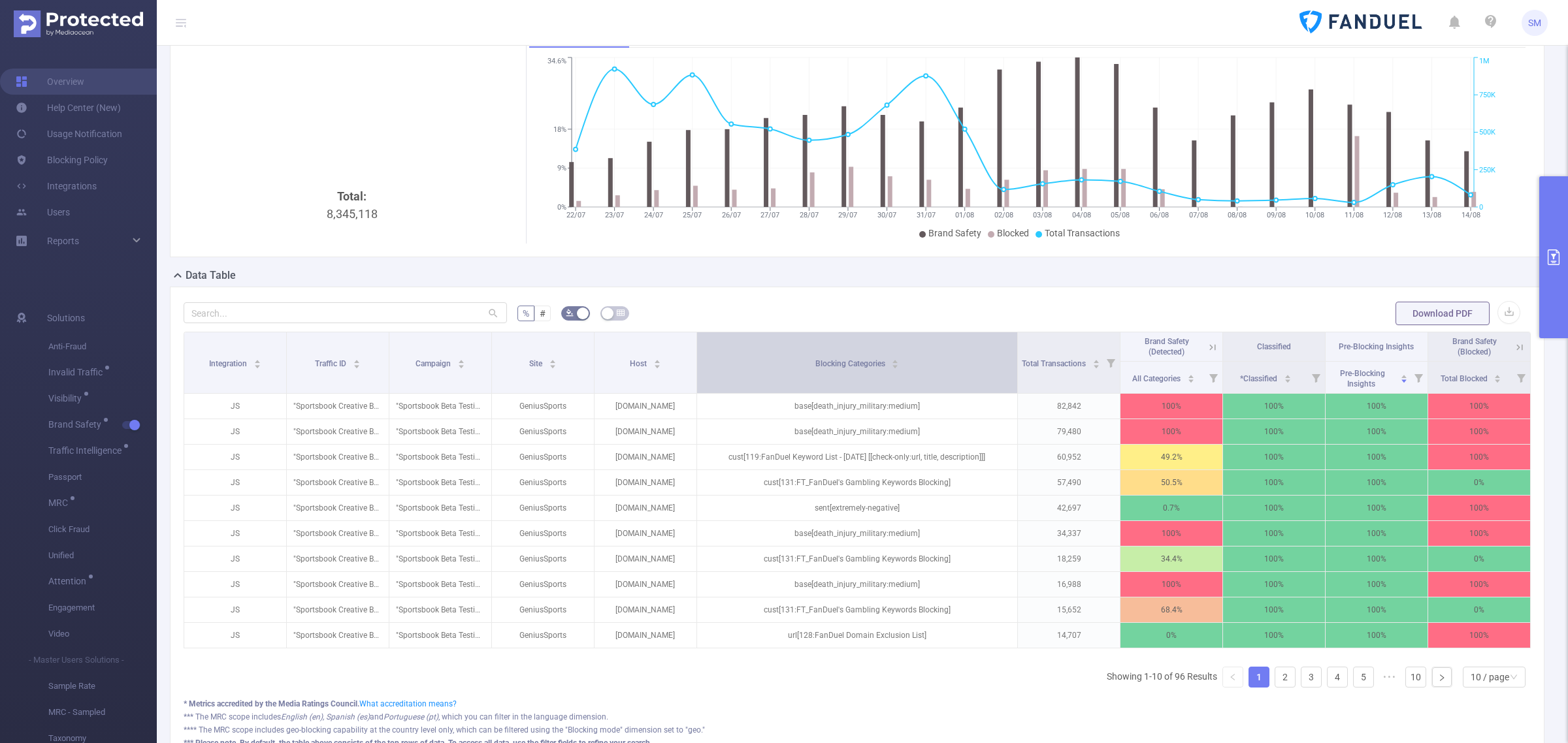
drag, startPoint x: 908, startPoint y: 344, endPoint x: 962, endPoint y: 344, distance: 54.0
click at [962, 344] on th "Blocking Categories" at bounding box center [857, 363] width 321 height 61
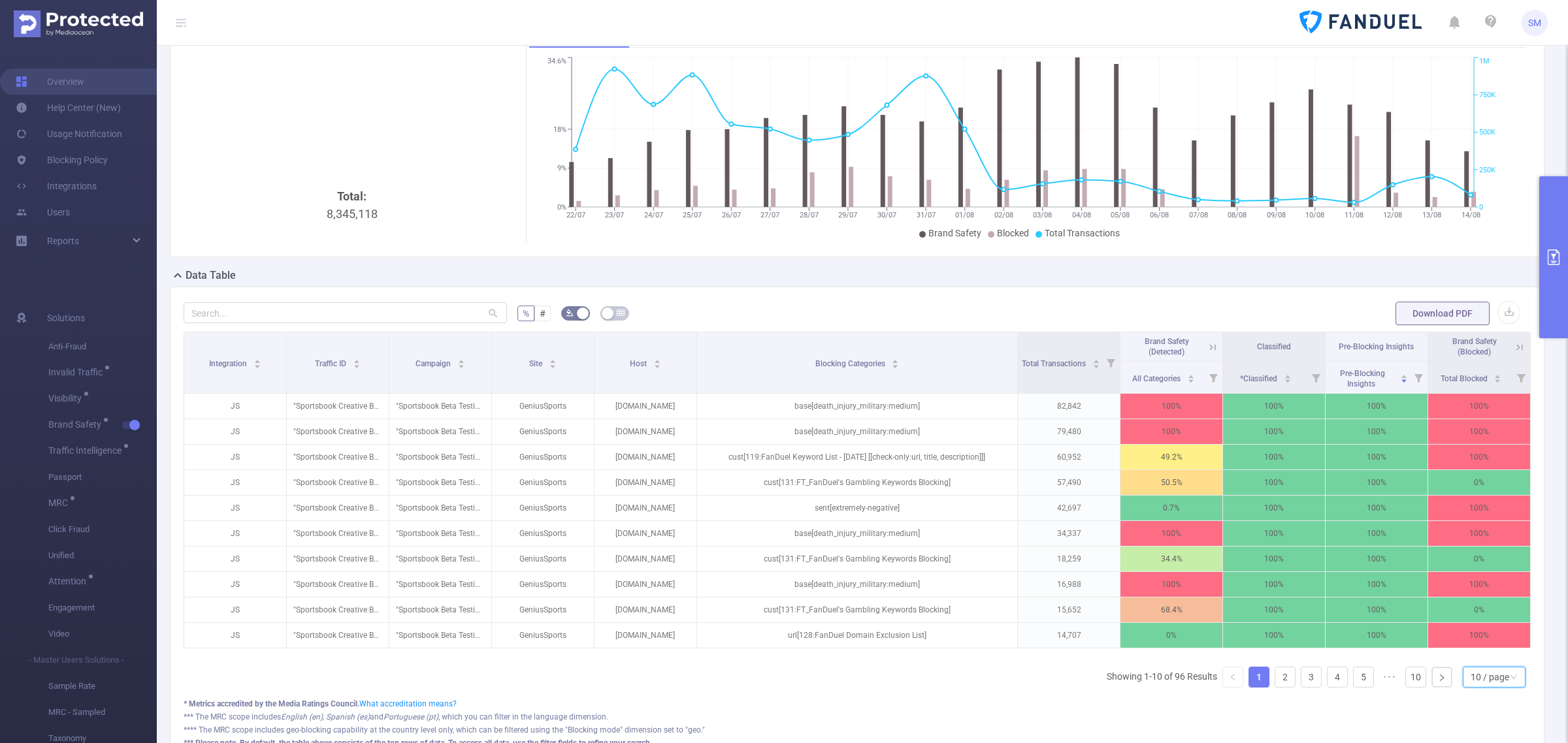
click at [1486, 686] on div "10 / page" at bounding box center [1489, 677] width 39 height 20
click at [1226, 282] on div "Data Table" at bounding box center [862, 277] width 1384 height 18
click at [952, 680] on div "Integration Traffic ID Campaign Site Host Blocking Categories Total Transaction…" at bounding box center [857, 515] width 1347 height 366
click at [804, 685] on div "Integration Traffic ID Campaign Site Host Blocking Categories Total Transaction…" at bounding box center [857, 515] width 1347 height 366
click at [70, 158] on link "Blocking Policy" at bounding box center [61, 159] width 92 height 26
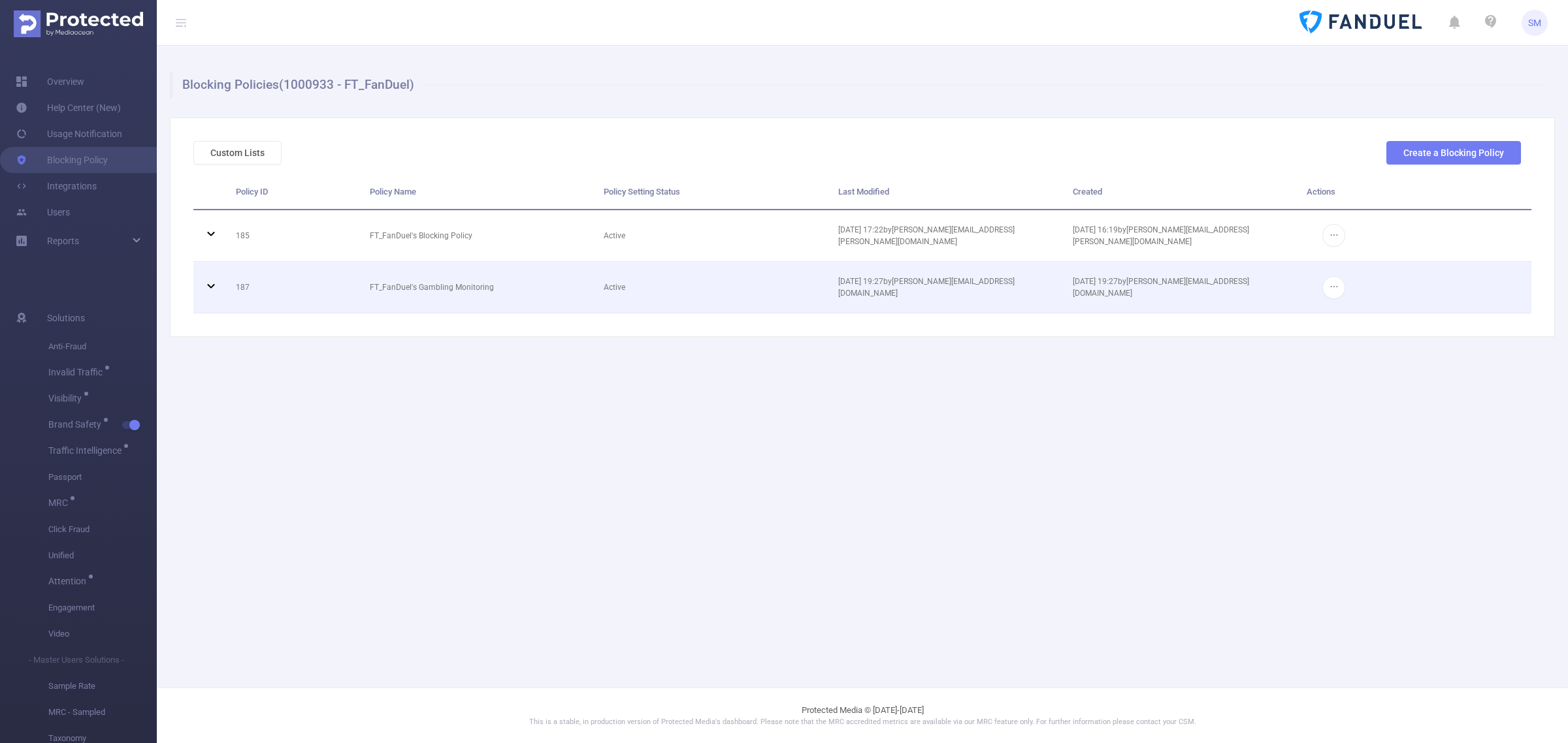
click at [208, 284] on icon at bounding box center [211, 286] width 7 height 4
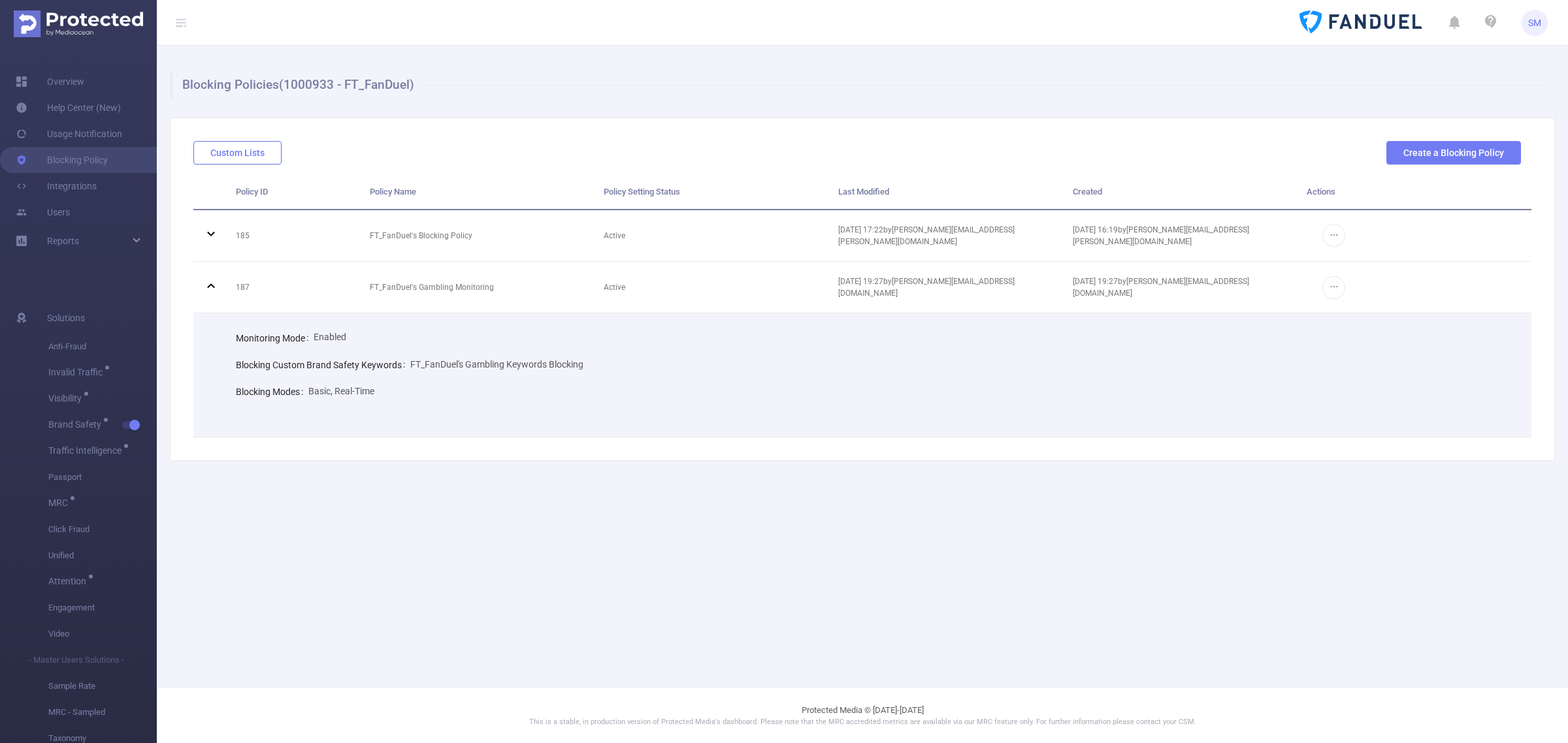
click at [255, 150] on button "Custom Lists" at bounding box center [238, 153] width 88 height 23
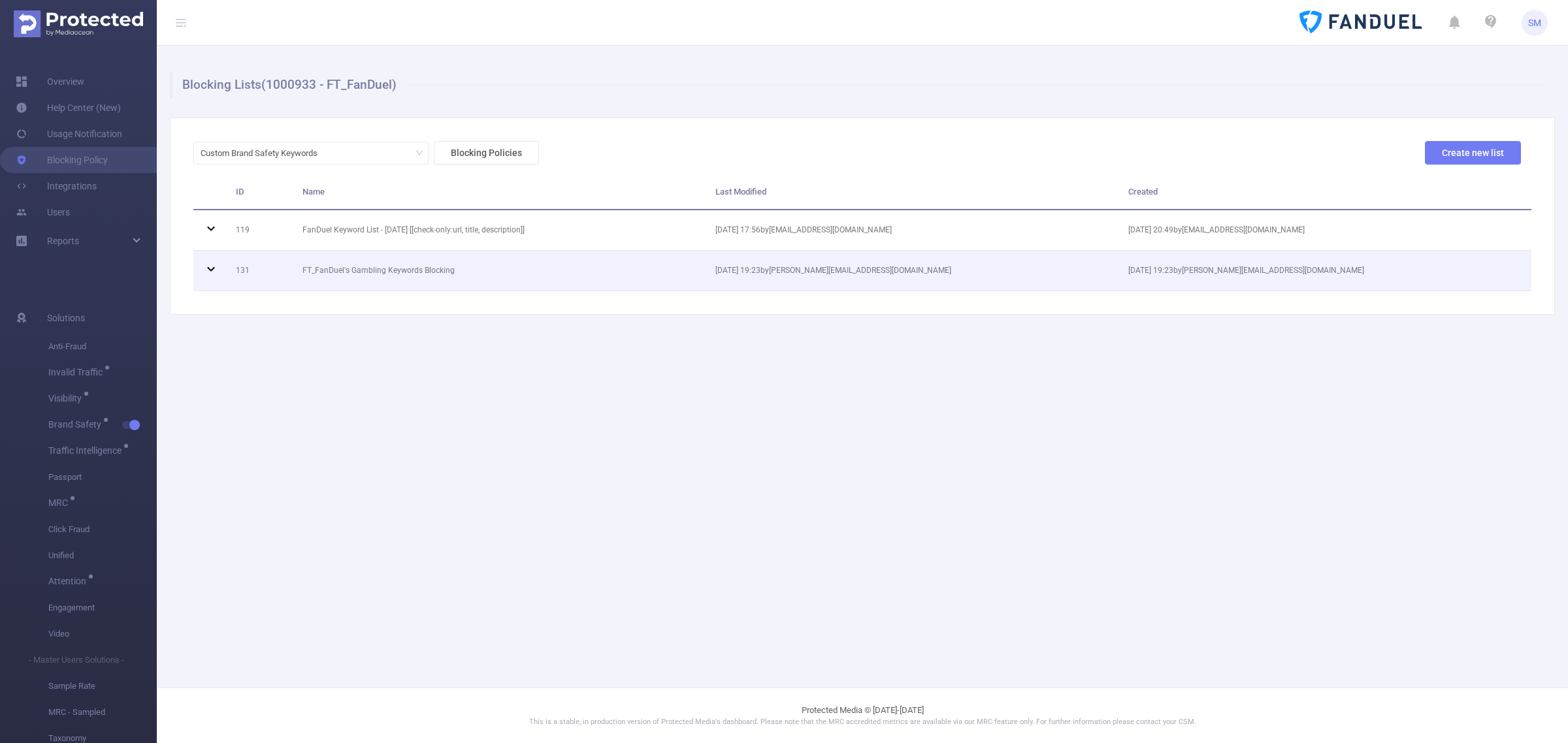
click at [206, 271] on icon at bounding box center [211, 268] width 15 height 15
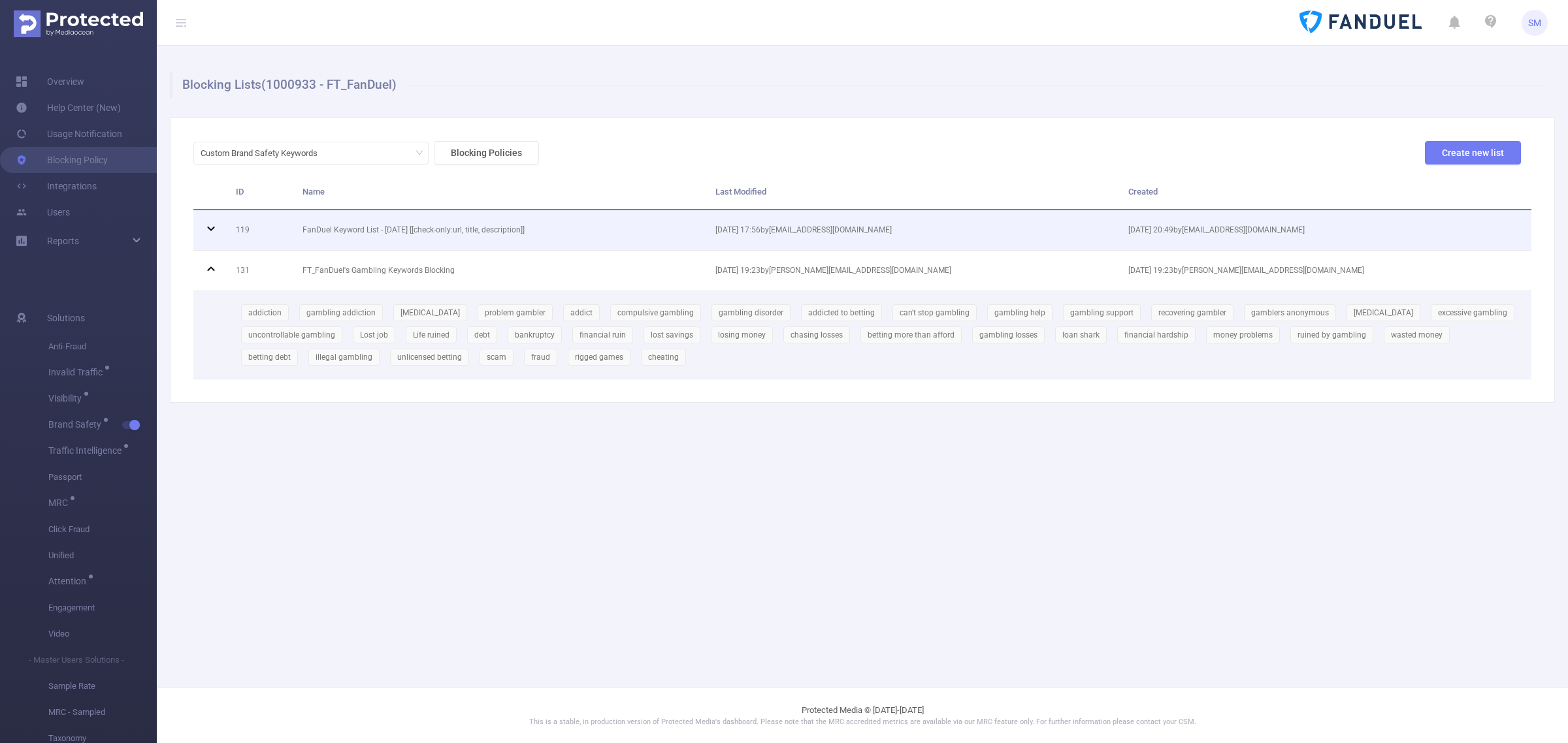
click at [206, 226] on icon at bounding box center [211, 228] width 15 height 15
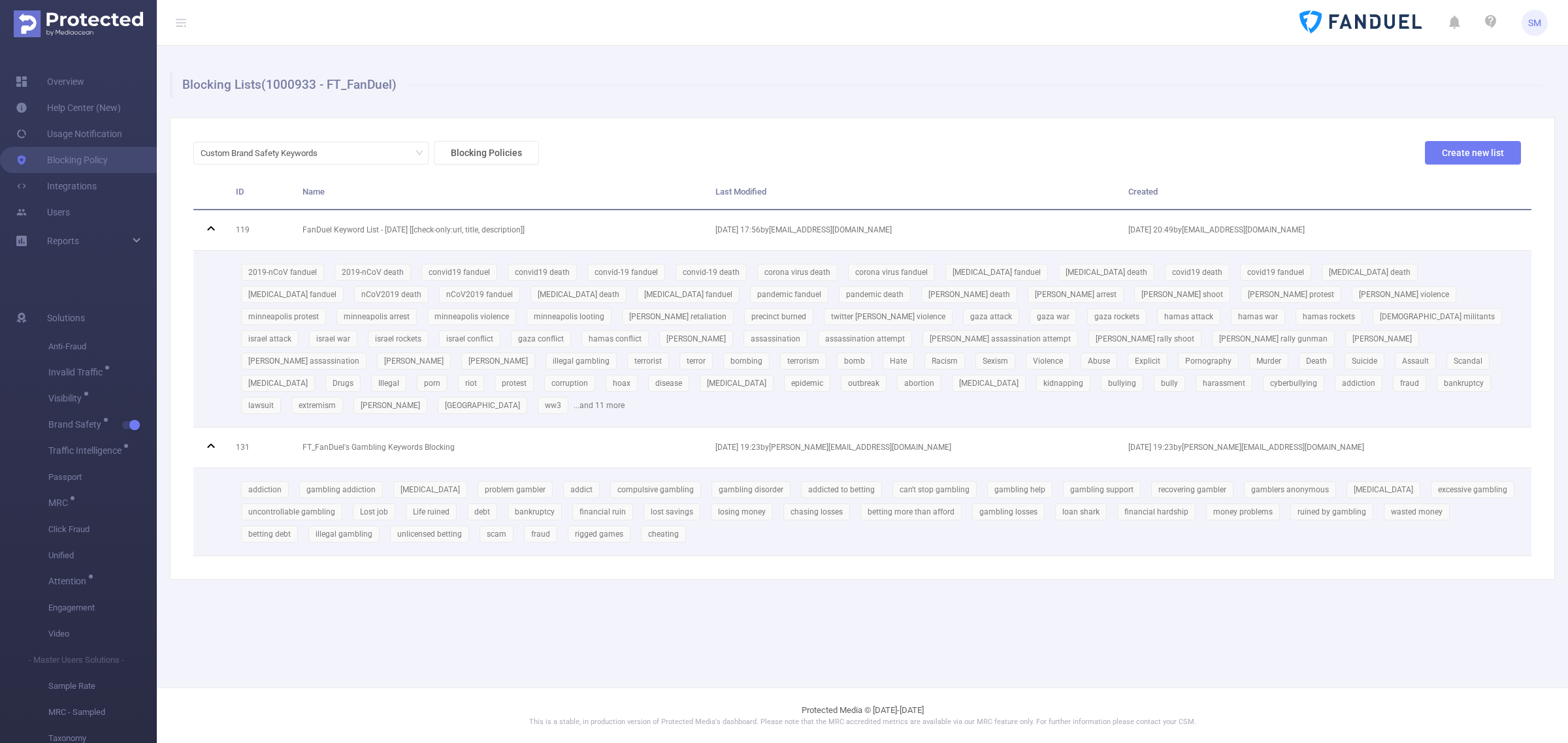
click at [912, 382] on div "2019-nCoV fanduel 2019-nCoV death convid19 fanduel convid19 death convid-19 fan…" at bounding box center [879, 338] width 1285 height 156
click at [886, 385] on div "2019-nCoV fanduel 2019-nCoV death convid19 fanduel convid19 death convid-19 fan…" at bounding box center [879, 338] width 1285 height 156
click at [625, 585] on main "Blocking Lists (1000933 - FT_FanDuel) Custom Brand Safety Keywords Blocking Pol…" at bounding box center [861, 344] width 1410 height 687
drag, startPoint x: 682, startPoint y: 519, endPoint x: 672, endPoint y: 516, distance: 10.4
click at [681, 519] on div "addiction gambling addiction [MEDICAL_DATA] problem gambler addict compulsive g…" at bounding box center [879, 512] width 1285 height 67
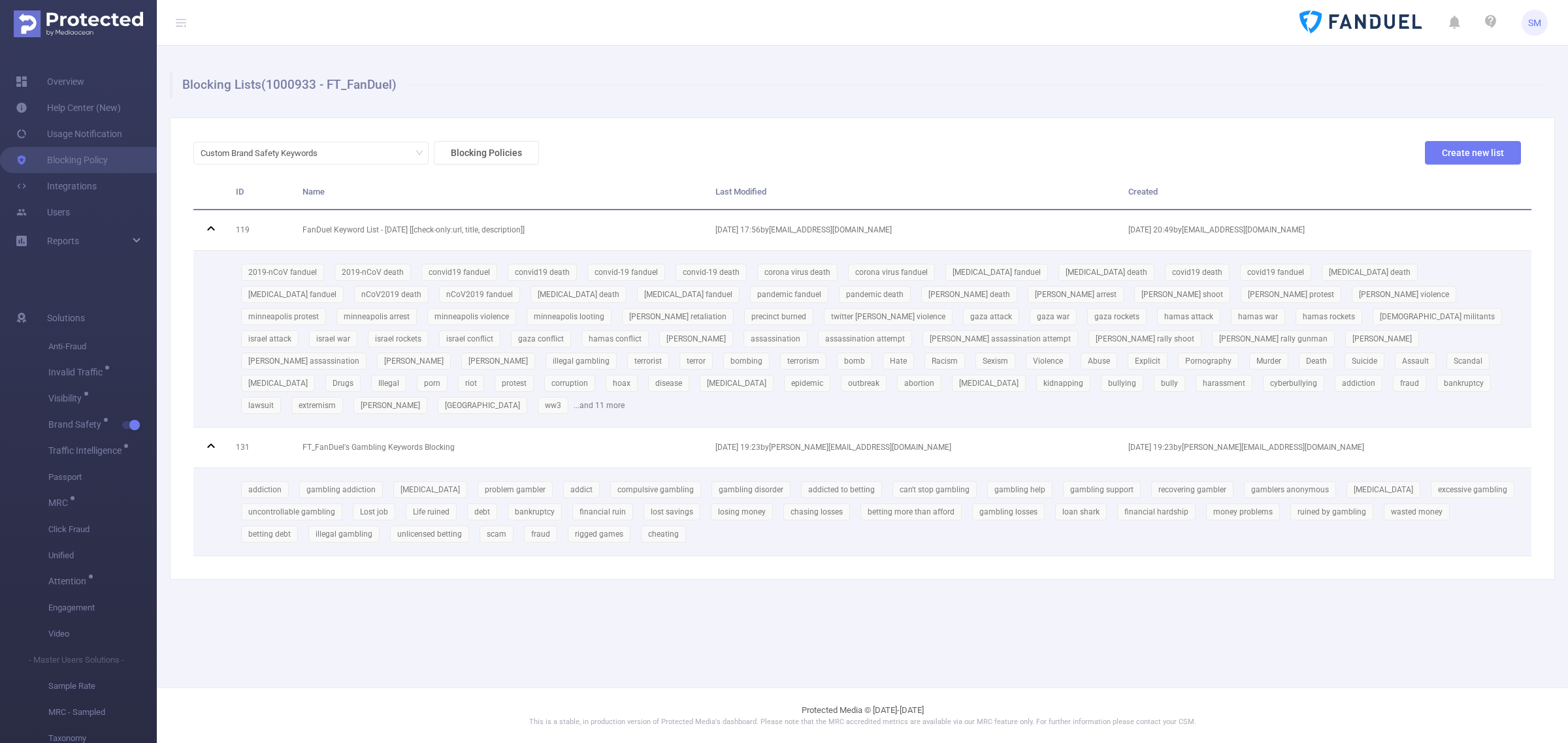
click at [678, 520] on div "addiction gambling addiction [MEDICAL_DATA] problem gambler addict compulsive g…" at bounding box center [879, 512] width 1285 height 67
click at [1318, 649] on main "Blocking Lists (1000933 - FT_FanDuel) Custom Brand Safety Keywords Blocking Pol…" at bounding box center [861, 344] width 1410 height 687
click at [1215, 152] on div "Custom Brand Safety Keywords Blocking Policies Create new list" at bounding box center [857, 158] width 1338 height 34
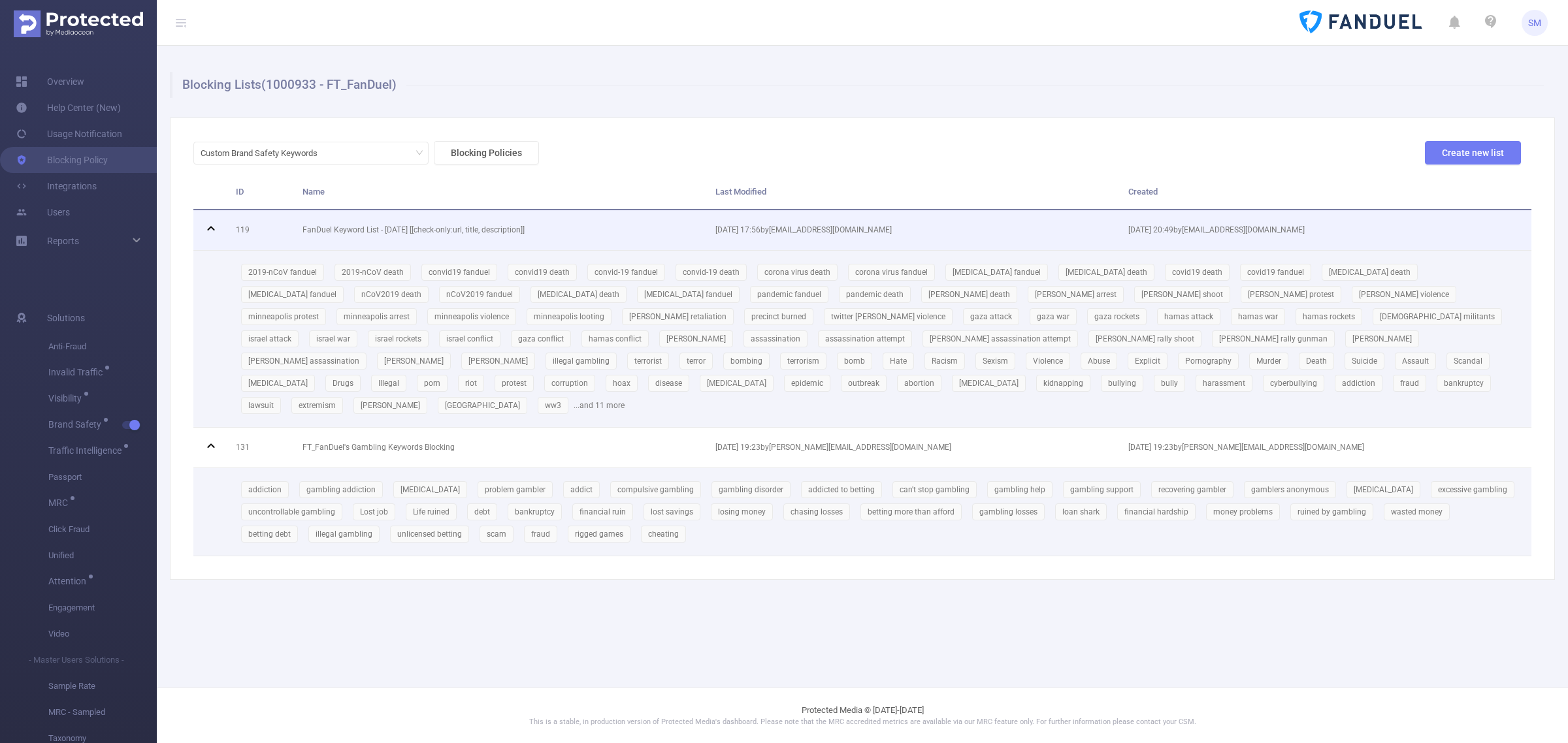
click at [215, 218] on td at bounding box center [210, 230] width 32 height 40
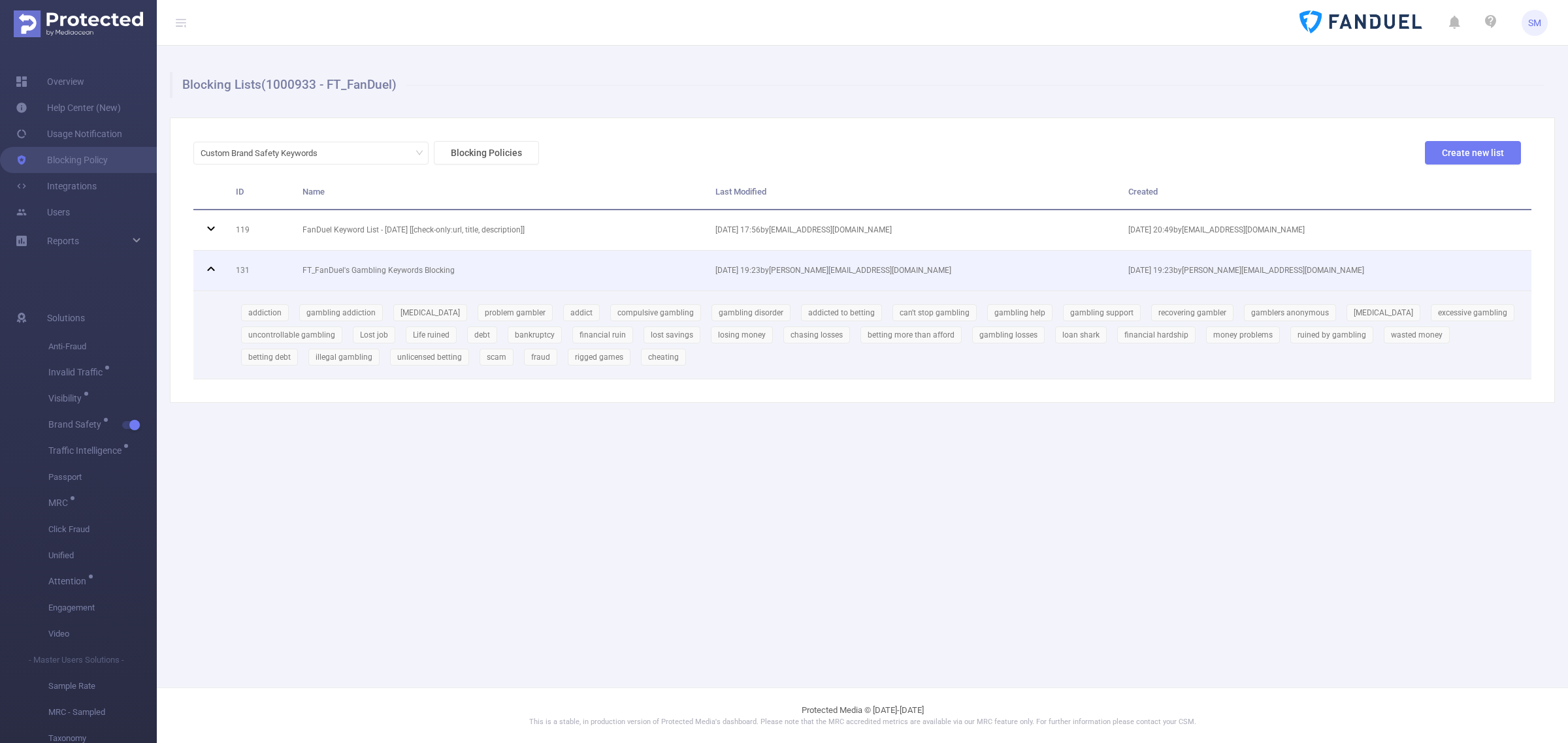
click at [210, 264] on icon at bounding box center [211, 268] width 15 height 15
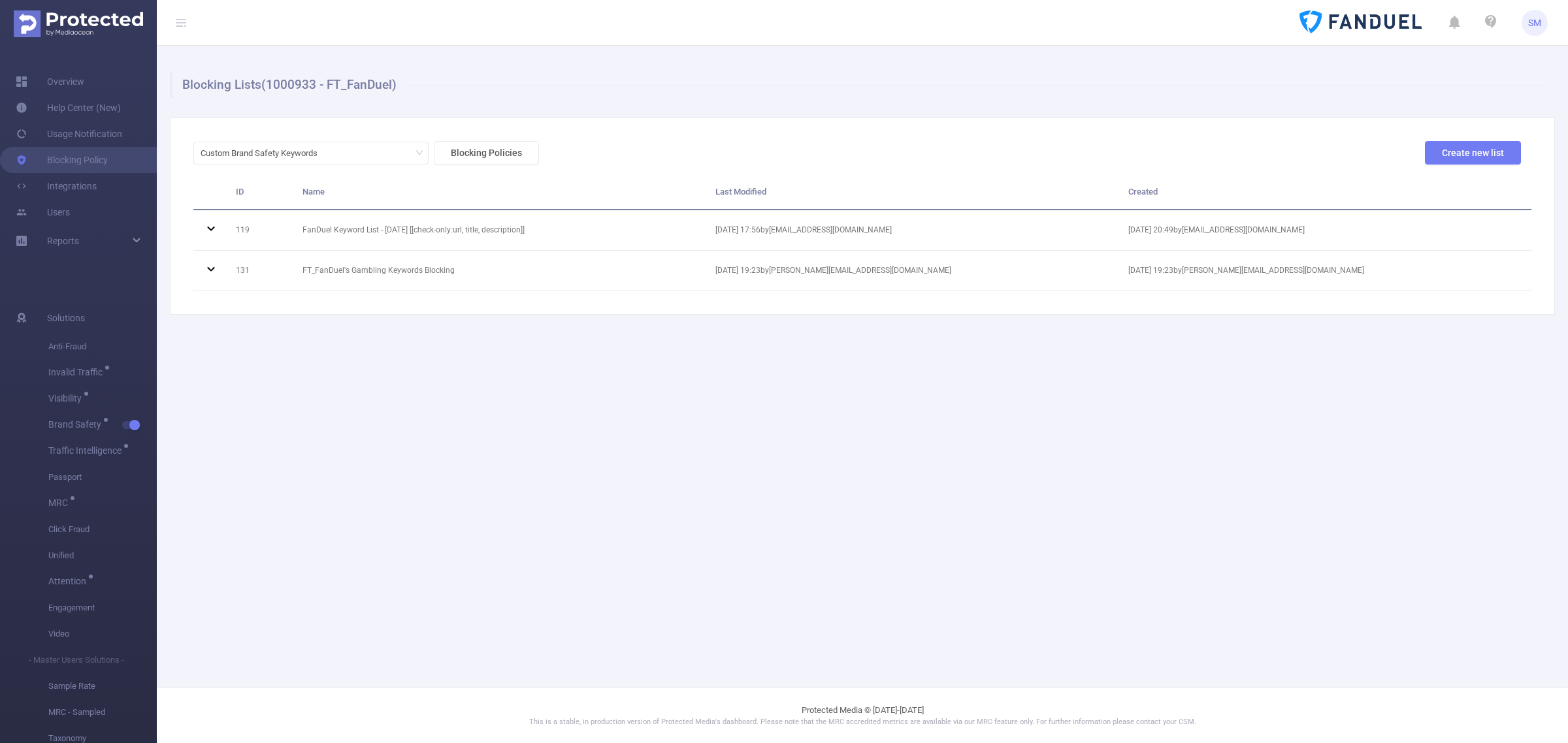
click at [1518, 456] on main "Blocking Lists (1000933 - FT_FanDuel) Custom Brand Safety Keywords Blocking Pol…" at bounding box center [861, 344] width 1410 height 687
click at [1223, 477] on main "Blocking Lists (1000933 - FT_FanDuel) Custom Brand Safety Keywords Blocking Pol…" at bounding box center [861, 344] width 1410 height 687
click at [1530, 435] on main "Blocking Lists (1000933 - FT_FanDuel) Custom Brand Safety Keywords Blocking Pol…" at bounding box center [861, 344] width 1410 height 687
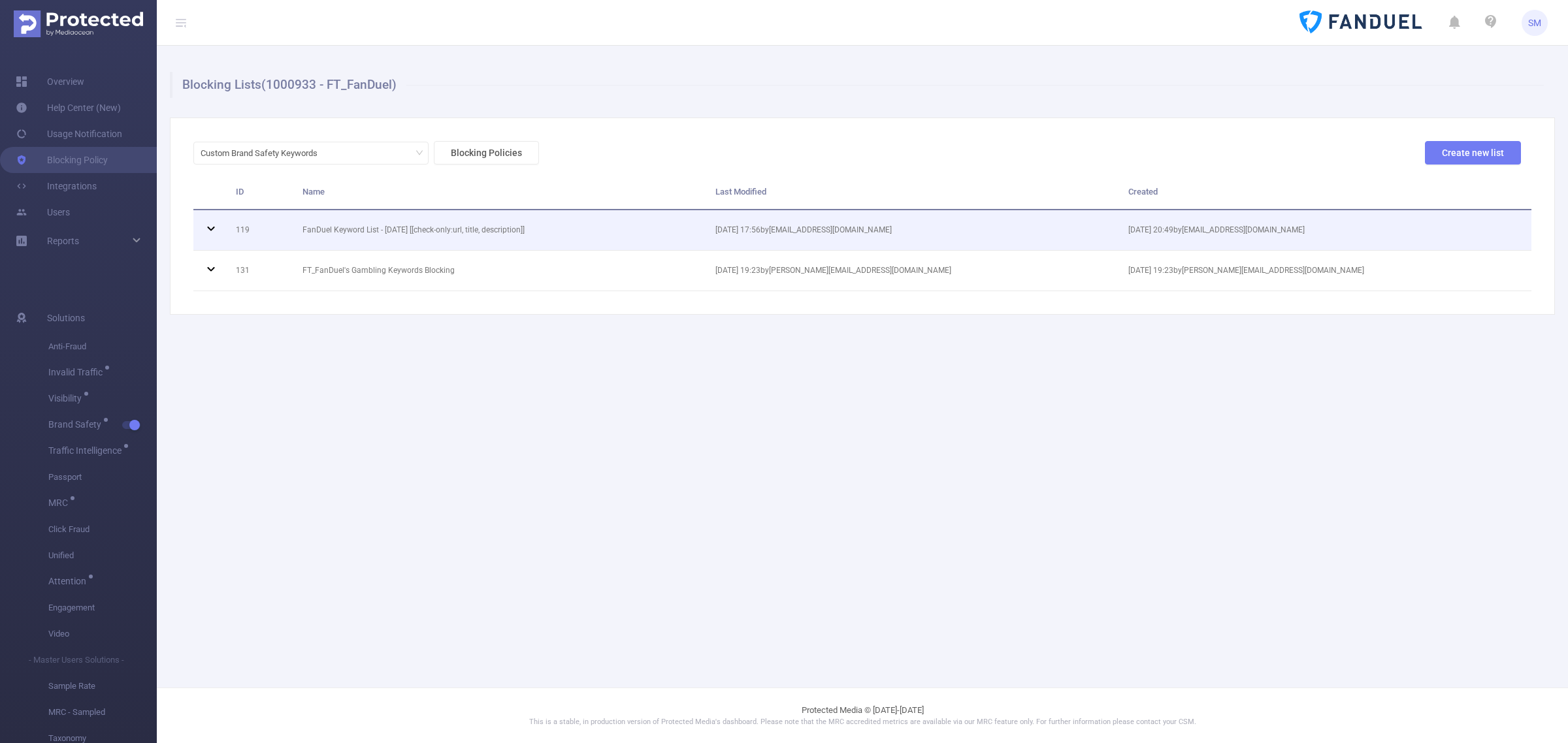
click at [203, 226] on td at bounding box center [210, 230] width 32 height 40
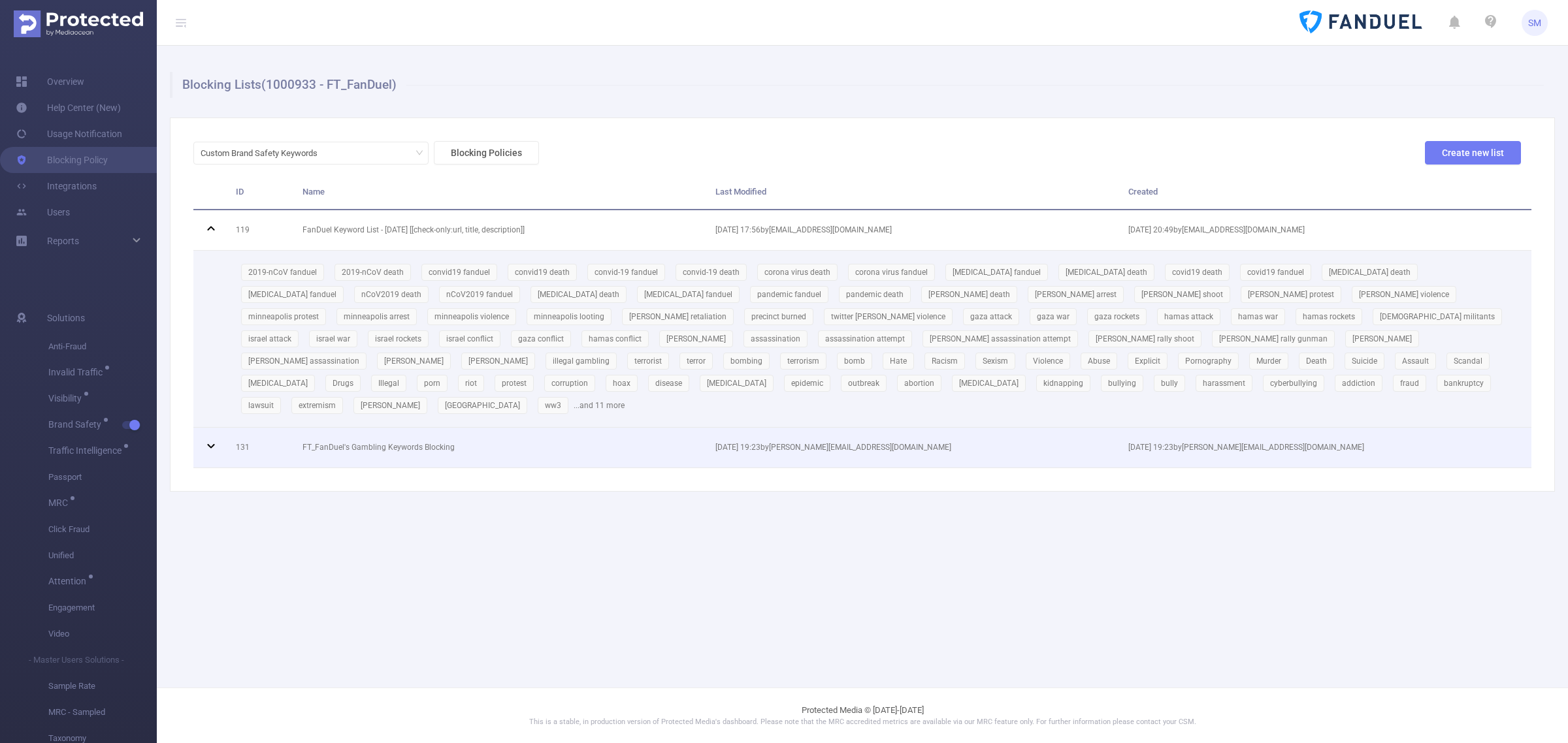
click at [210, 438] on icon at bounding box center [211, 445] width 15 height 15
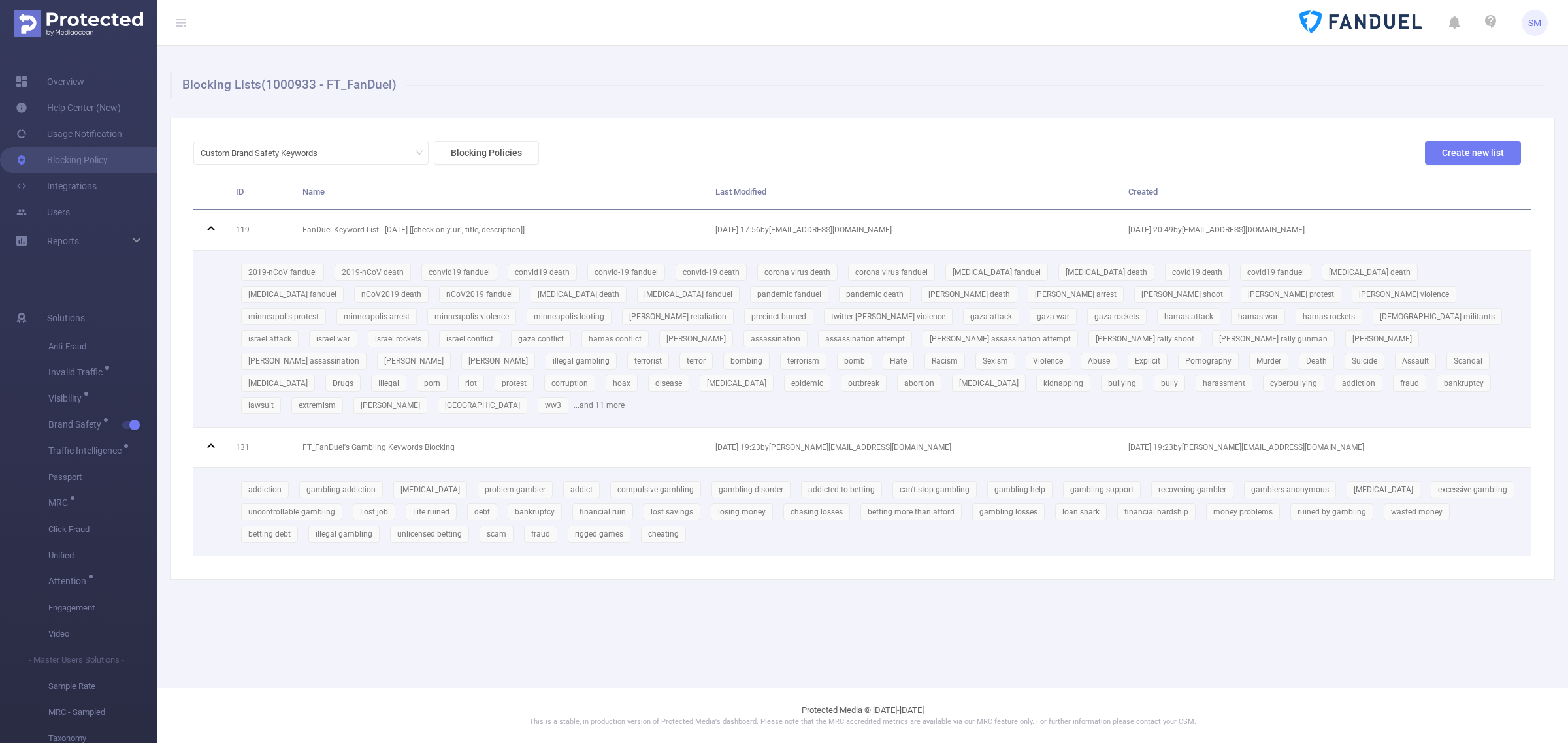
click at [1176, 568] on div "Blocking Lists (1000933 - FT_FanDuel) Custom Brand Safety Keywords Blocking Pol…" at bounding box center [861, 326] width 1410 height 560
click at [1465, 615] on main "Blocking Lists (1000933 - FT_FanDuel) Custom Brand Safety Keywords Blocking Pol…" at bounding box center [861, 344] width 1410 height 687
click at [1356, 604] on main "Blocking Lists (1000933 - FT_FanDuel) Custom Brand Safety Keywords Blocking Pol…" at bounding box center [861, 344] width 1410 height 687
click at [1421, 629] on main "Blocking Lists (1000933 - FT_FanDuel) Custom Brand Safety Keywords Blocking Pol…" at bounding box center [861, 344] width 1410 height 687
